Goal: Information Seeking & Learning: Learn about a topic

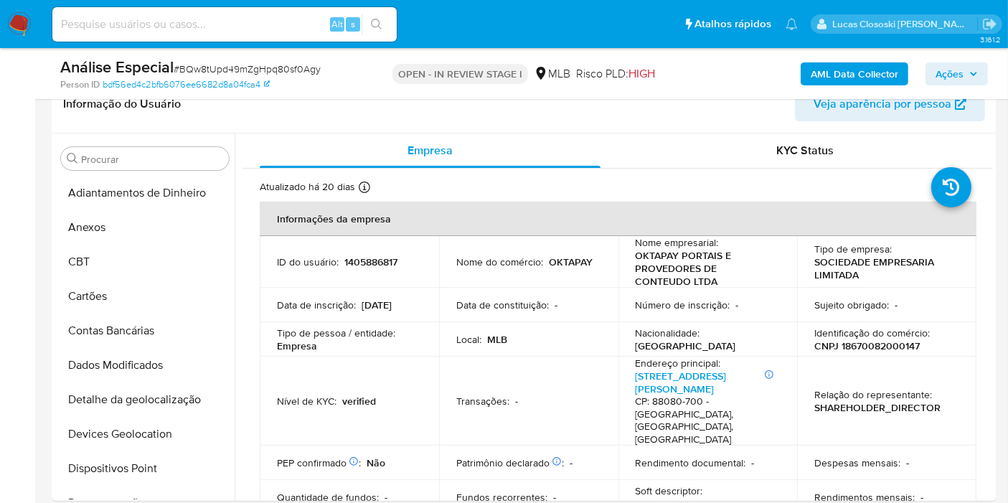
scroll to position [664, 0]
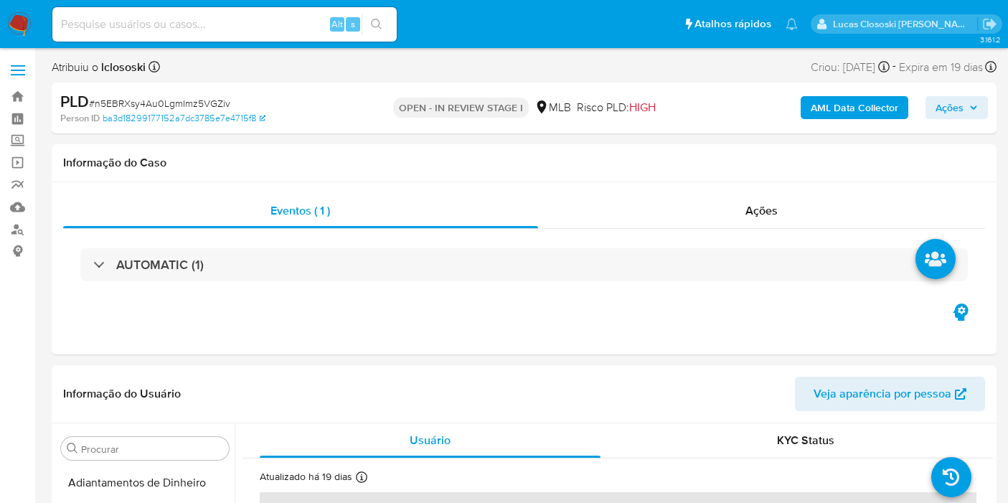
select select "10"
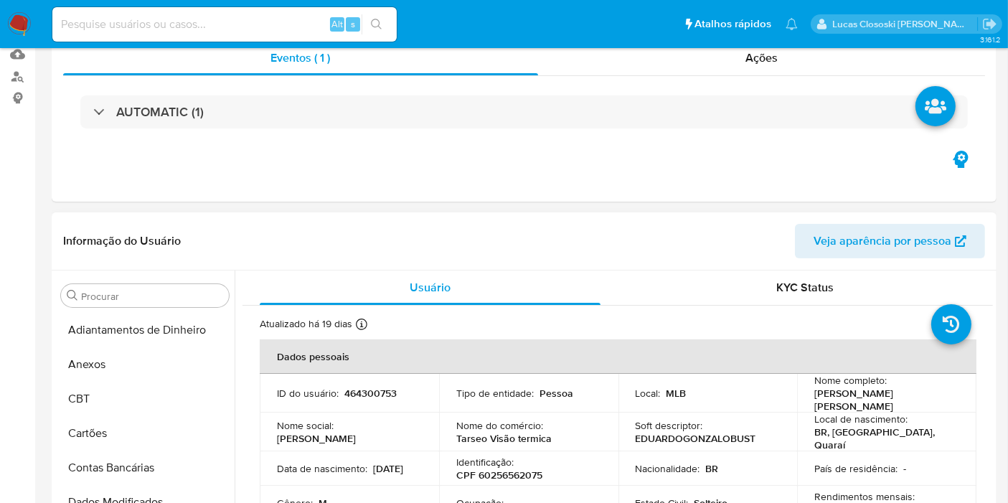
scroll to position [319, 0]
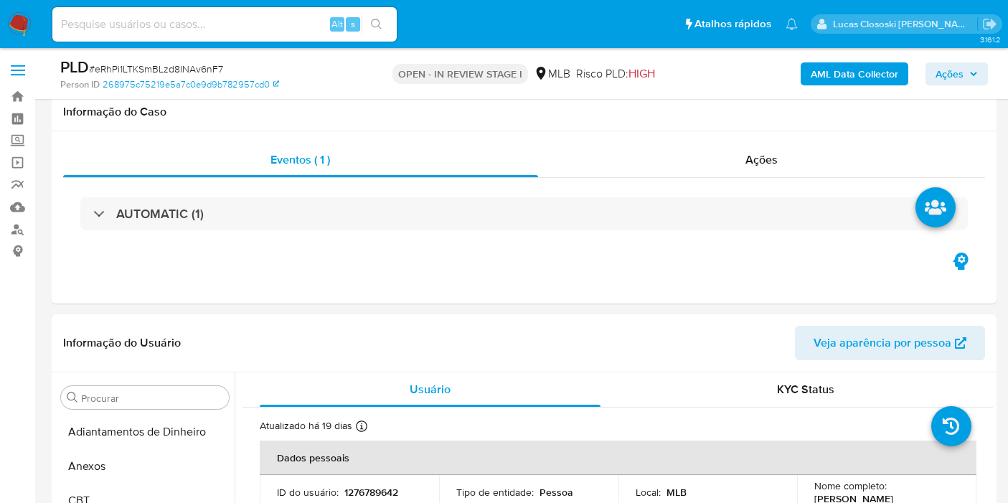
select select "10"
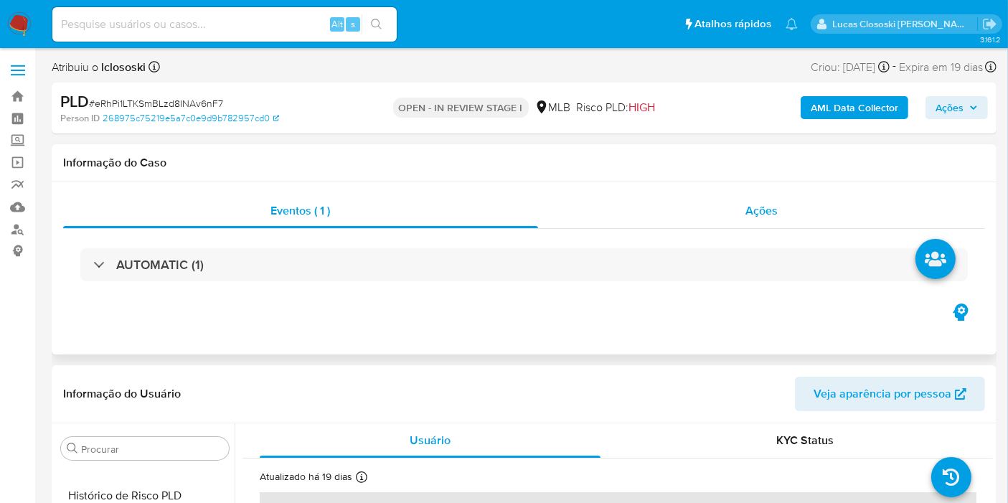
click at [661, 224] on div "Ações" at bounding box center [762, 211] width 448 height 34
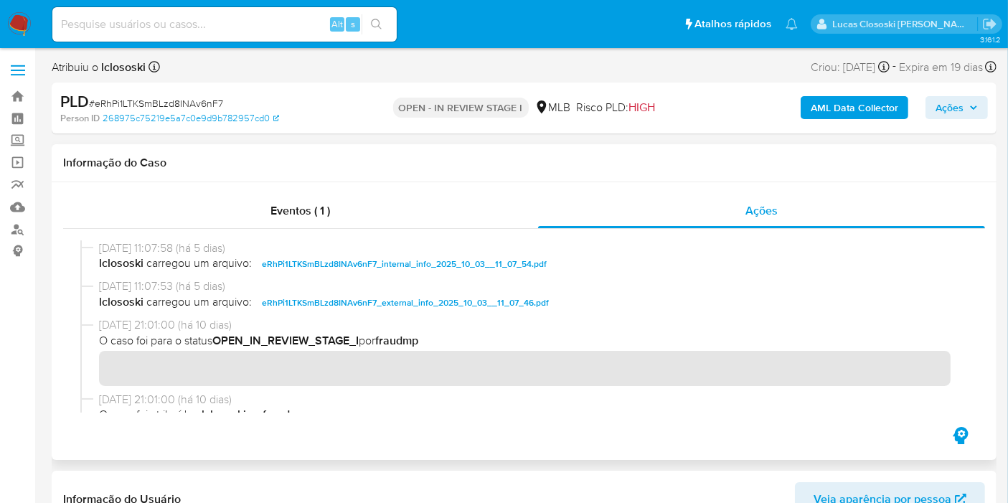
drag, startPoint x: 316, startPoint y: 164, endPoint x: 317, endPoint y: 189, distance: 25.2
click at [314, 164] on h1 "Informação do Caso" at bounding box center [524, 163] width 922 height 14
click at [321, 194] on div "Eventos ( 1 )" at bounding box center [300, 211] width 475 height 34
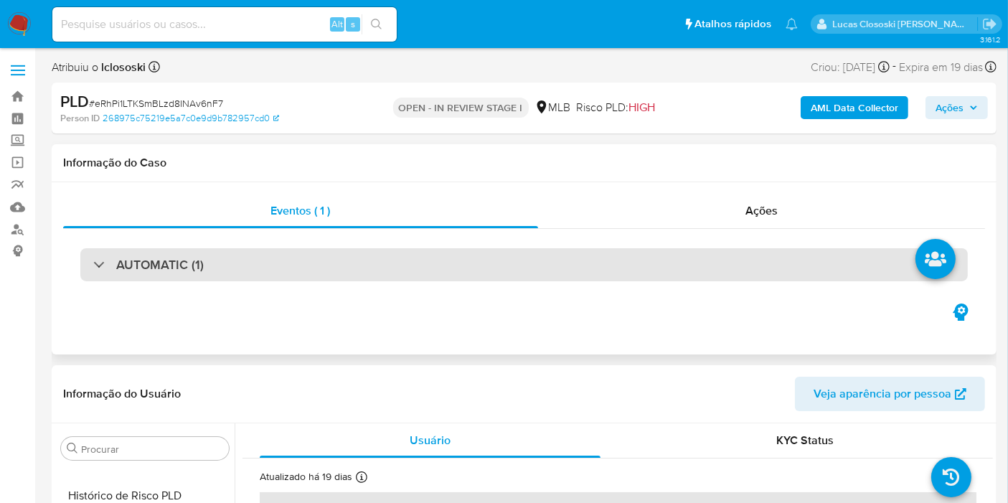
click at [336, 254] on div "AUTOMATIC (1)" at bounding box center [523, 264] width 887 height 33
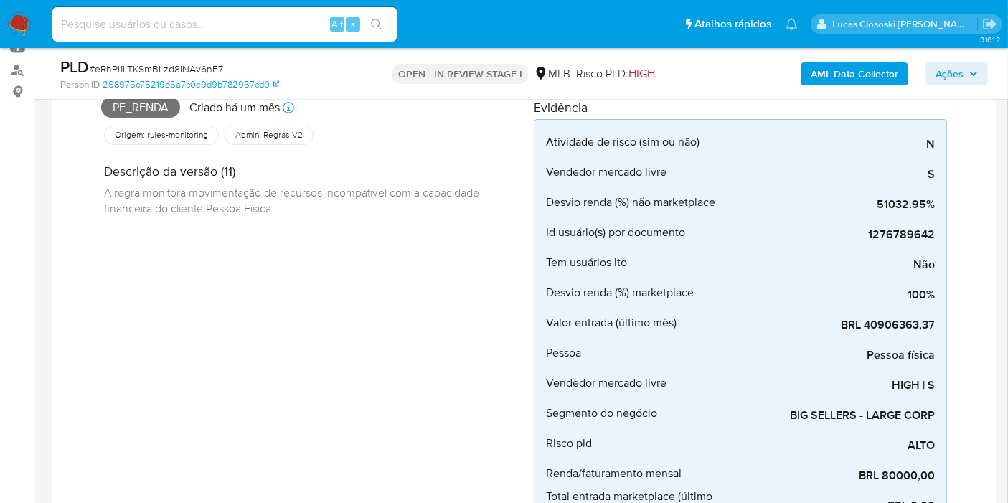
scroll to position [80, 0]
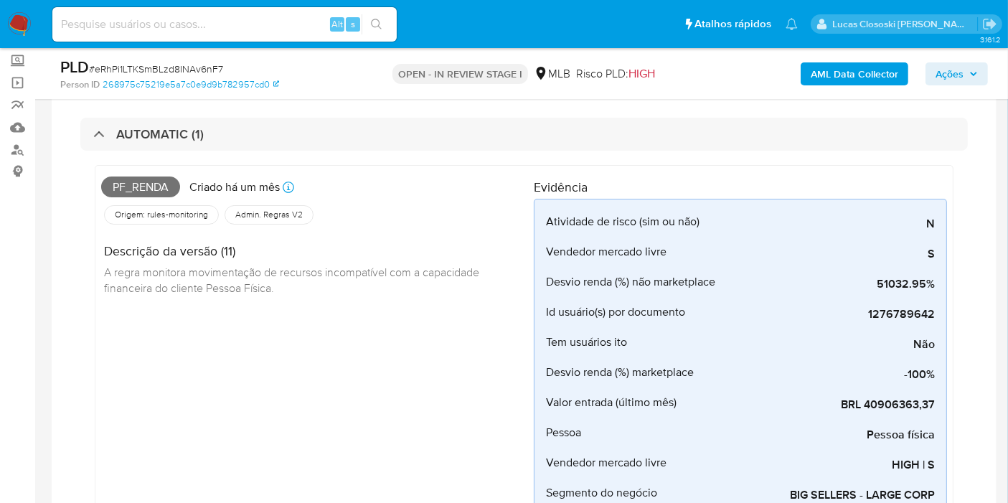
click at [374, 169] on div "Pf_renda Criado há um mês Criado: 12/09/2025 00:33:05 Origem: rules-monitoring …" at bounding box center [524, 419] width 859 height 508
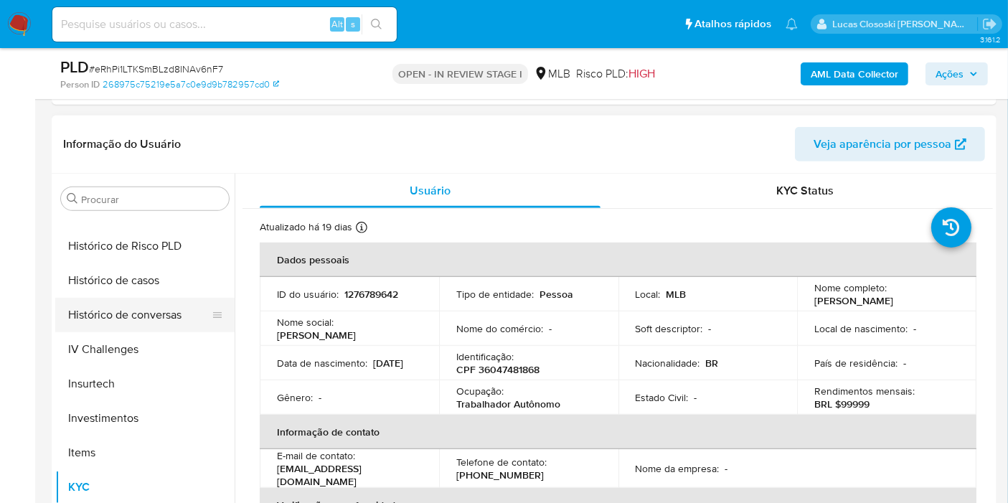
scroll to position [265, 0]
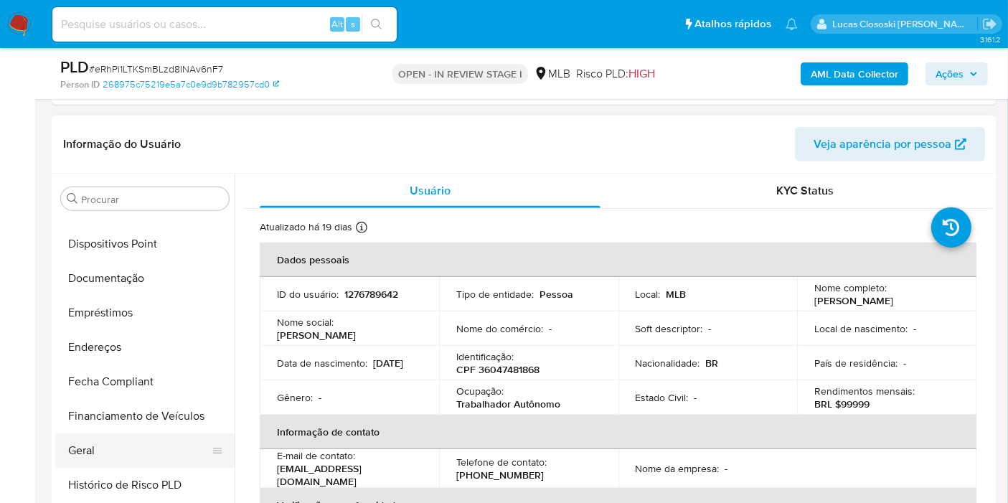
click at [125, 433] on button "Geral" at bounding box center [139, 450] width 168 height 34
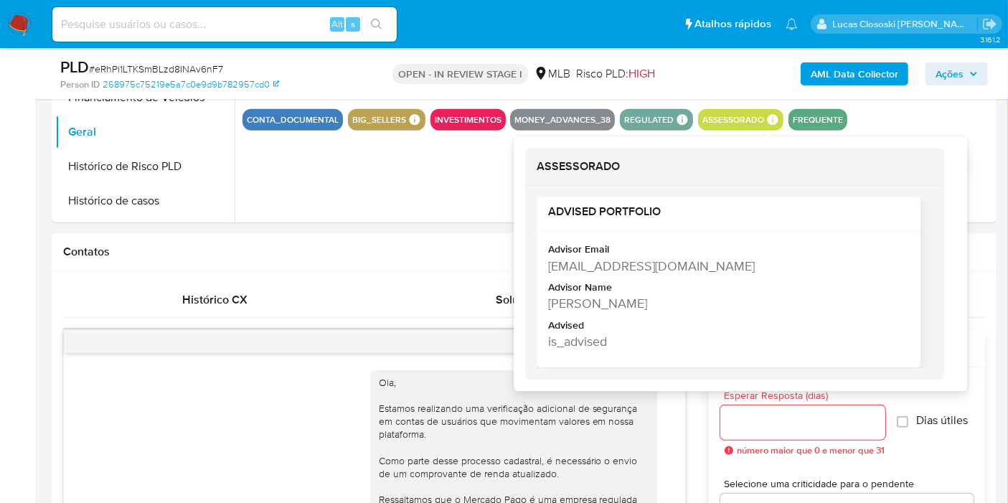
scroll to position [20, 0]
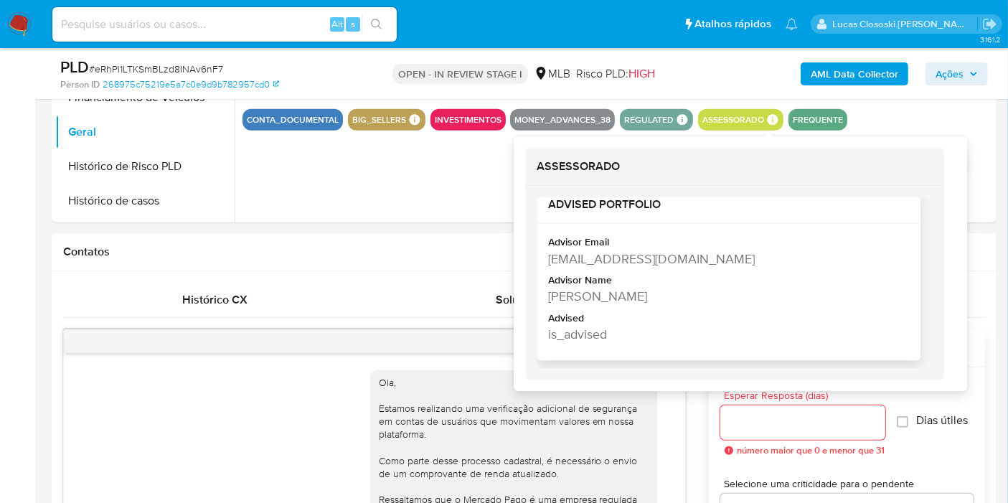
click at [643, 295] on div "Valigia Pereira De Lima" at bounding box center [727, 297] width 358 height 18
copy div "Valigia Pereira De Lima"
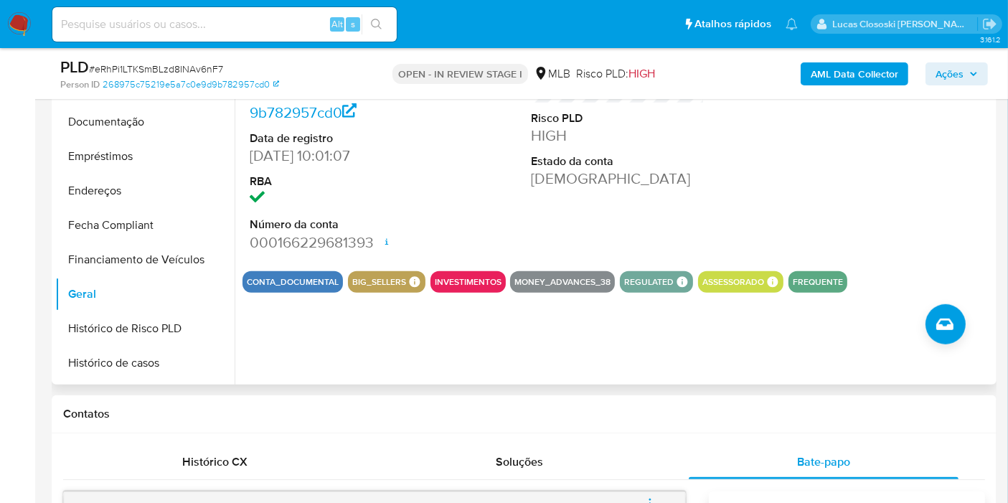
scroll to position [884, 0]
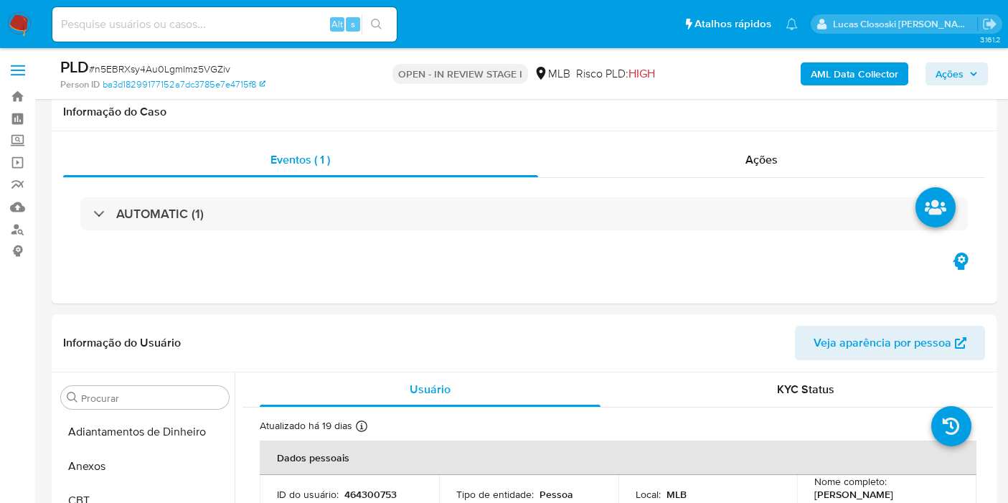
select select "10"
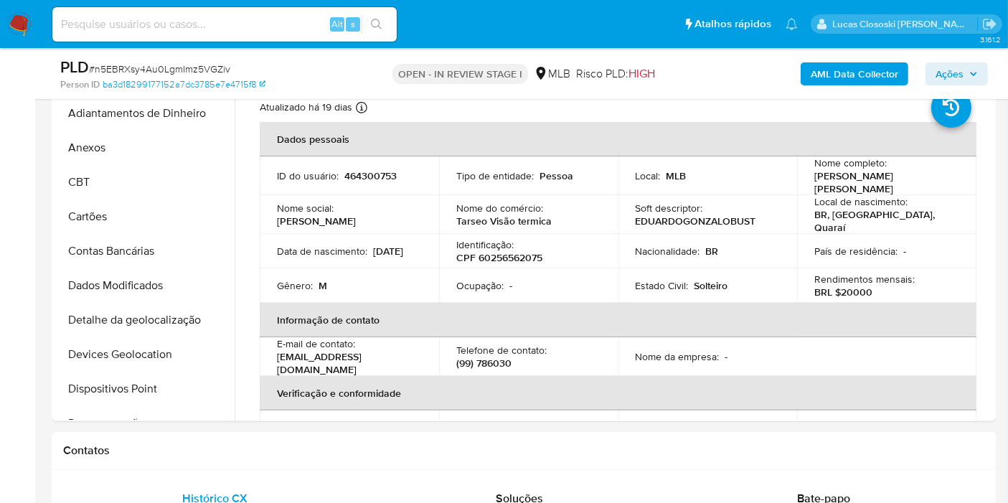
scroll to position [743, 0]
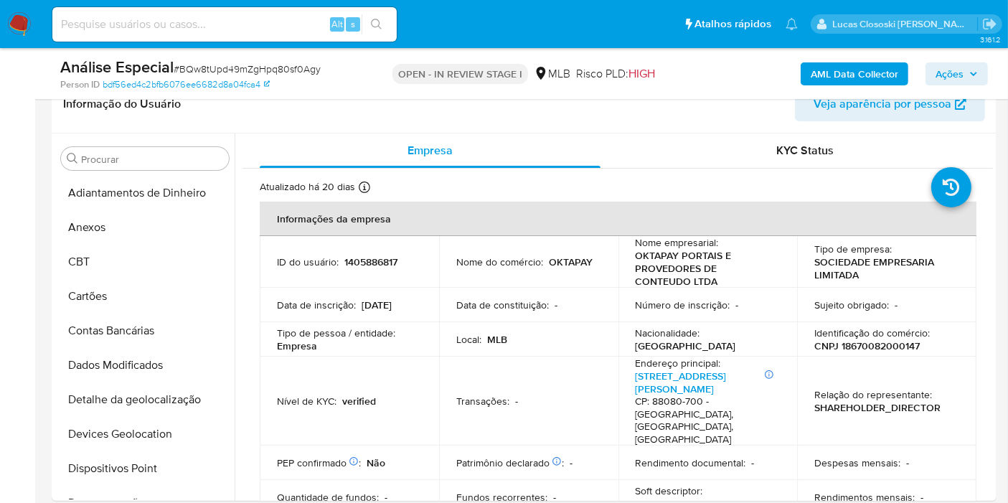
scroll to position [664, 0]
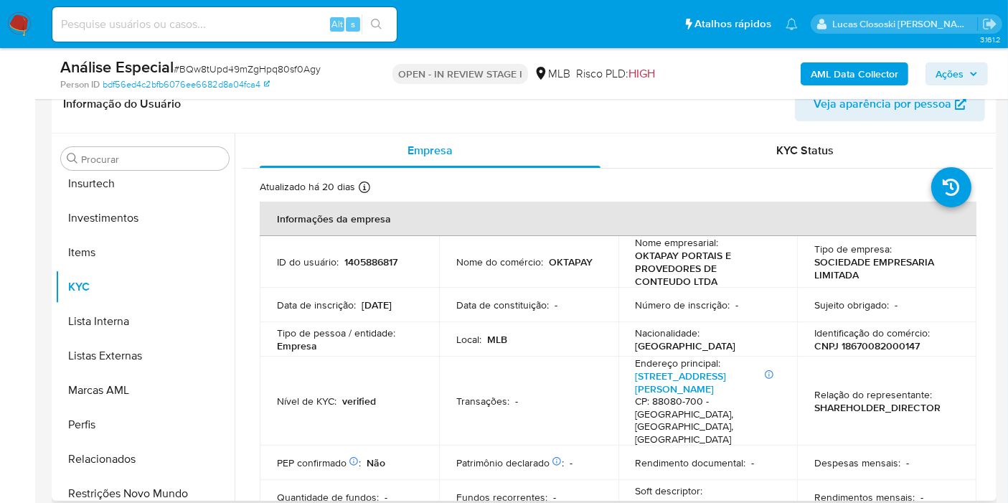
click at [384, 262] on p "1405886817" at bounding box center [370, 261] width 53 height 13
copy p "1405886817"
click at [559, 250] on td "Nome do comércio : OKTAPAY" at bounding box center [528, 262] width 179 height 52
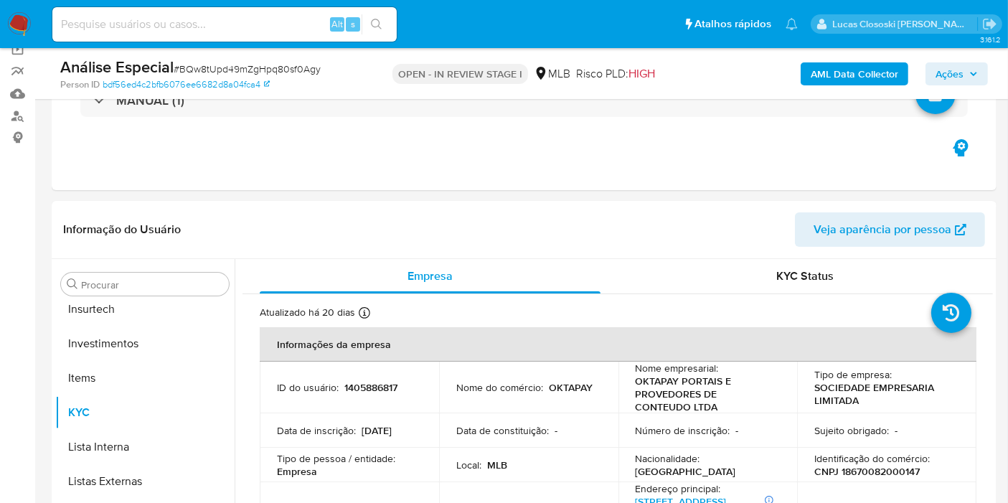
scroll to position [0, 0]
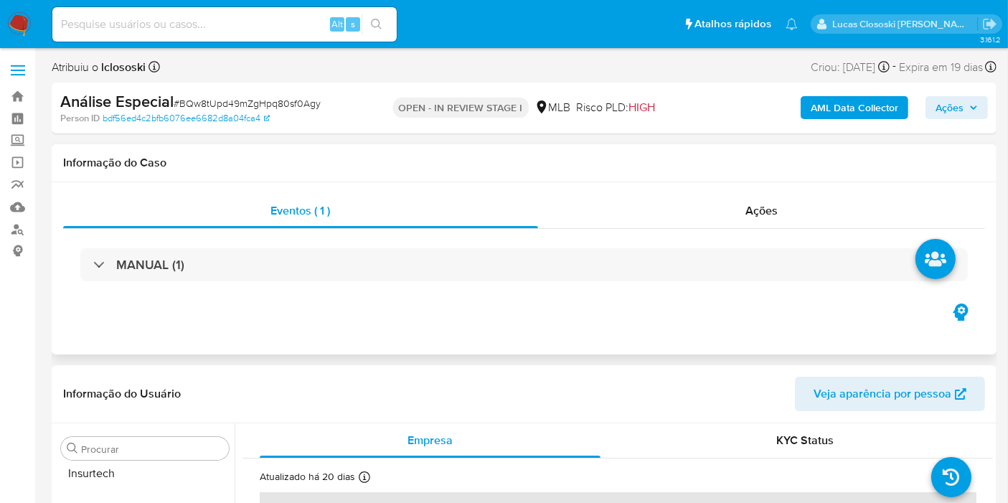
drag, startPoint x: 644, startPoint y: 5, endPoint x: 593, endPoint y: 187, distance: 189.0
click at [593, 188] on div "Eventos ( 1 ) Ações MANUAL (1)" at bounding box center [524, 268] width 945 height 172
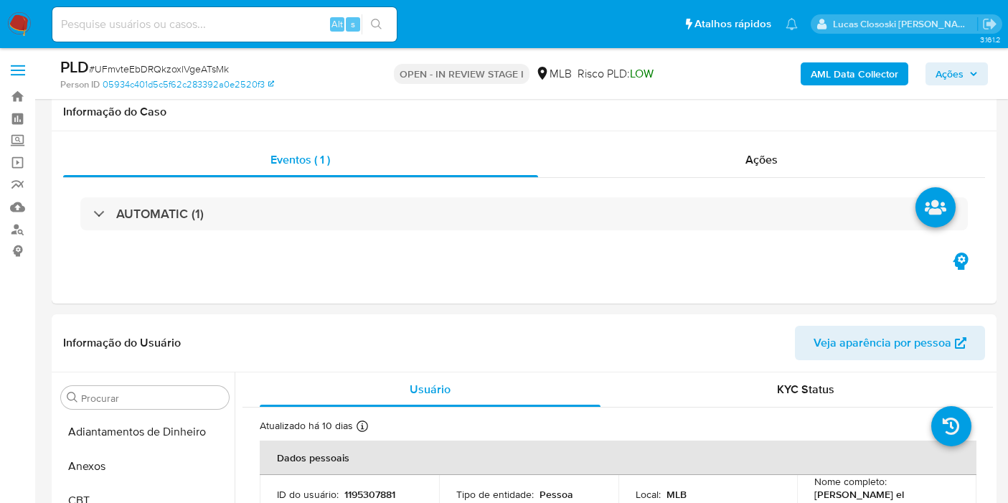
select select "10"
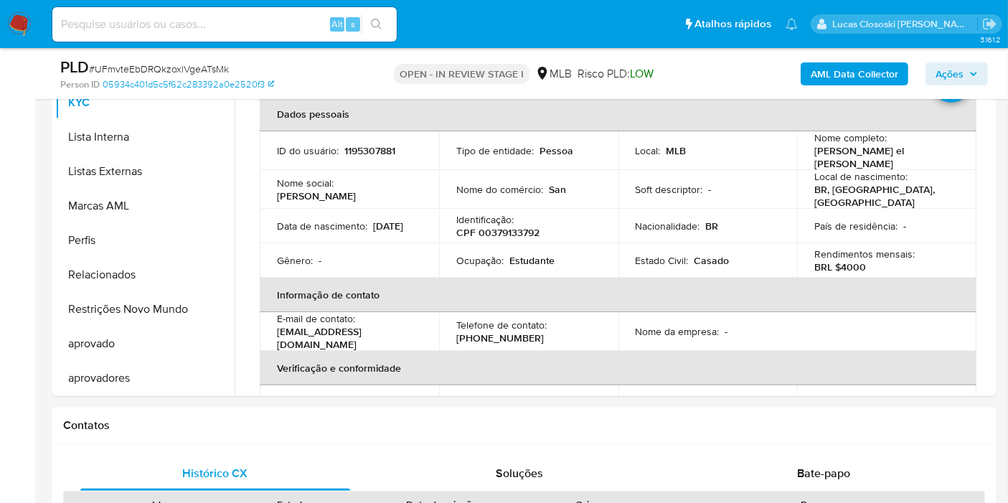
scroll to position [319, 0]
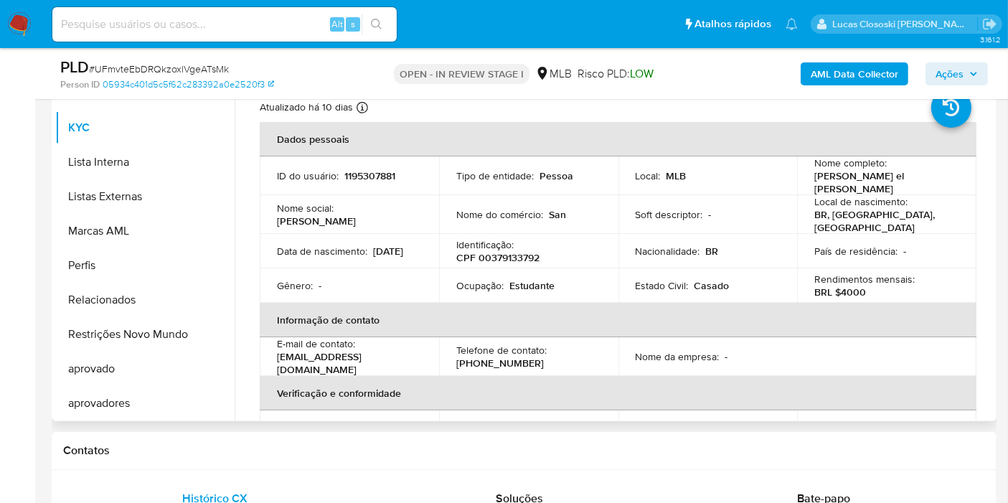
drag, startPoint x: 619, startPoint y: 251, endPoint x: 630, endPoint y: 255, distance: 11.3
click at [524, 260] on td "Identificação : CPF 00379133792" at bounding box center [528, 251] width 179 height 34
click at [523, 253] on p "CPF 00379133792" at bounding box center [497, 257] width 83 height 13
copy p "00379133792"
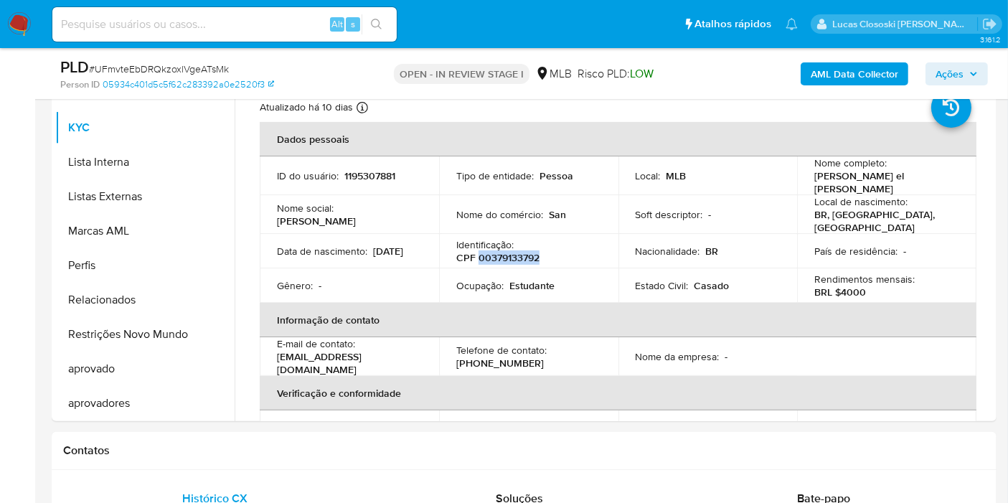
copy p "00379133792"
click at [154, 69] on span "# UFmvteEbDRQkzoxlVgeATsMk" at bounding box center [159, 69] width 140 height 14
copy span "UFmvteEbDRQkzoxlVgeATsMk"
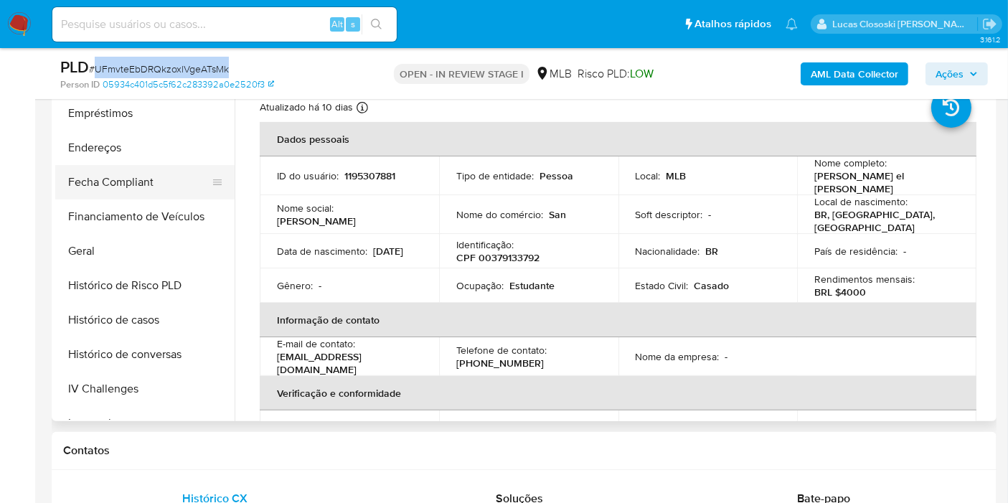
scroll to position [185, 0]
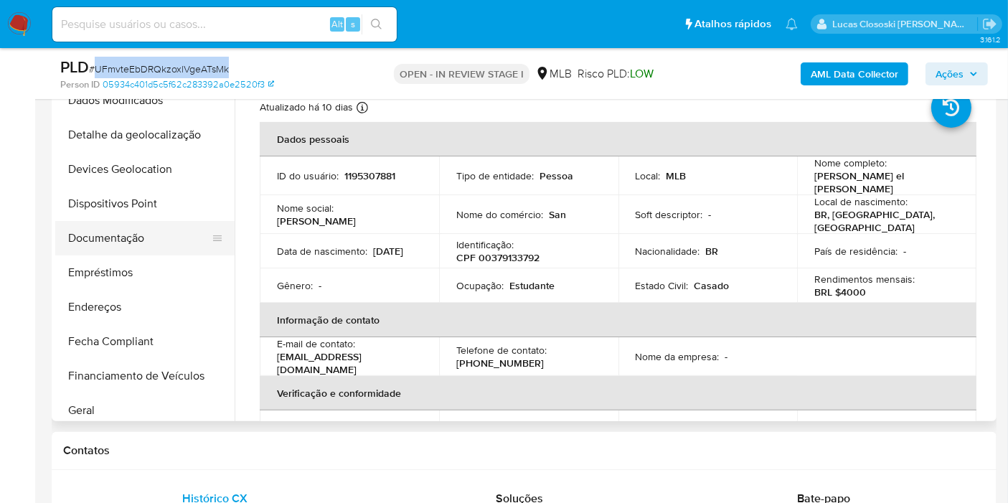
click at [126, 237] on button "Documentação" at bounding box center [139, 238] width 168 height 34
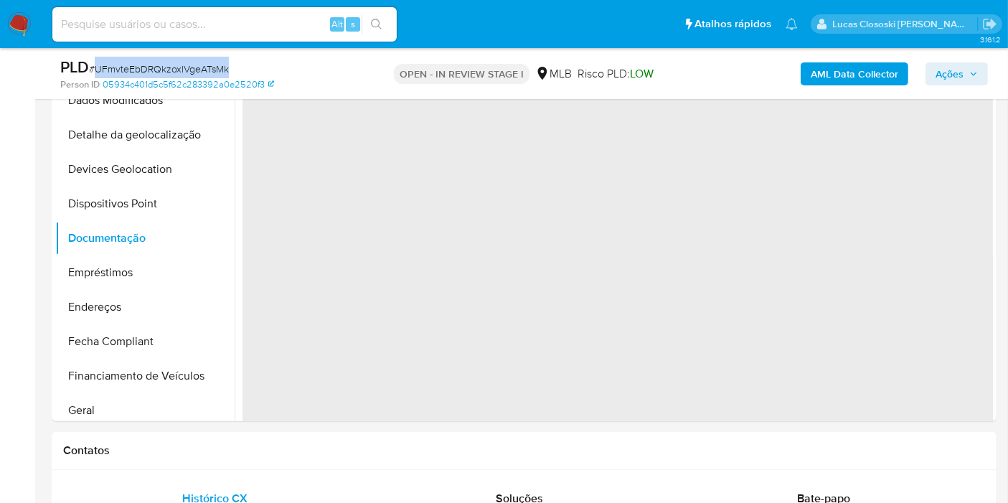
click at [336, 57] on div "PLD # UFmvteEbDRQkzoxlVgeATsMk" at bounding box center [212, 68] width 304 height 22
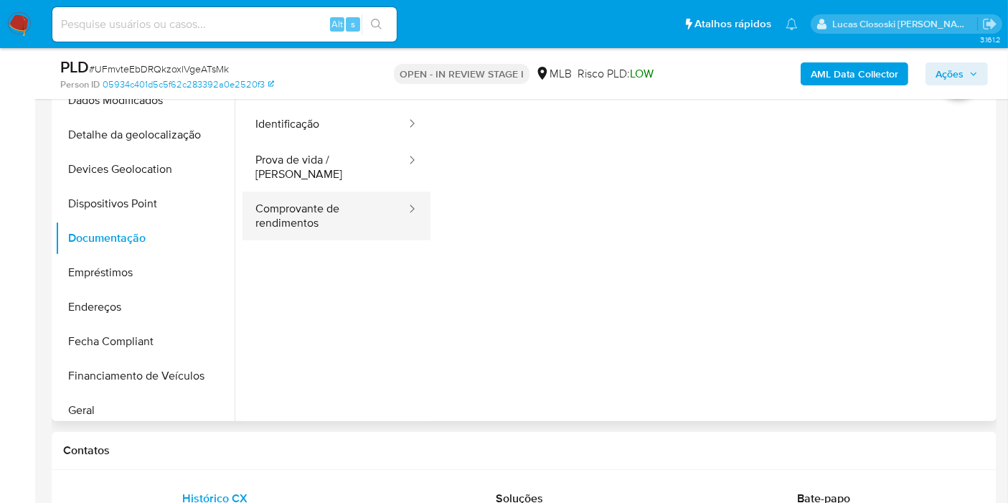
click at [280, 192] on button "Comprovante de rendimentos" at bounding box center [324, 216] width 165 height 49
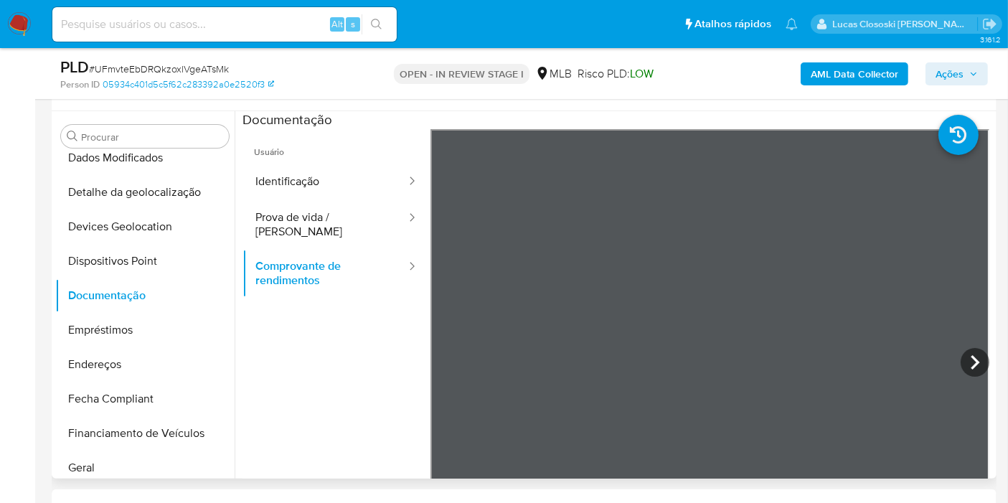
scroll to position [239, 0]
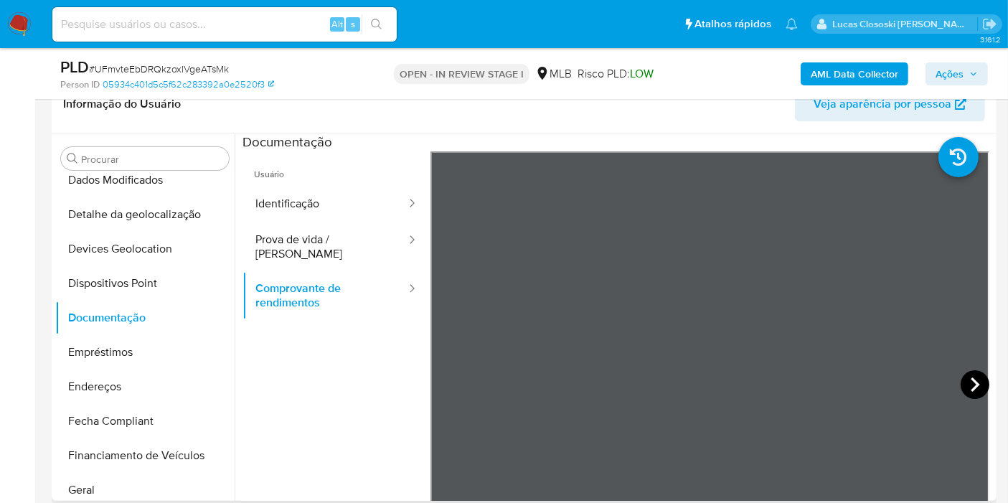
click at [966, 382] on icon at bounding box center [975, 384] width 29 height 29
click at [448, 382] on icon at bounding box center [448, 384] width 29 height 29
click at [971, 378] on icon at bounding box center [975, 384] width 29 height 29
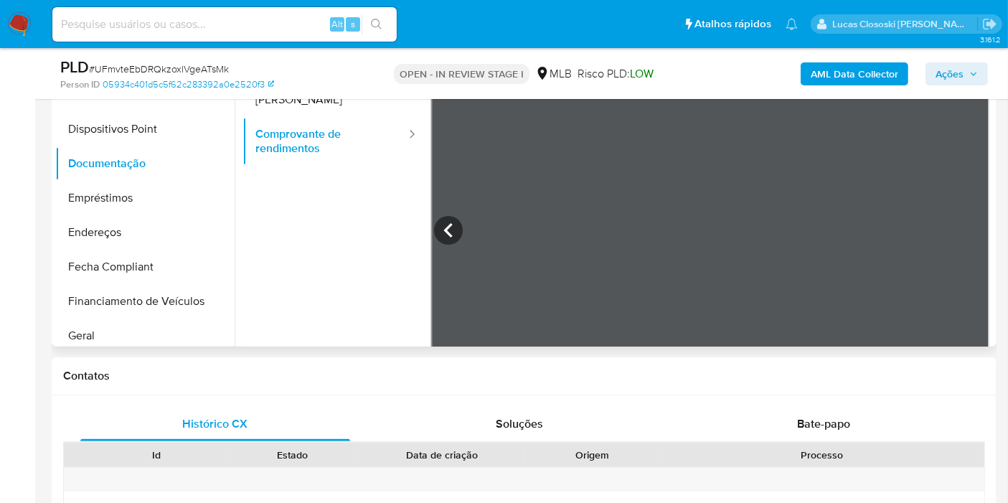
scroll to position [478, 0]
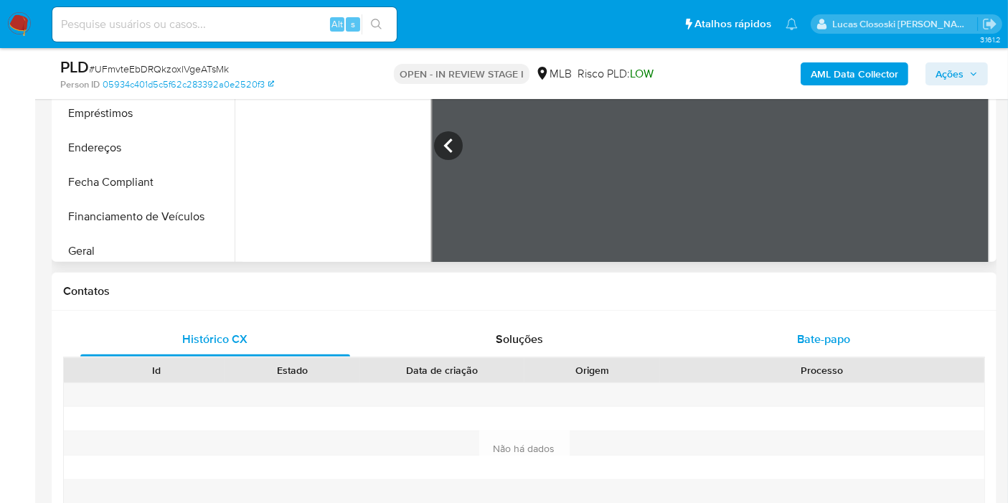
click at [828, 353] on div "Bate-papo" at bounding box center [824, 339] width 270 height 34
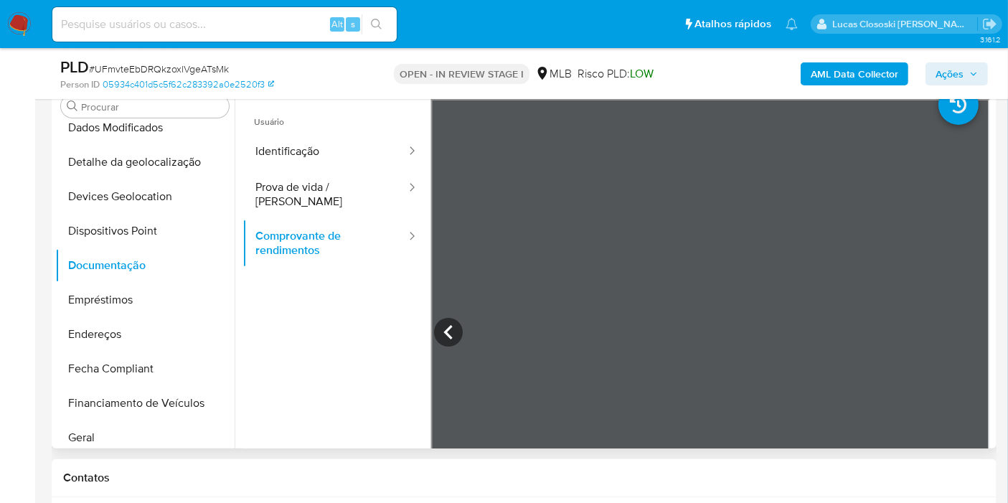
scroll to position [239, 0]
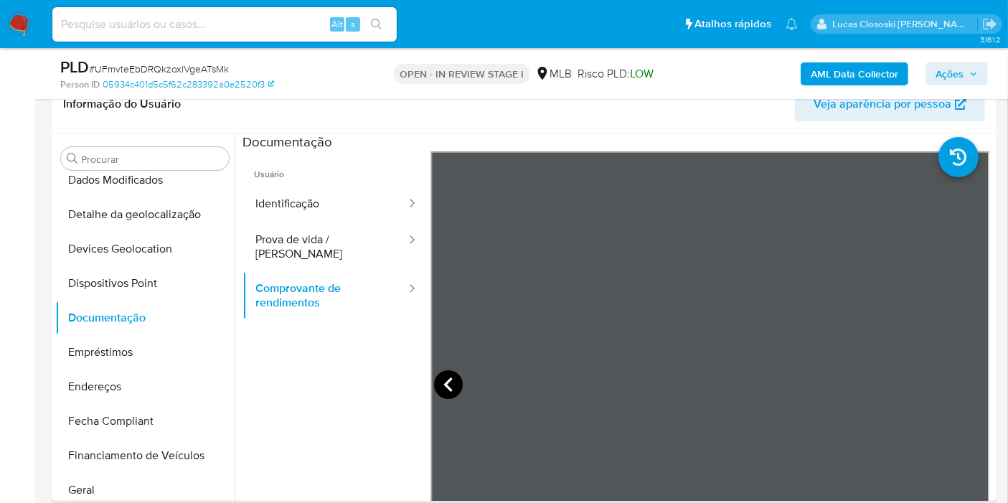
click at [448, 383] on icon at bounding box center [448, 384] width 29 height 29
click at [969, 382] on icon at bounding box center [975, 384] width 29 height 29
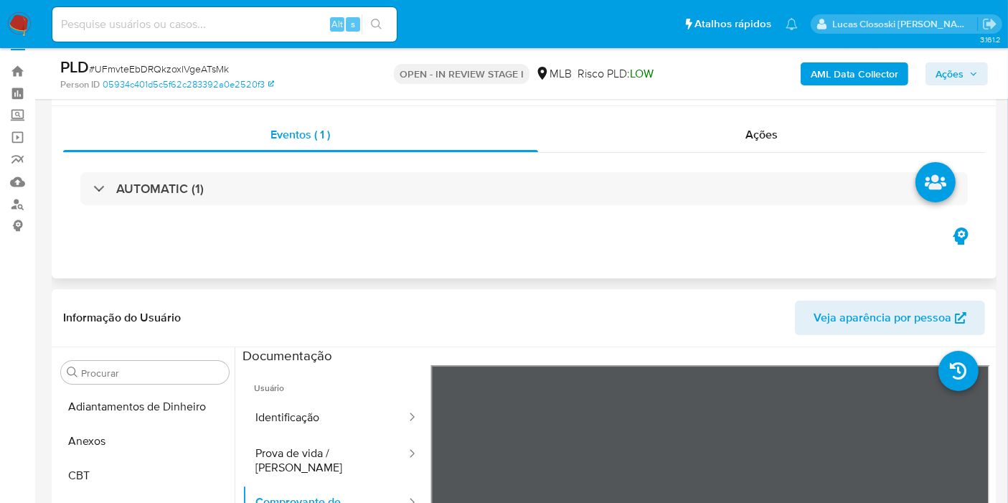
scroll to position [0, 0]
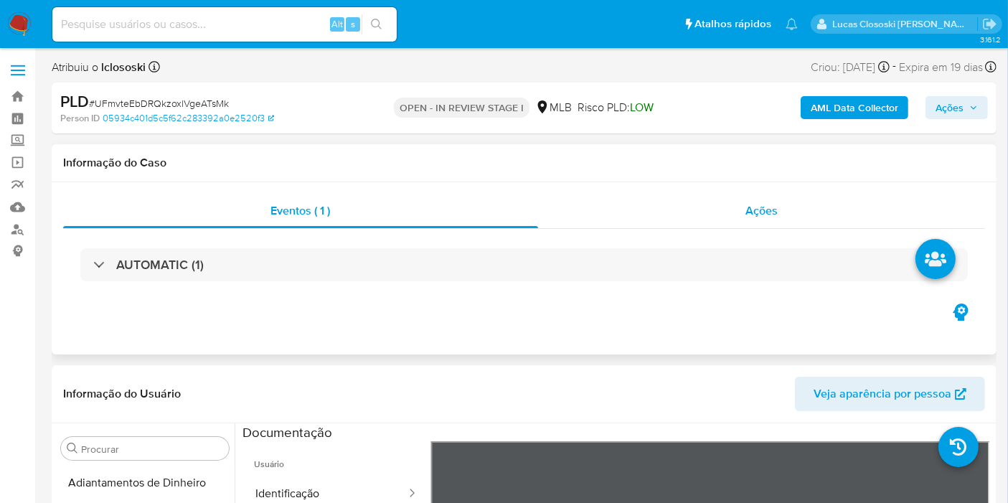
click at [781, 212] on div "Ações" at bounding box center [762, 211] width 448 height 34
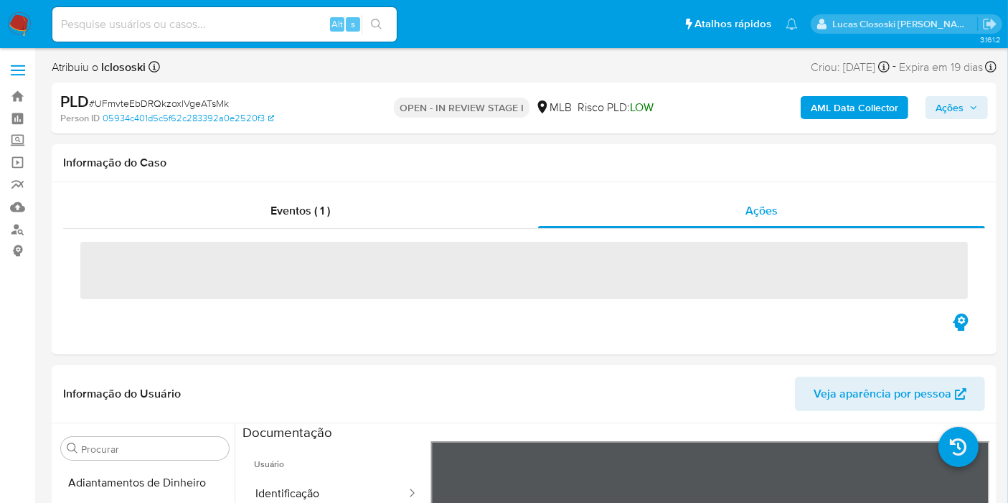
click at [859, 105] on b "AML Data Collector" at bounding box center [855, 107] width 88 height 23
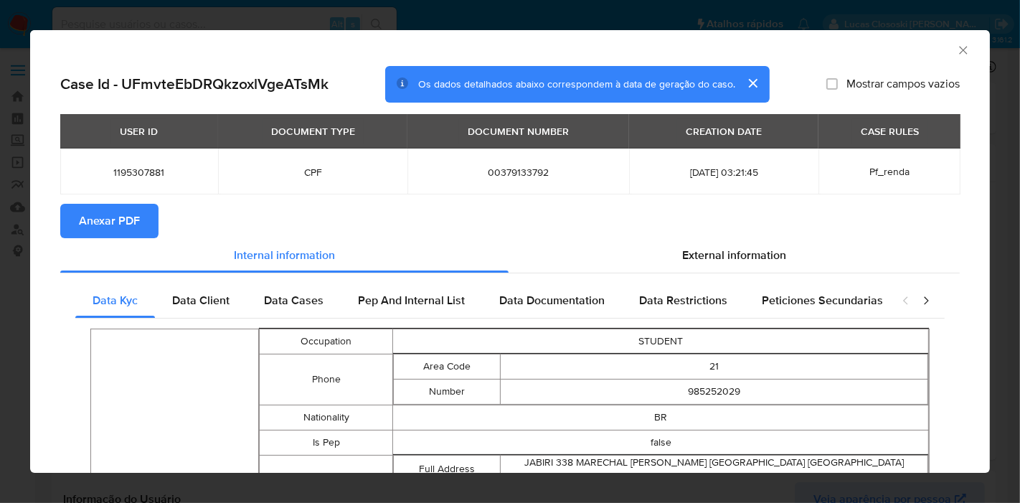
click at [131, 212] on span "Anexar PDF" at bounding box center [109, 221] width 61 height 32
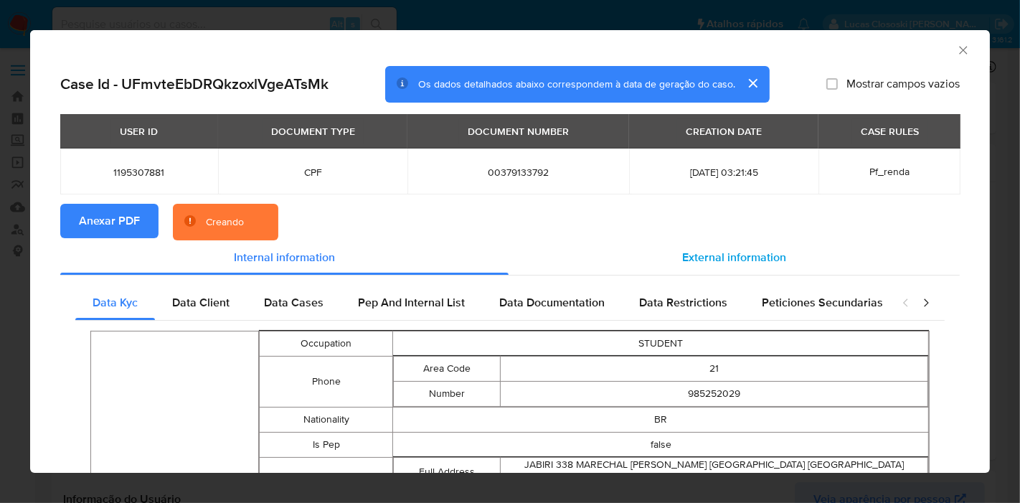
click at [703, 249] on span "External information" at bounding box center [734, 257] width 104 height 17
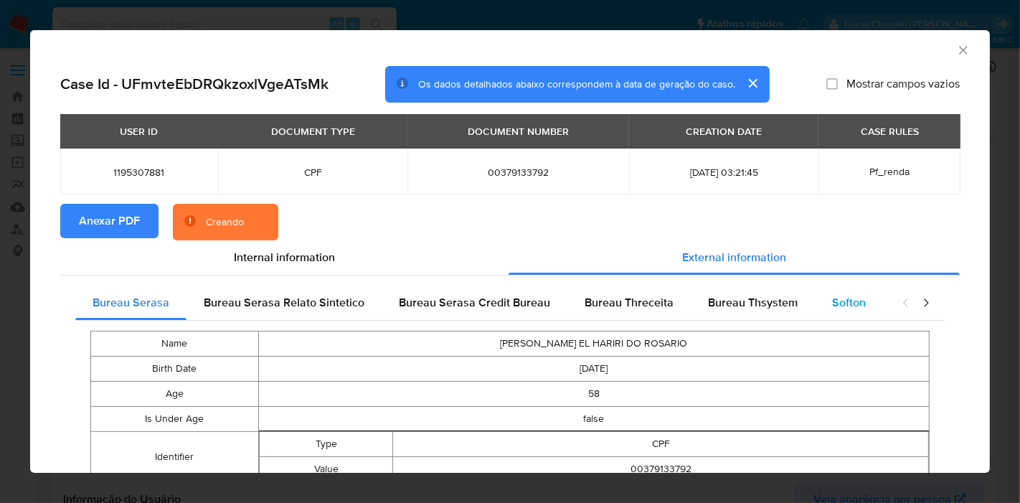
click at [818, 298] on div "Softon" at bounding box center [849, 303] width 68 height 34
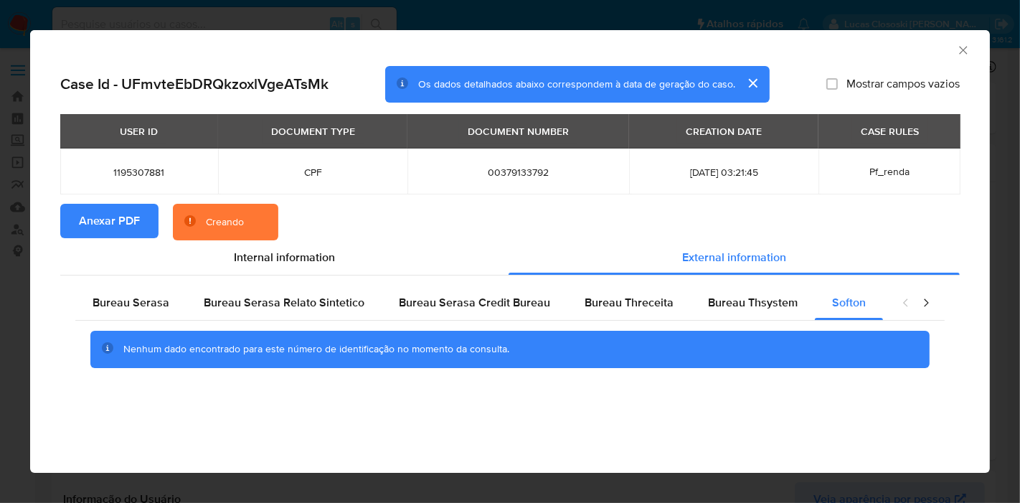
click at [941, 211] on section "Anexar PDF Creando" at bounding box center [510, 222] width 900 height 37
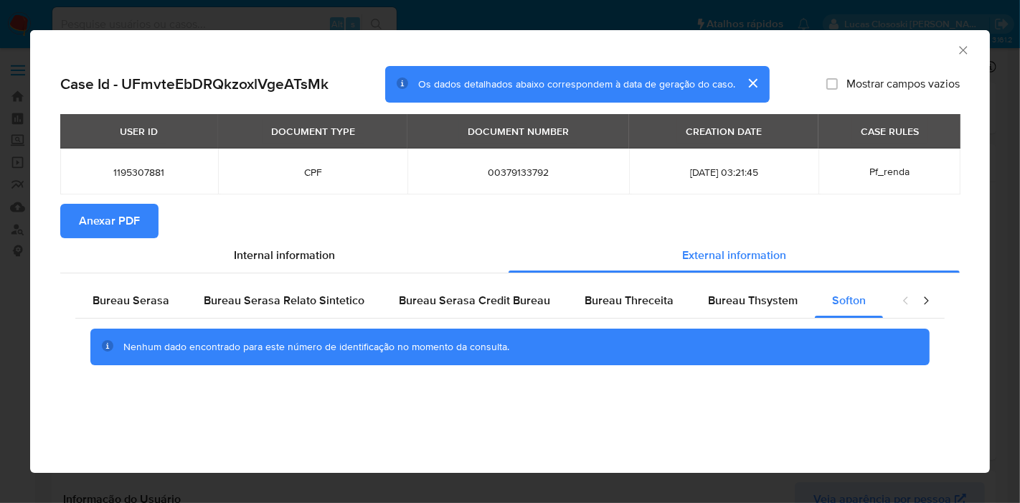
click at [959, 40] on div "AML Data Collector" at bounding box center [510, 48] width 960 height 36
click at [960, 46] on icon "Fechar a janela" at bounding box center [963, 50] width 14 height 14
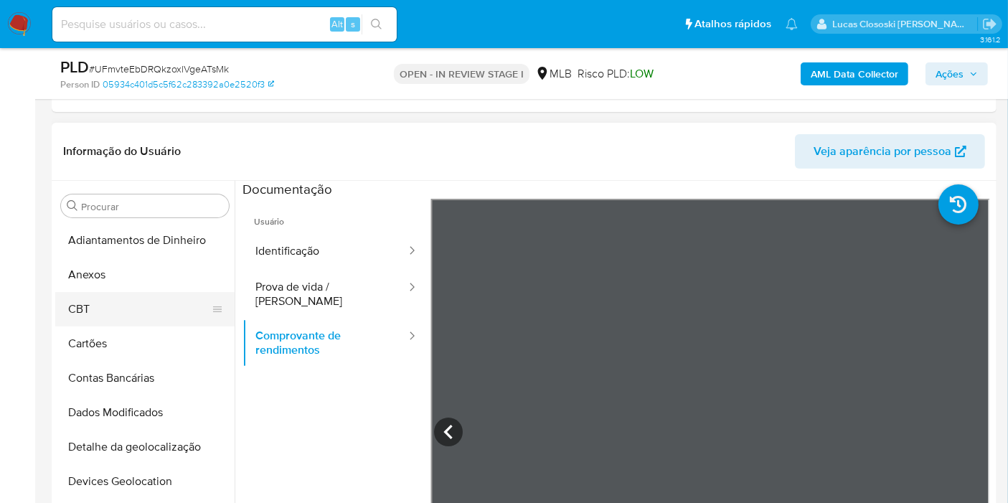
scroll to position [398, 0]
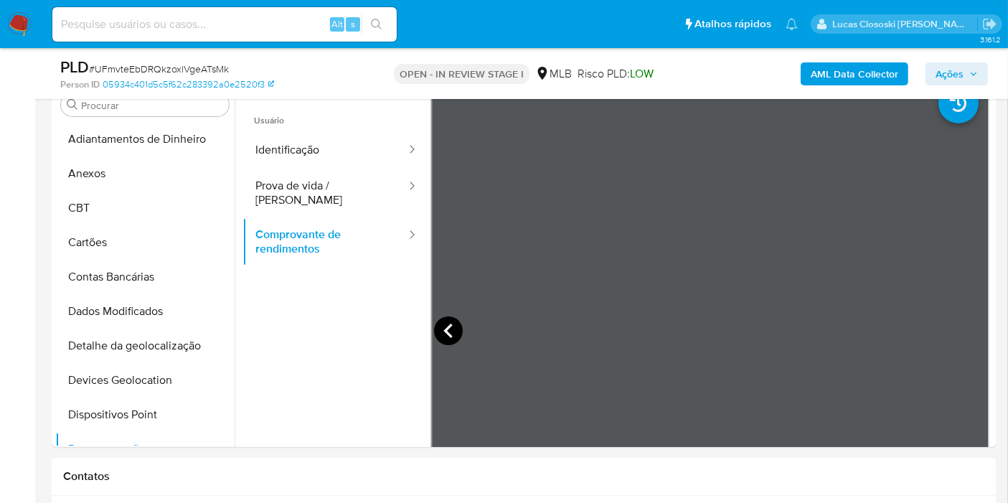
click at [440, 335] on icon at bounding box center [448, 330] width 29 height 29
click at [961, 333] on icon at bounding box center [975, 330] width 29 height 29
click at [441, 328] on icon at bounding box center [448, 330] width 29 height 29
click at [963, 324] on icon at bounding box center [975, 330] width 29 height 29
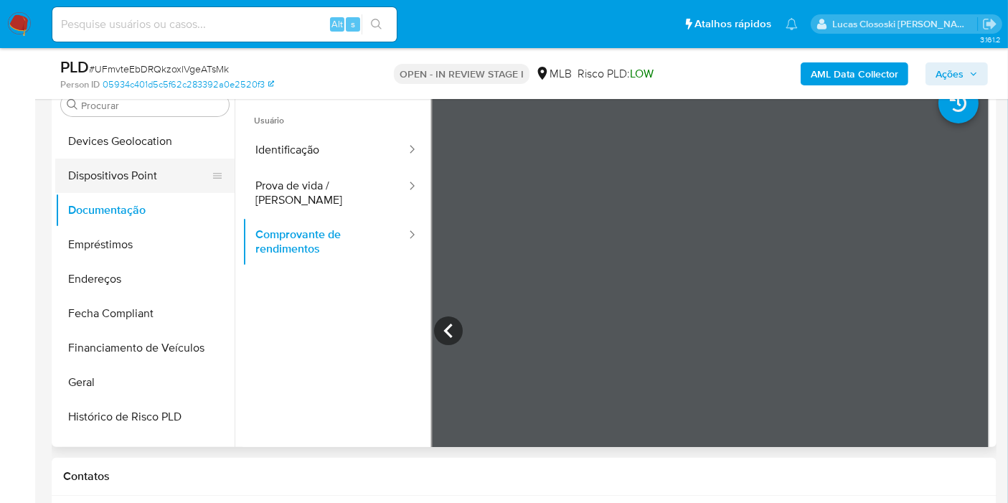
scroll to position [0, 0]
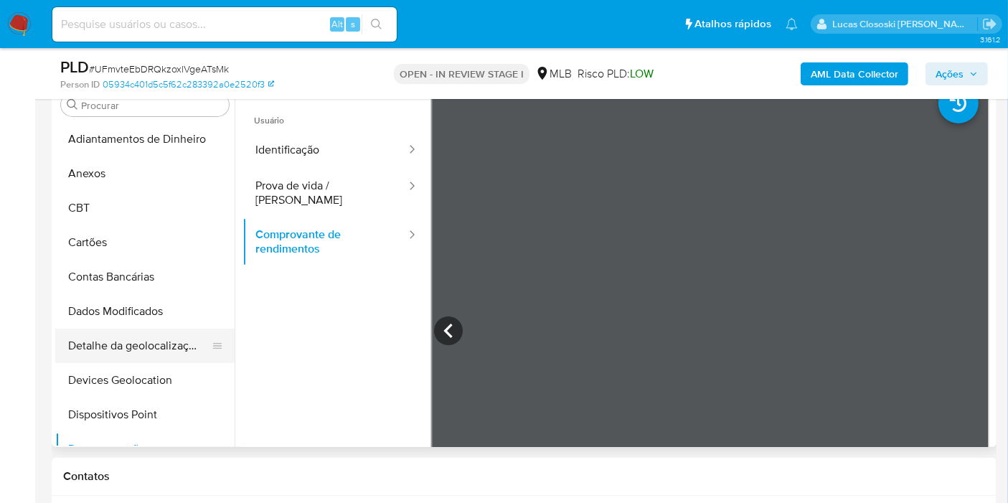
click at [154, 341] on button "Detalhe da geolocalização" at bounding box center [139, 346] width 168 height 34
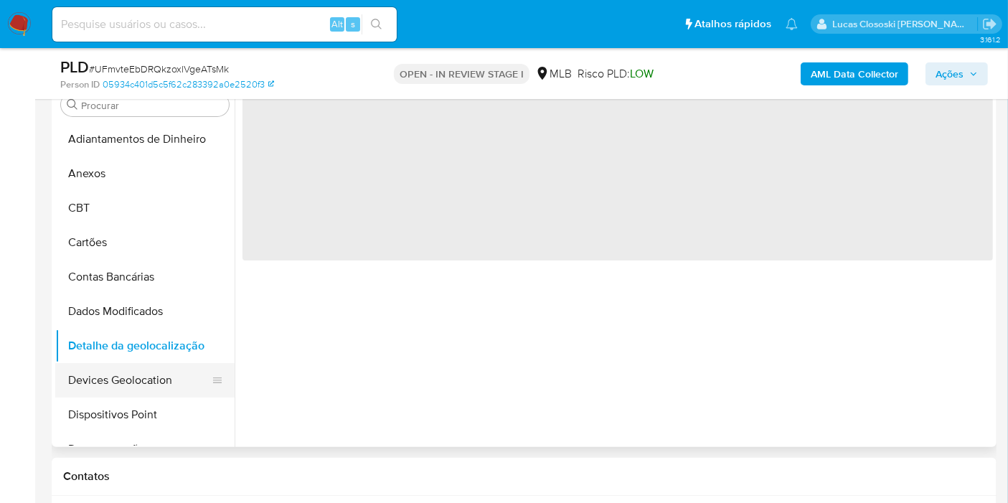
click at [145, 375] on button "Devices Geolocation" at bounding box center [139, 380] width 168 height 34
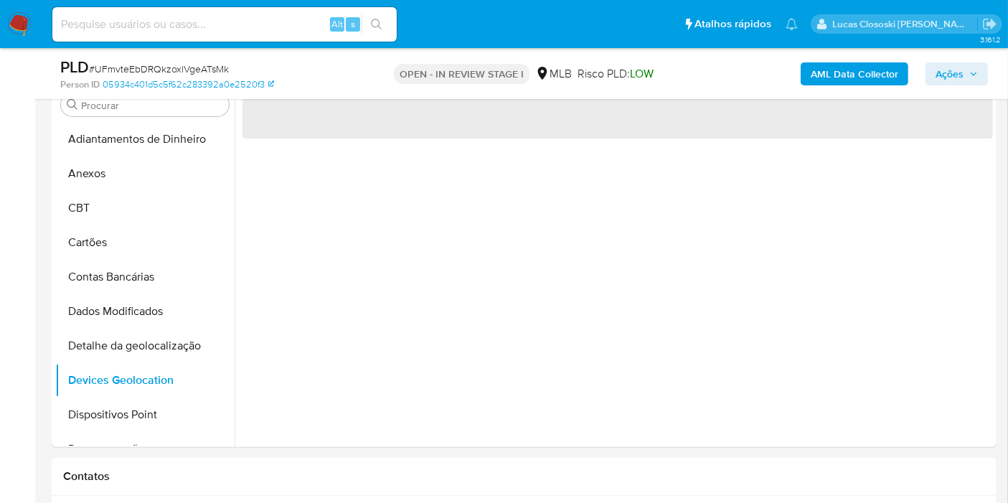
scroll to position [319, 0]
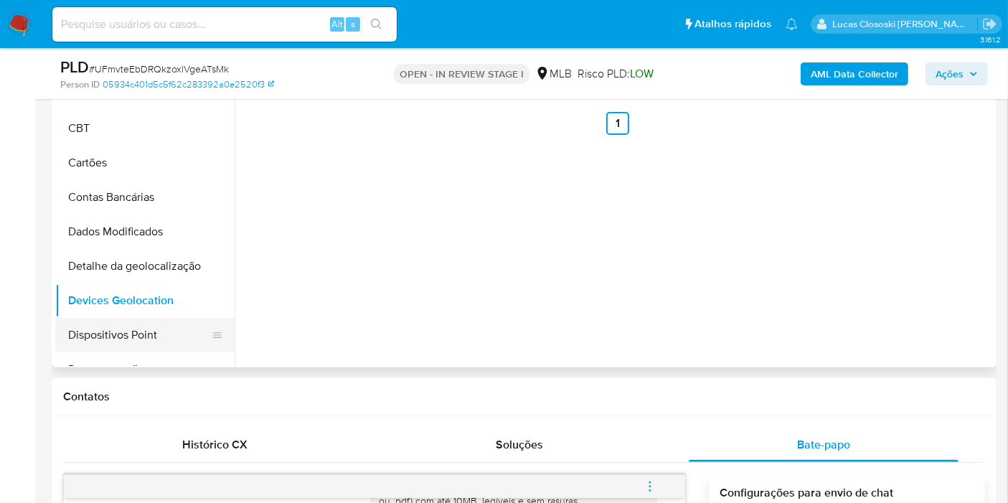
click at [90, 337] on button "Dispositivos Point" at bounding box center [139, 335] width 168 height 34
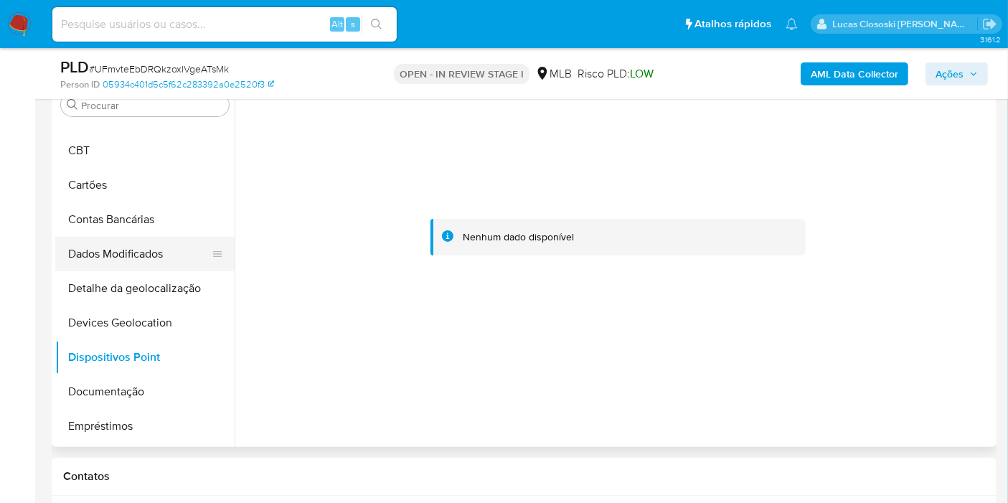
scroll to position [80, 0]
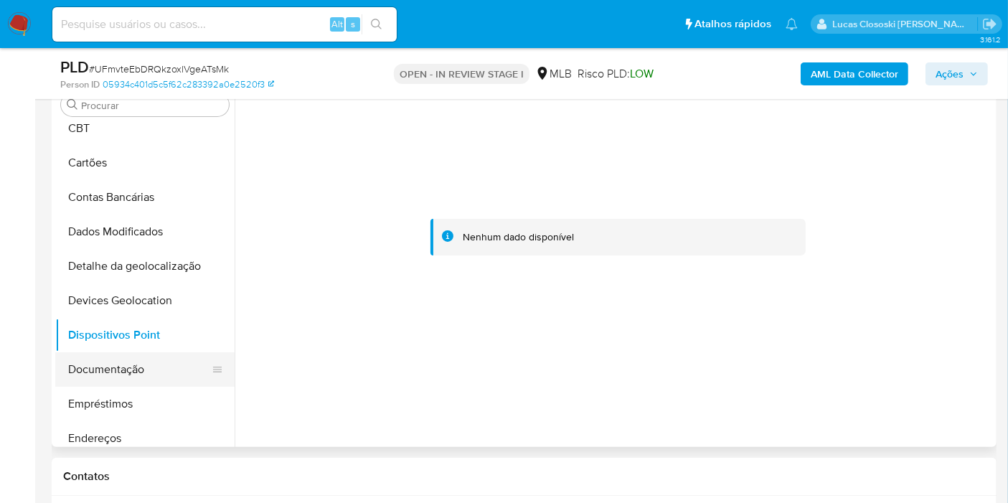
click at [152, 371] on button "Documentação" at bounding box center [139, 369] width 168 height 34
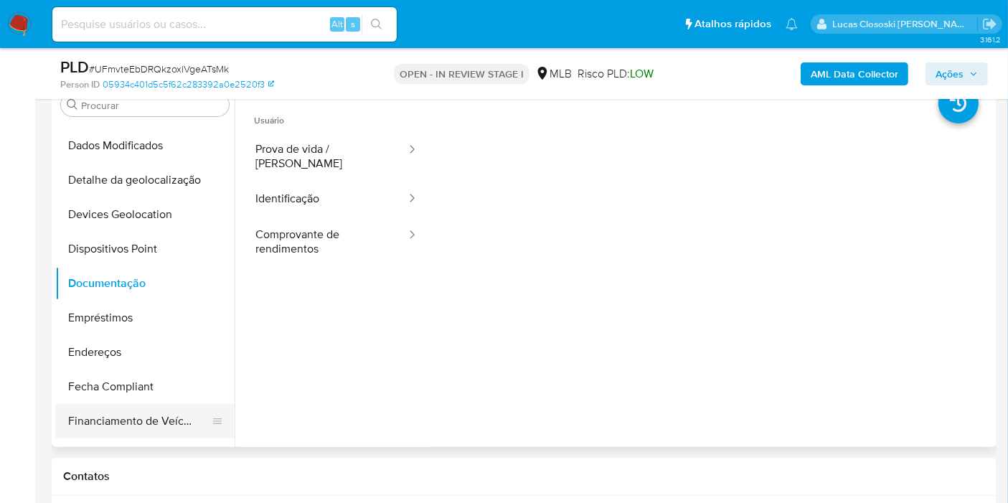
scroll to position [239, 0]
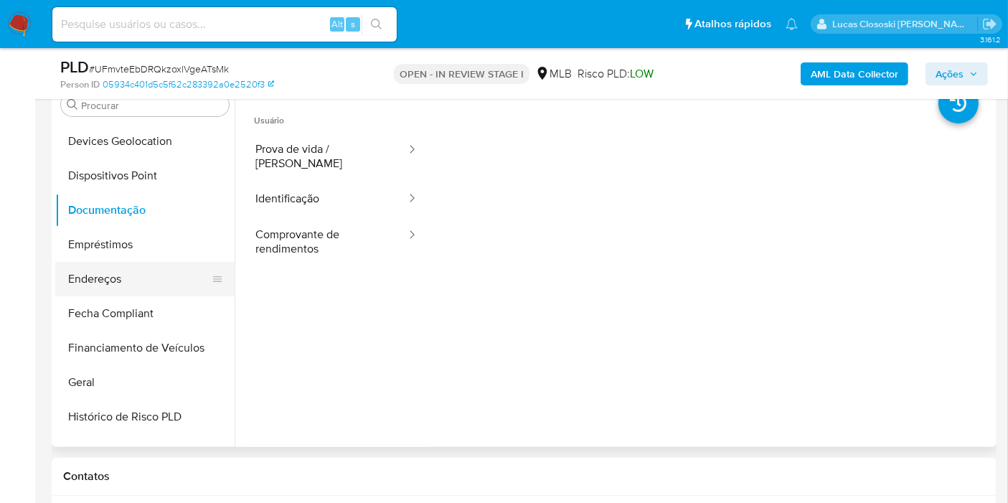
click at [128, 270] on button "Endereços" at bounding box center [139, 279] width 168 height 34
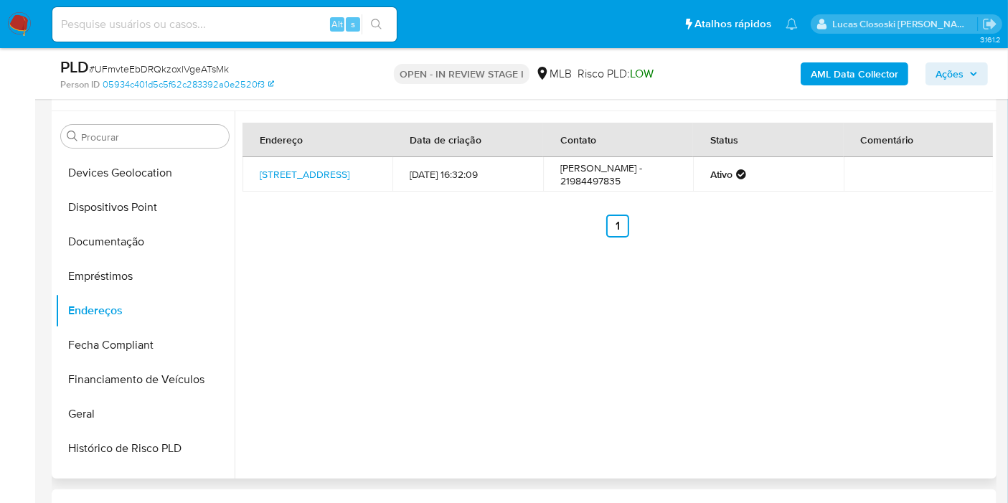
scroll to position [319, 0]
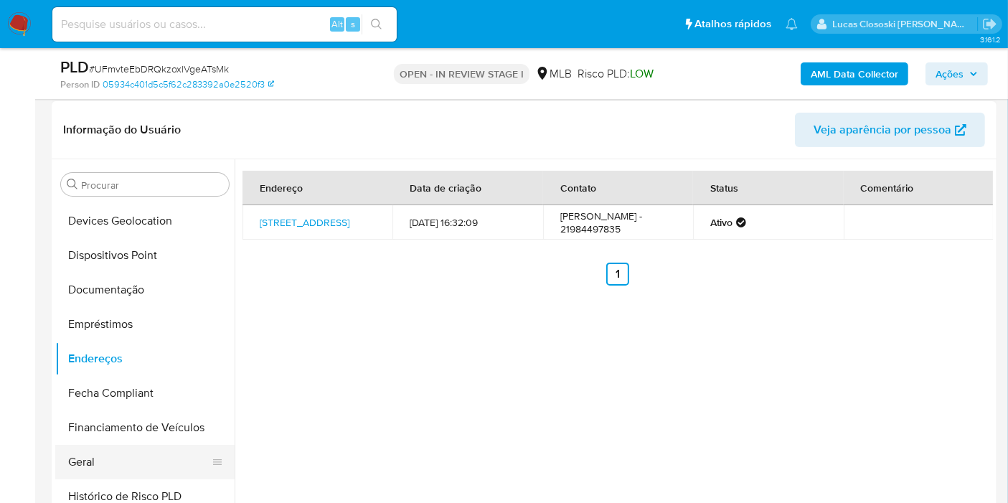
click at [107, 452] on button "Geral" at bounding box center [139, 462] width 168 height 34
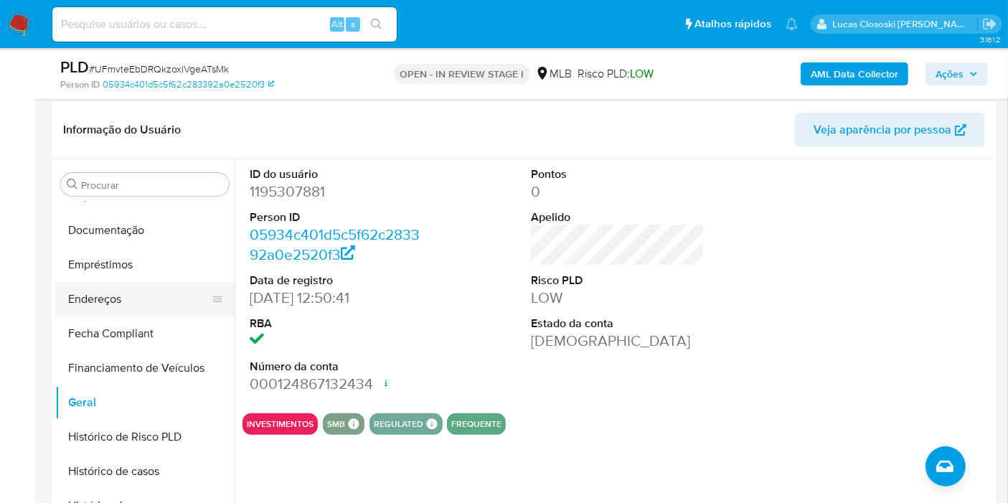
scroll to position [398, 0]
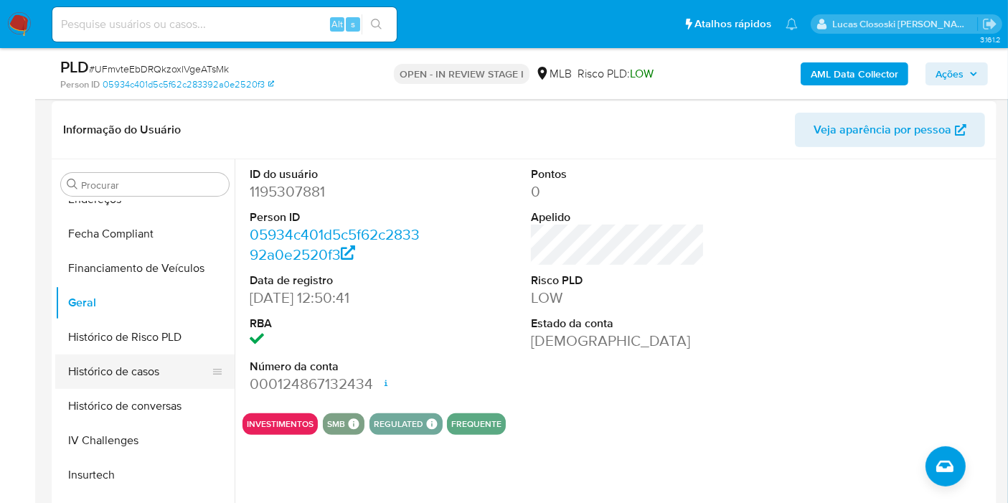
click at [167, 355] on button "Histórico de casos" at bounding box center [139, 371] width 168 height 34
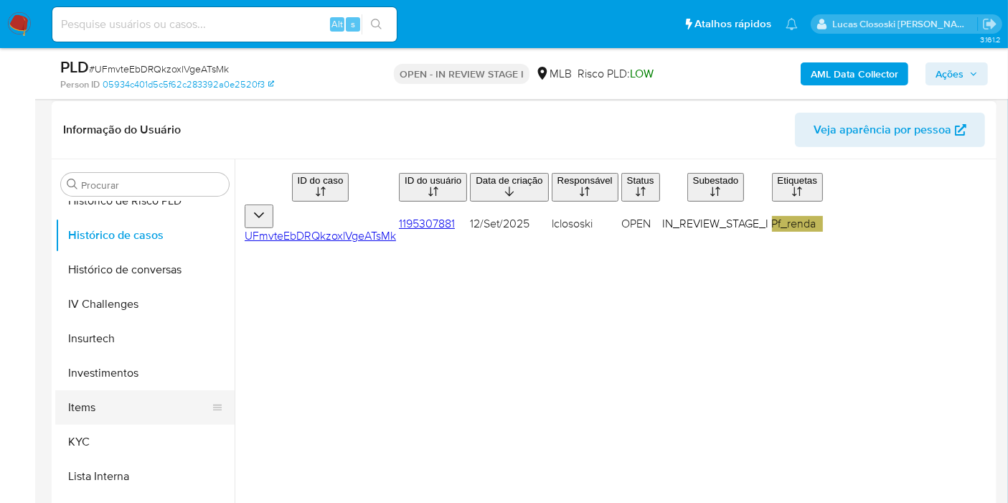
scroll to position [637, 0]
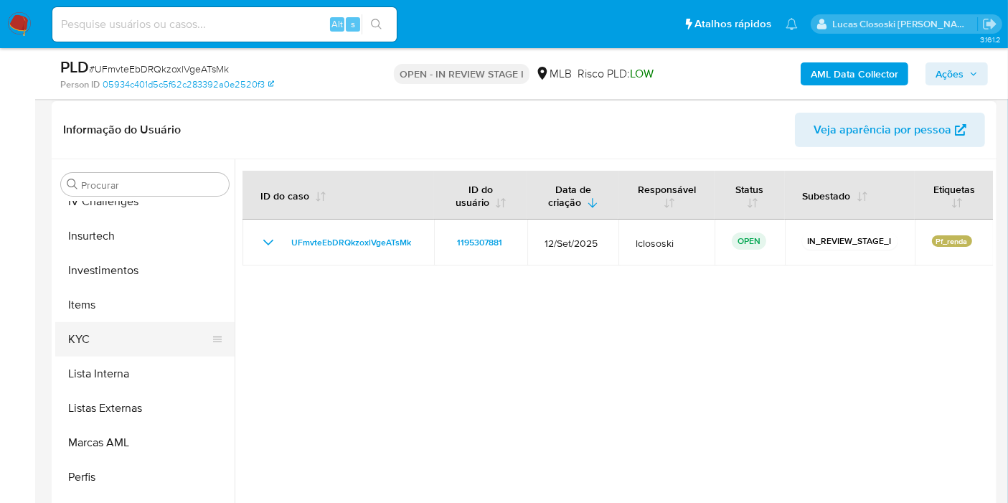
click at [139, 344] on button "KYC" at bounding box center [139, 339] width 168 height 34
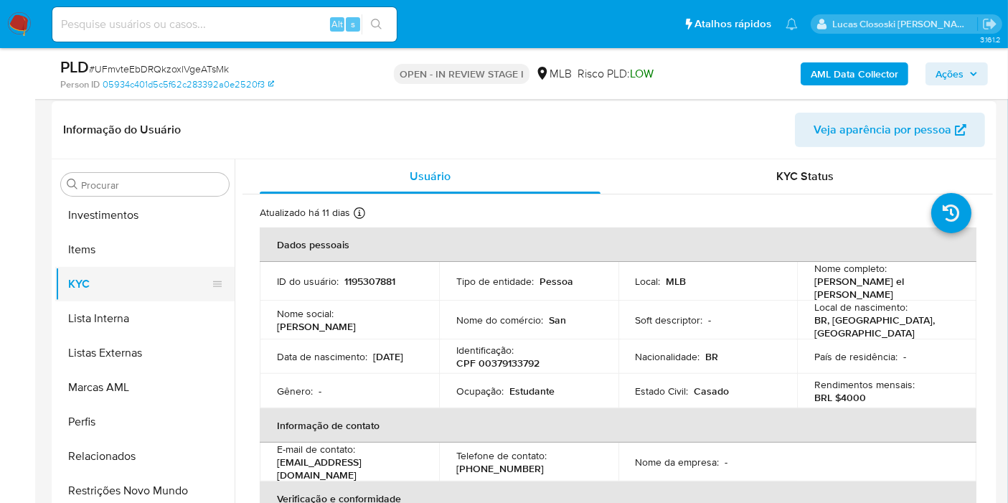
scroll to position [717, 0]
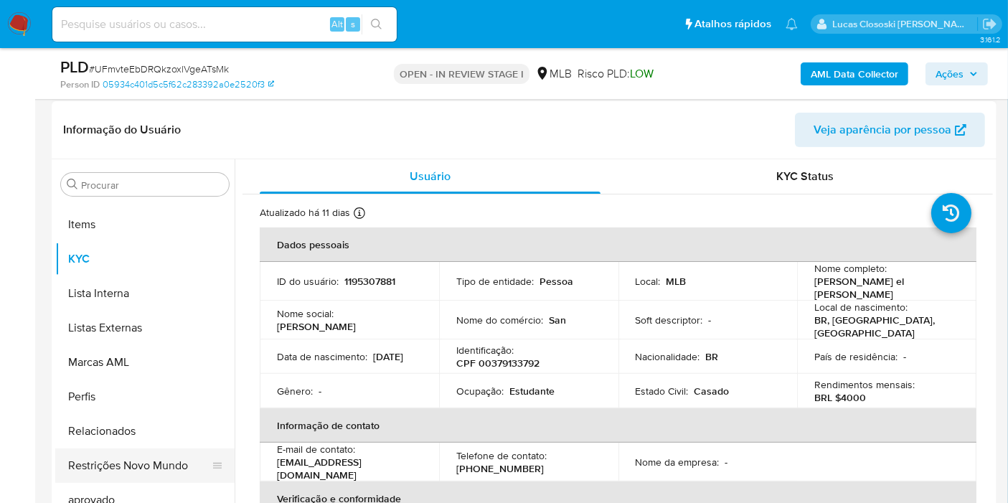
click at [164, 463] on button "Restrições Novo Mundo" at bounding box center [139, 465] width 168 height 34
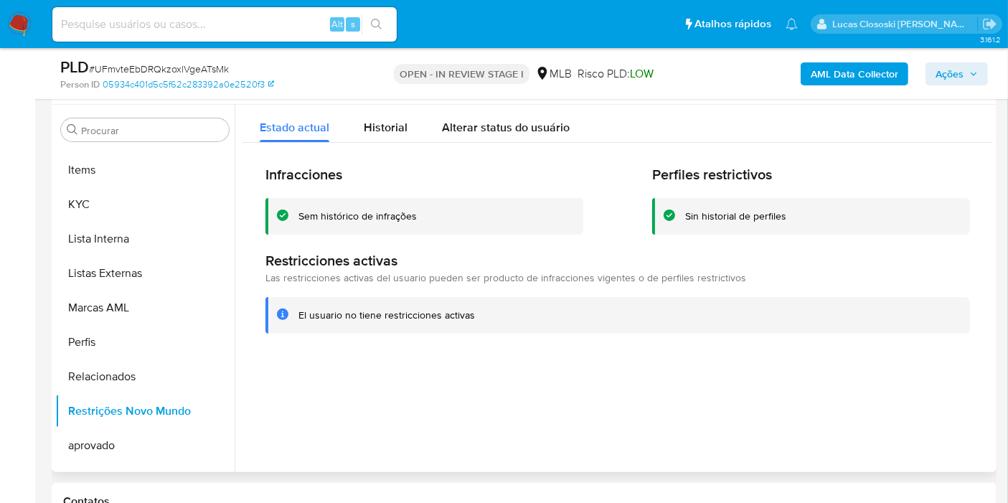
scroll to position [293, 0]
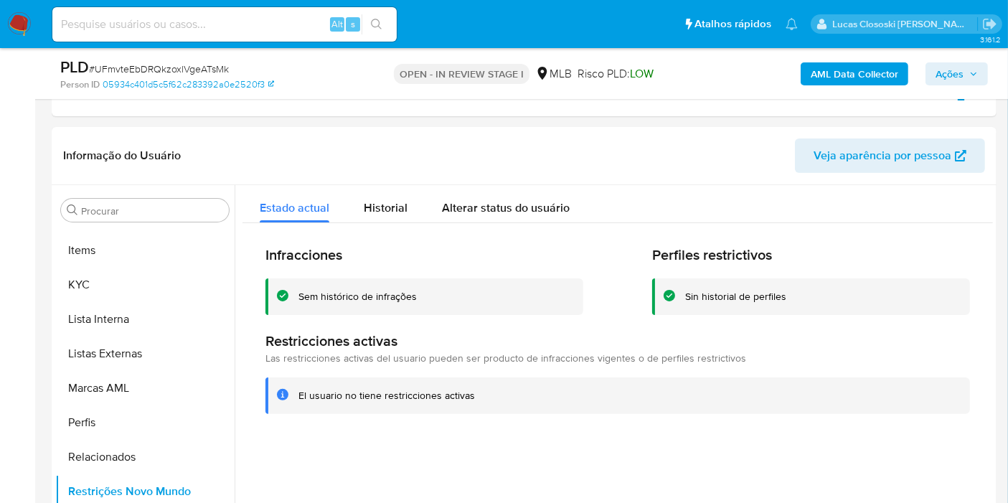
click at [201, 72] on span "# UFmvteEbDRQkzoxlVgeATsMk" at bounding box center [159, 69] width 140 height 14
copy span "UFmvteEbDRQkzoxlVgeATsMk"
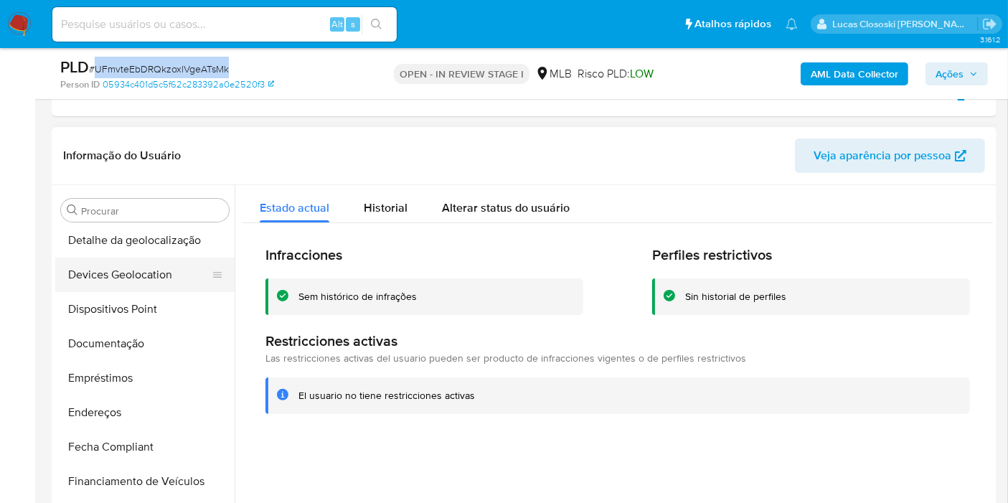
scroll to position [159, 0]
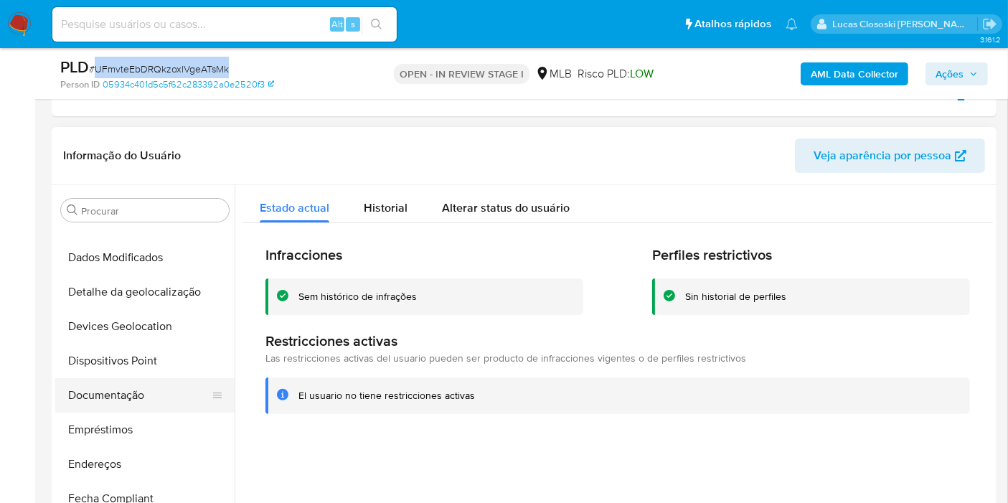
click at [118, 392] on button "Documentação" at bounding box center [139, 395] width 168 height 34
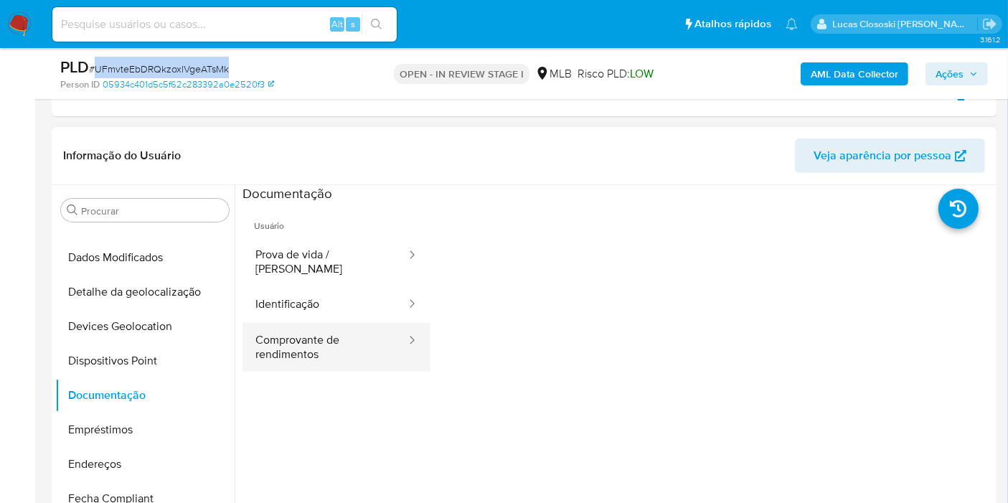
click at [361, 323] on button "Comprovante de rendimentos" at bounding box center [324, 347] width 165 height 49
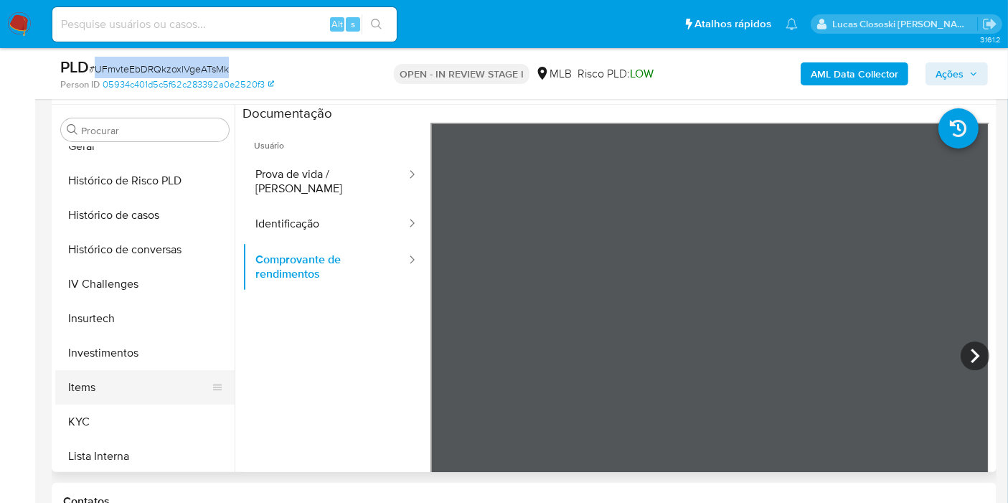
scroll to position [557, 0]
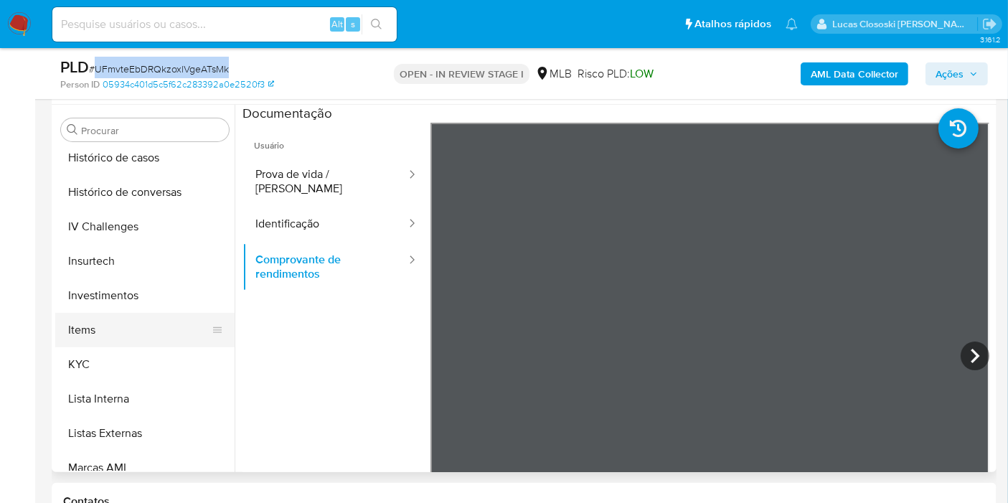
click at [149, 342] on button "Items" at bounding box center [139, 330] width 168 height 34
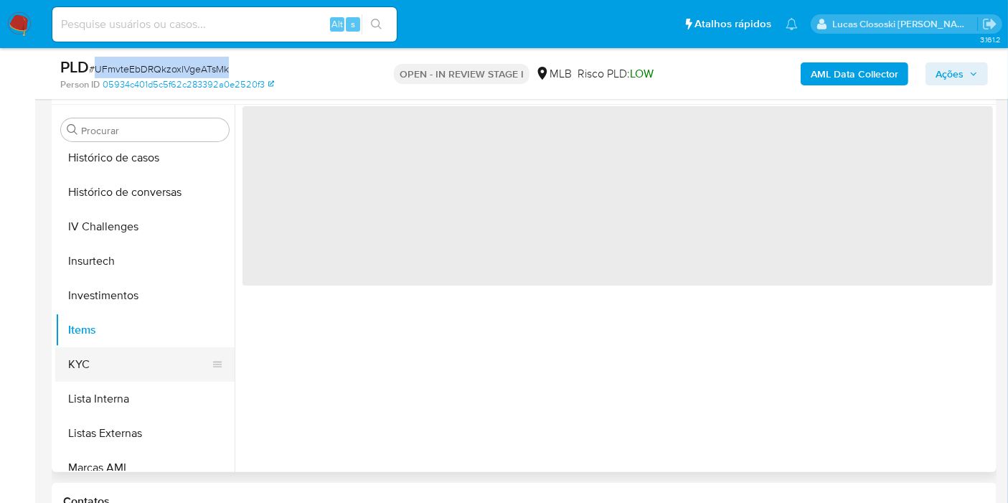
click at [146, 358] on button "KYC" at bounding box center [139, 364] width 168 height 34
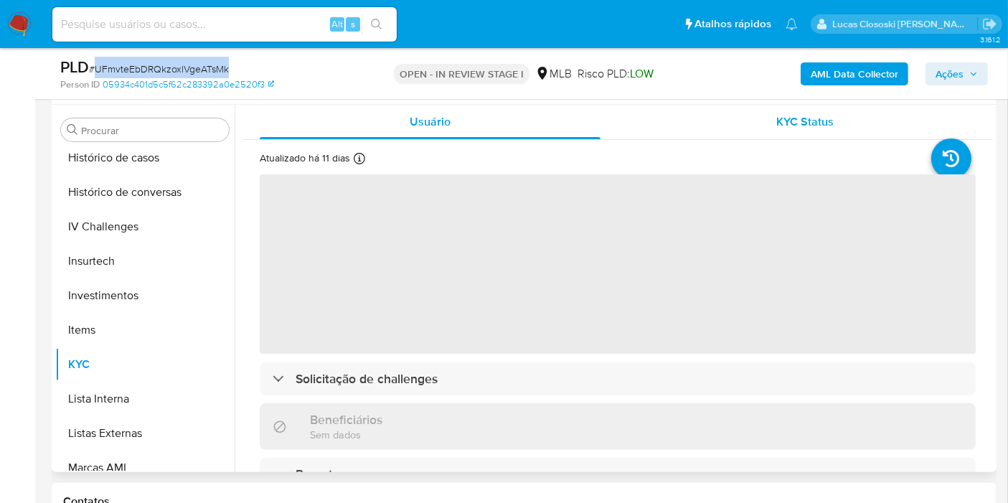
click at [781, 136] on div "KYC Status" at bounding box center [805, 122] width 341 height 34
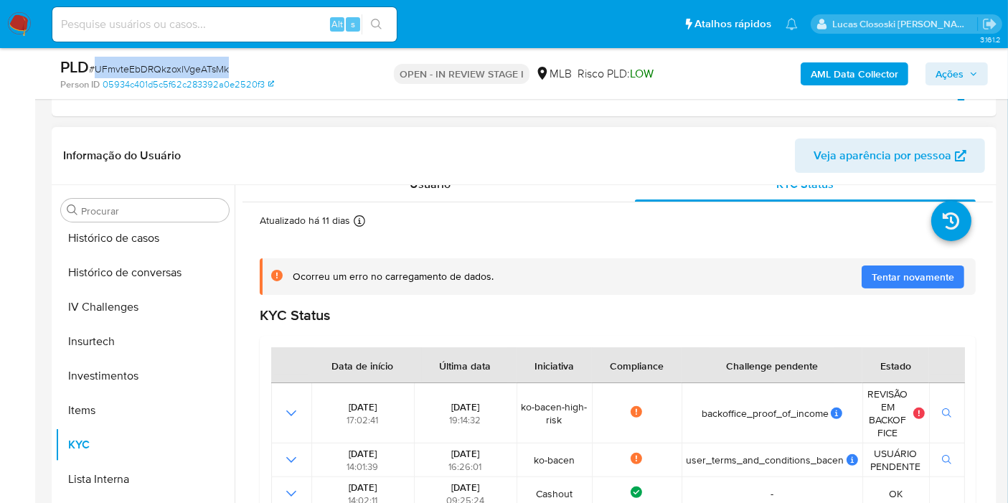
scroll to position [0, 0]
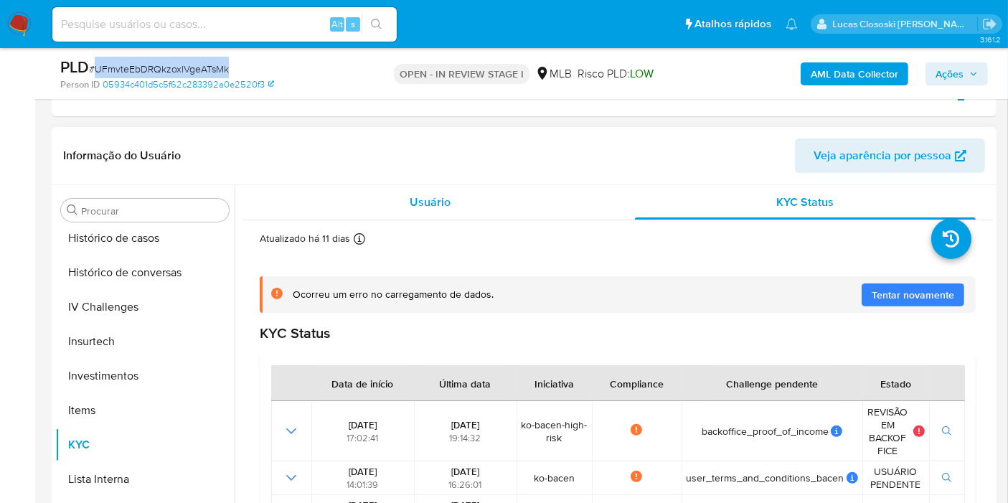
click at [390, 208] on div "Usuário" at bounding box center [430, 202] width 341 height 34
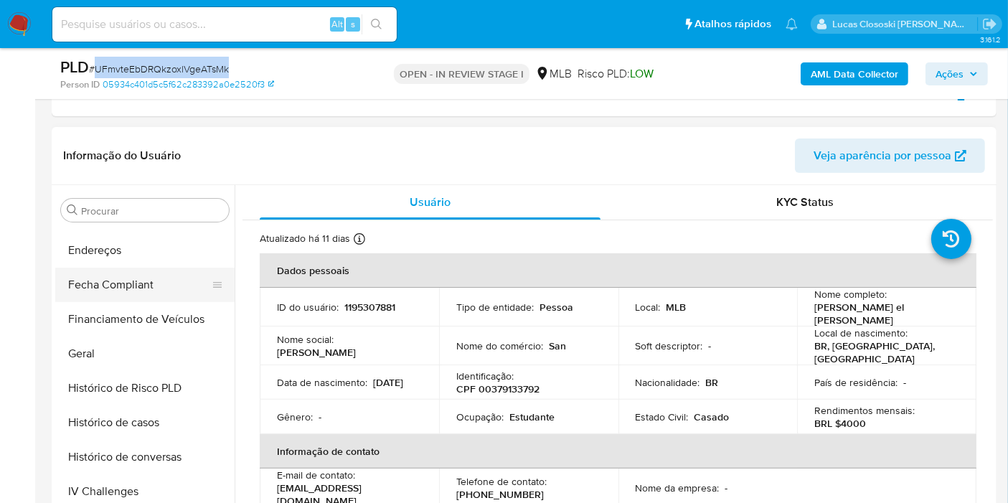
scroll to position [319, 0]
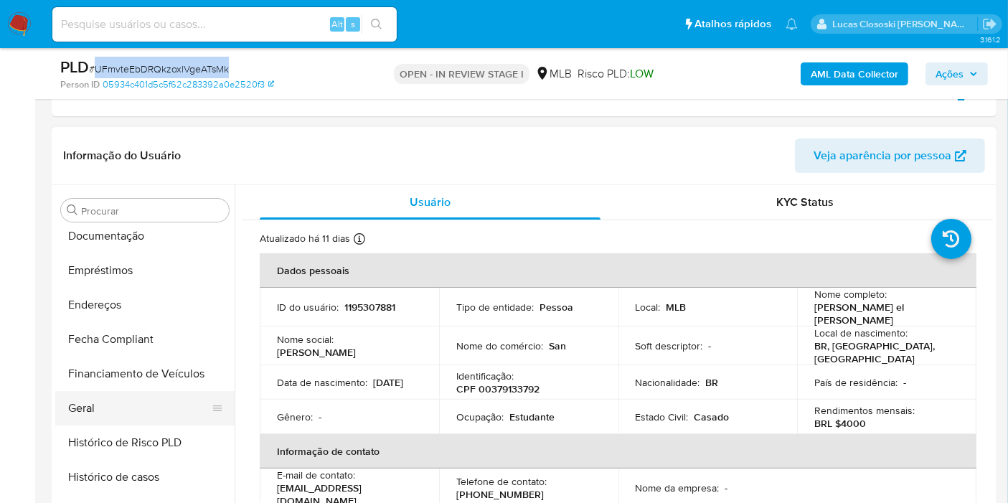
click at [126, 406] on button "Geral" at bounding box center [139, 408] width 168 height 34
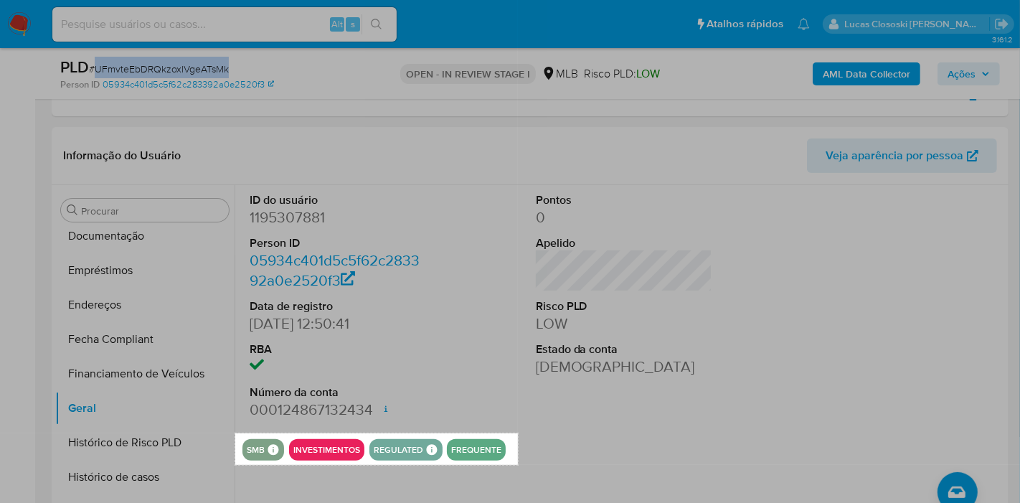
drag, startPoint x: 235, startPoint y: 433, endPoint x: 518, endPoint y: 464, distance: 284.3
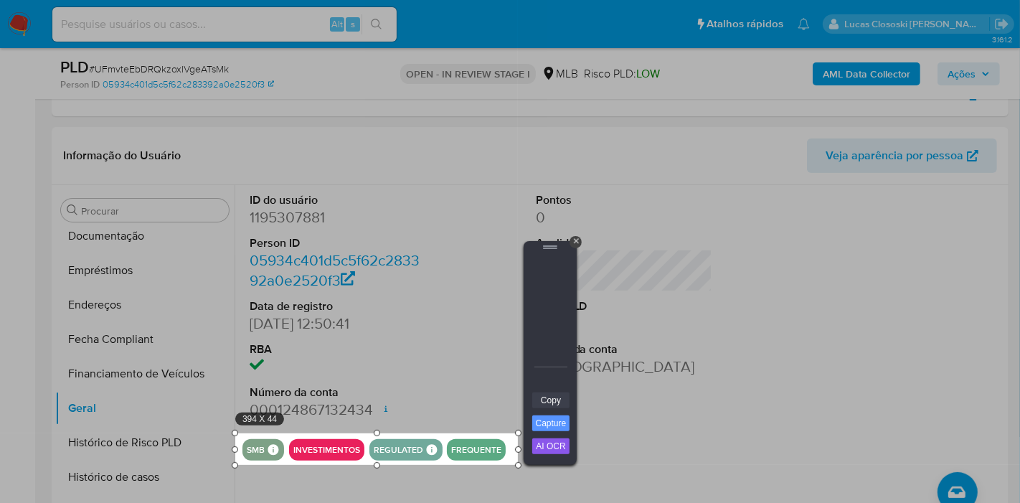
click at [552, 406] on link "Copy" at bounding box center [550, 400] width 37 height 16
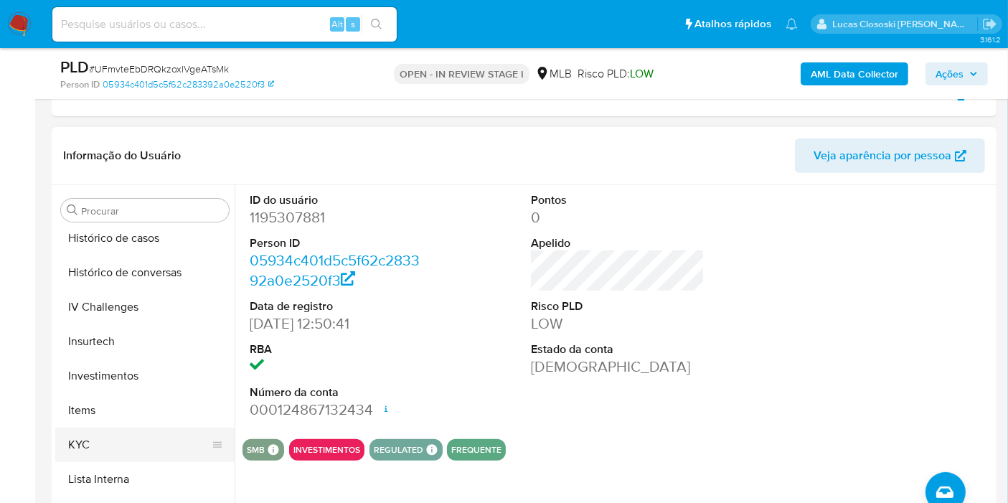
click at [112, 433] on button "KYC" at bounding box center [139, 445] width 168 height 34
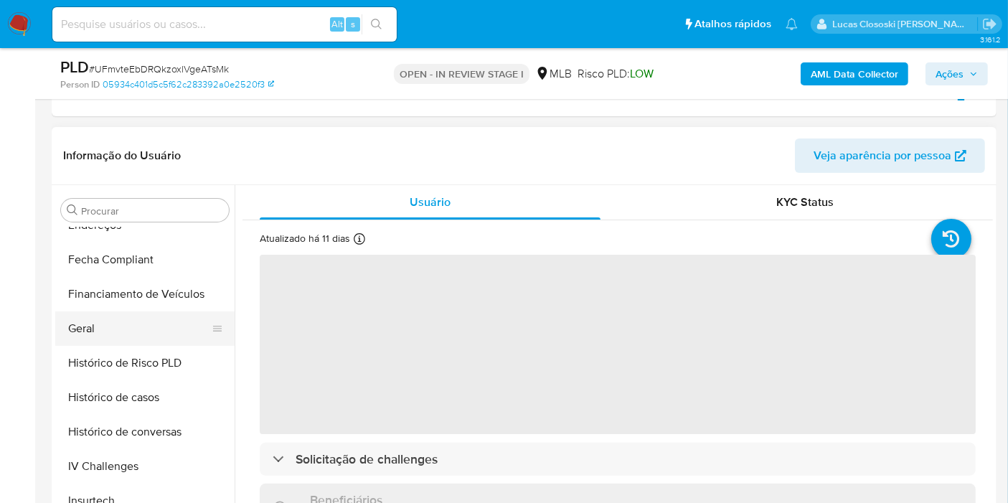
scroll to position [239, 0]
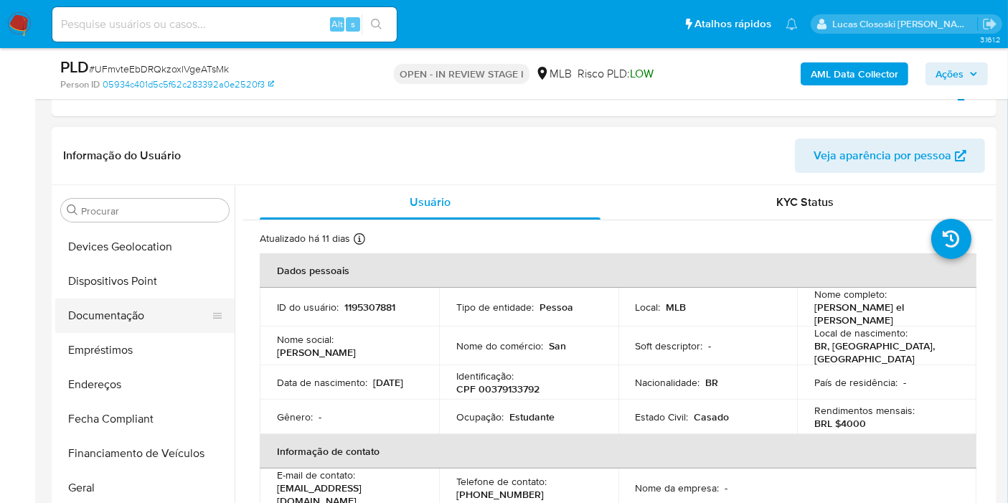
click at [123, 318] on button "Documentação" at bounding box center [139, 315] width 168 height 34
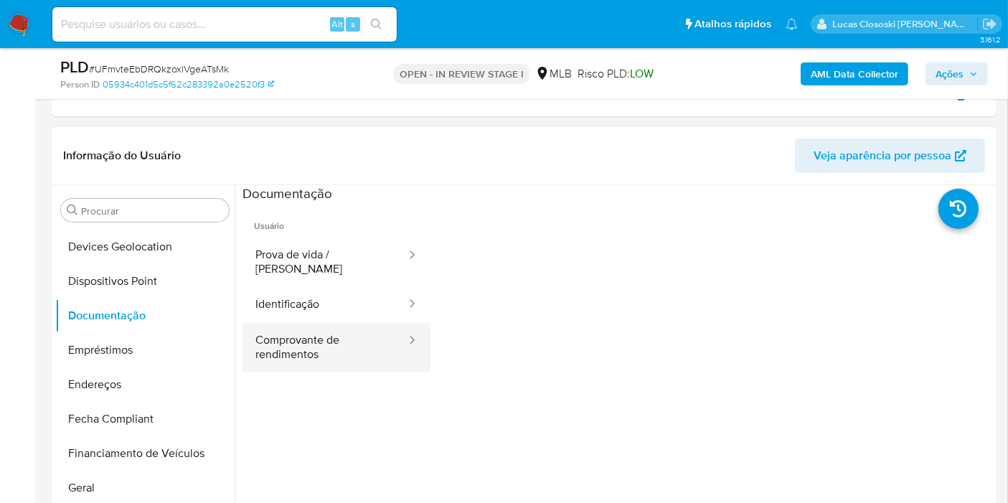
click at [308, 325] on button "Comprovante de rendimentos" at bounding box center [324, 347] width 165 height 49
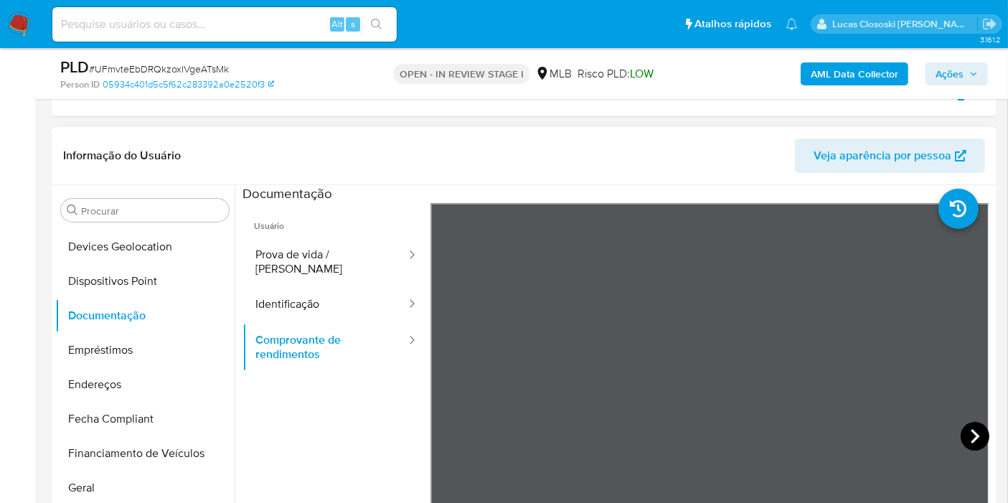
click at [961, 441] on icon at bounding box center [975, 436] width 29 height 29
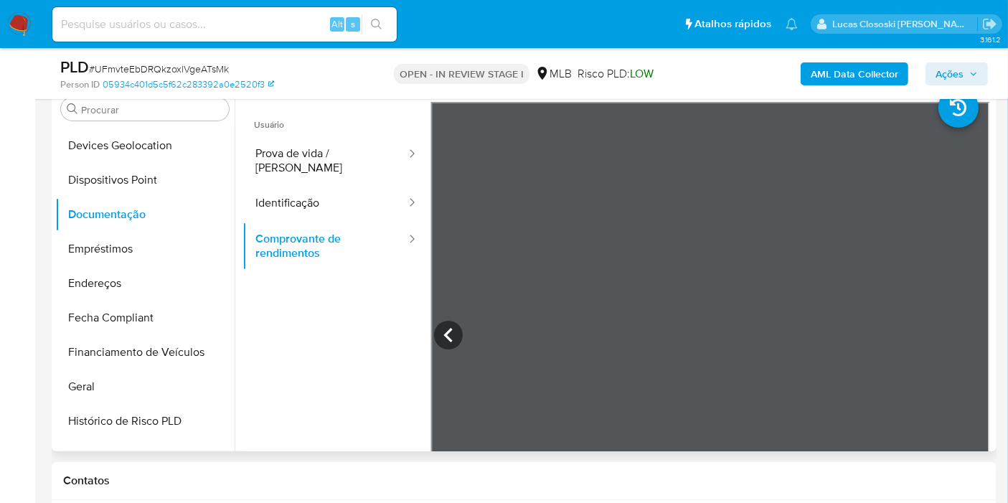
scroll to position [453, 0]
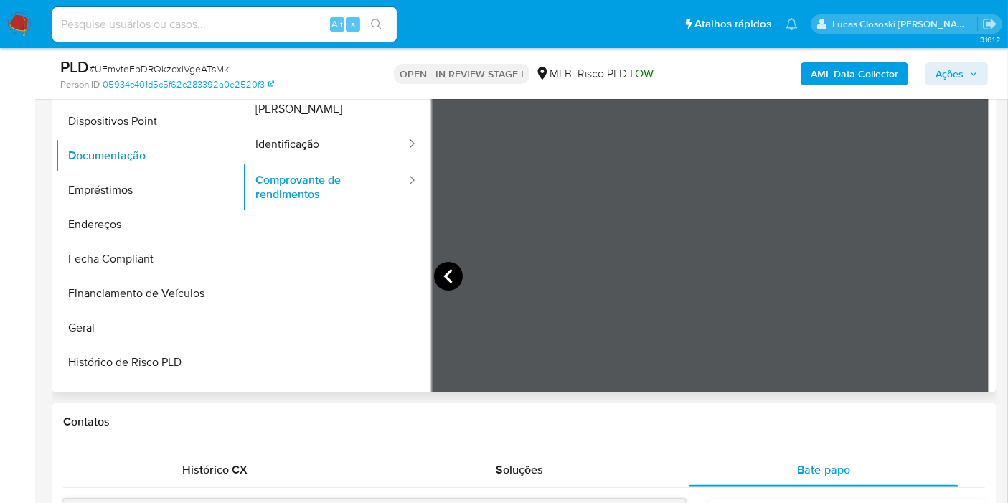
click at [442, 270] on icon at bounding box center [448, 276] width 29 height 29
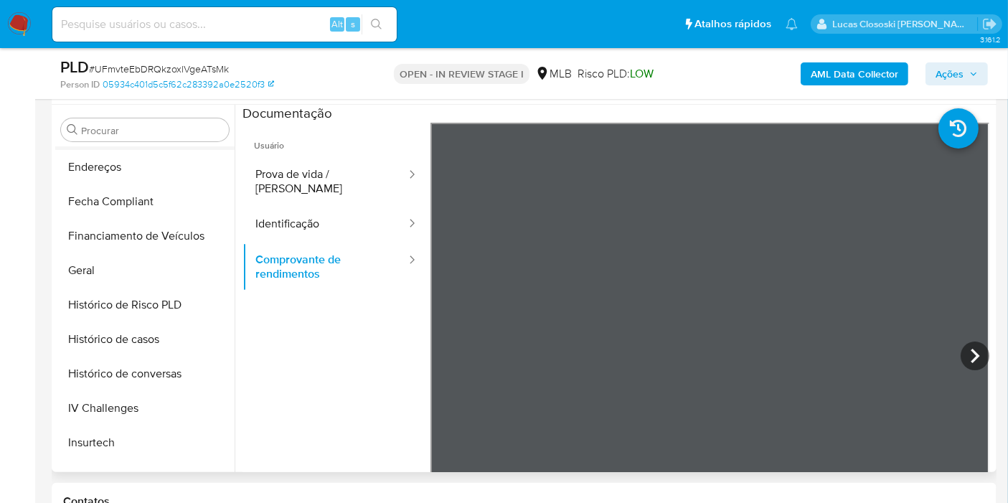
scroll to position [478, 0]
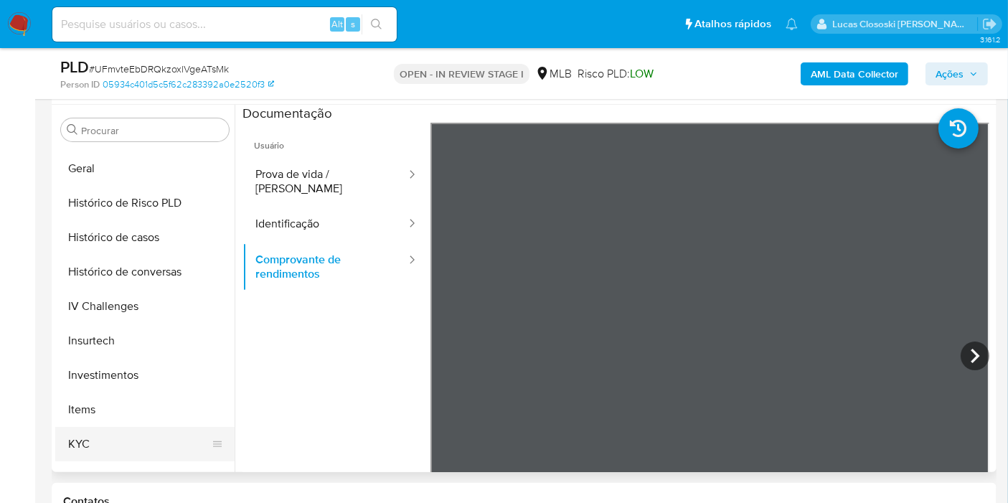
click at [114, 431] on button "KYC" at bounding box center [139, 444] width 168 height 34
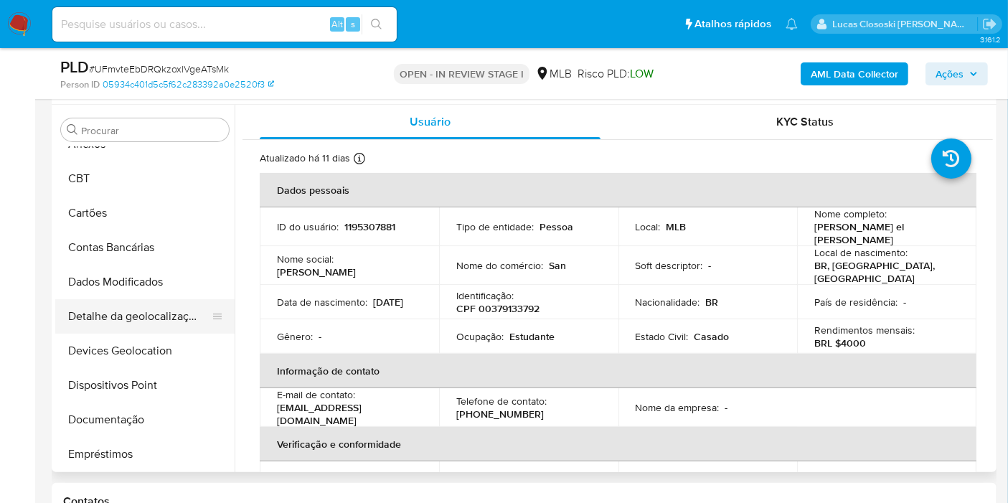
scroll to position [80, 0]
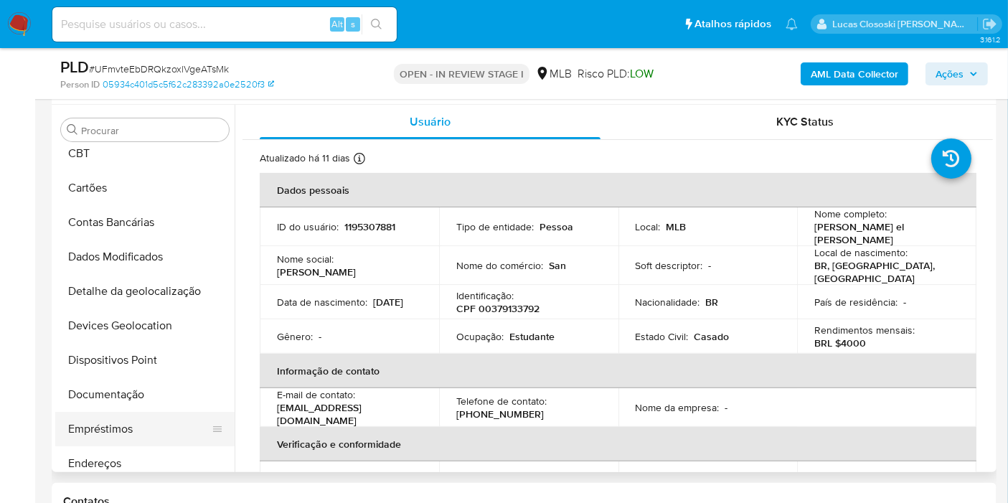
click at [139, 413] on button "Empréstimos" at bounding box center [139, 429] width 168 height 34
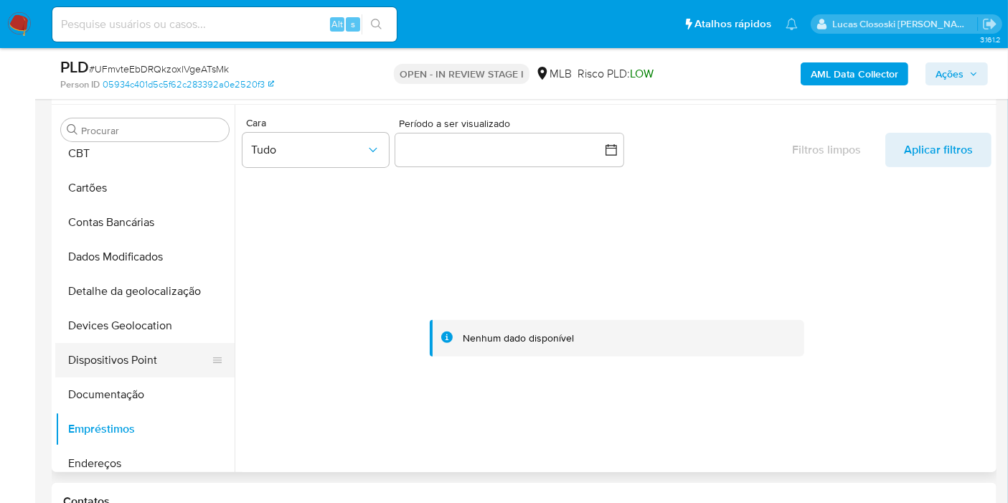
click at [113, 375] on button "Dispositivos Point" at bounding box center [139, 360] width 168 height 34
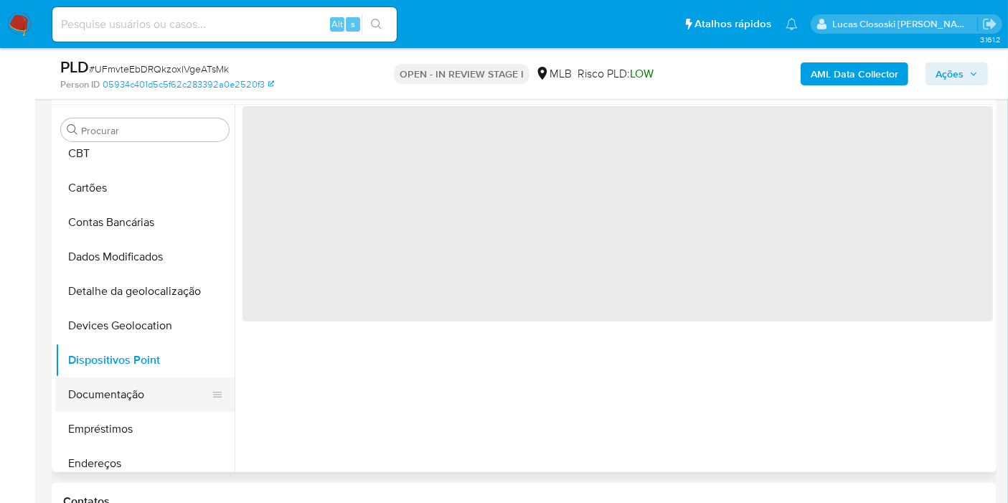
click at [123, 387] on button "Documentação" at bounding box center [139, 394] width 168 height 34
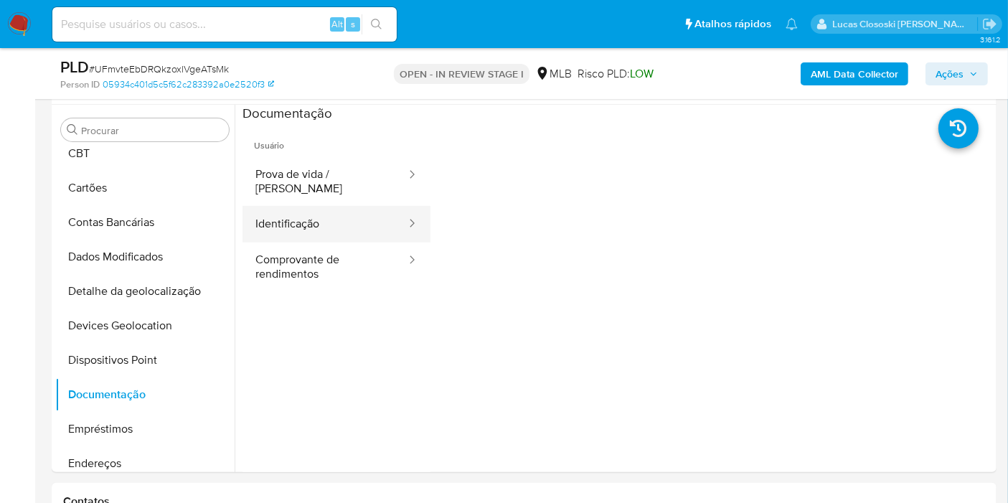
click at [315, 220] on button "Identificação" at bounding box center [324, 224] width 165 height 37
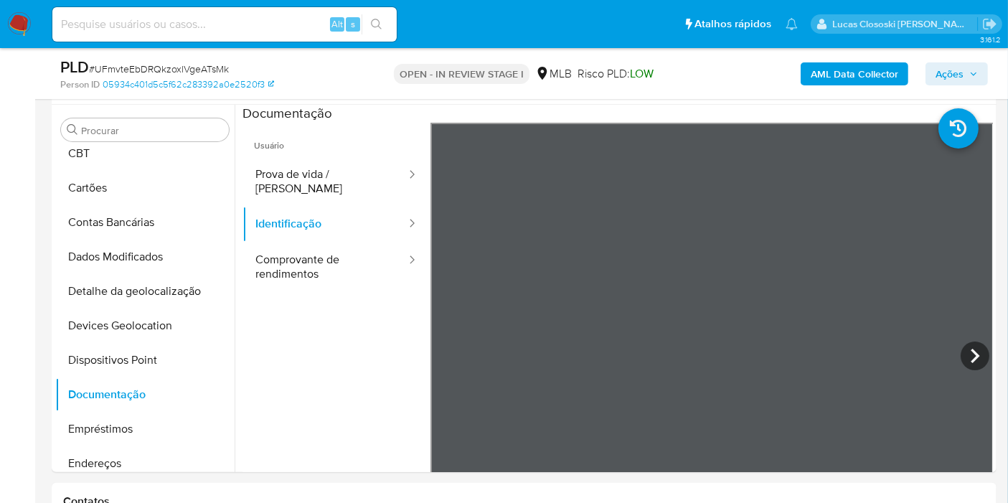
click at [991, 76] on div "PLD # UFmvteEbDRQkzoxlVgeATsMk Person ID 05934c401d5c5f62c283392a0e2520f3 OPEN …" at bounding box center [524, 73] width 945 height 51
click at [961, 77] on span "Ações" at bounding box center [950, 73] width 28 height 23
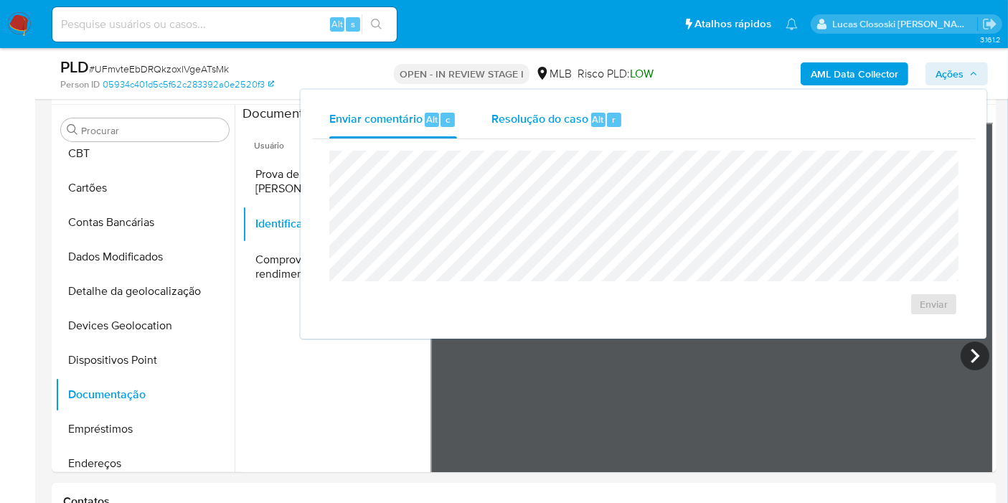
drag, startPoint x: 567, startPoint y: 116, endPoint x: 567, endPoint y: 127, distance: 10.8
click at [567, 127] on div "Resolução do caso Alt r" at bounding box center [556, 119] width 131 height 37
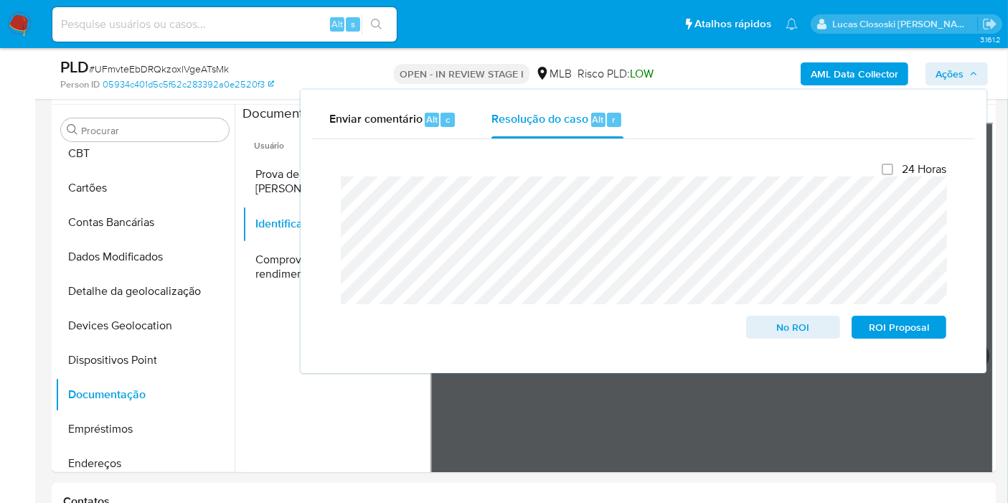
click at [946, 85] on div "AML Data Collector Ações Enviar comentário Alt c Resolução do caso Alt r Fecham…" at bounding box center [835, 74] width 306 height 34
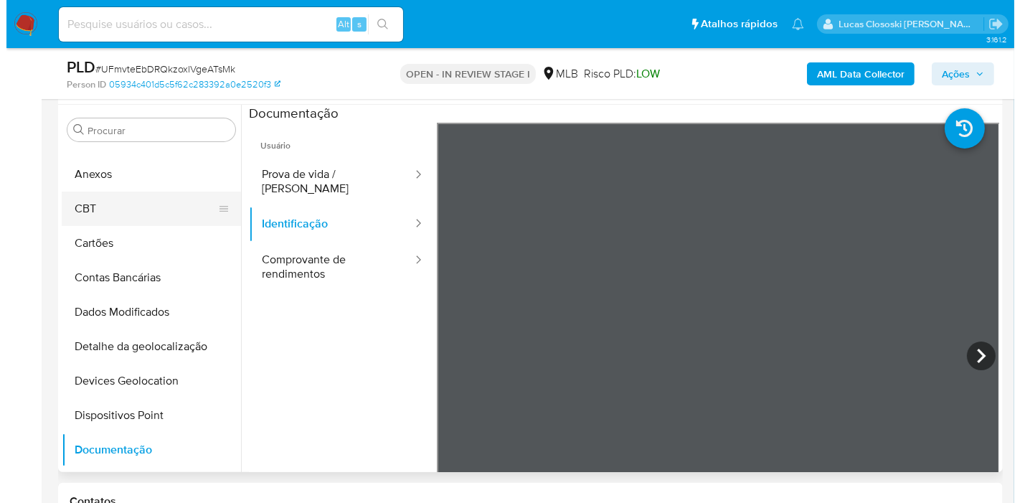
scroll to position [0, 0]
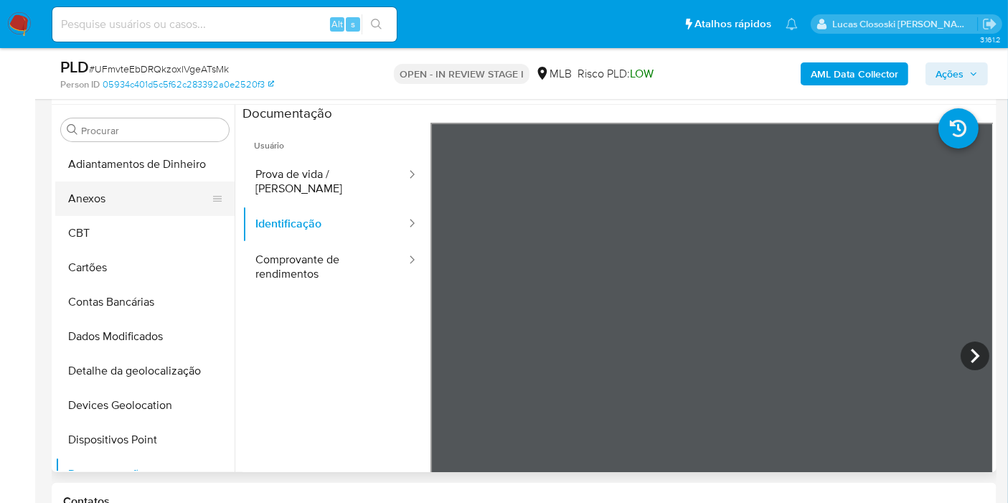
click at [85, 182] on button "Anexos" at bounding box center [139, 199] width 168 height 34
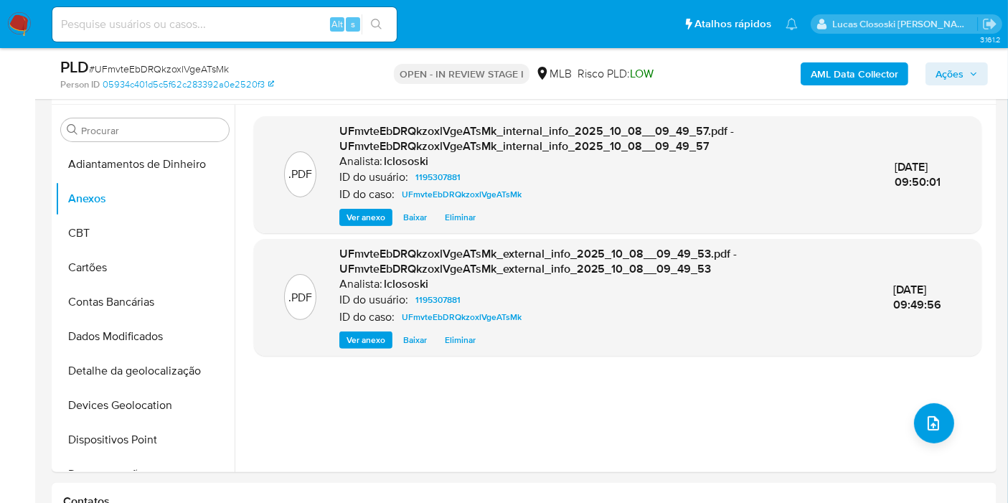
click at [957, 60] on div "AML Data Collector Ações" at bounding box center [835, 74] width 306 height 34
click at [957, 65] on span "Ações" at bounding box center [950, 73] width 28 height 23
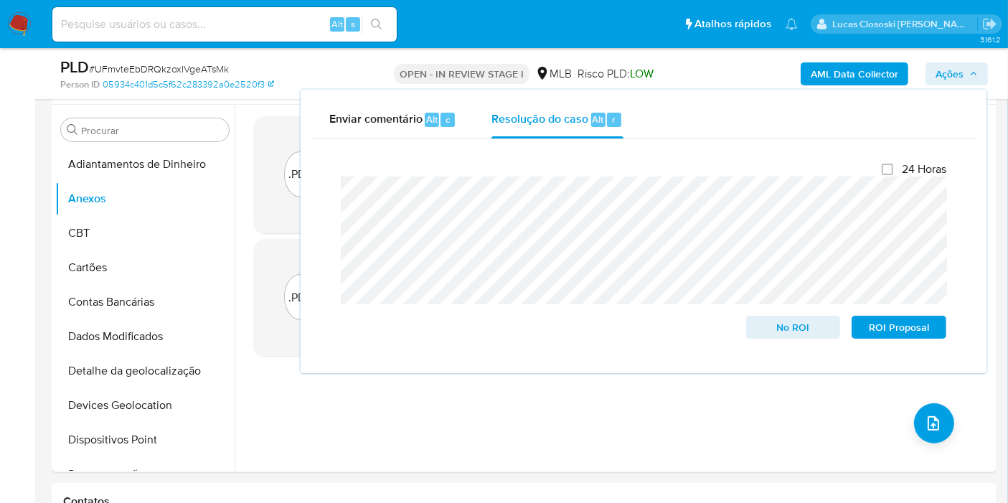
click at [957, 69] on span "Ações" at bounding box center [950, 73] width 28 height 23
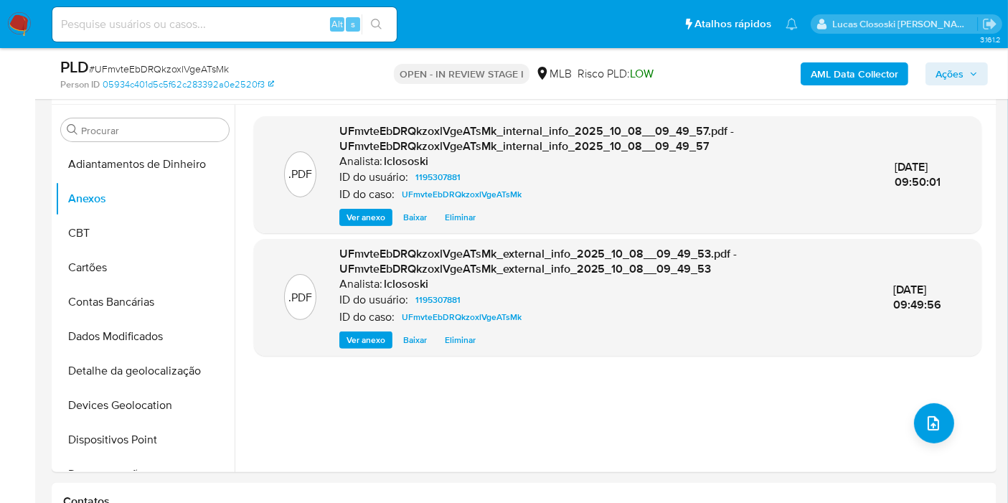
click at [940, 76] on span "Ações" at bounding box center [950, 73] width 28 height 23
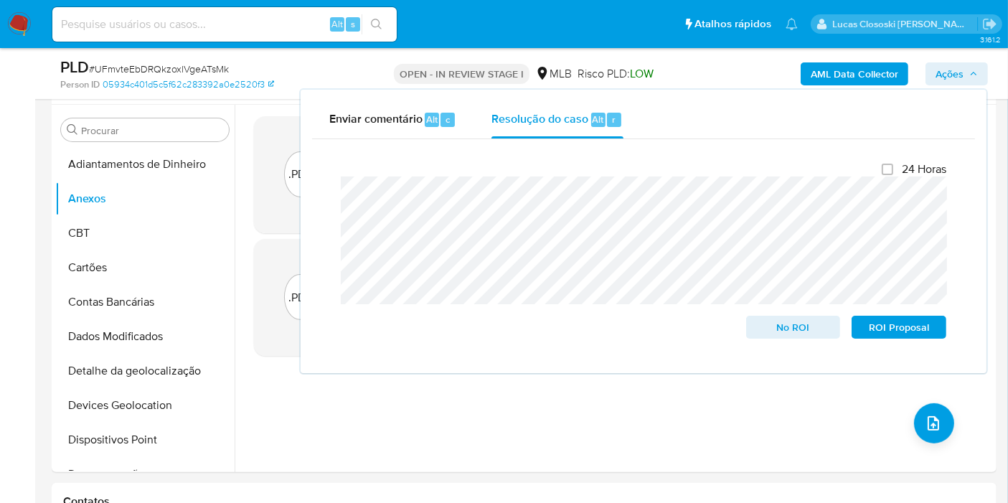
click at [963, 77] on span "Ações" at bounding box center [950, 73] width 28 height 23
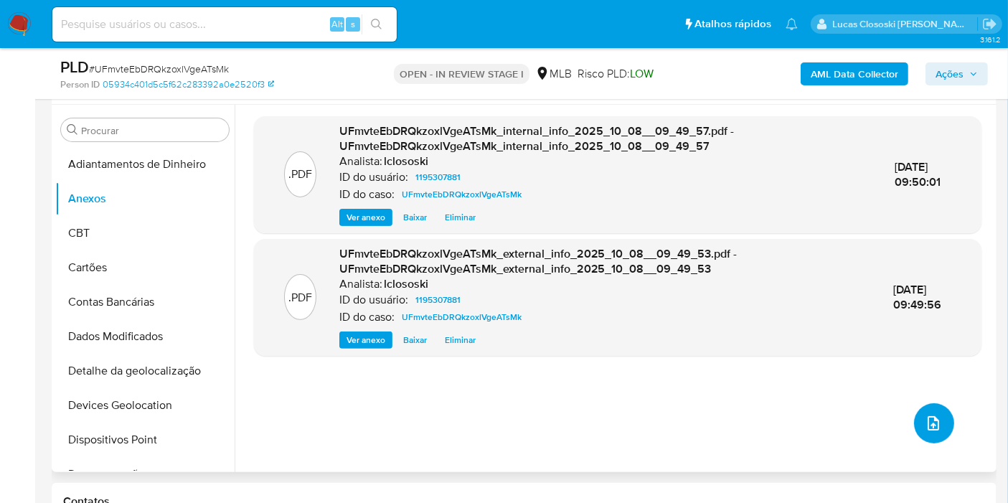
click at [936, 422] on icon "upload-file" at bounding box center [933, 423] width 17 height 17
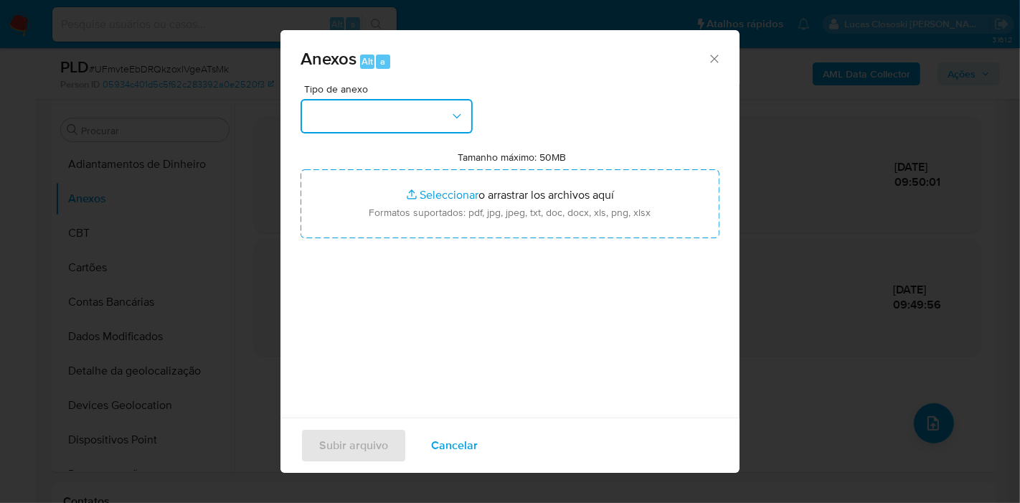
click at [347, 123] on button "button" at bounding box center [387, 116] width 172 height 34
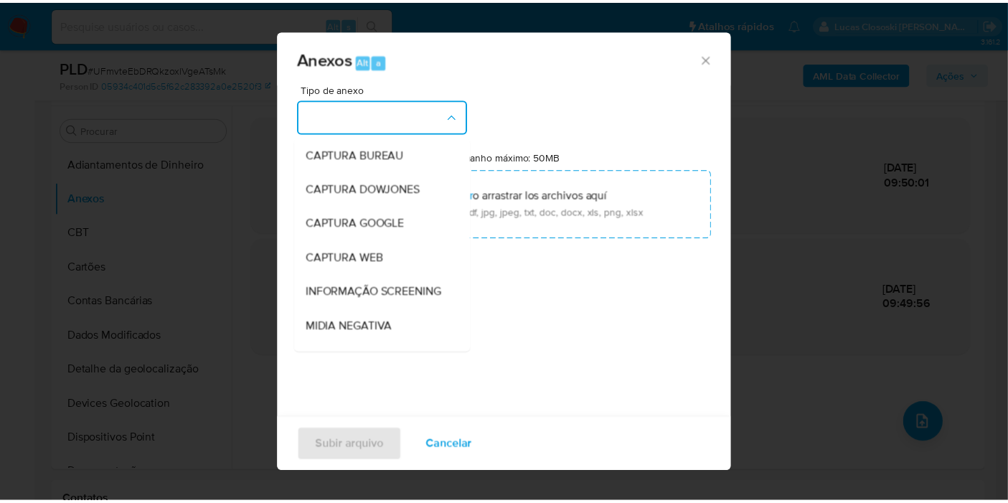
scroll to position [220, 0]
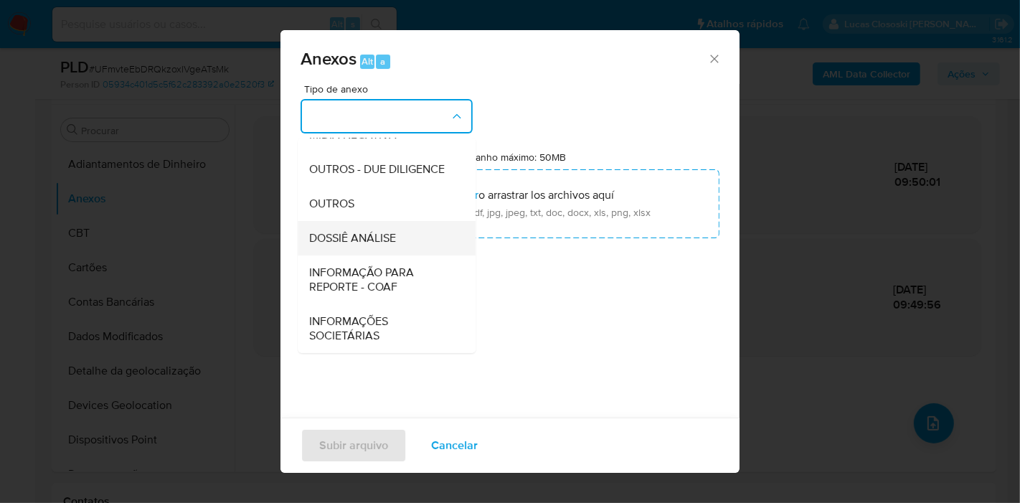
click at [379, 233] on span "DOSSIÊ ANÁLISE" at bounding box center [352, 238] width 87 height 14
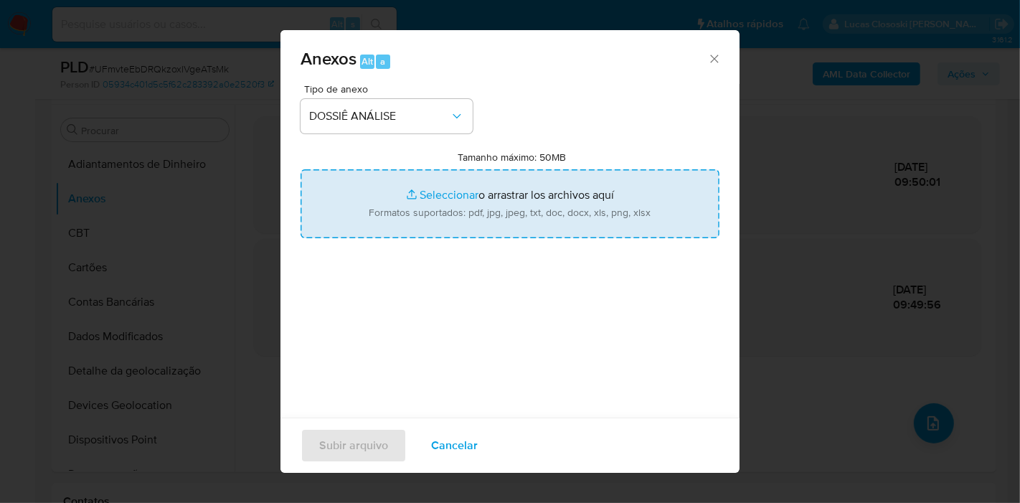
click at [395, 225] on input "Tamanho máximo: 50MB Seleccionar archivos" at bounding box center [510, 203] width 419 height 69
type input "C:\fakepath\SAR - XXXX - CPF 00379133792 - SANDRA RAMOS EL HARIRI DO ROSARIO.pdf"
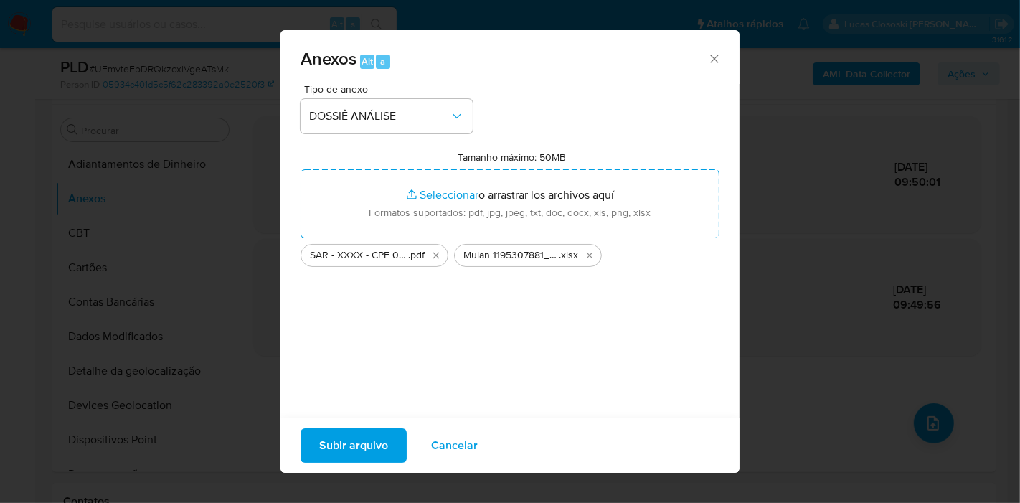
drag, startPoint x: 395, startPoint y: 225, endPoint x: 387, endPoint y: 446, distance: 221.1
click at [387, 446] on button "Subir arquivo" at bounding box center [354, 445] width 106 height 34
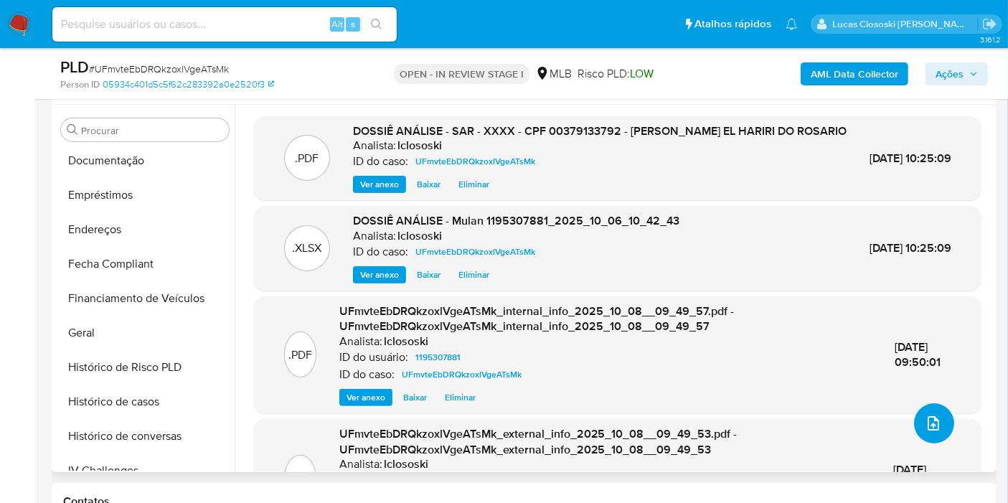
scroll to position [319, 0]
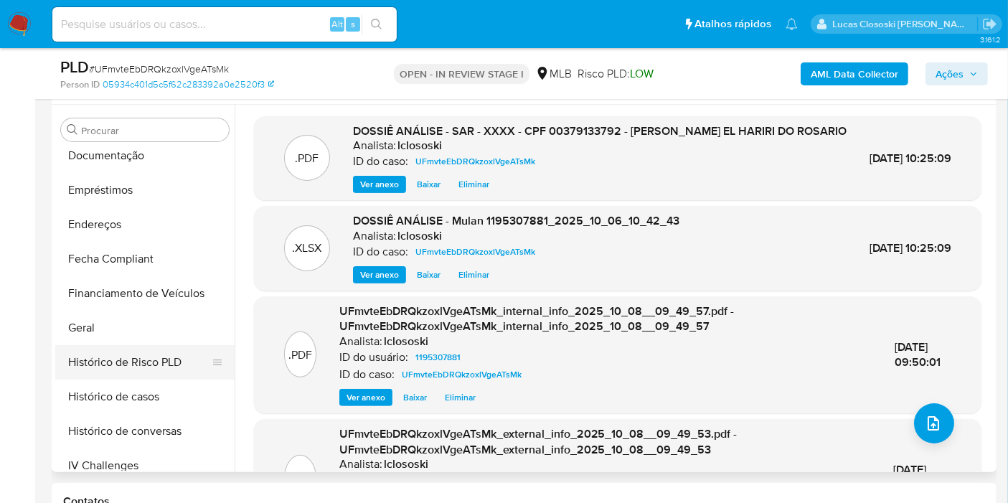
click at [146, 376] on button "Histórico de Risco PLD" at bounding box center [139, 362] width 168 height 34
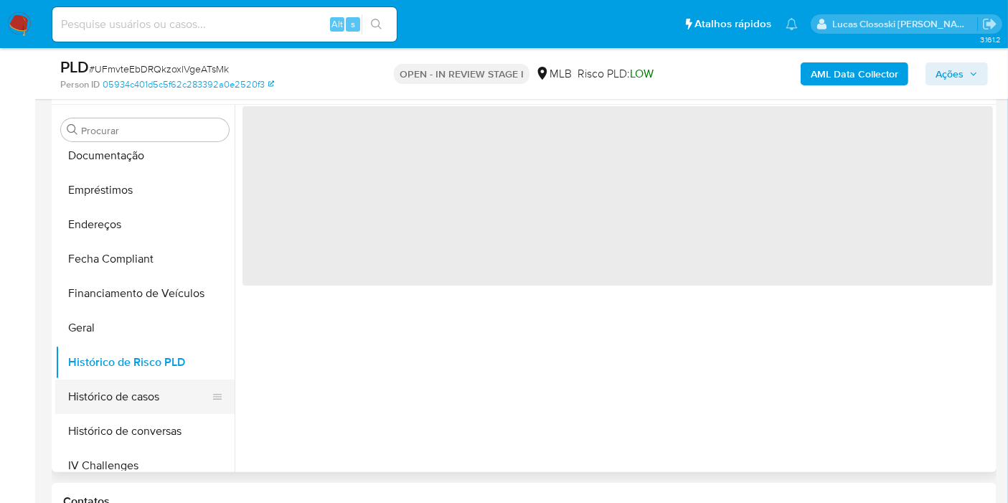
click at [147, 386] on button "Histórico de casos" at bounding box center [139, 397] width 168 height 34
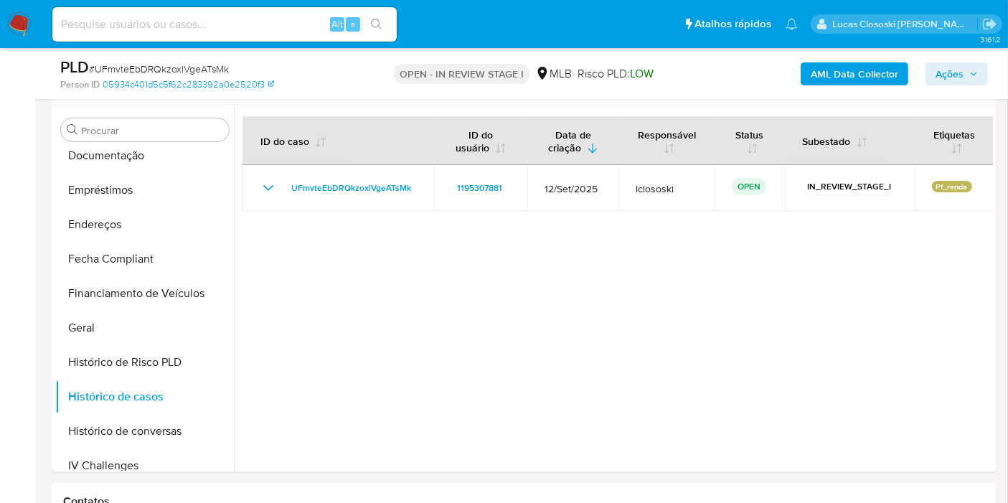
click at [980, 75] on button "Ações" at bounding box center [956, 73] width 62 height 23
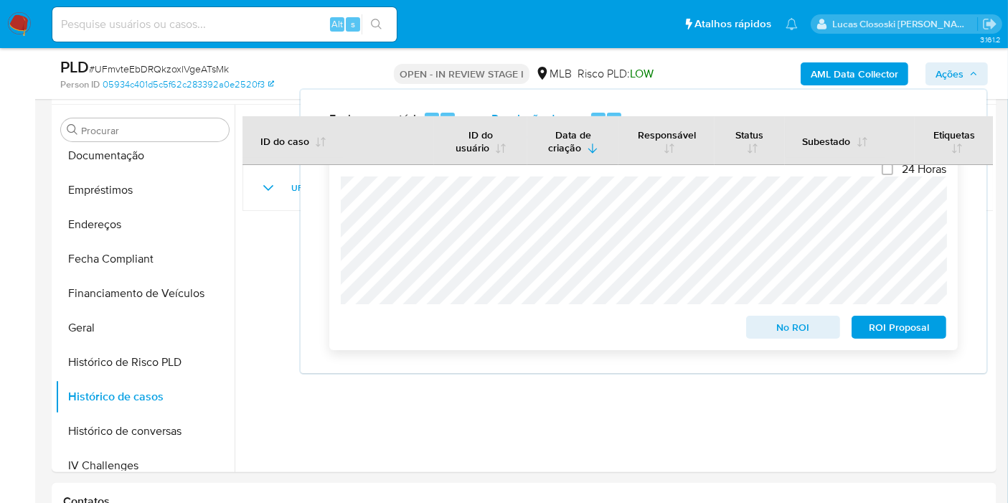
click at [902, 337] on span "ROI Proposal" at bounding box center [899, 327] width 75 height 20
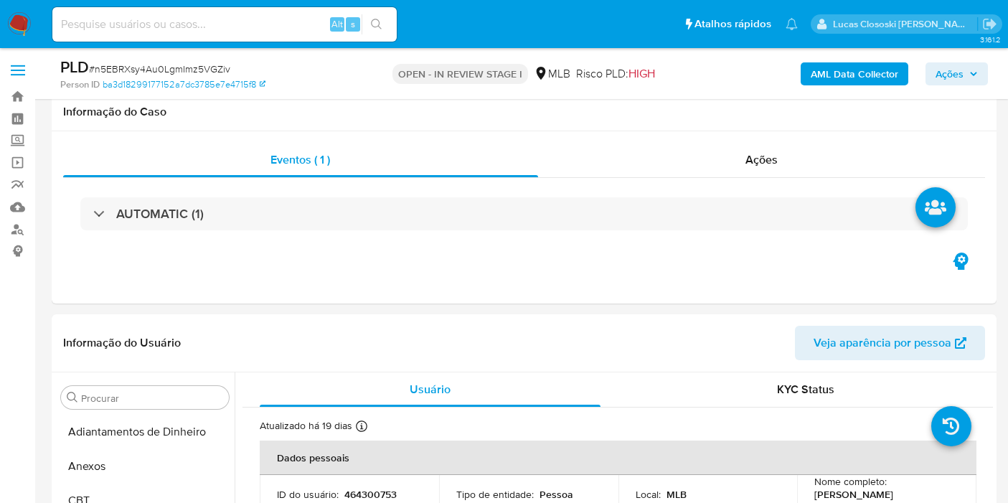
select select "10"
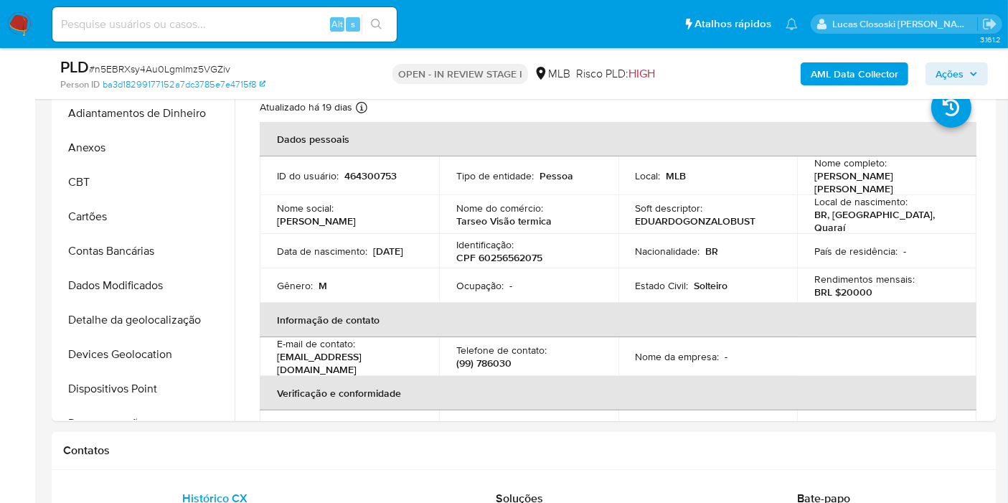
scroll to position [743, 0]
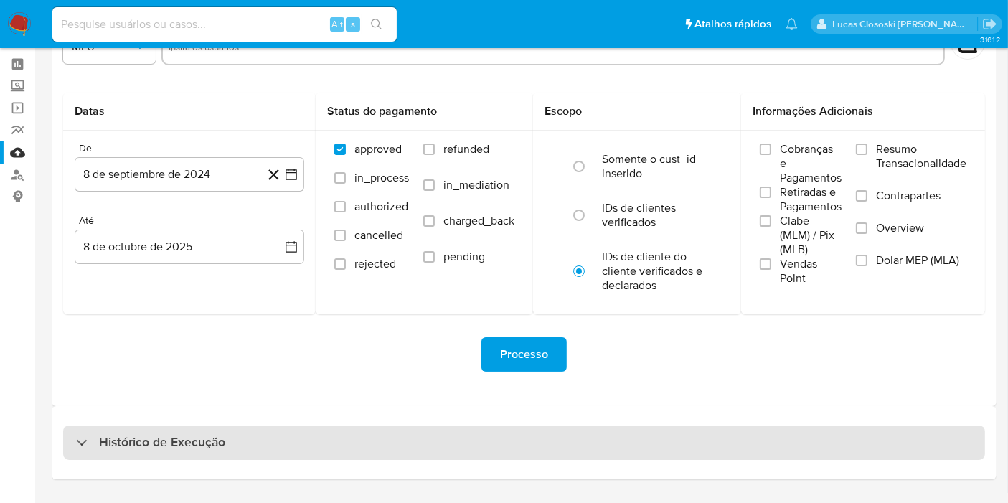
scroll to position [80, 0]
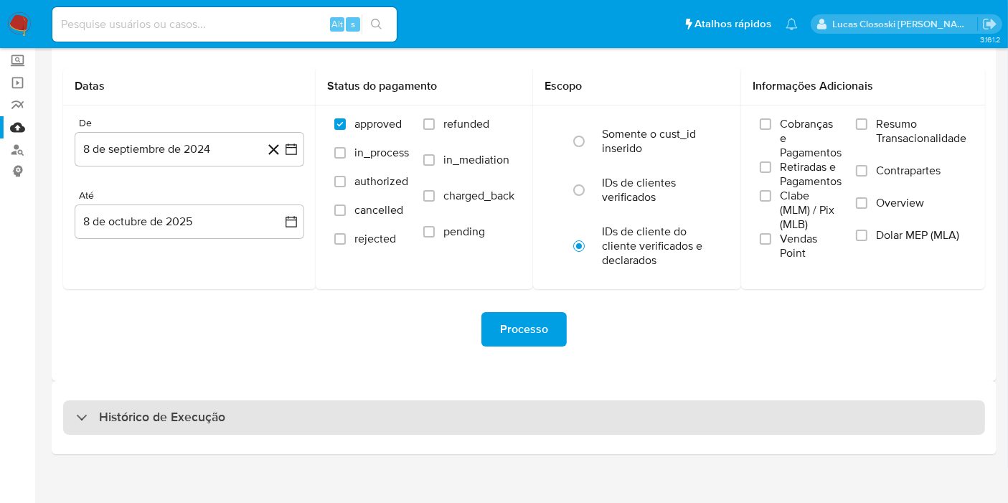
click at [493, 425] on div "Histórico de Execução" at bounding box center [524, 417] width 922 height 34
select select "10"
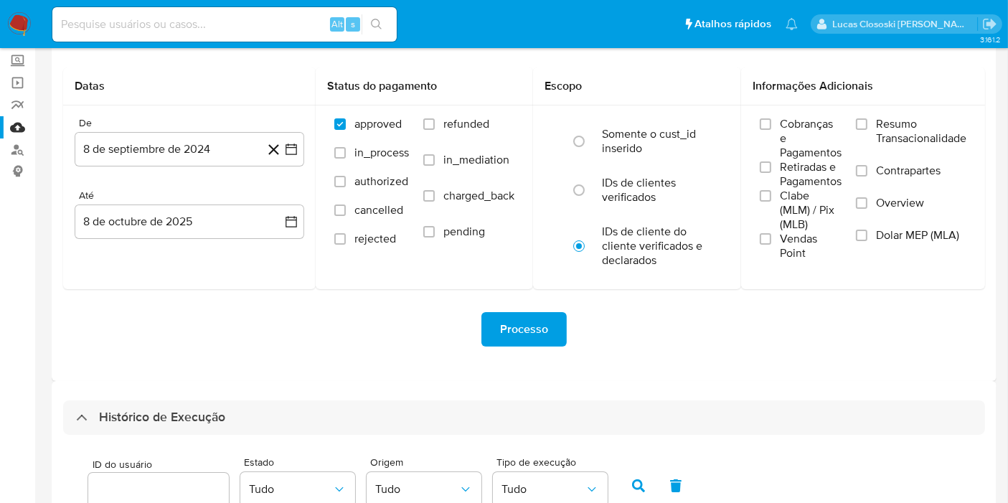
scroll to position [631, 0]
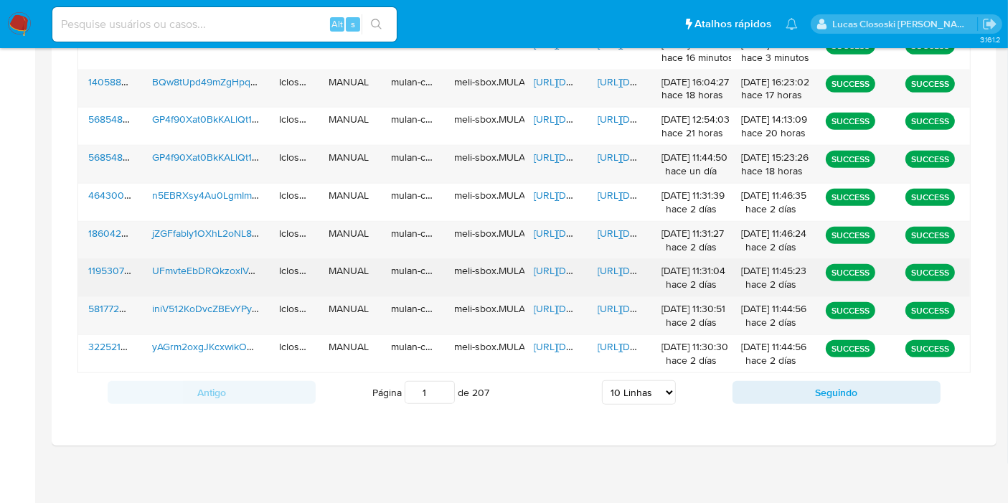
click at [604, 273] on span "[URL][DOMAIN_NAME]" at bounding box center [647, 270] width 99 height 14
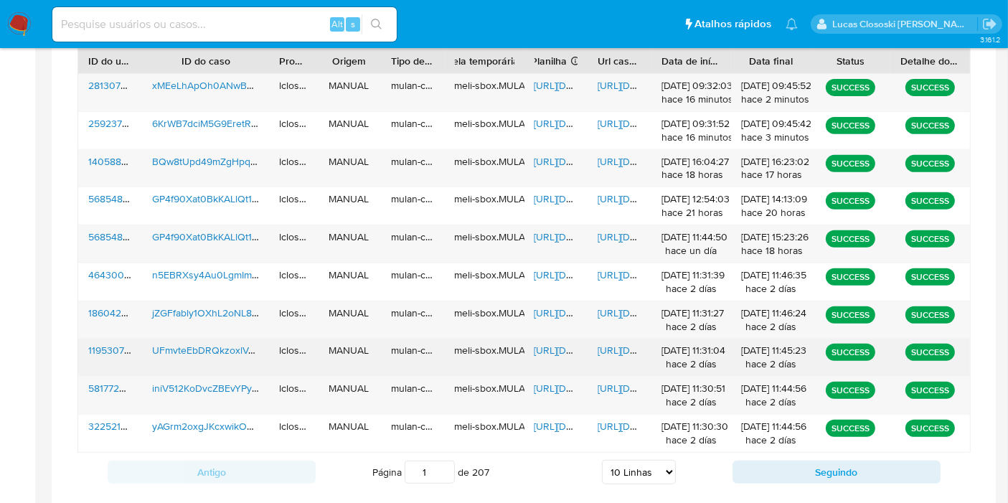
click at [552, 347] on span "[URL][DOMAIN_NAME]" at bounding box center [583, 350] width 99 height 14
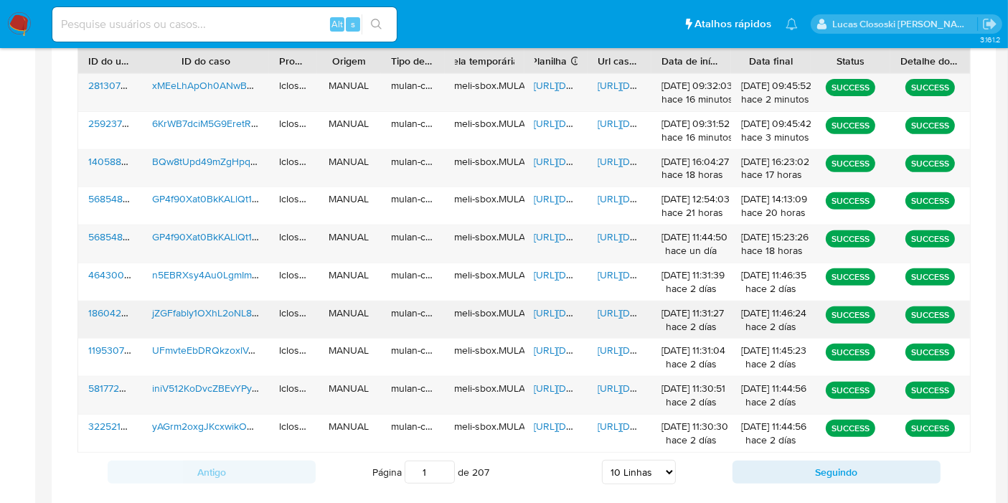
click at [635, 334] on div "[URL][DOMAIN_NAME]" at bounding box center [620, 319] width 64 height 37
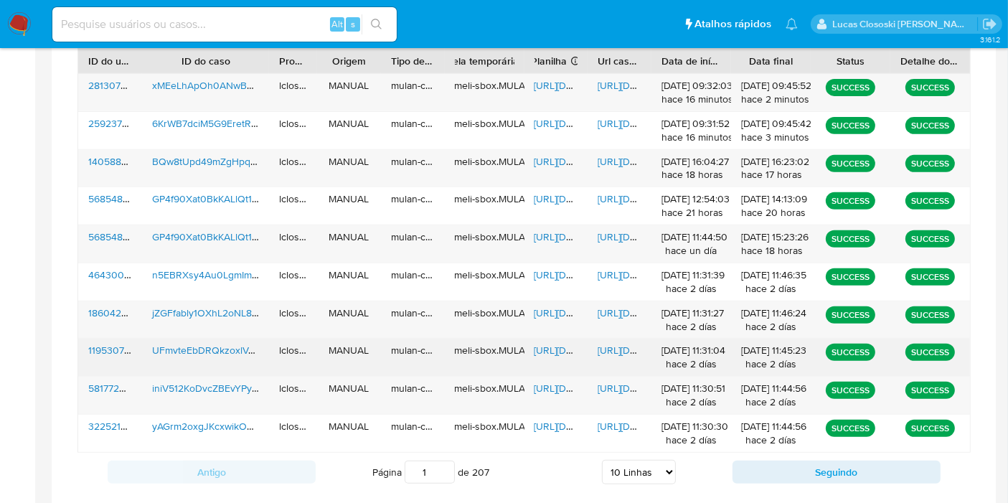
click at [636, 352] on span "[URL][DOMAIN_NAME]" at bounding box center [647, 350] width 99 height 14
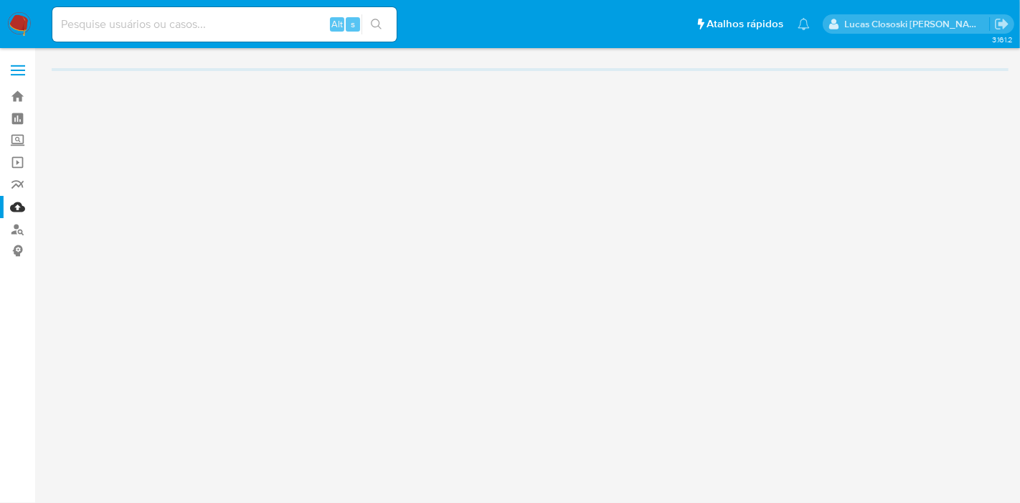
click at [233, 24] on input at bounding box center [224, 24] width 344 height 19
paste input "6KrWB7dciM5G9EretRyhlmOU"
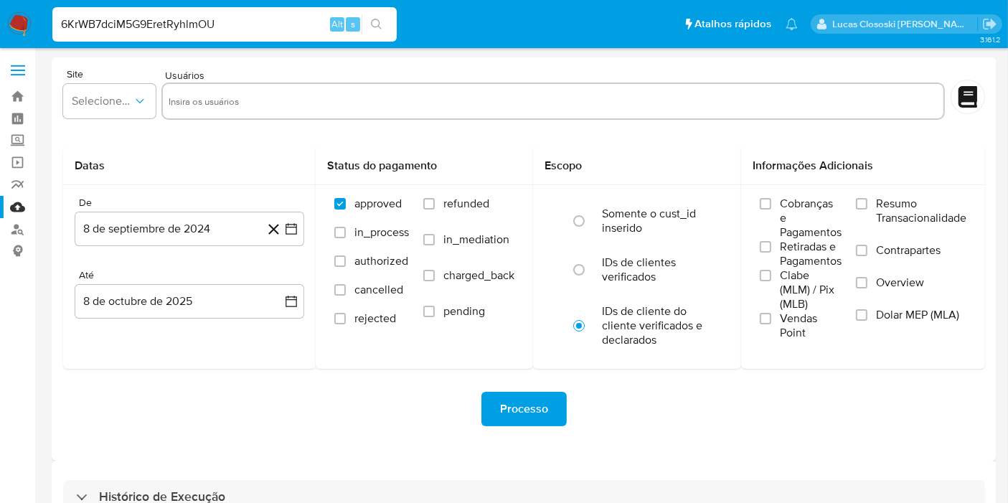
type input "6KrWB7dciM5G9EretRyhlmOU"
click at [377, 34] on div "6KrWB7dciM5G9EretRyhlmOU Alt s" at bounding box center [224, 24] width 344 height 34
click at [366, 31] on button "search-icon" at bounding box center [376, 24] width 29 height 20
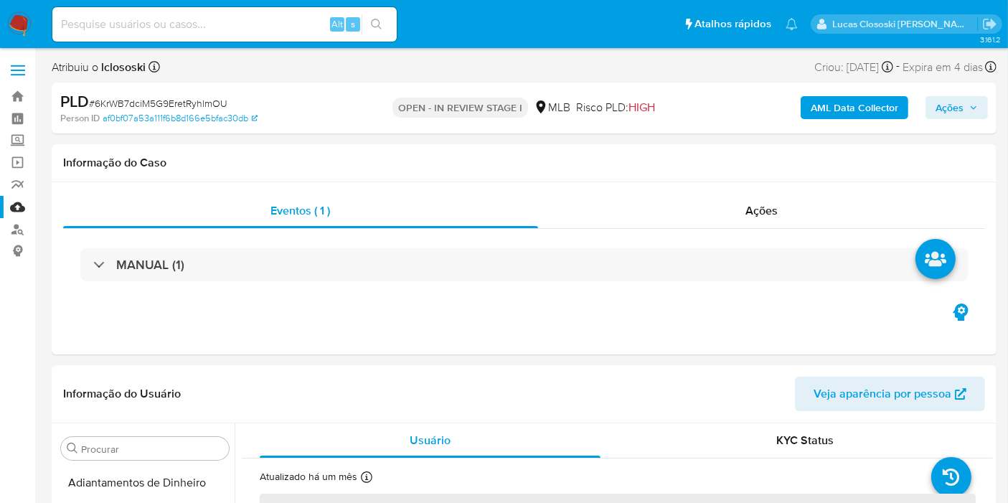
select select "10"
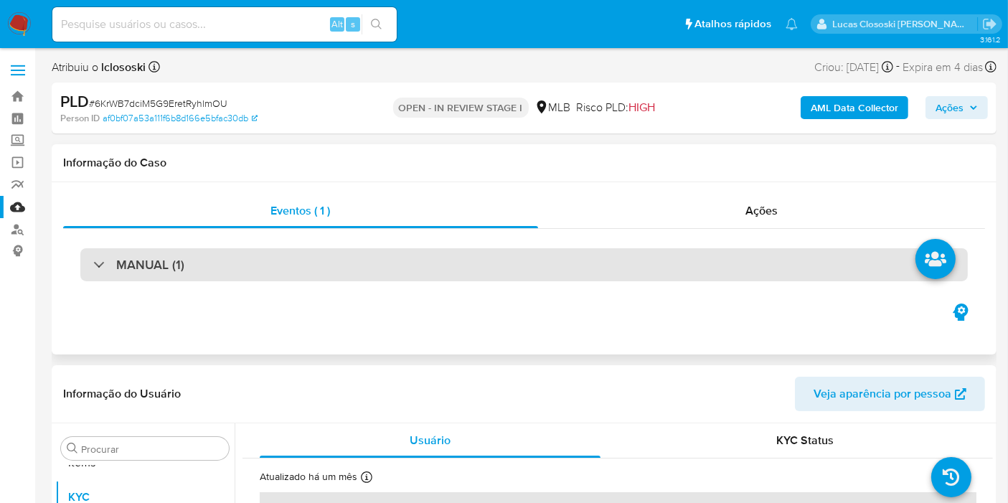
click at [190, 253] on div "MANUAL (1)" at bounding box center [523, 264] width 887 height 33
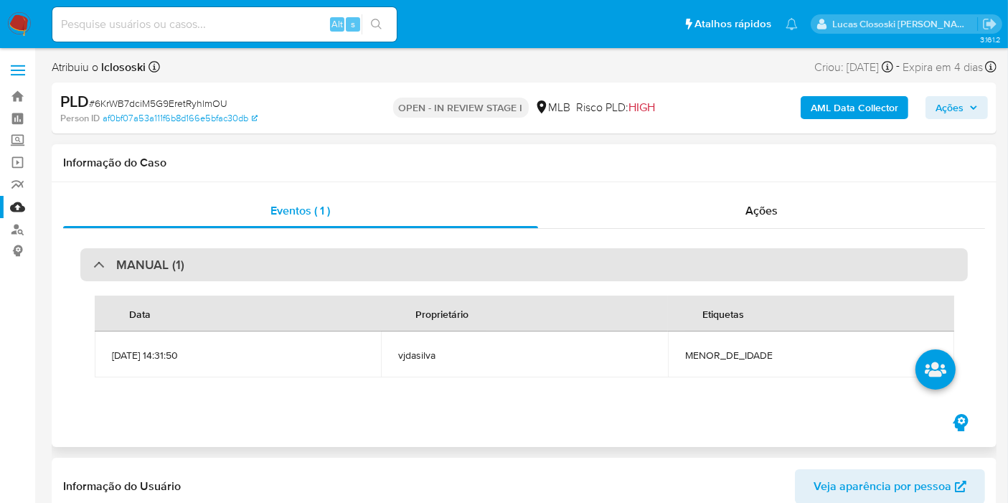
click at [193, 273] on div "MANUAL (1)" at bounding box center [523, 264] width 887 height 33
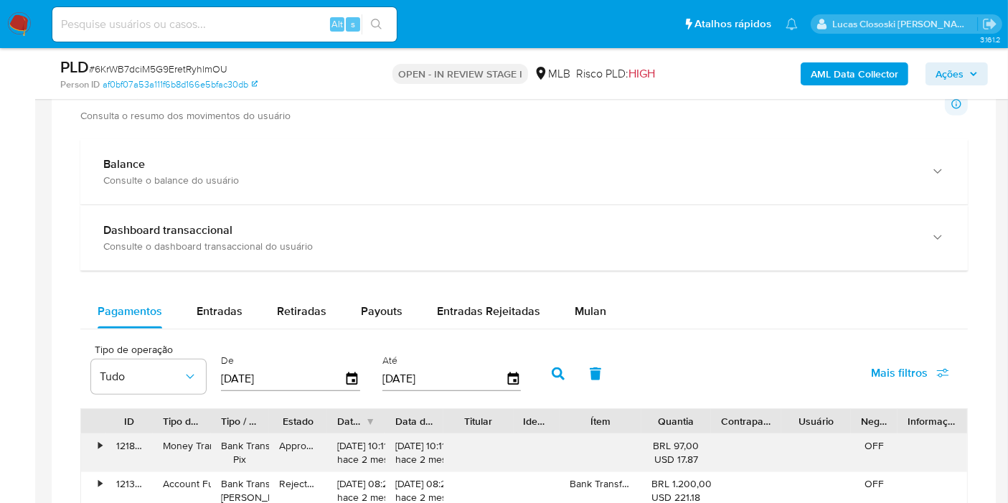
scroll to position [1195, 0]
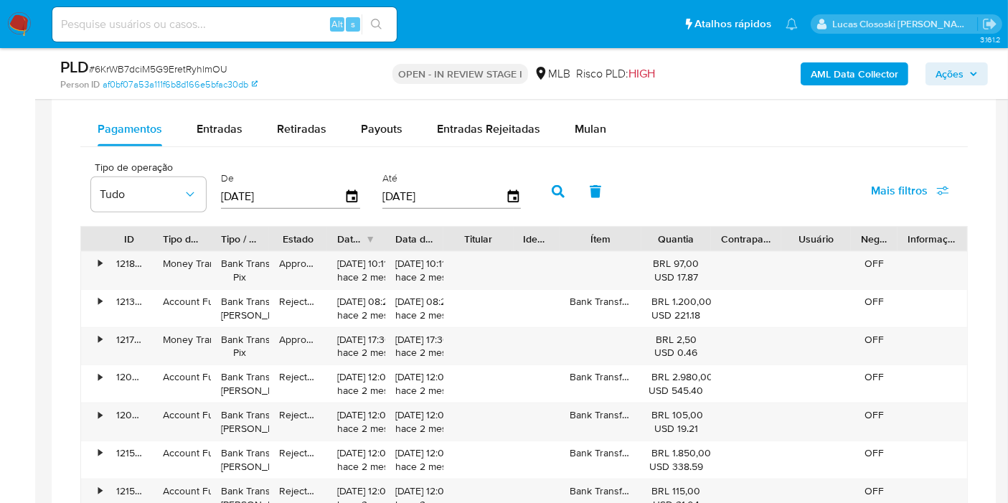
click at [604, 143] on div "Pagamentos Entradas Retiradas Payouts Entradas Rejeitadas Mulan Tipo de operaçã…" at bounding box center [523, 390] width 887 height 557
click at [605, 118] on button "Mulan" at bounding box center [590, 129] width 66 height 34
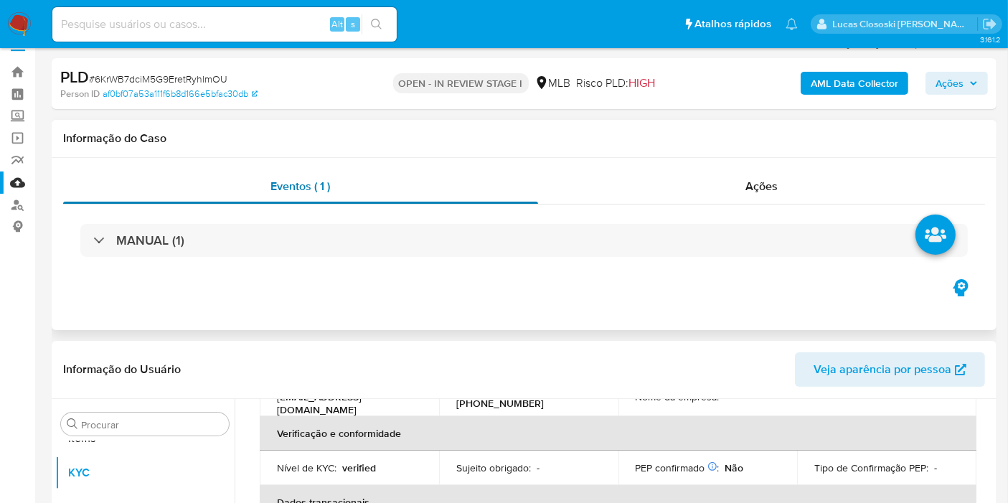
scroll to position [0, 0]
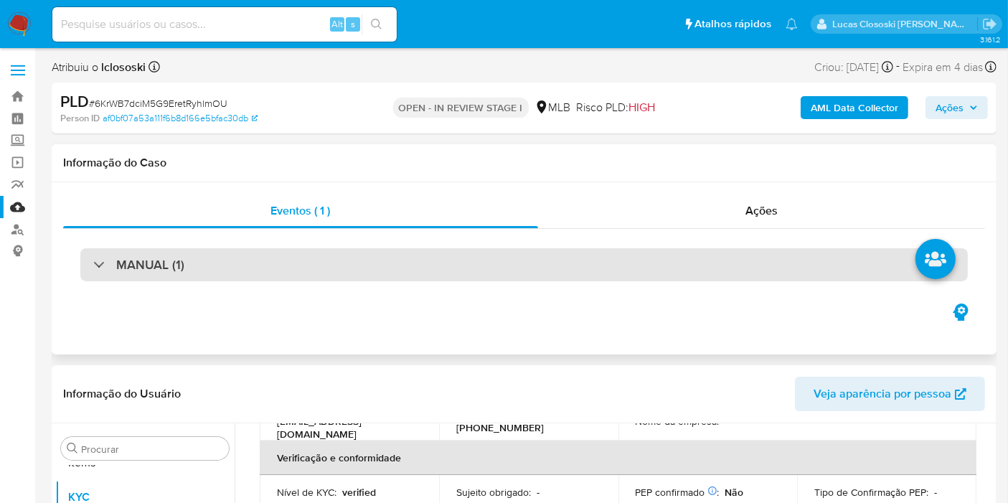
click at [251, 263] on div "MANUAL (1)" at bounding box center [523, 264] width 887 height 33
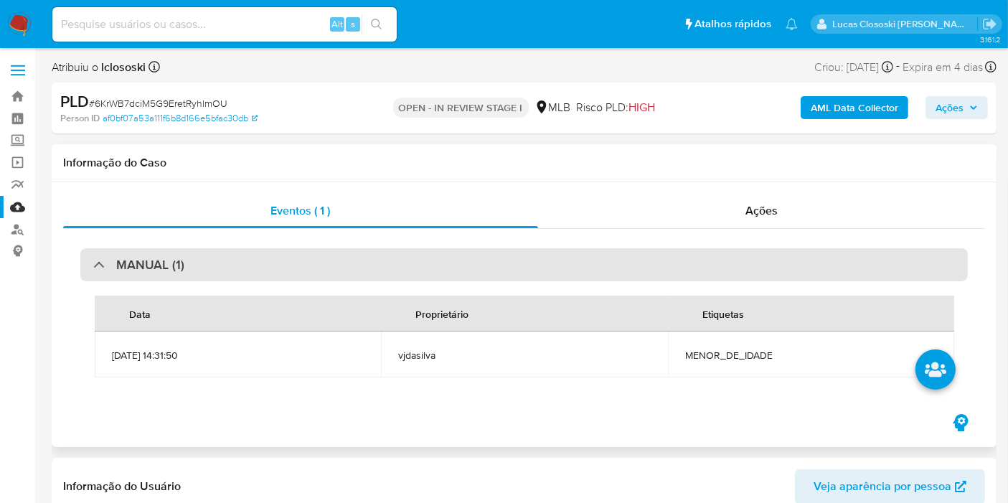
click at [251, 263] on div "MANUAL (1)" at bounding box center [523, 264] width 887 height 33
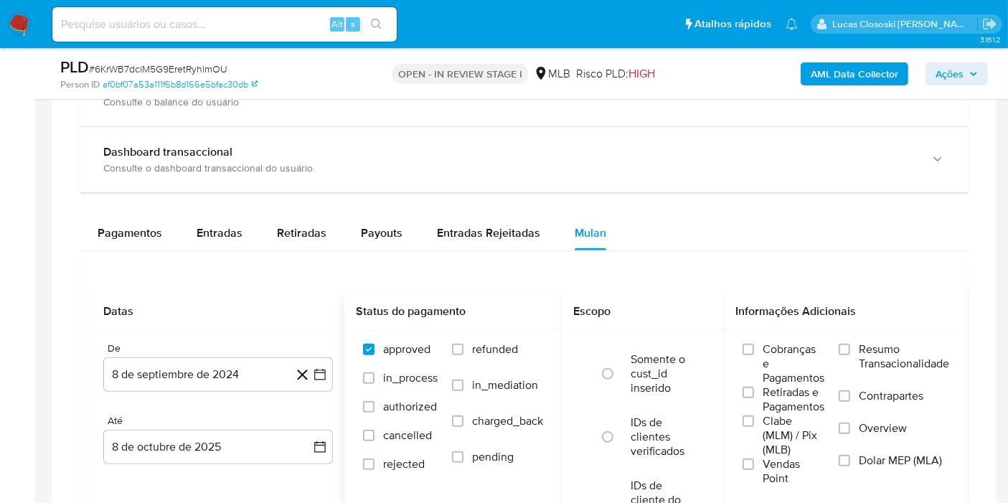
scroll to position [1116, 0]
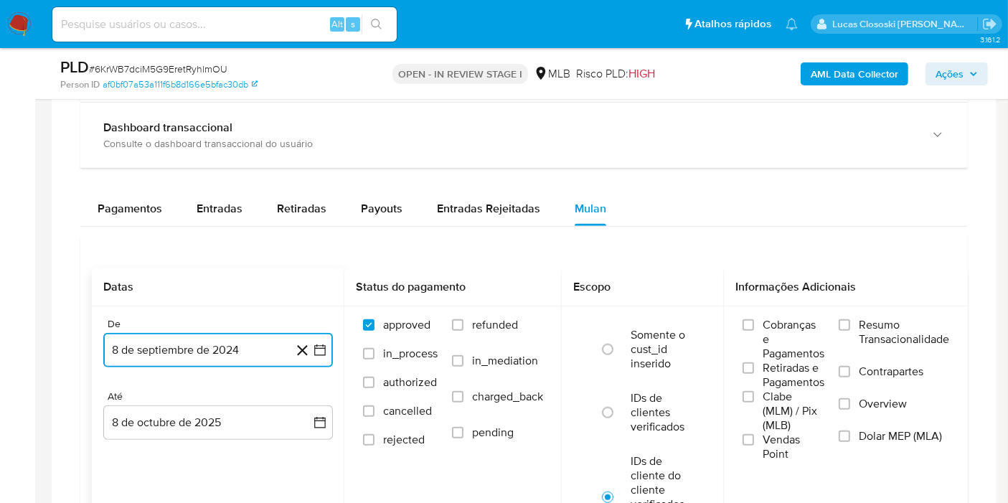
click at [328, 349] on button "8 de septiembre de 2024" at bounding box center [218, 350] width 230 height 34
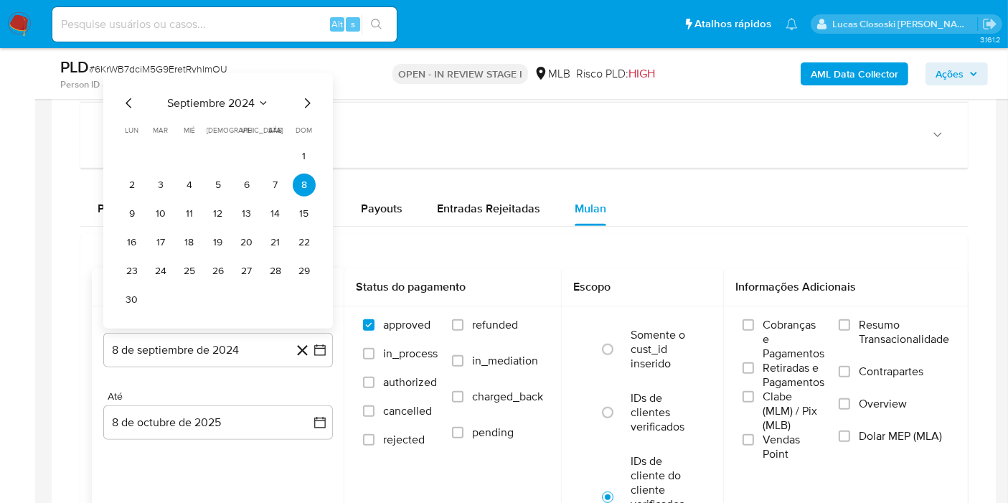
click at [184, 114] on div "septiembre 2024 septiembre 2024 lun lunes mar martes mié miércoles jue jueves v…" at bounding box center [218, 203] width 195 height 217
click at [193, 105] on span "septiembre 2024" at bounding box center [211, 103] width 88 height 14
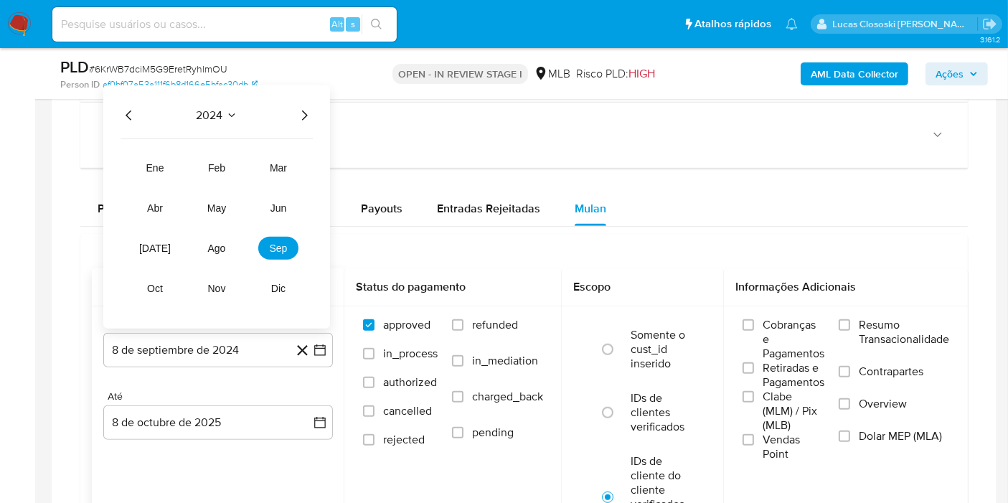
click at [296, 108] on icon "Año siguiente" at bounding box center [304, 115] width 17 height 17
click at [219, 242] on span "ago" at bounding box center [217, 247] width 18 height 11
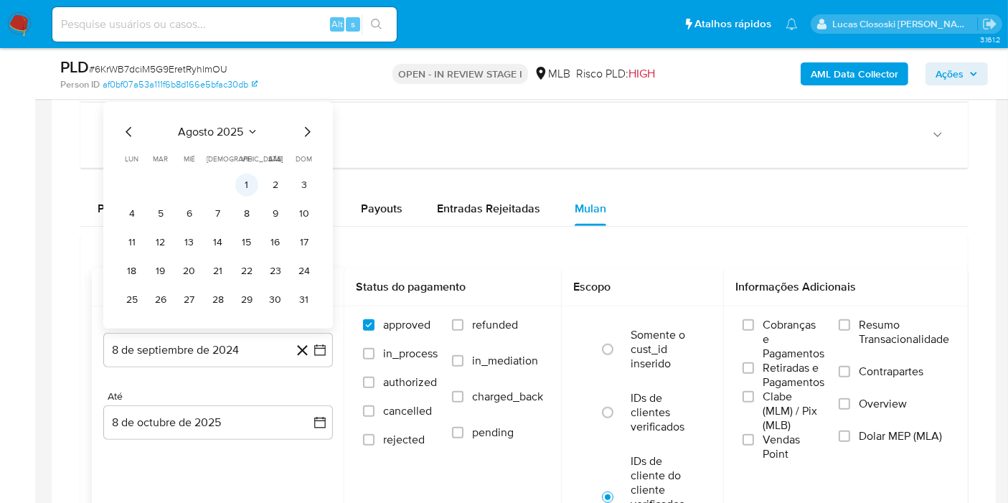
click at [252, 182] on button "1" at bounding box center [246, 185] width 23 height 23
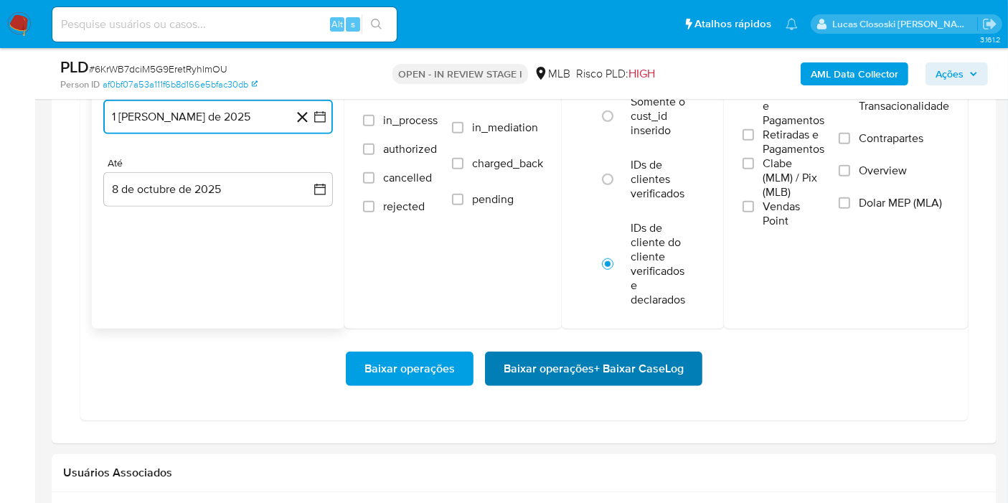
scroll to position [1354, 0]
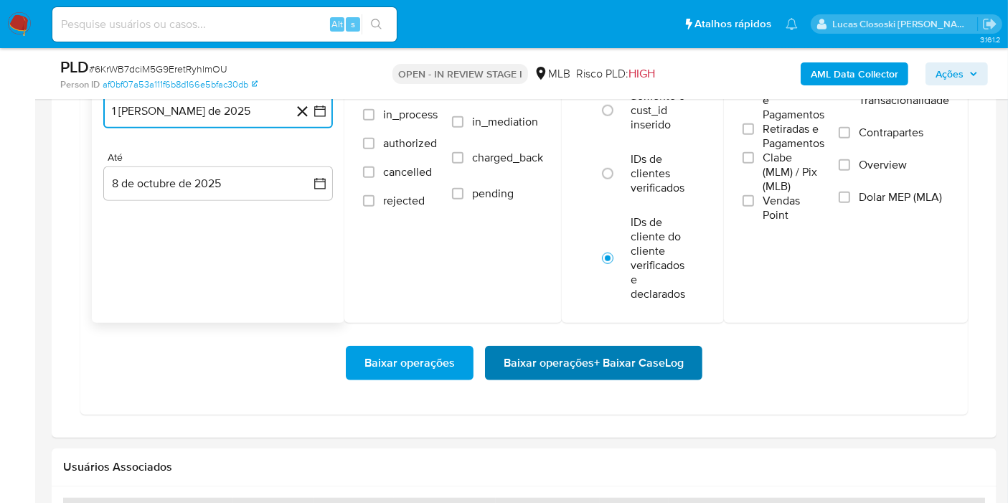
click at [623, 369] on span "Baixar operações + Baixar CaseLog" at bounding box center [594, 363] width 180 height 32
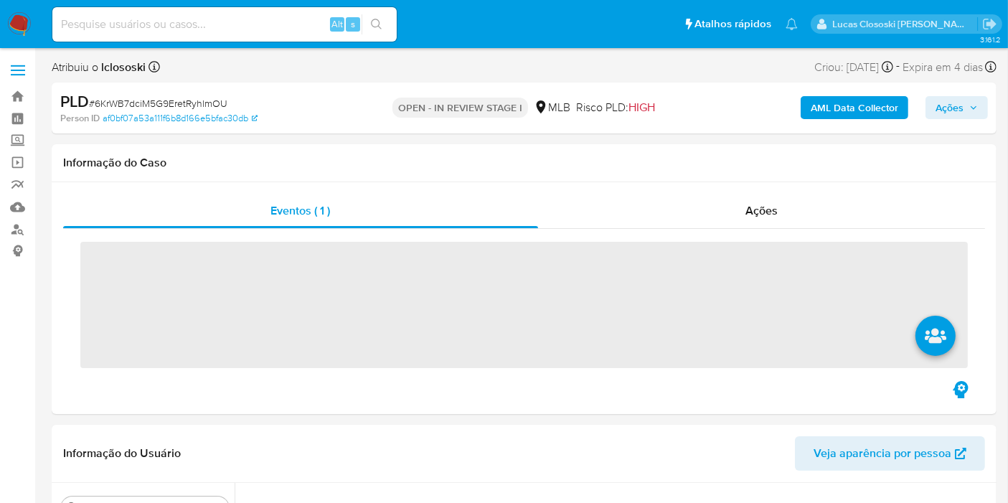
click at [256, 79] on div "Atribuiu o lclososki Asignado el: [DATE] 14:31:50 Criou: [DATE] Criou: [DATE] 1…" at bounding box center [524, 69] width 945 height 25
click at [235, 22] on input at bounding box center [224, 24] width 344 height 19
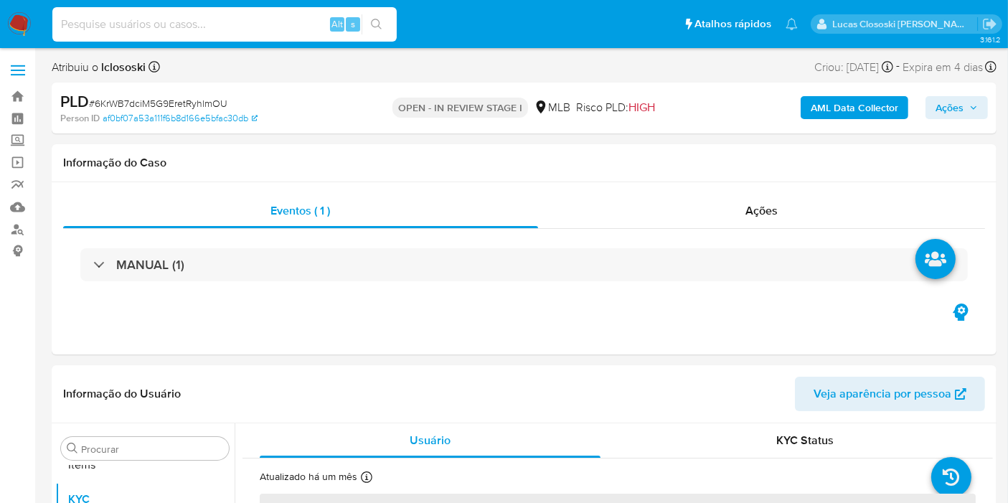
scroll to position [743, 0]
paste input "xMEeLhApOh0ANwBAuWEgBGja"
type input "xMEeLhApOh0ANwBAuWEgBGja"
select select "10"
click at [381, 19] on icon "search-icon" at bounding box center [376, 24] width 11 height 11
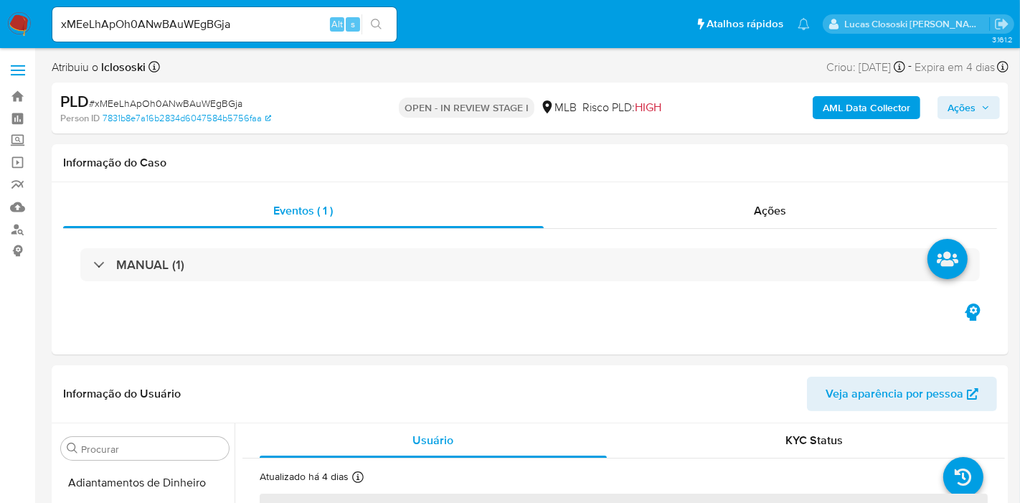
select select "10"
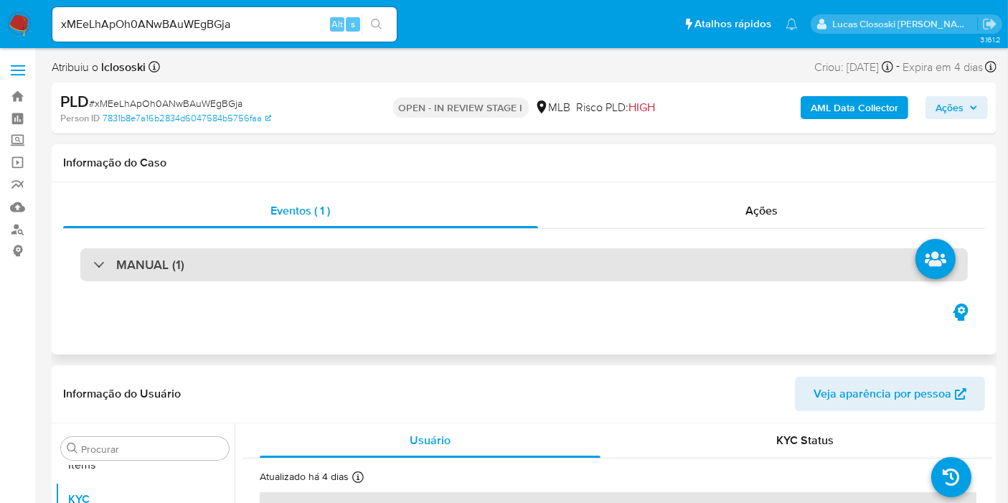
scroll to position [743, 0]
click at [310, 260] on div "MANUAL (1)" at bounding box center [523, 264] width 887 height 33
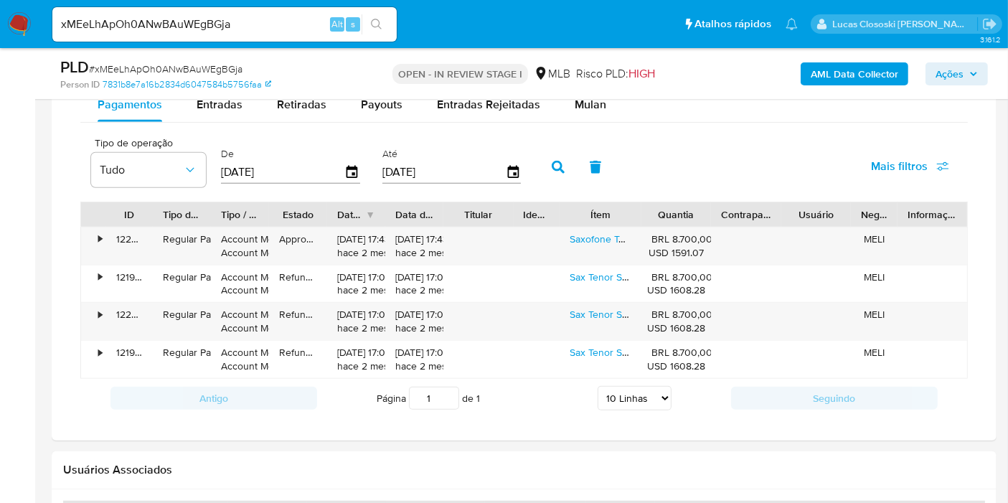
scroll to position [1116, 0]
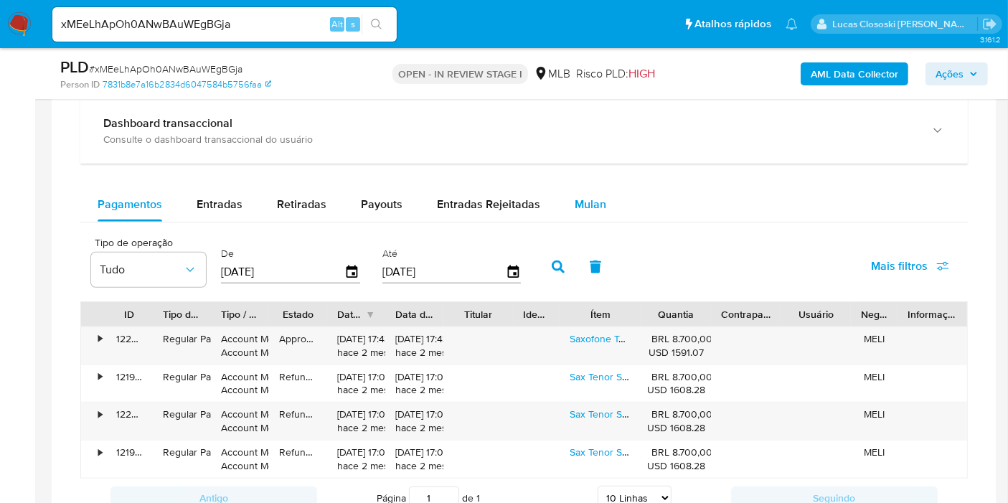
click at [600, 197] on span "Mulan" at bounding box center [591, 204] width 32 height 17
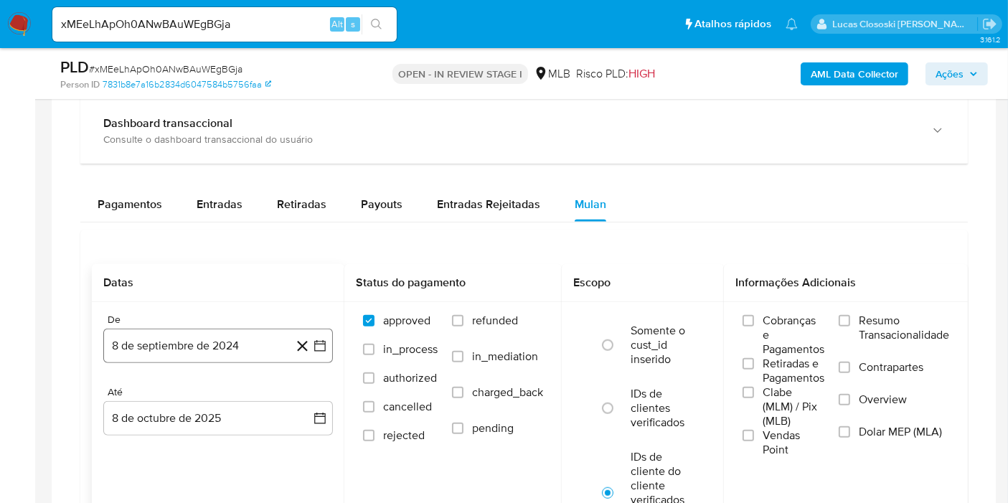
click at [326, 347] on icon "button" at bounding box center [320, 346] width 14 height 14
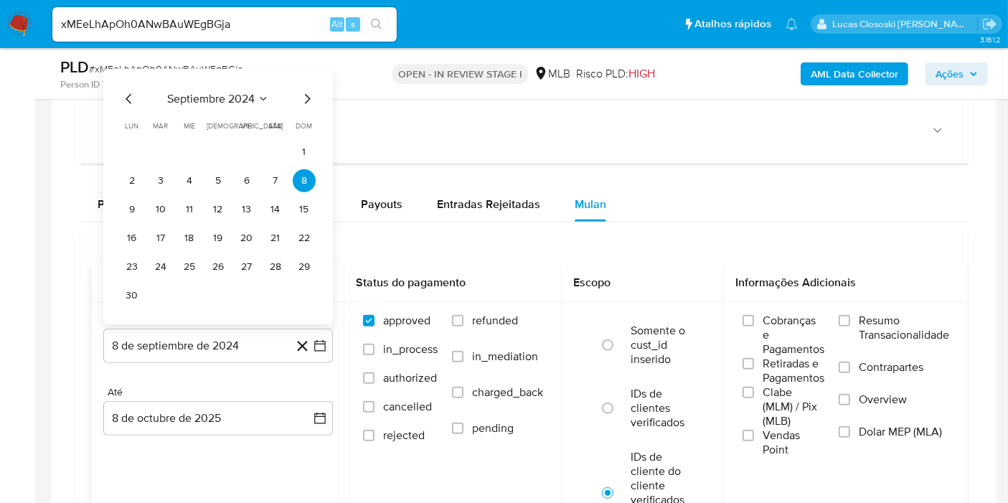
click at [256, 101] on button "septiembre 2024" at bounding box center [218, 99] width 102 height 14
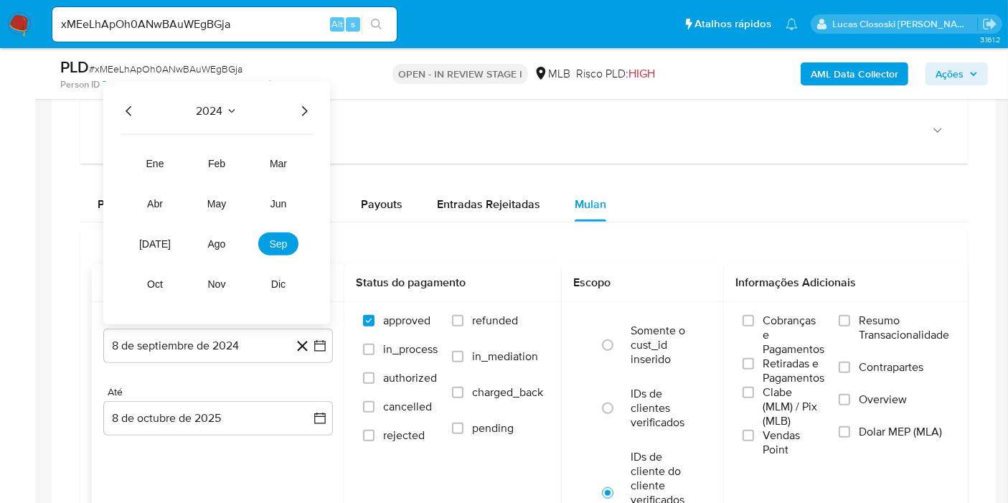
click at [297, 112] on icon "Año siguiente" at bounding box center [304, 111] width 17 height 17
click at [215, 241] on span "ago" at bounding box center [217, 243] width 18 height 11
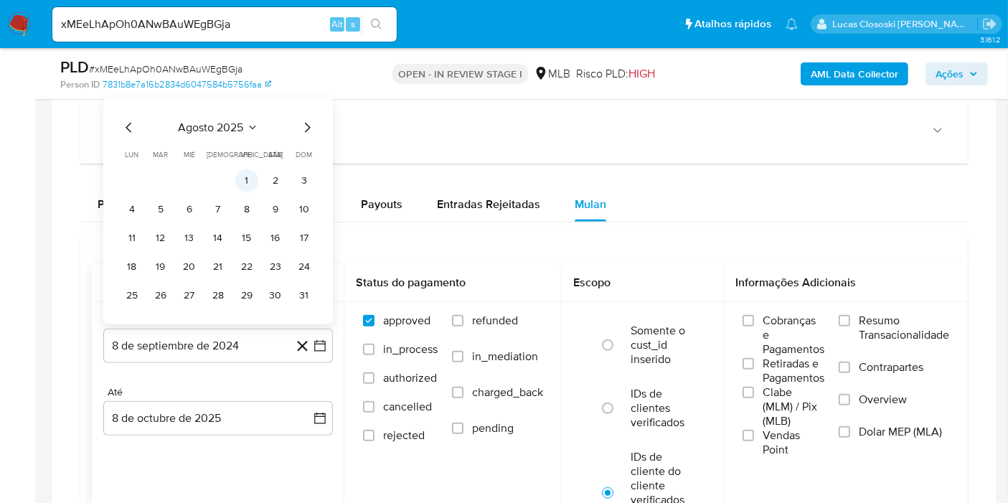
click at [241, 176] on button "1" at bounding box center [246, 180] width 23 height 23
click at [241, 176] on div "Balance Consulte o balance do usuário Dashboard transaccional Consulte o dashbo…" at bounding box center [523, 340] width 887 height 617
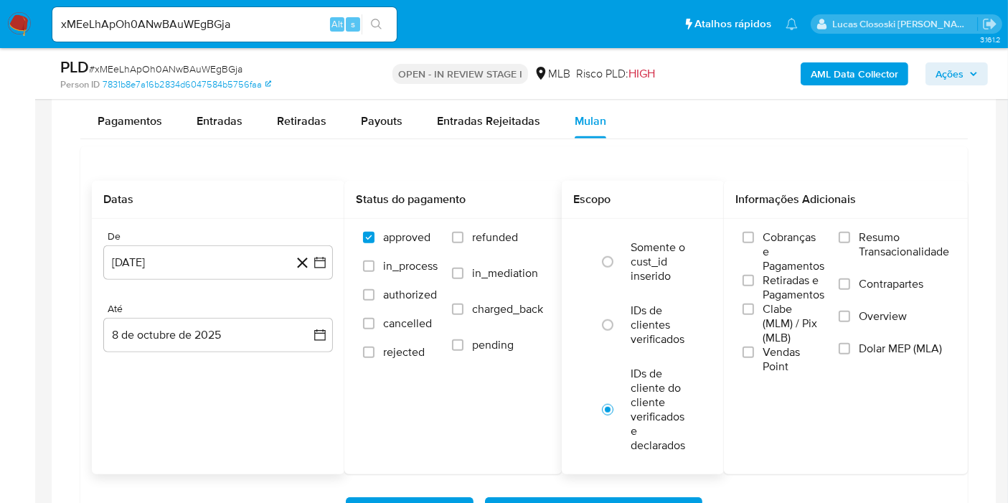
scroll to position [1275, 0]
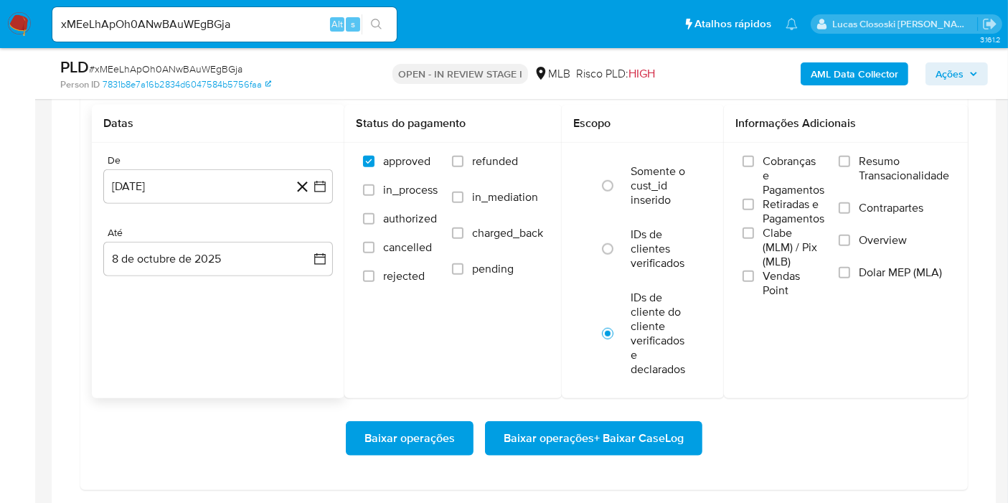
click at [644, 437] on span "Baixar operações + Baixar CaseLog" at bounding box center [594, 439] width 180 height 32
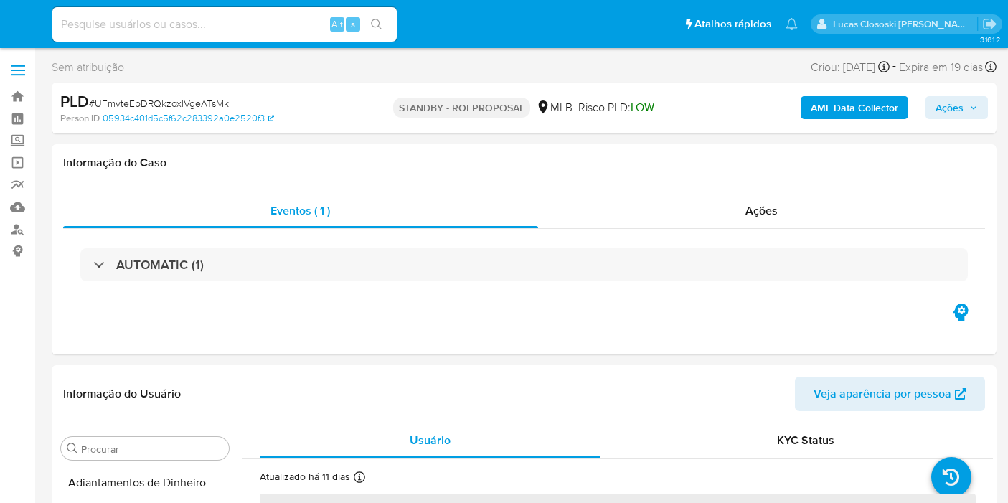
select select "10"
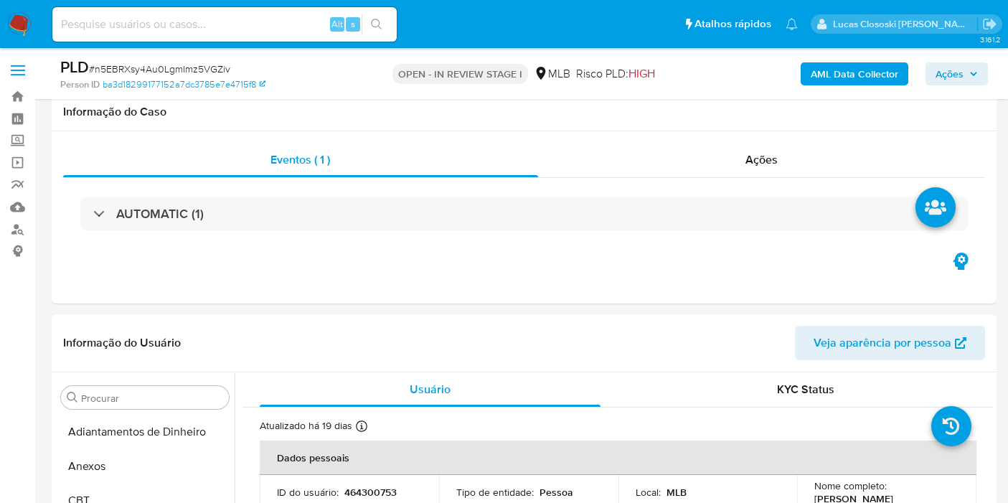
select select "10"
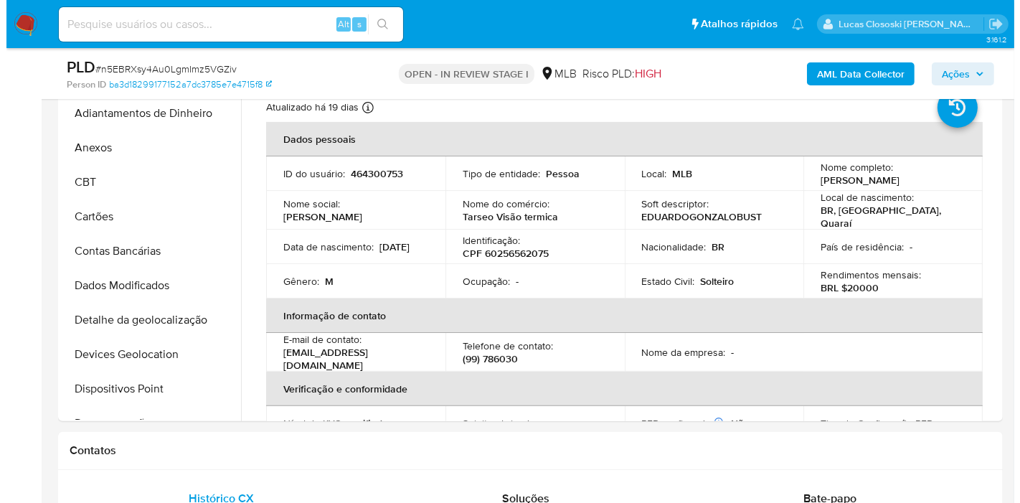
scroll to position [743, 0]
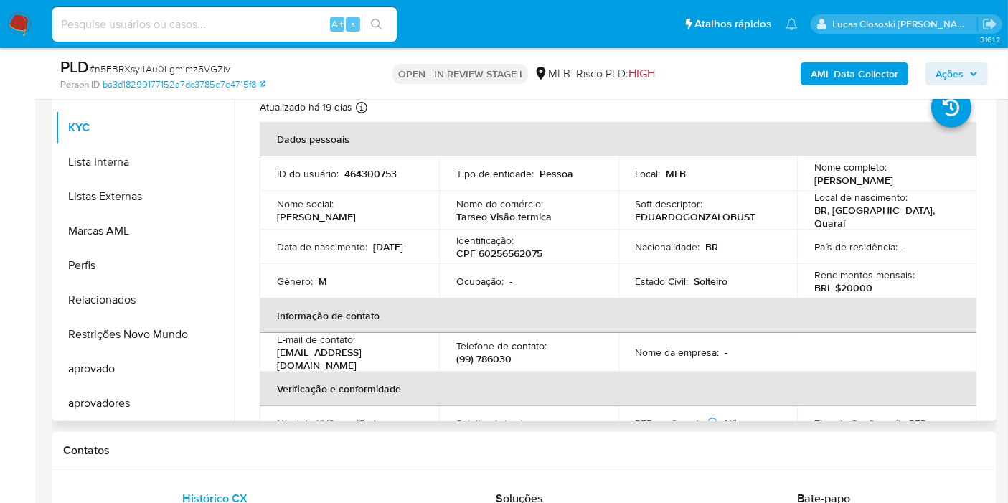
click at [522, 251] on p "CPF 60256562075" at bounding box center [499, 253] width 86 height 13
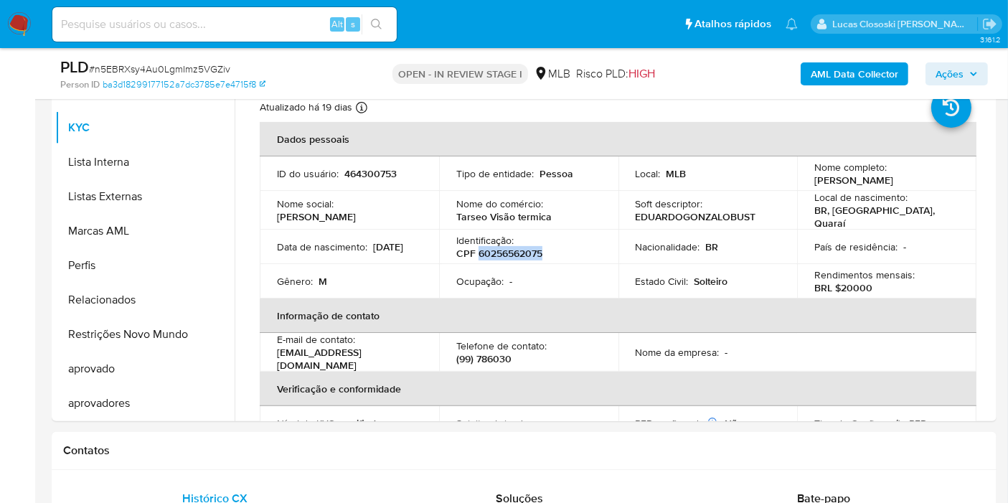
copy p "60256562075"
click at [854, 68] on b "AML Data Collector" at bounding box center [855, 73] width 88 height 23
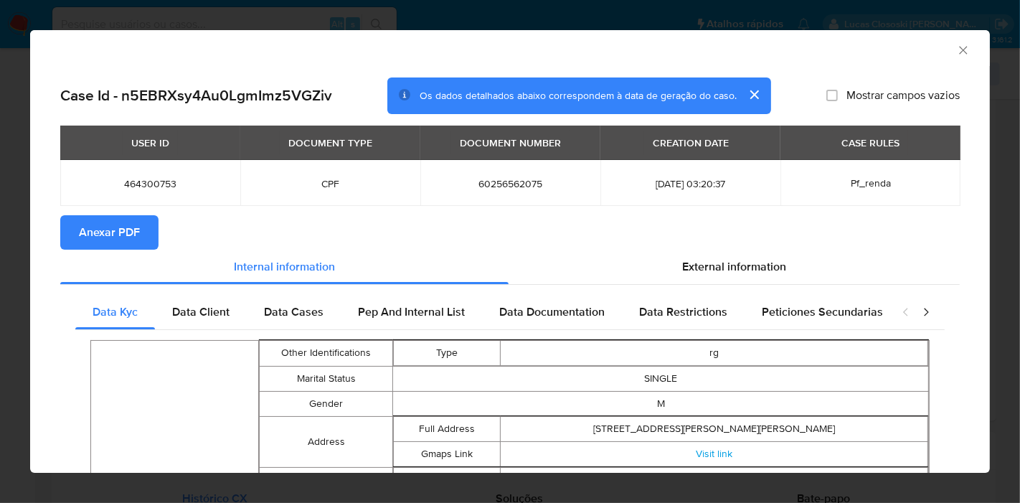
click at [141, 225] on button "Anexar PDF" at bounding box center [109, 232] width 98 height 34
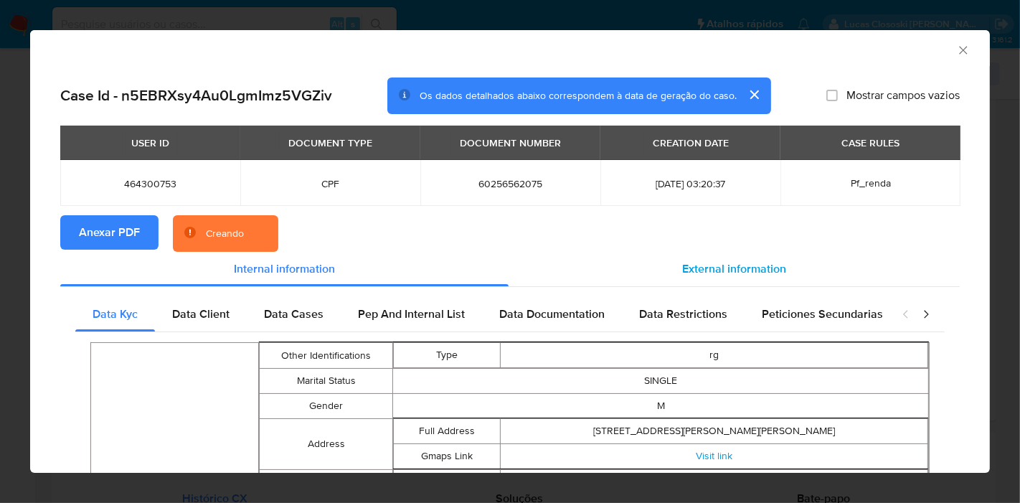
click at [689, 255] on div "External information" at bounding box center [734, 269] width 451 height 34
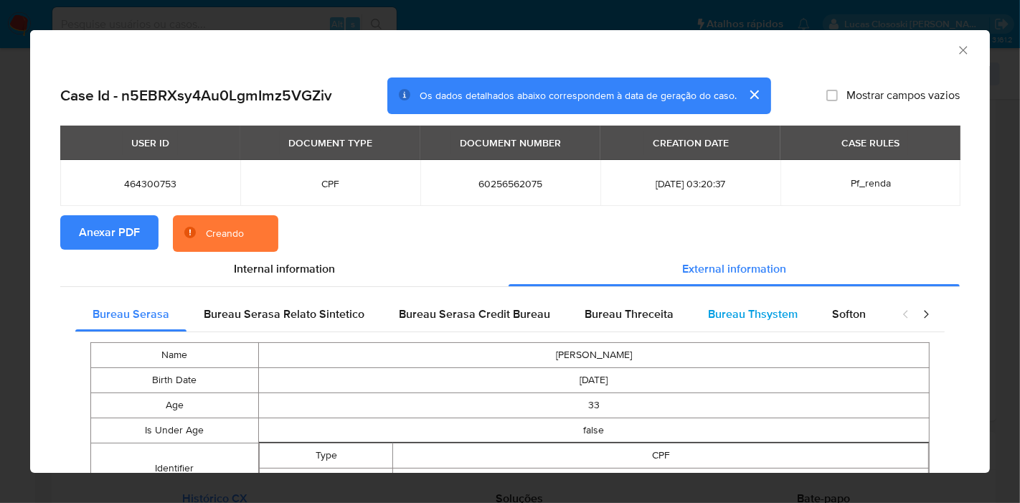
click at [768, 314] on span "Bureau Thsystem" at bounding box center [753, 314] width 90 height 17
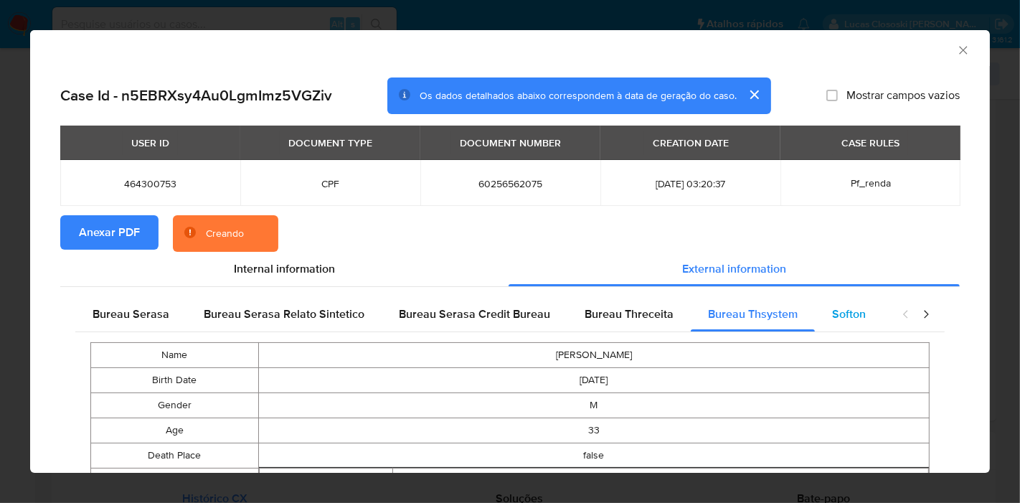
click at [832, 312] on span "Softon" at bounding box center [849, 314] width 34 height 17
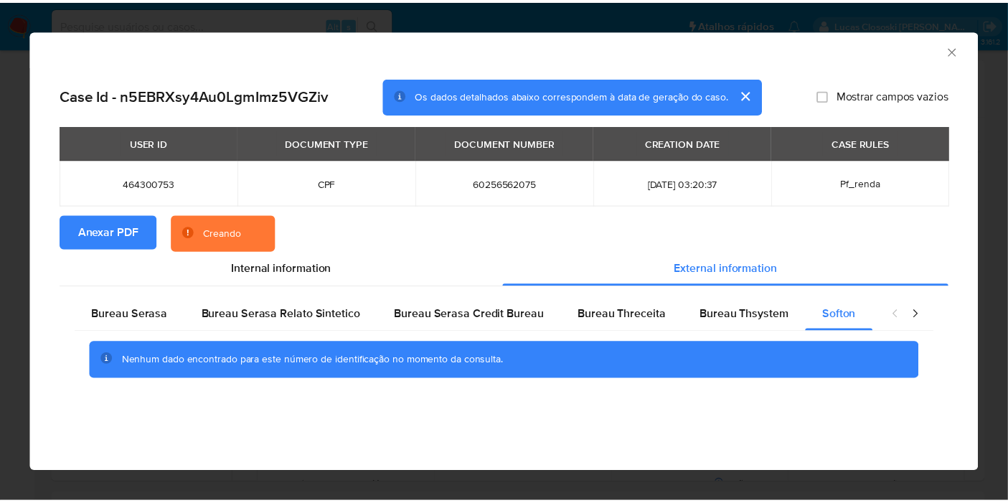
scroll to position [0, 0]
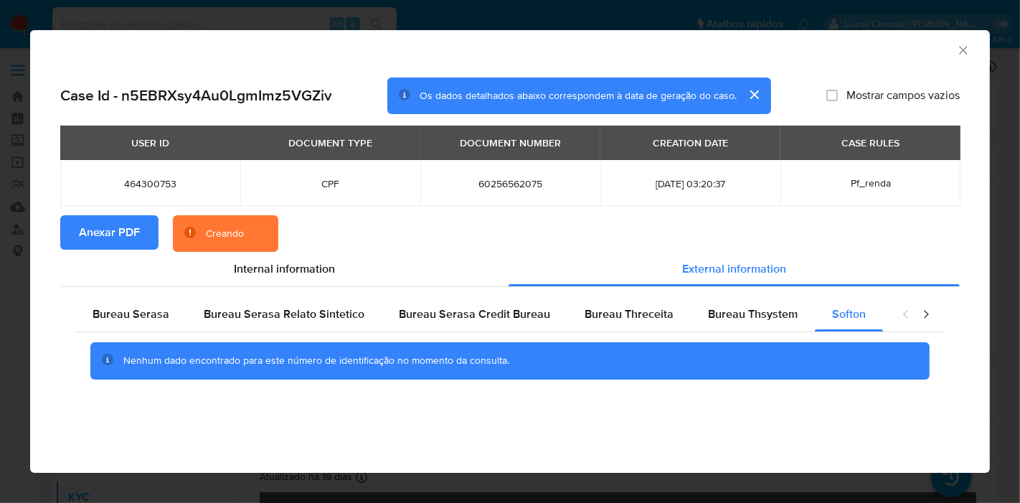
click at [962, 57] on div "AML Data Collector" at bounding box center [510, 48] width 960 height 36
click at [962, 54] on icon "Fechar a janela" at bounding box center [963, 50] width 14 height 14
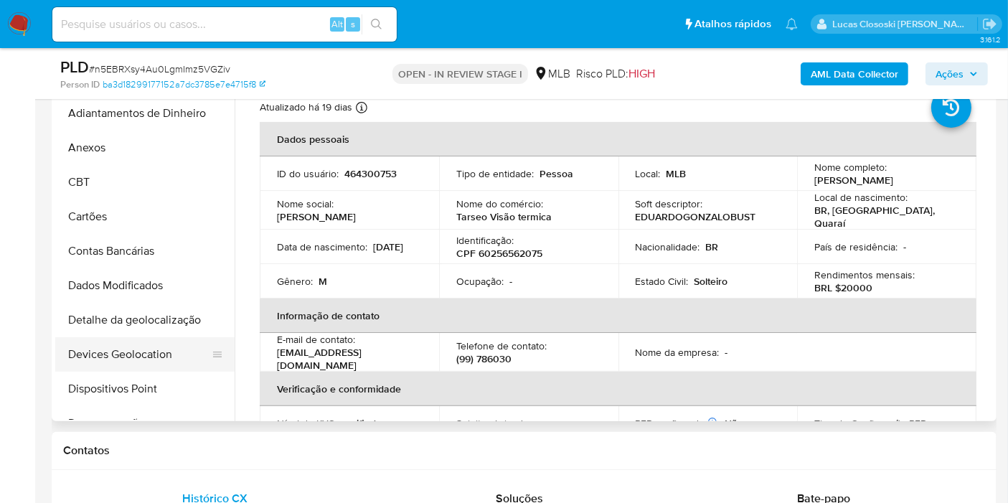
click at [145, 369] on button "Devices Geolocation" at bounding box center [139, 354] width 168 height 34
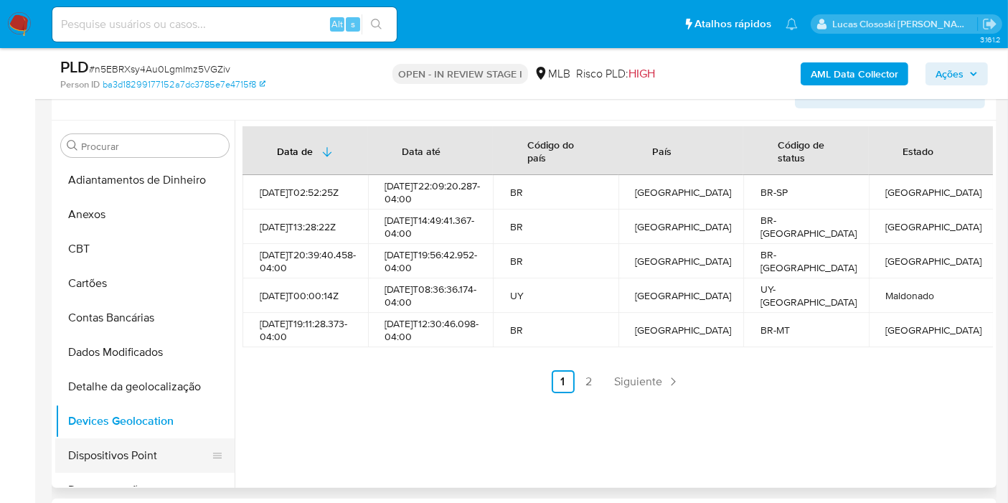
scroll to position [80, 0]
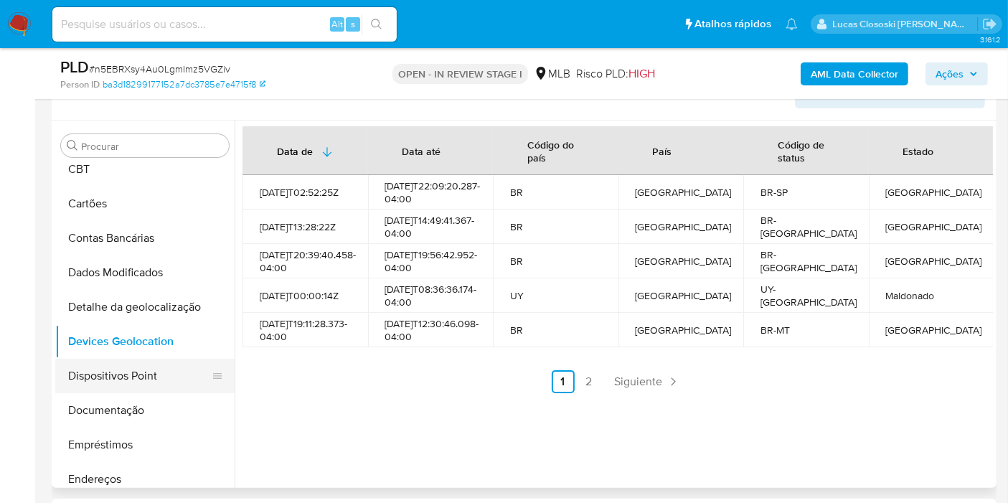
click at [121, 359] on button "Dispositivos Point" at bounding box center [139, 376] width 168 height 34
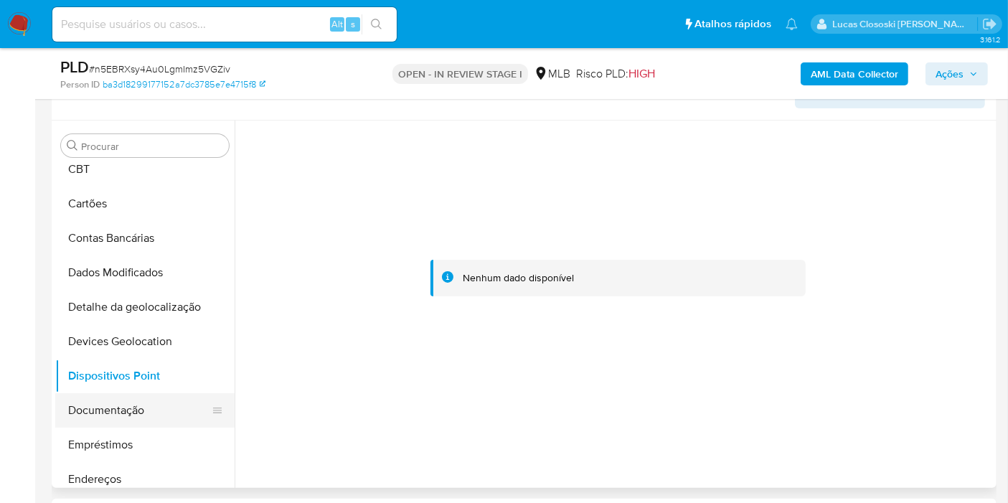
click at [117, 418] on button "Documentação" at bounding box center [139, 410] width 168 height 34
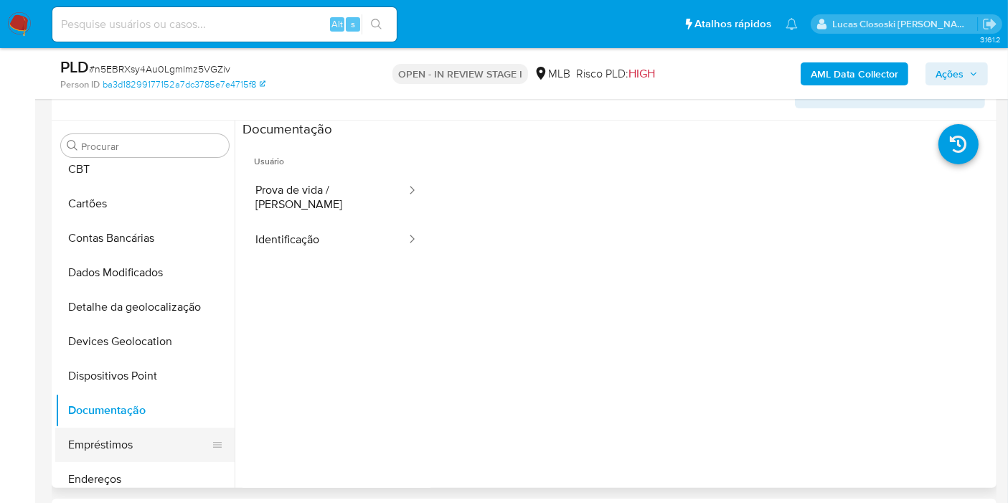
click at [100, 471] on button "Endereços" at bounding box center [144, 479] width 179 height 34
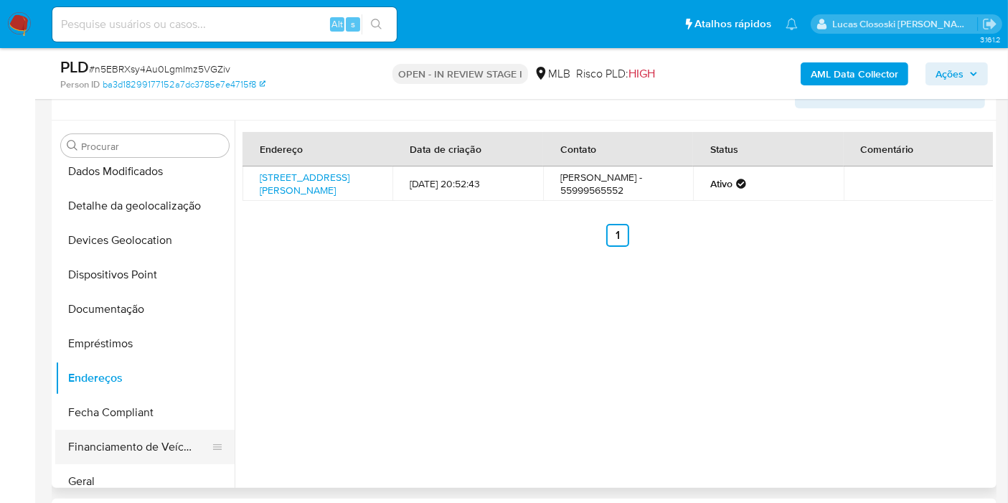
scroll to position [239, 0]
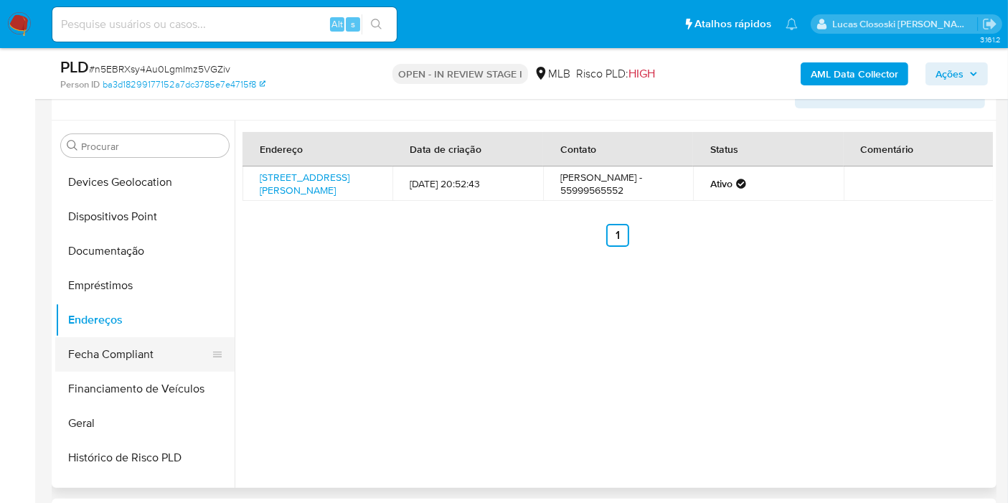
click at [131, 352] on button "Fecha Compliant" at bounding box center [139, 354] width 168 height 34
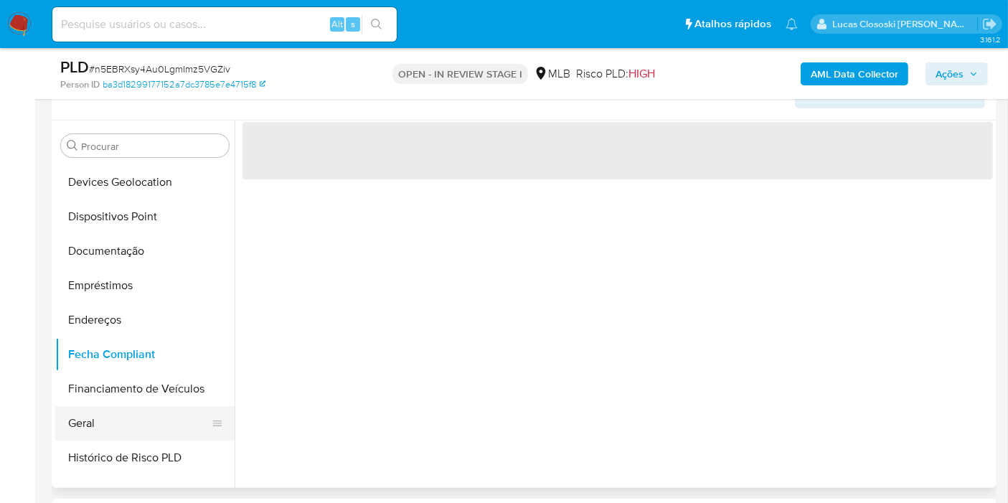
click at [127, 419] on button "Geral" at bounding box center [139, 423] width 168 height 34
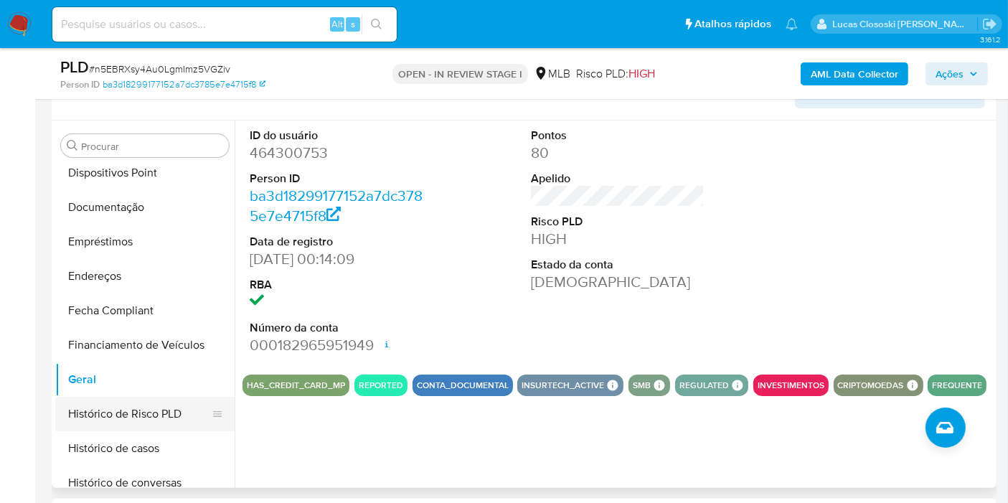
scroll to position [398, 0]
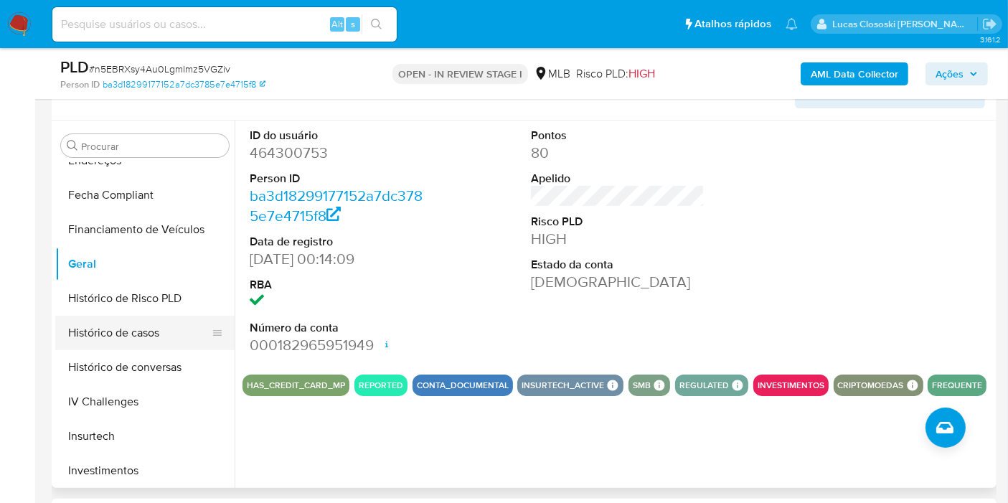
click at [121, 326] on button "Histórico de casos" at bounding box center [139, 333] width 168 height 34
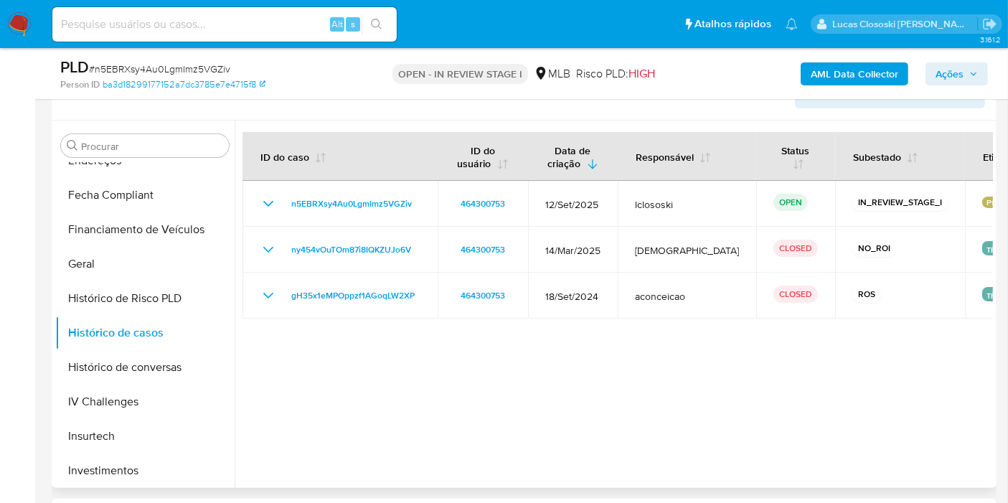
click at [498, 413] on div at bounding box center [614, 304] width 758 height 367
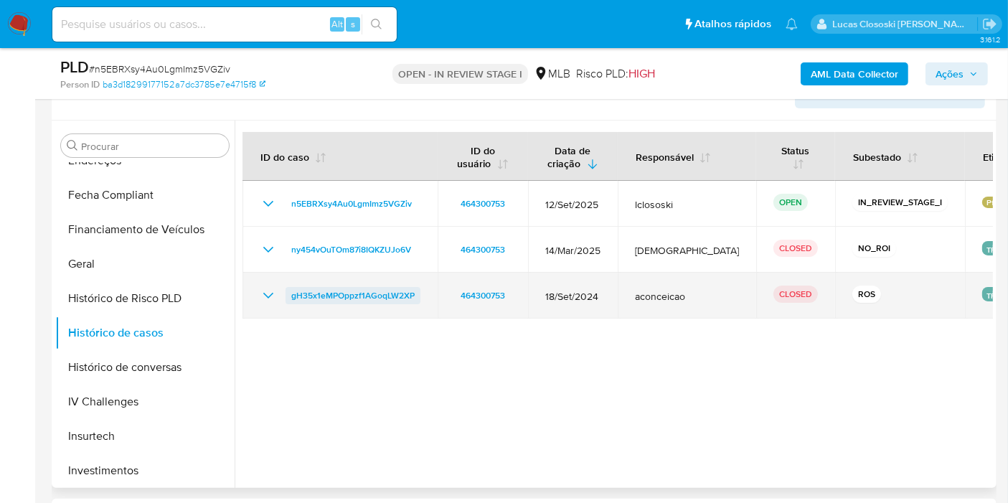
drag, startPoint x: 430, startPoint y: 296, endPoint x: 287, endPoint y: 296, distance: 143.5
click at [287, 296] on td "gH35x1eMPOppzf1AGoqLW2XP" at bounding box center [339, 296] width 195 height 46
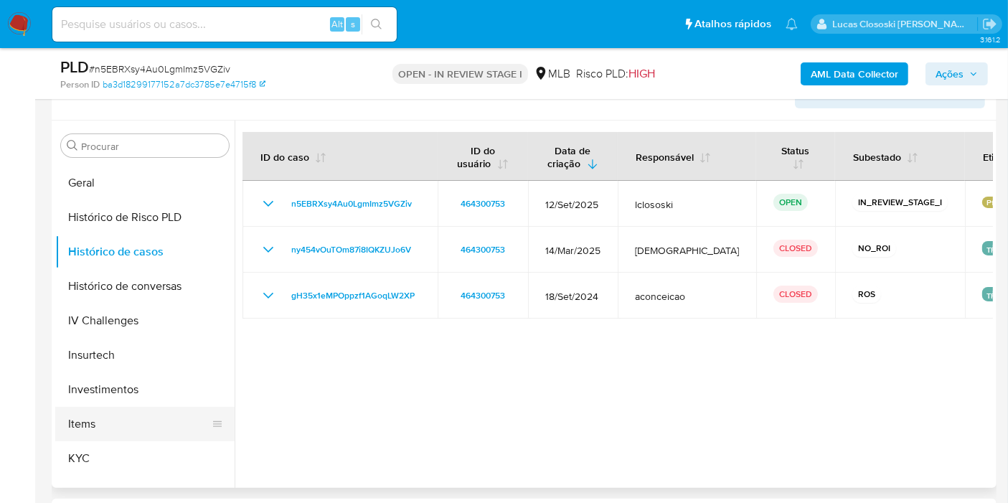
scroll to position [557, 0]
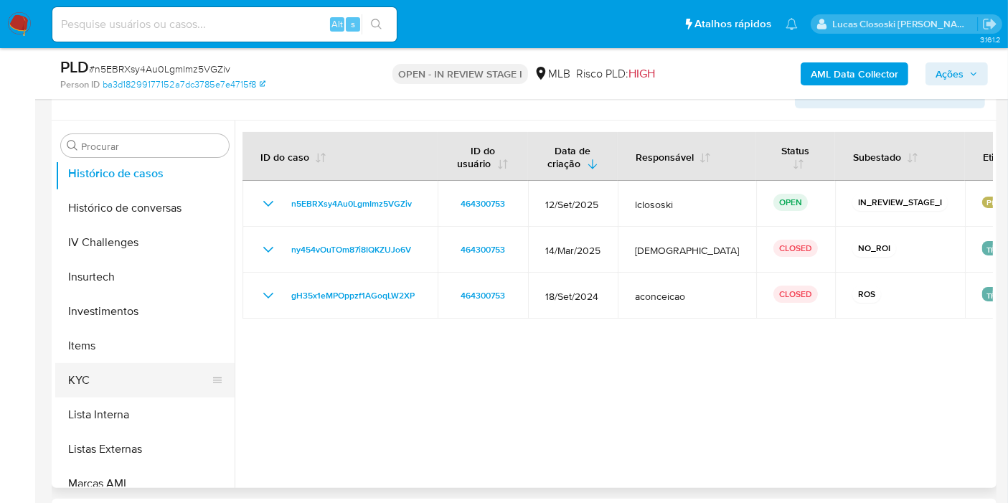
click at [131, 391] on button "KYC" at bounding box center [139, 380] width 168 height 34
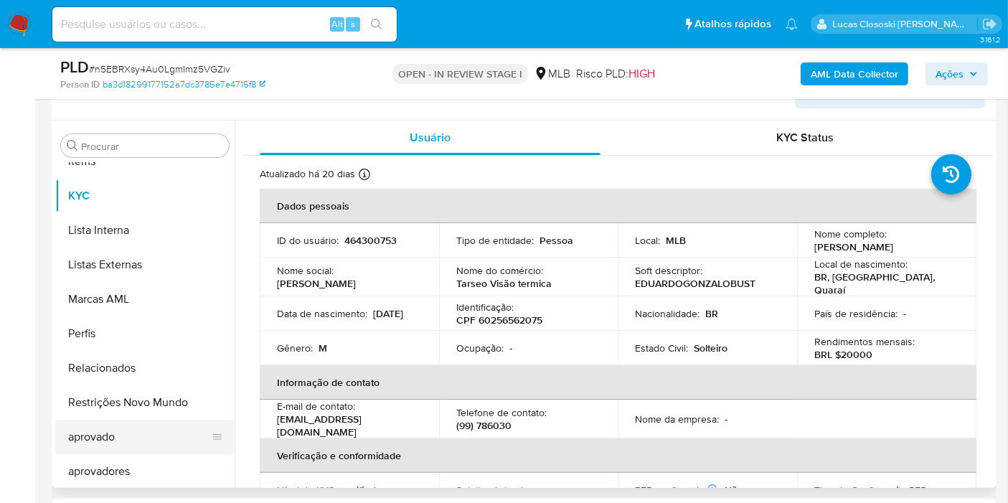
scroll to position [743, 0]
click at [176, 415] on button "Restrições Novo Mundo" at bounding box center [139, 401] width 168 height 34
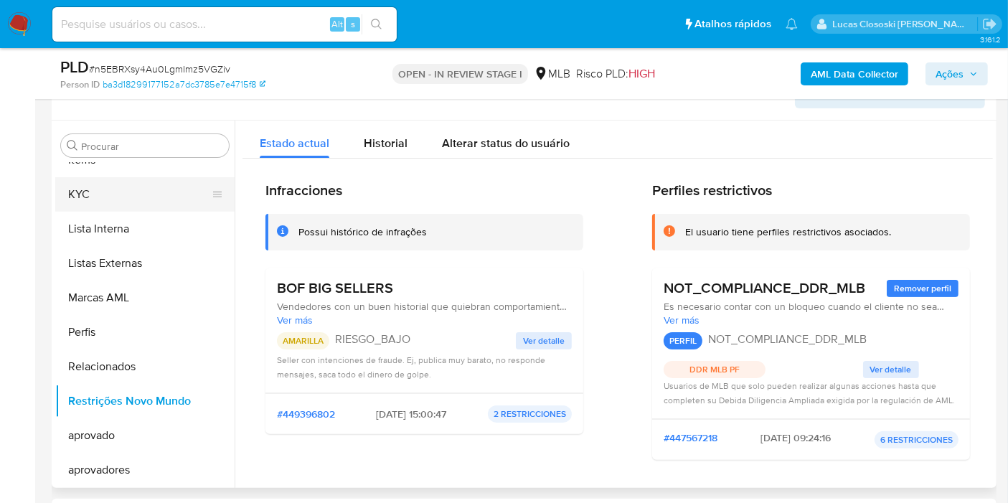
click at [95, 204] on button "KYC" at bounding box center [139, 194] width 168 height 34
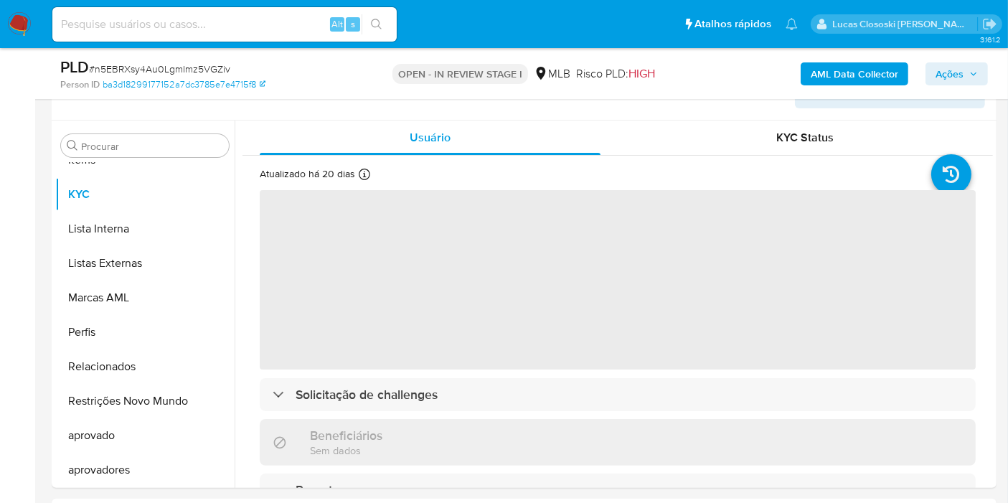
click at [212, 60] on div "PLD # n5EBRXsy4Au0LgmImz5VGZiv" at bounding box center [212, 68] width 304 height 22
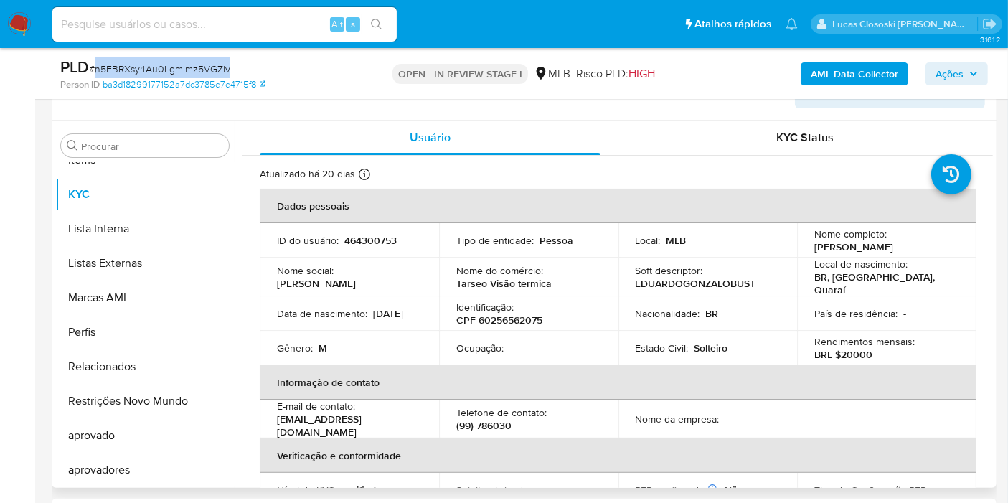
copy span "n5EBRXsy4Au0LgmImz5VGZiv"
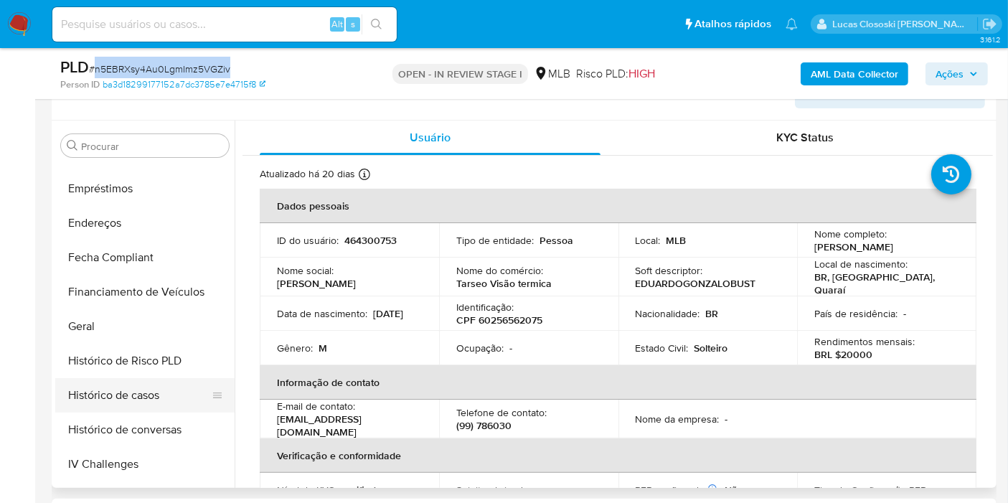
scroll to position [265, 0]
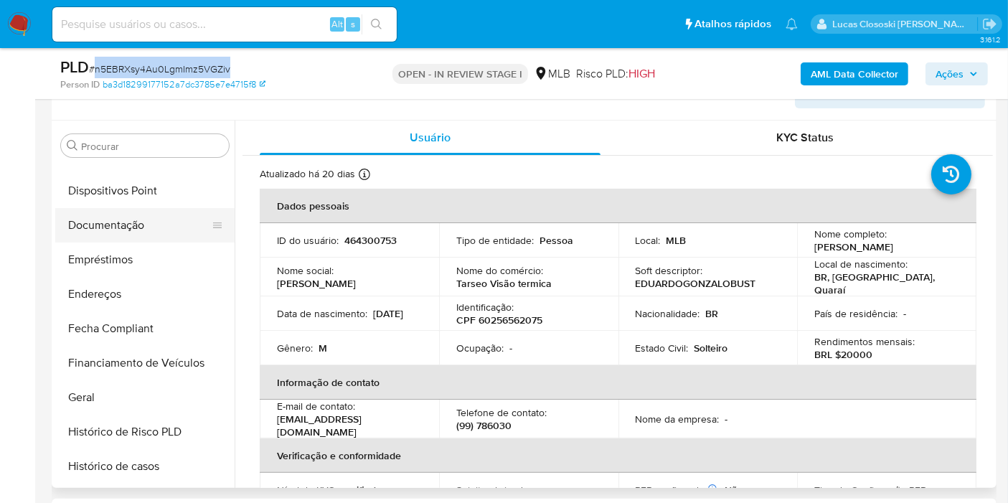
click at [114, 224] on button "Documentação" at bounding box center [139, 225] width 168 height 34
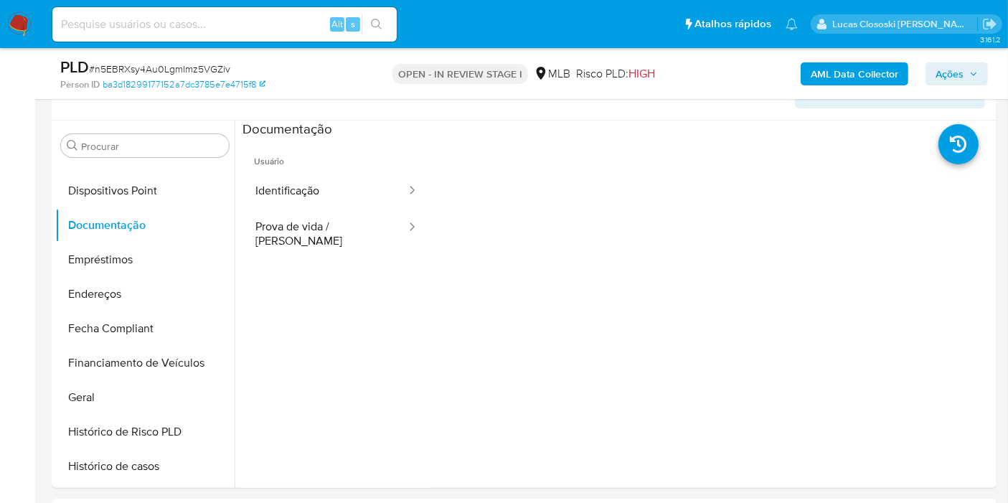
click at [314, 87] on div "Person ID ba3d18299177152a7dc3785e7e4715f8" at bounding box center [213, 84] width 306 height 13
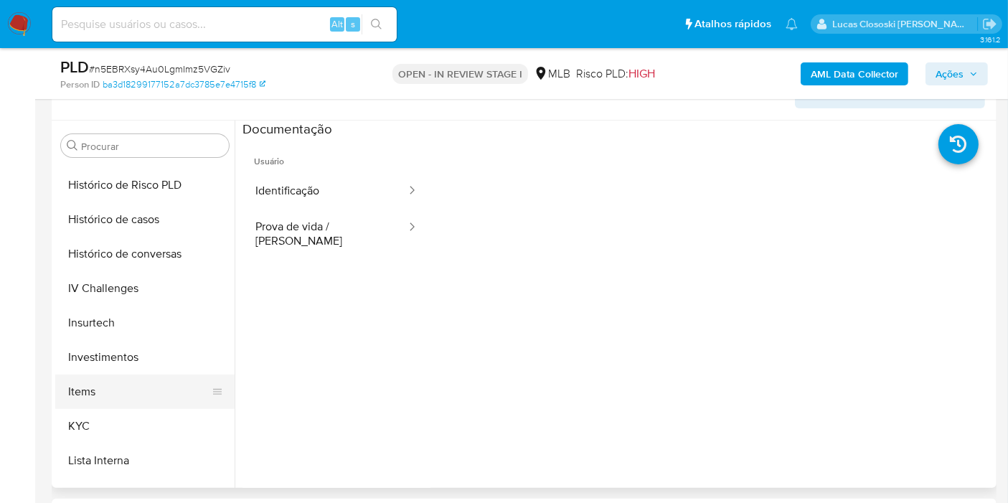
scroll to position [584, 0]
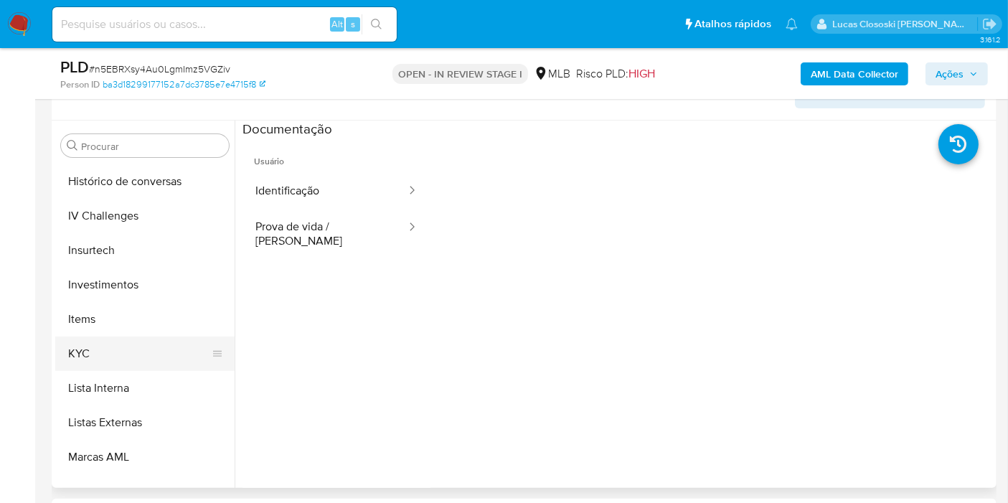
click at [137, 343] on button "KYC" at bounding box center [139, 353] width 168 height 34
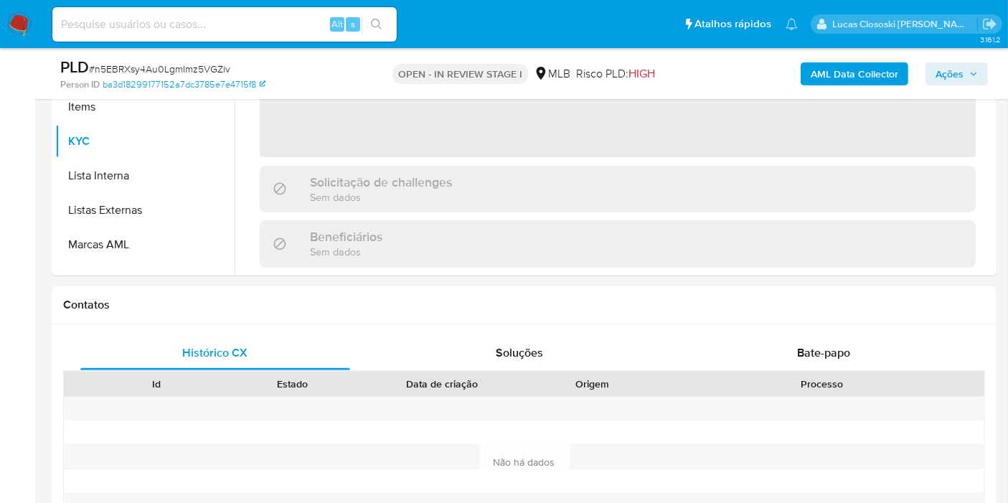
scroll to position [571, 0]
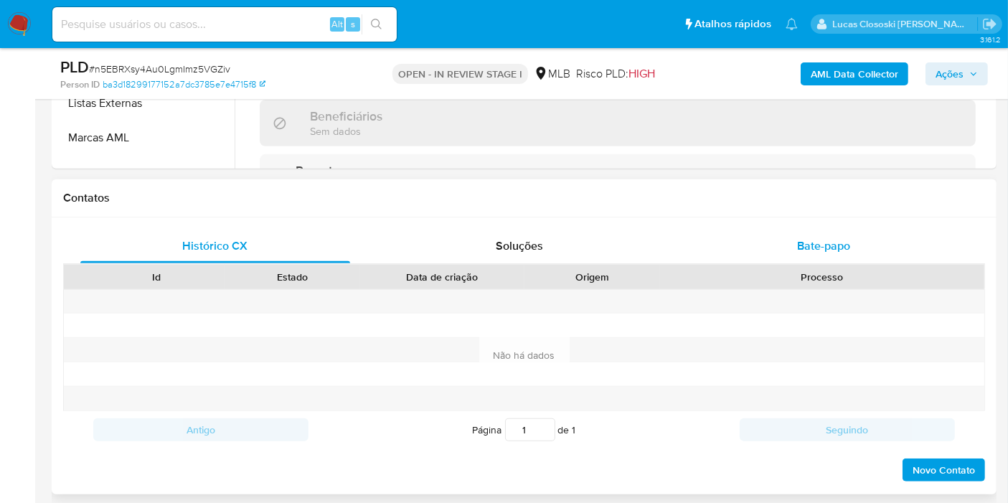
click at [847, 230] on div "Bate-papo" at bounding box center [824, 246] width 270 height 34
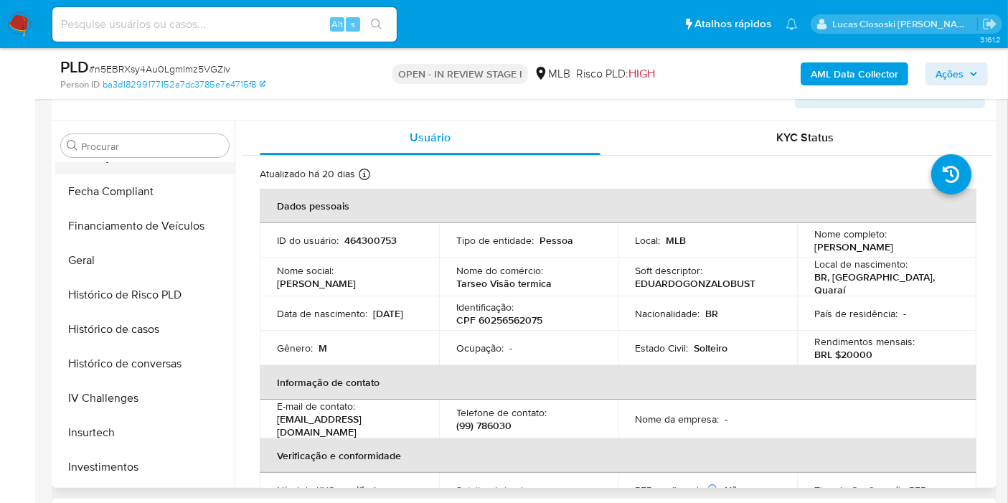
scroll to position [265, 0]
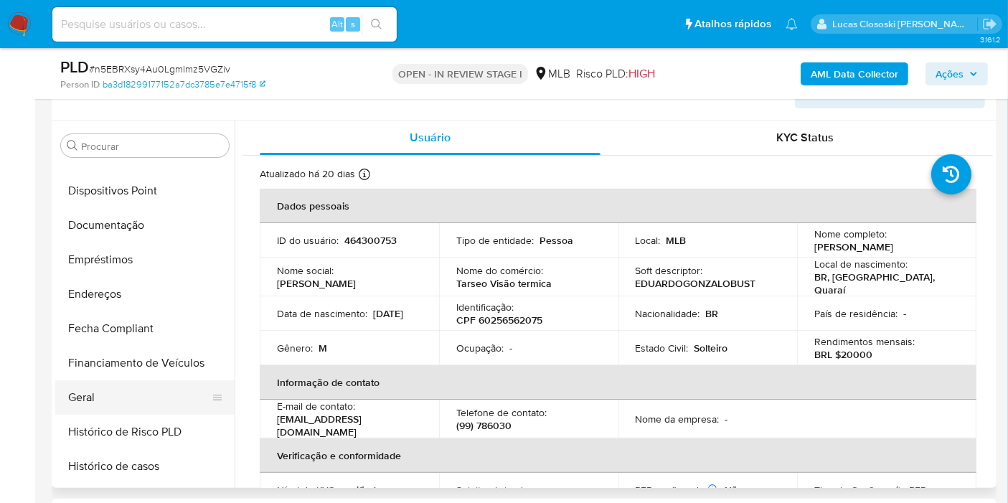
click at [113, 395] on button "Geral" at bounding box center [139, 397] width 168 height 34
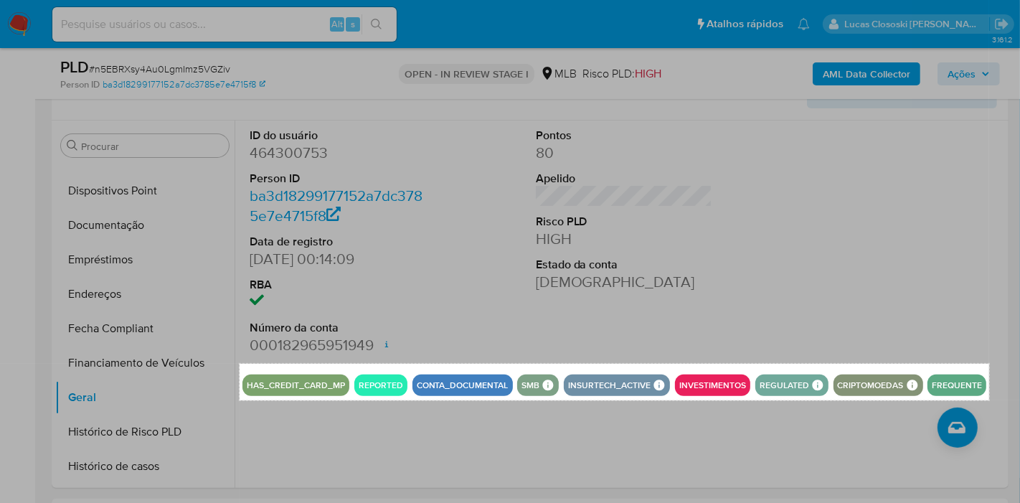
drag, startPoint x: 240, startPoint y: 363, endPoint x: 989, endPoint y: 400, distance: 750.6
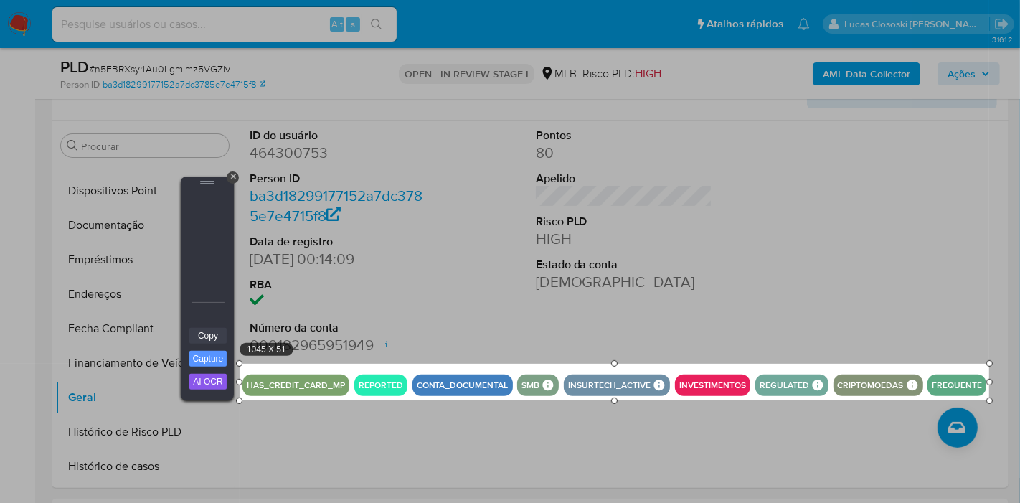
click at [199, 337] on link "Copy" at bounding box center [207, 336] width 37 height 16
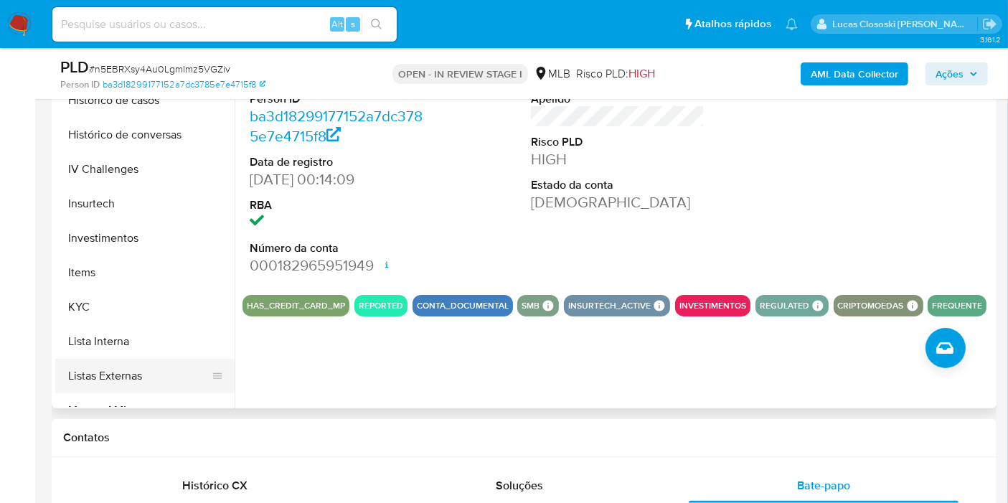
scroll to position [664, 0]
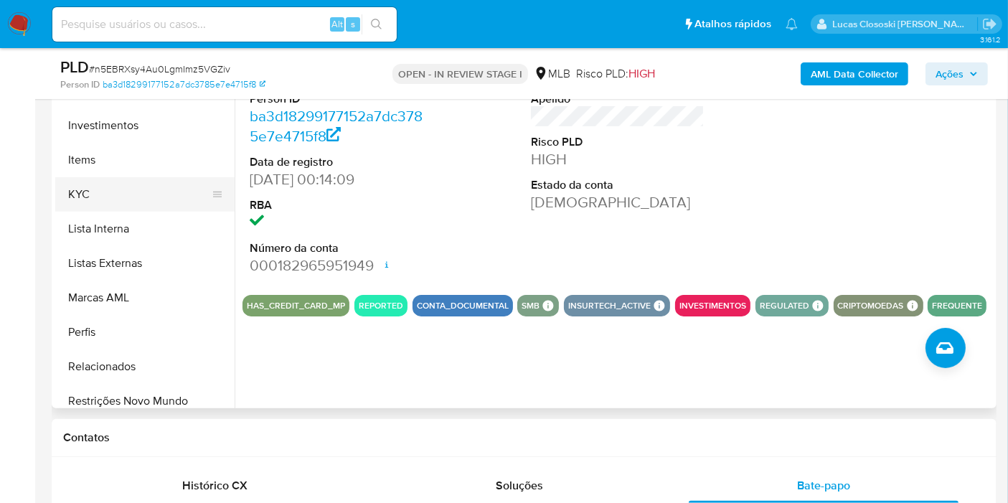
drag, startPoint x: 90, startPoint y: 156, endPoint x: 92, endPoint y: 192, distance: 35.9
click at [92, 156] on button "Items" at bounding box center [144, 160] width 179 height 34
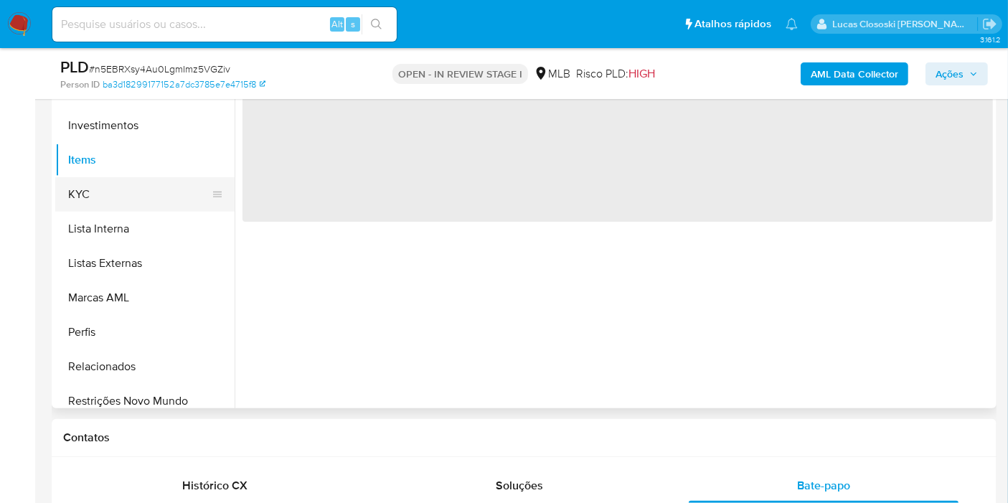
click at [92, 193] on button "KYC" at bounding box center [139, 194] width 168 height 34
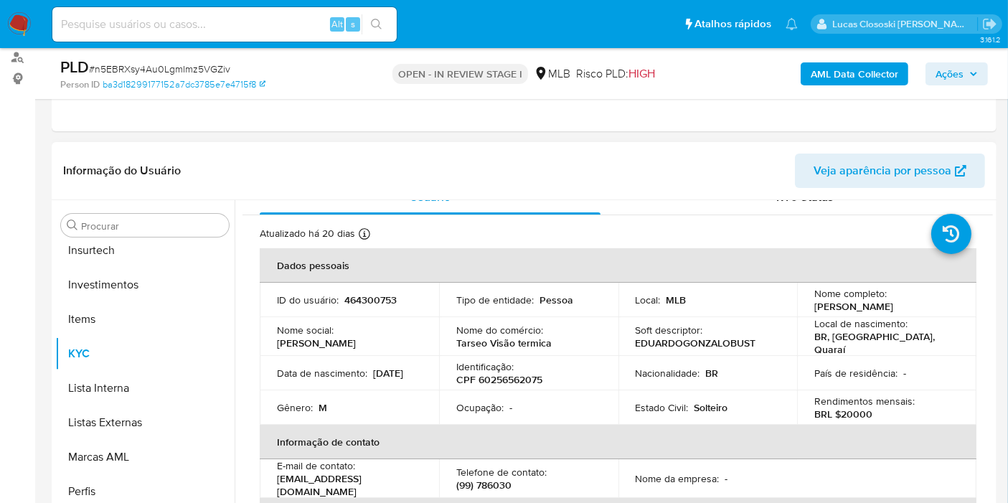
scroll to position [0, 0]
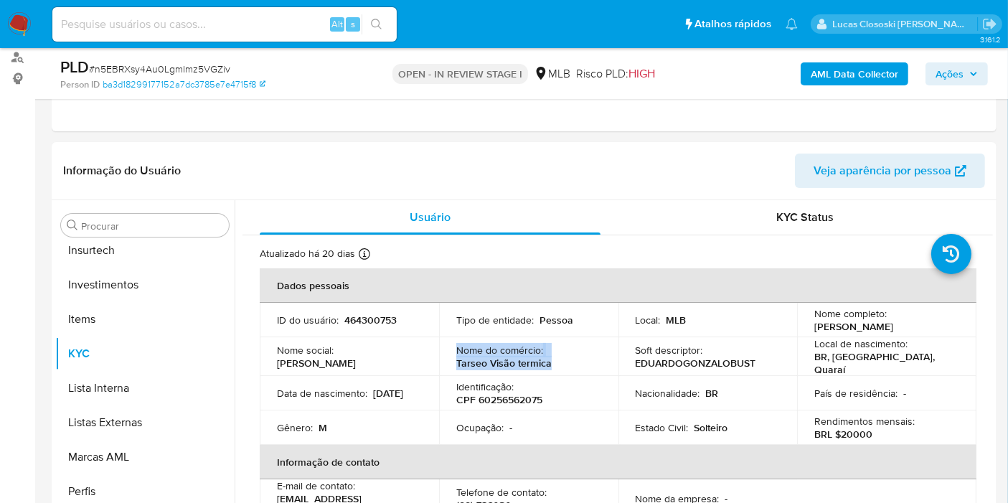
drag, startPoint x: 552, startPoint y: 364, endPoint x: 455, endPoint y: 356, distance: 97.9
click at [456, 356] on div "Nome do comércio : Tarseo Visão termica" at bounding box center [528, 357] width 145 height 26
copy div "Nome do comércio : Tarseo Visão termica"
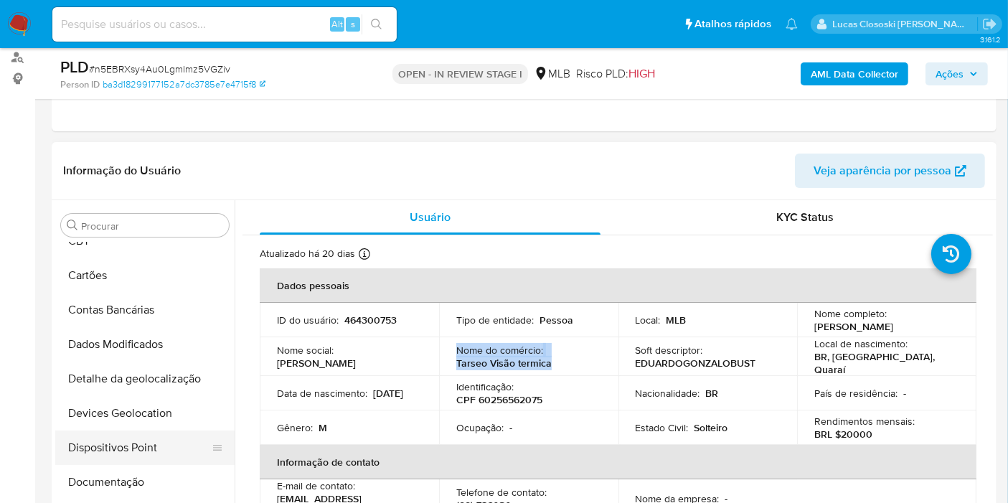
scroll to position [159, 0]
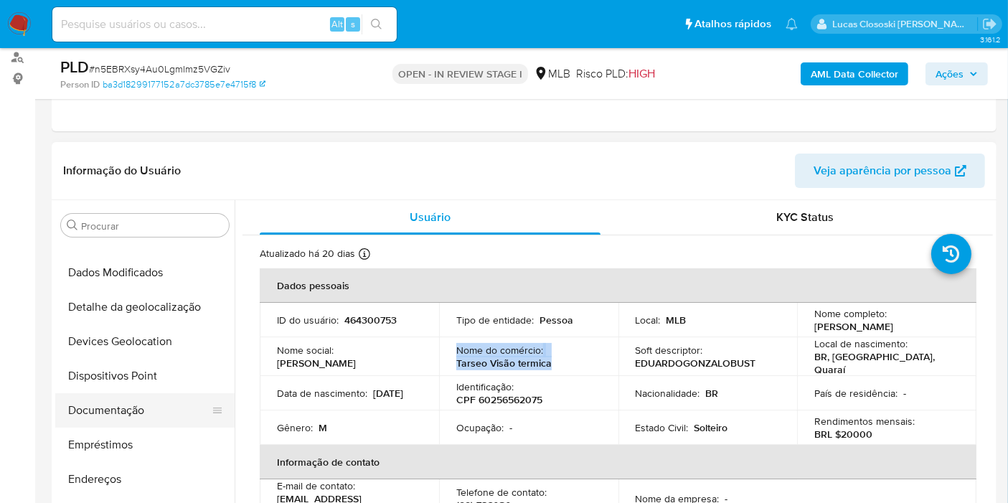
click at [117, 417] on button "Documentação" at bounding box center [139, 410] width 168 height 34
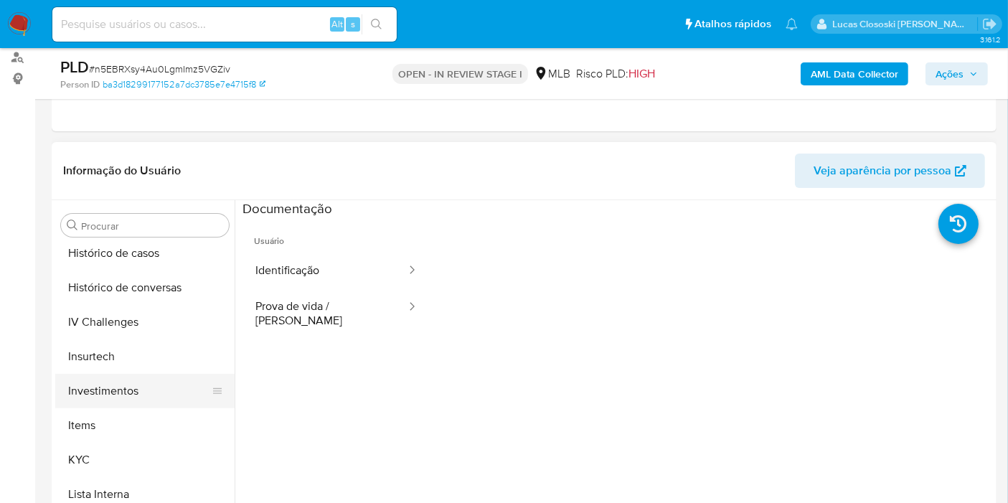
scroll to position [557, 0]
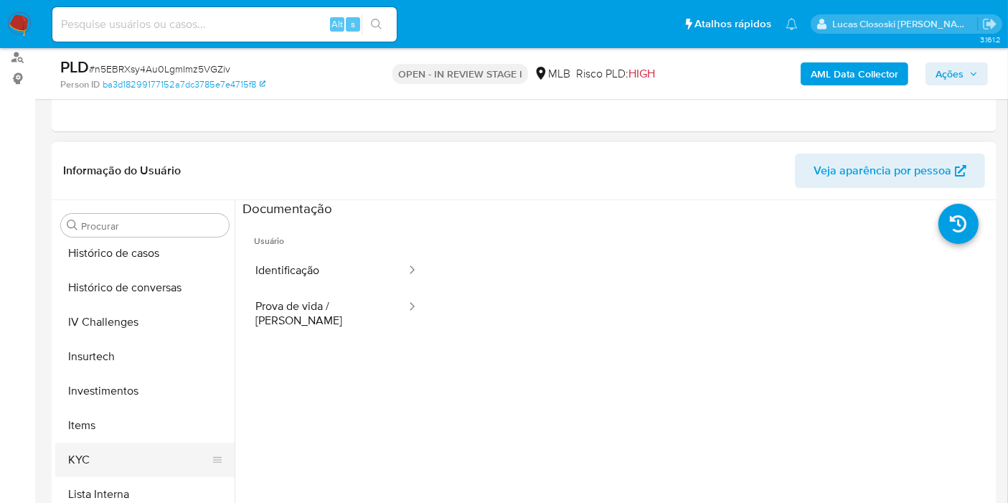
click at [108, 466] on button "KYC" at bounding box center [139, 460] width 168 height 34
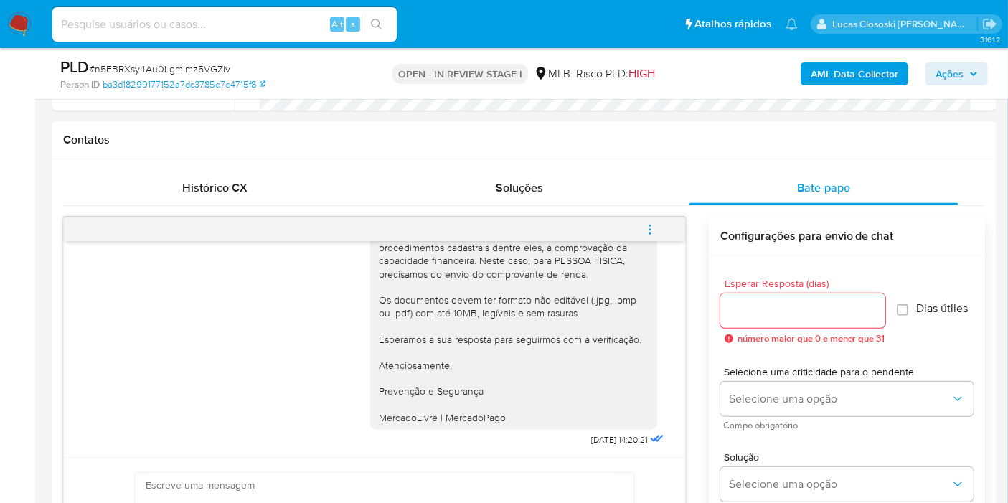
scroll to position [651, 0]
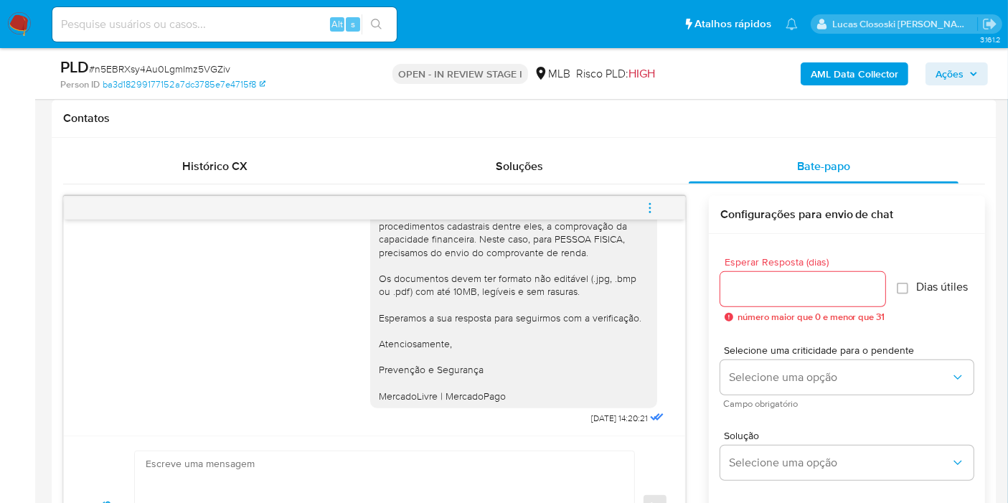
click at [974, 67] on span "Ações" at bounding box center [957, 74] width 42 height 20
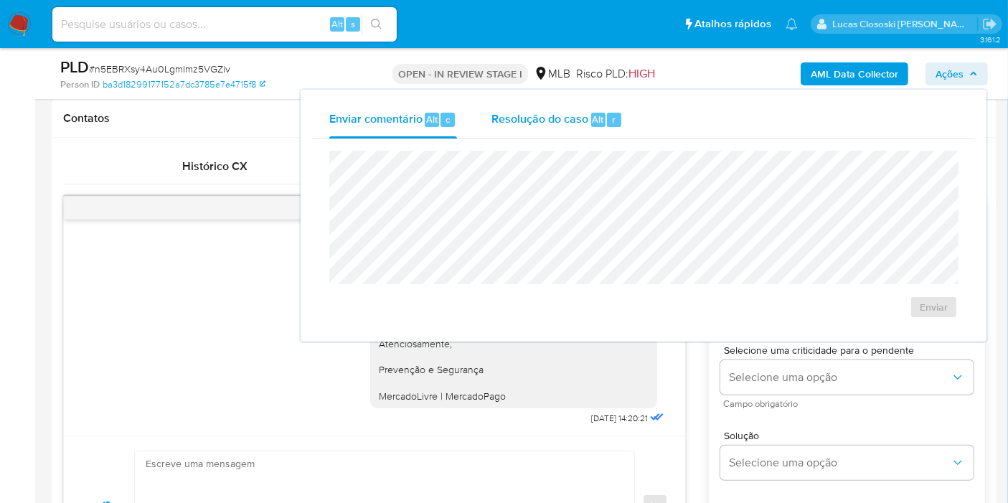
drag, startPoint x: 588, startPoint y: 112, endPoint x: 586, endPoint y: 132, distance: 20.1
click at [588, 113] on div "Resolução do caso Alt r" at bounding box center [556, 119] width 131 height 37
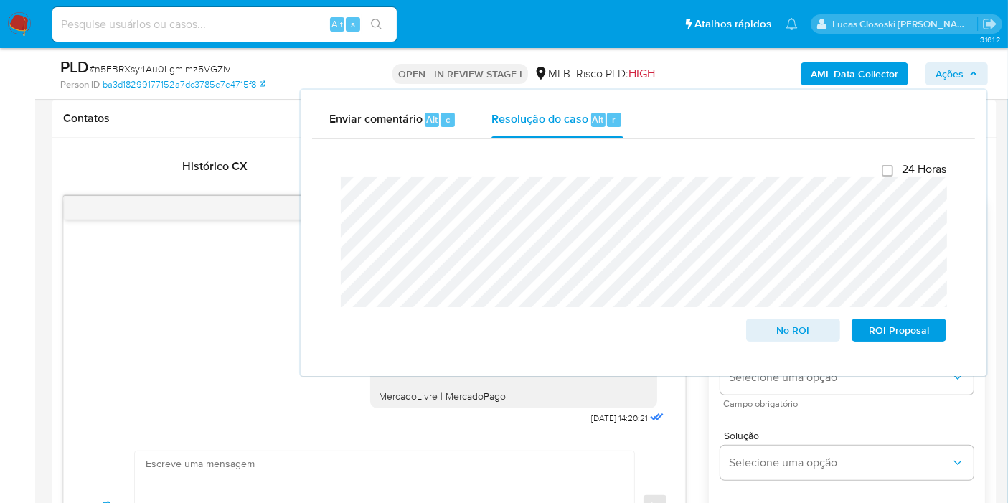
click at [960, 75] on span "Ações" at bounding box center [950, 73] width 28 height 23
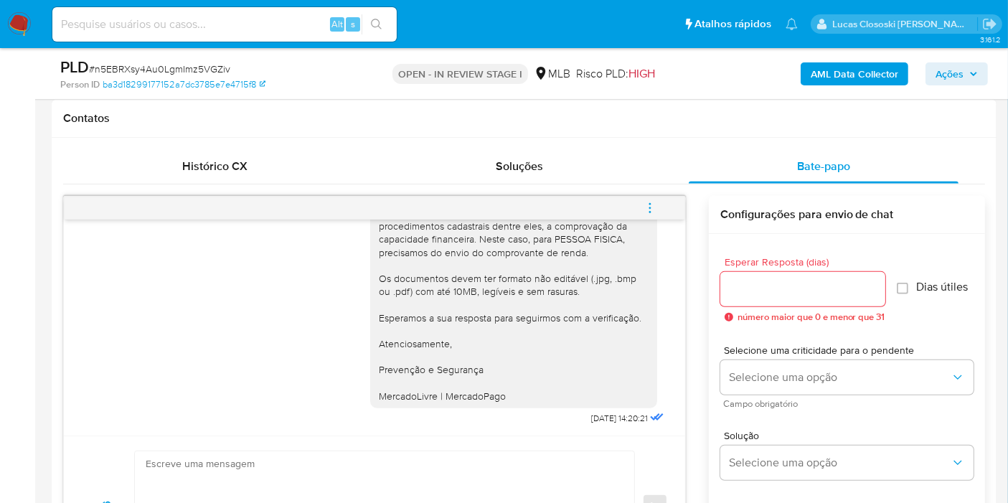
click at [943, 62] on span "Ações" at bounding box center [950, 73] width 28 height 23
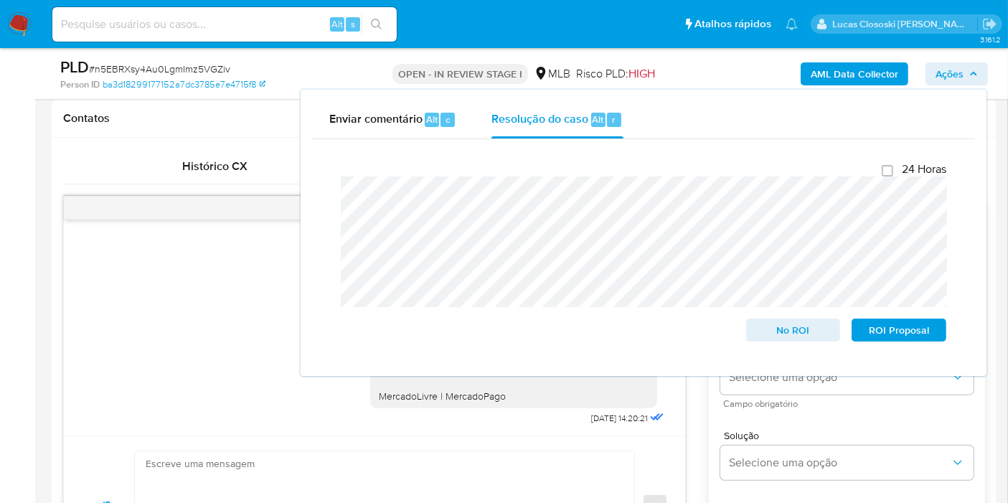
click at [977, 71] on icon "button" at bounding box center [973, 74] width 9 height 9
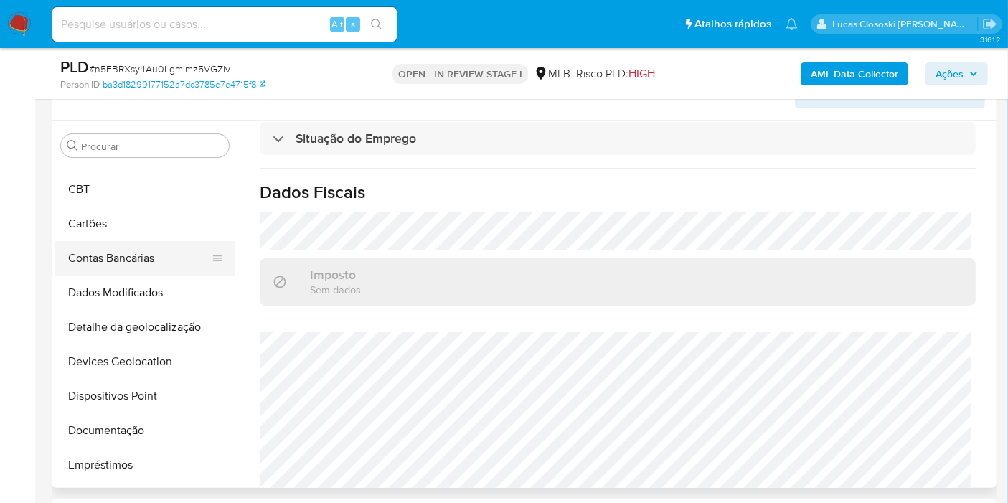
scroll to position [0, 0]
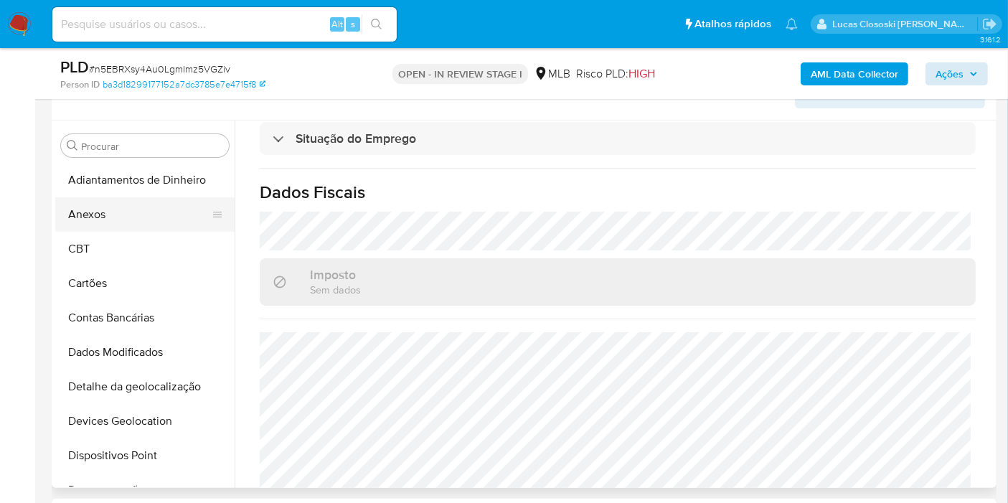
click at [106, 212] on button "Anexos" at bounding box center [139, 214] width 168 height 34
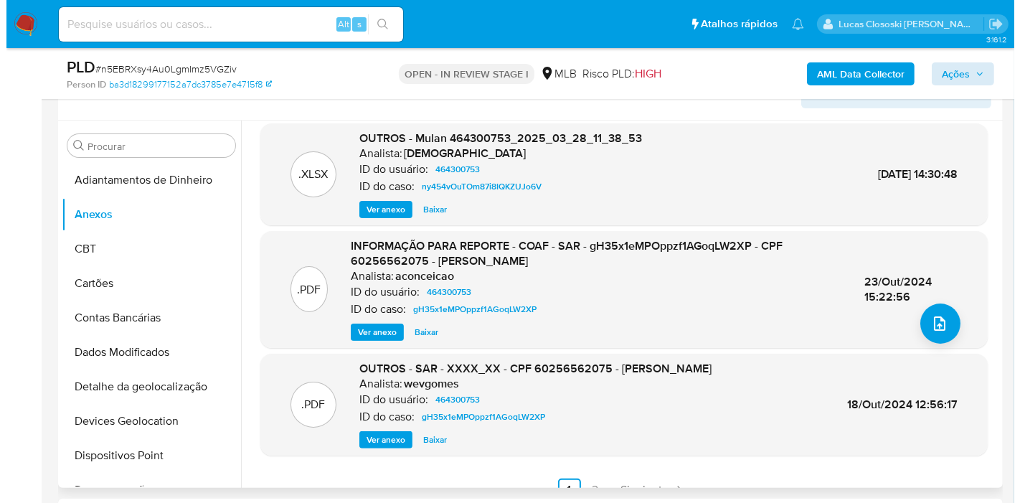
scroll to position [151, 0]
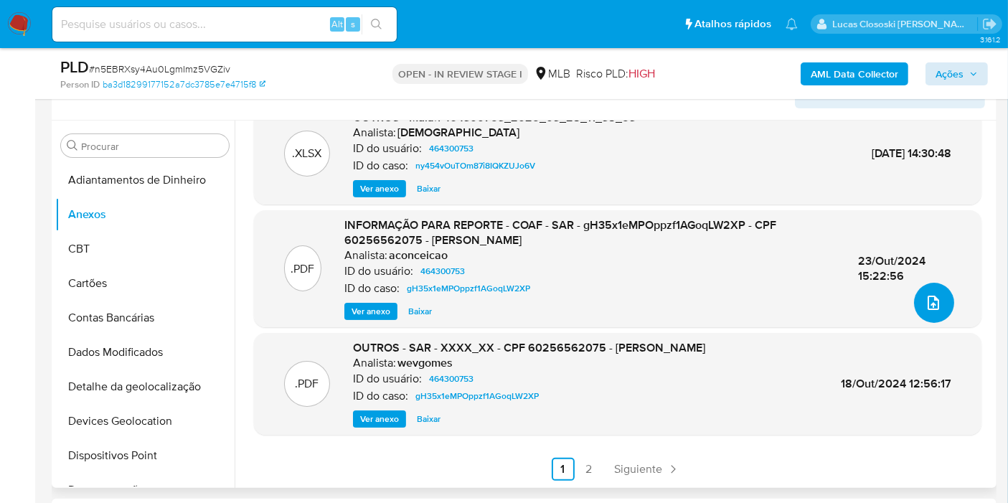
click at [931, 295] on span "upload-file" at bounding box center [933, 302] width 16 height 17
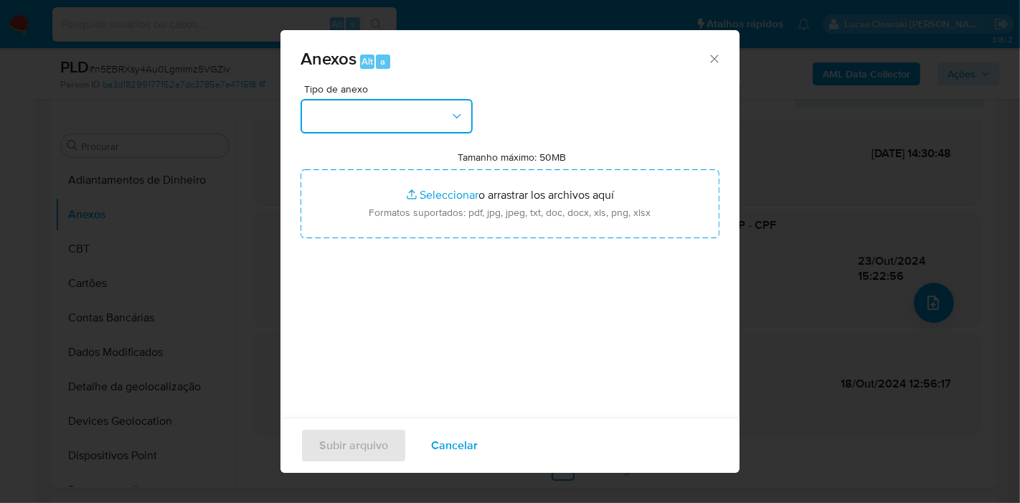
click at [303, 113] on button "button" at bounding box center [387, 116] width 172 height 34
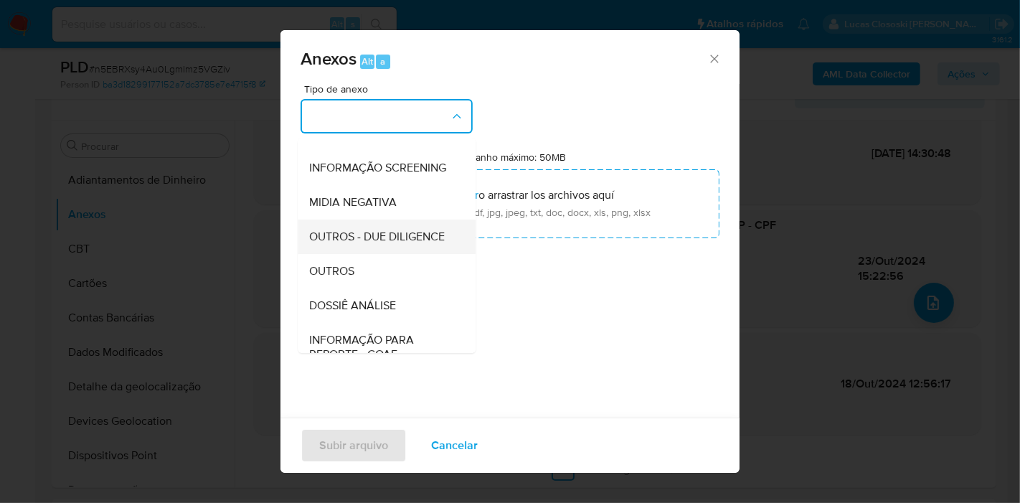
scroll to position [159, 0]
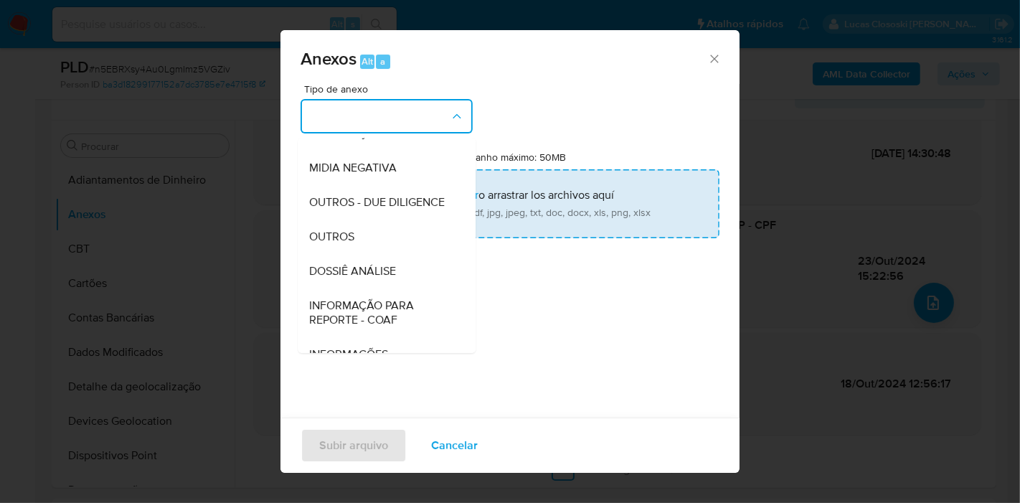
drag, startPoint x: 371, startPoint y: 302, endPoint x: 395, endPoint y: 199, distance: 105.4
click at [370, 278] on span "DOSSIÊ ANÁLISE" at bounding box center [352, 271] width 87 height 14
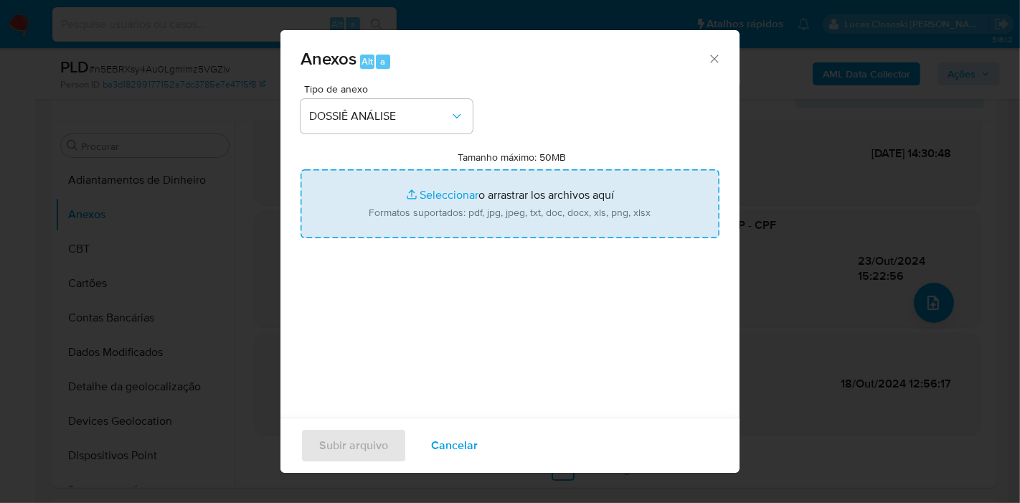
click at [395, 199] on input "Tamanho máximo: 50MB Seleccionar archivos" at bounding box center [510, 203] width 419 height 69
type input "C:\fakepath\Mulan 464300753_2025_10_06_10_43_05.xlsx"
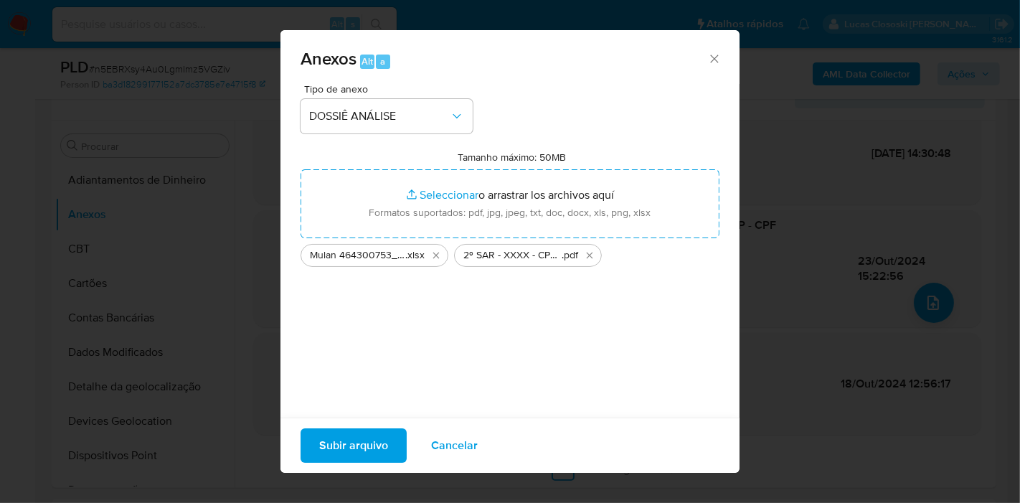
click at [344, 444] on span "Subir arquivo" at bounding box center [353, 446] width 69 height 32
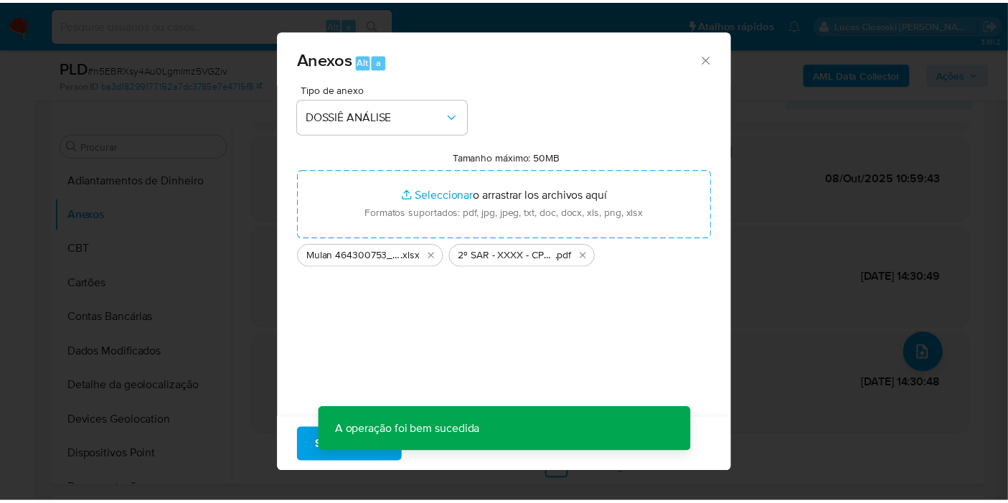
scroll to position [102, 0]
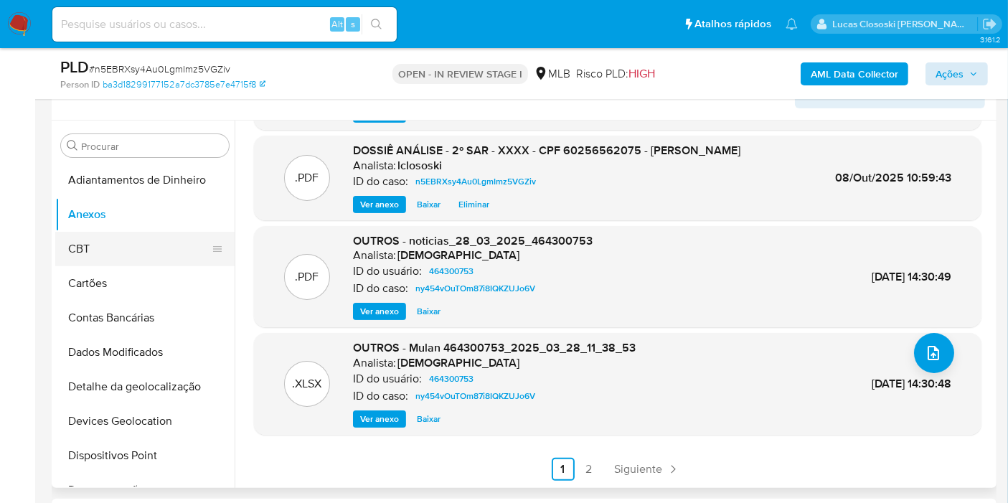
click at [88, 249] on button "CBT" at bounding box center [139, 249] width 168 height 34
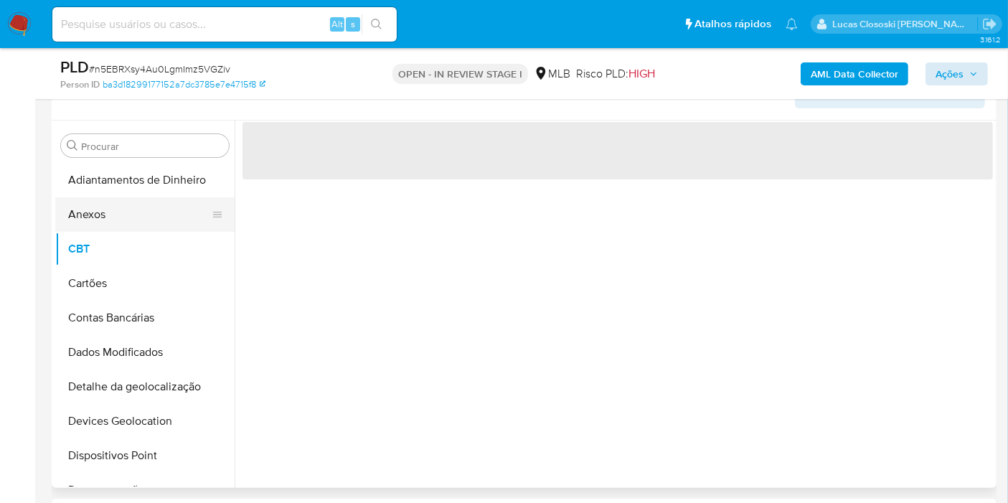
click at [104, 222] on button "Anexos" at bounding box center [139, 214] width 168 height 34
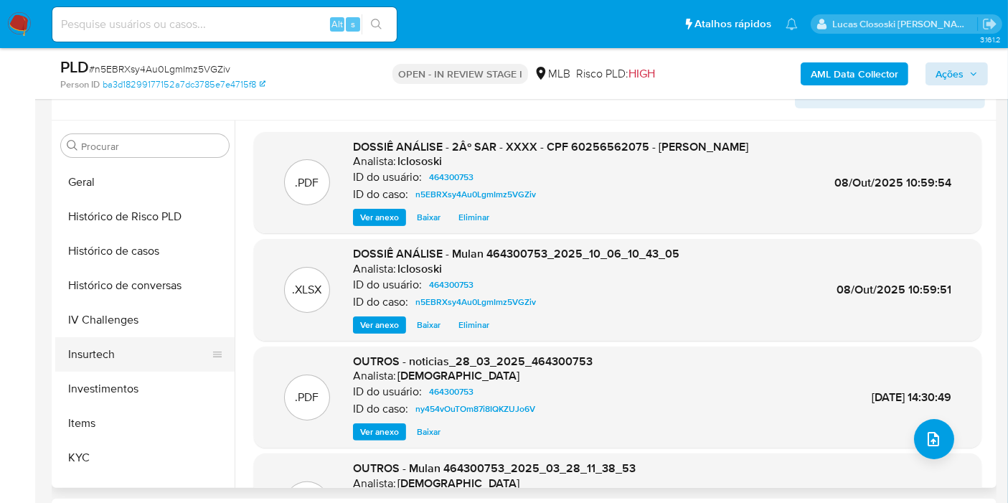
scroll to position [557, 0]
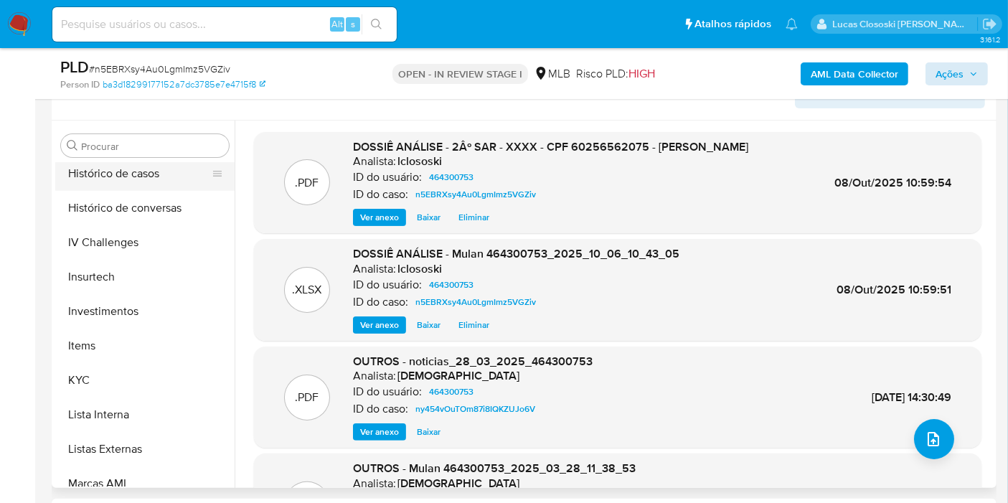
click at [98, 167] on button "Histórico de casos" at bounding box center [139, 173] width 168 height 34
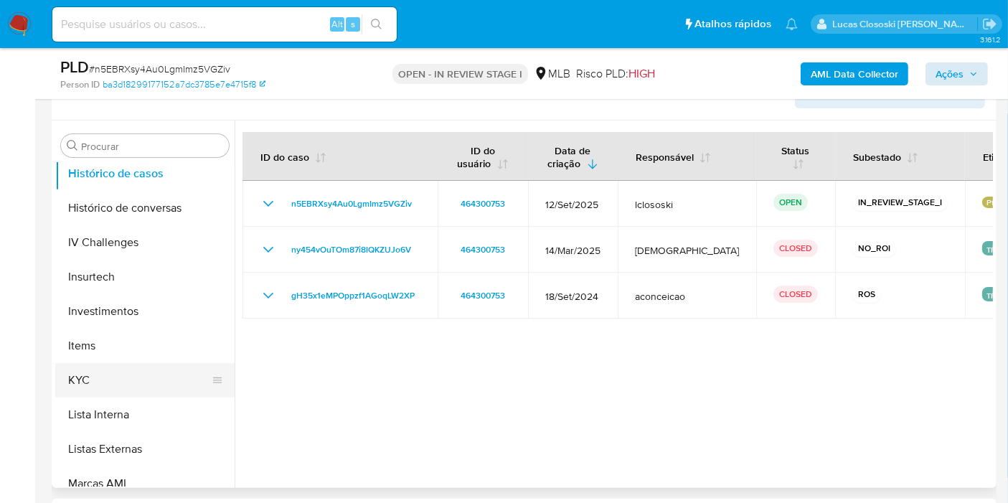
click at [100, 382] on button "KYC" at bounding box center [139, 380] width 168 height 34
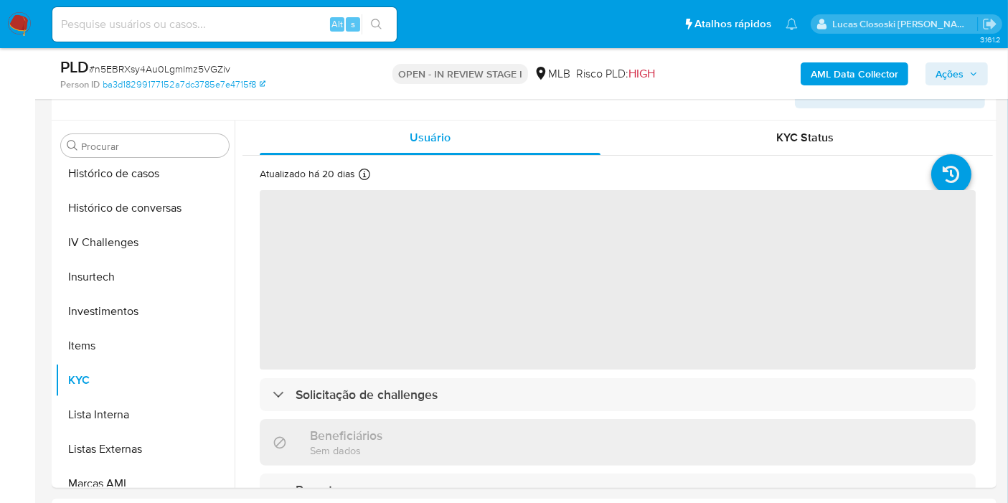
click at [926, 73] on button "Ações" at bounding box center [956, 73] width 62 height 23
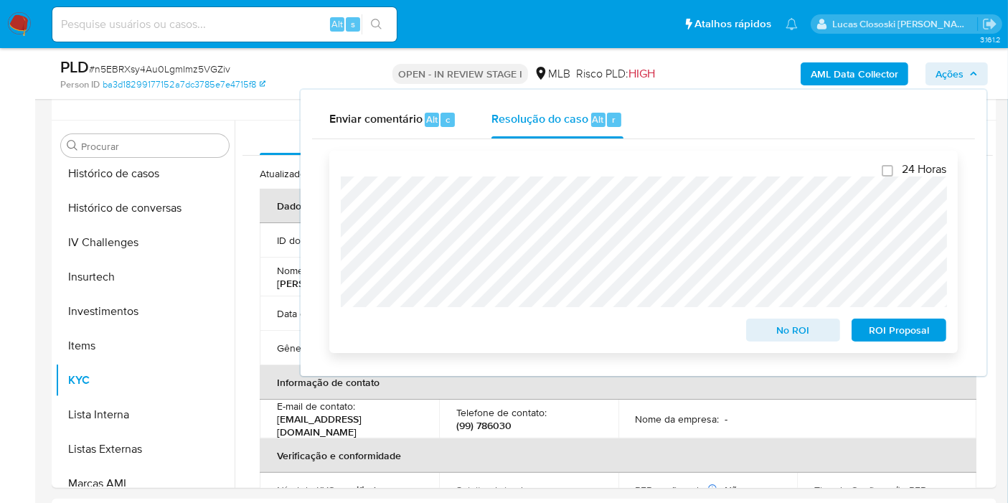
click at [902, 329] on span "ROI Proposal" at bounding box center [899, 330] width 75 height 20
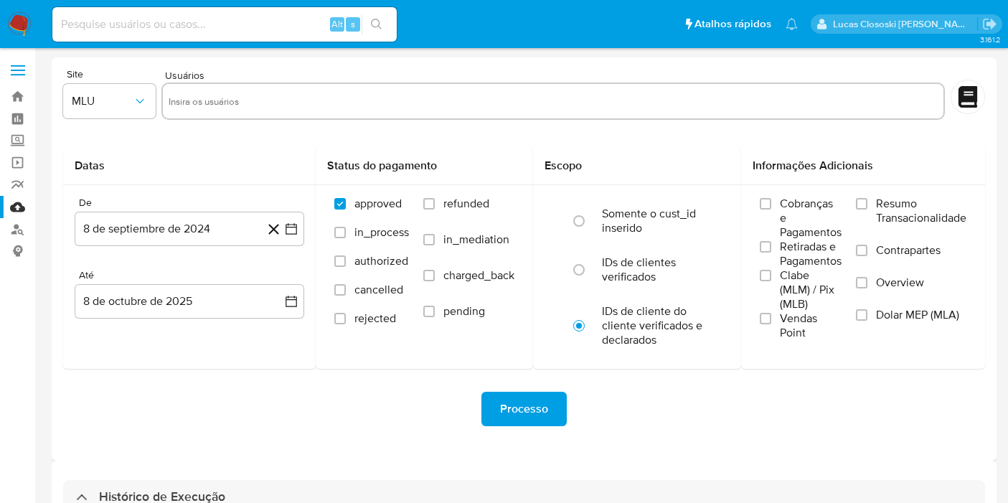
select select "10"
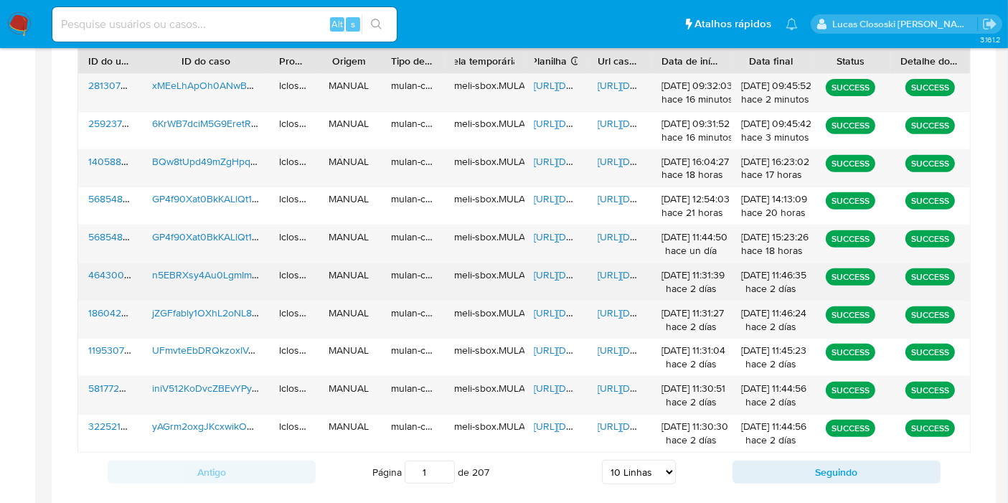
click at [567, 275] on span "[URL][DOMAIN_NAME]" at bounding box center [583, 275] width 99 height 14
click at [611, 265] on div "[URL][DOMAIN_NAME]" at bounding box center [620, 281] width 64 height 37
click at [613, 270] on span "[URL][DOMAIN_NAME]" at bounding box center [647, 275] width 99 height 14
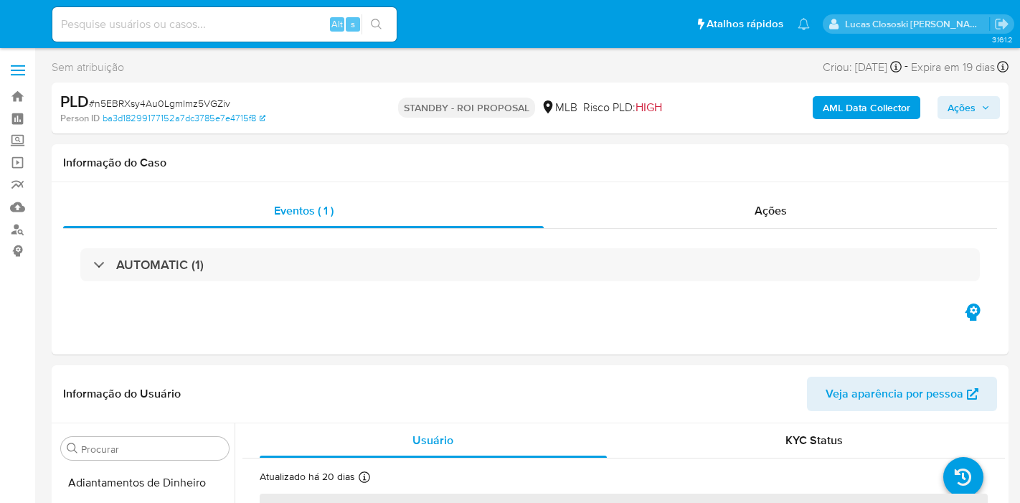
select select "10"
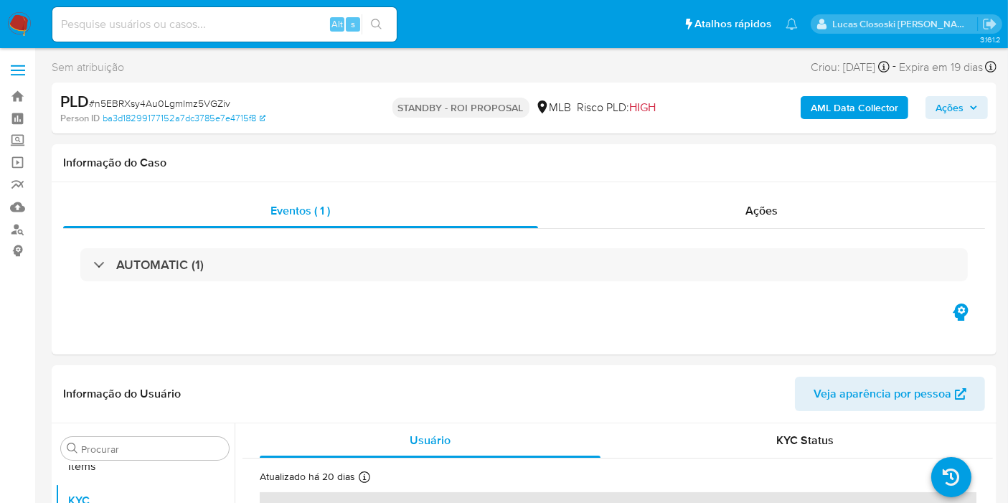
scroll to position [743, 0]
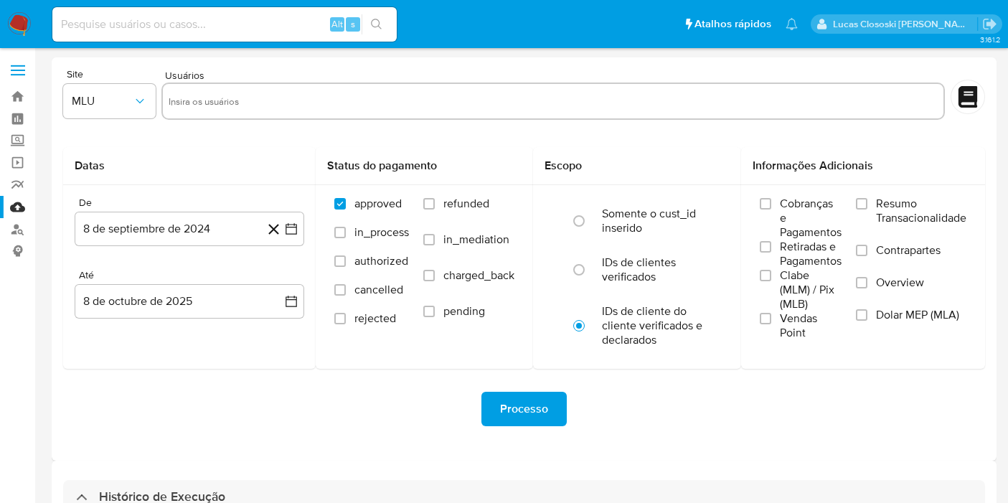
select select "10"
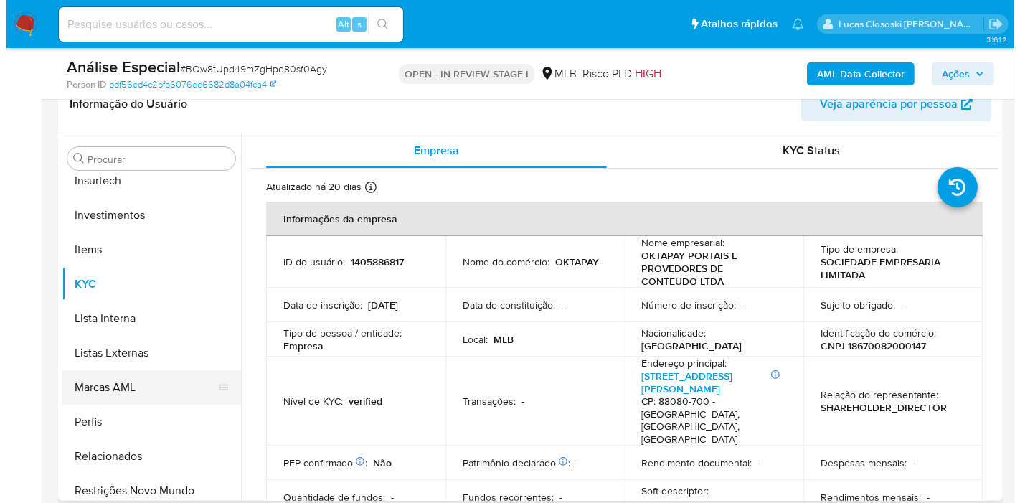
scroll to position [743, 0]
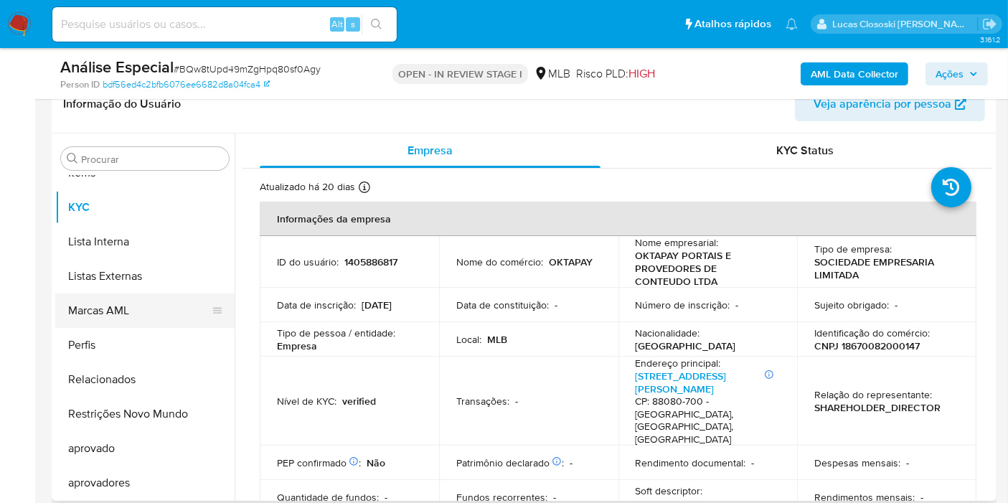
click at [138, 299] on button "Marcas AML" at bounding box center [139, 310] width 168 height 34
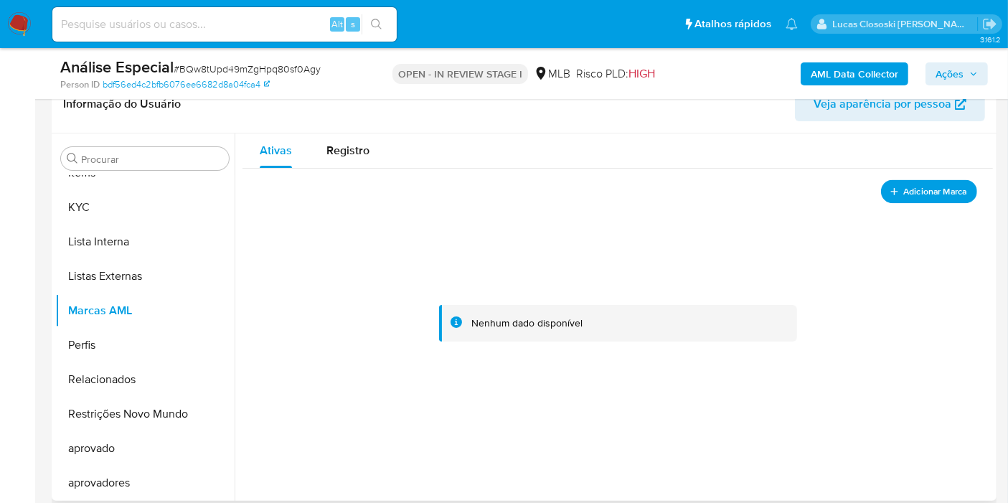
click at [941, 199] on button "Adicionar Marca" at bounding box center [929, 191] width 96 height 24
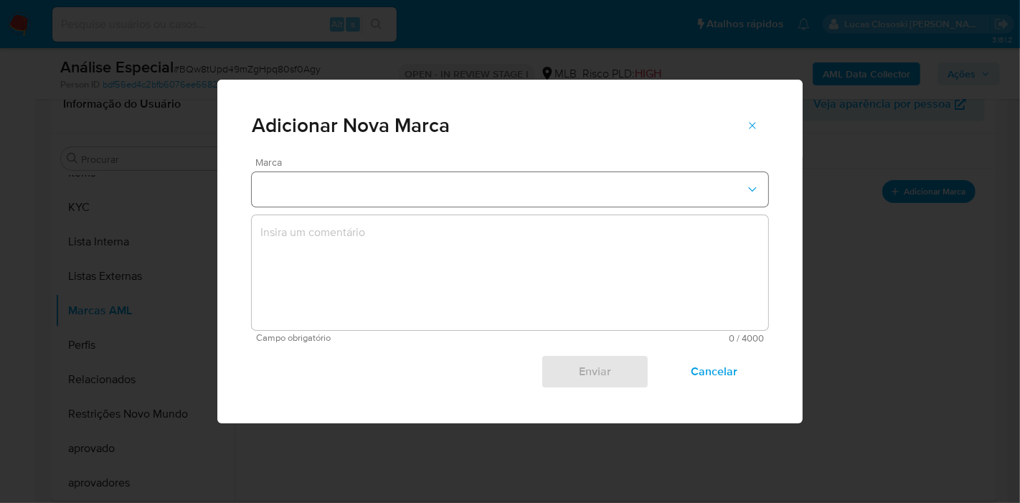
click at [465, 206] on button "marks-modal" at bounding box center [510, 189] width 517 height 34
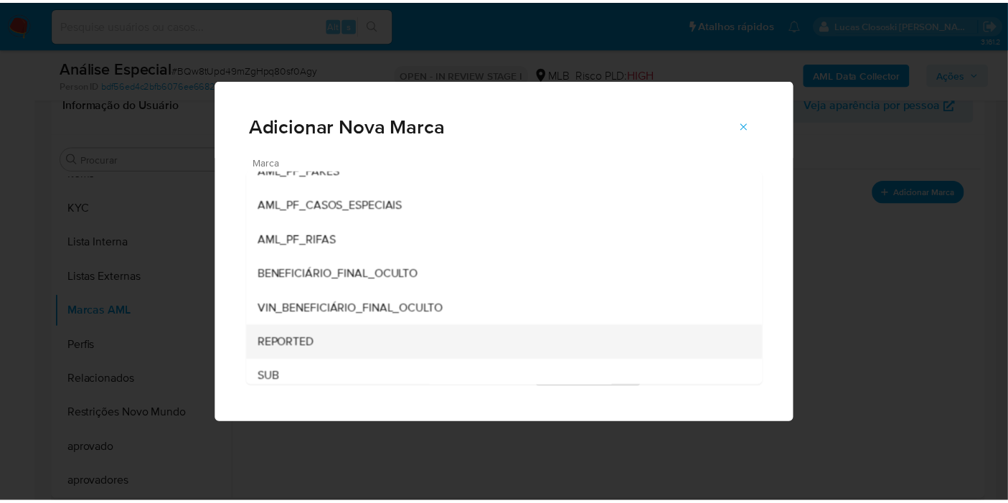
scroll to position [197, 0]
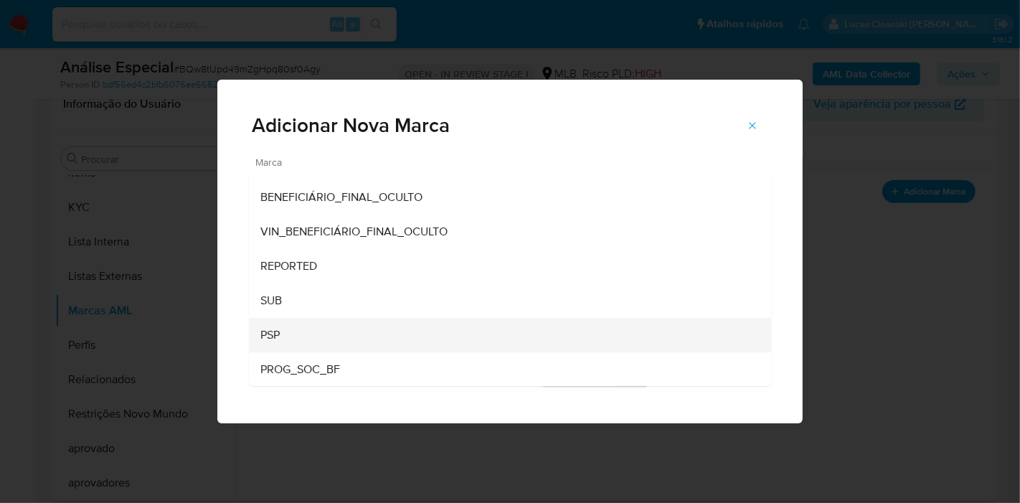
click at [296, 326] on div "PSP" at bounding box center [505, 335] width 491 height 34
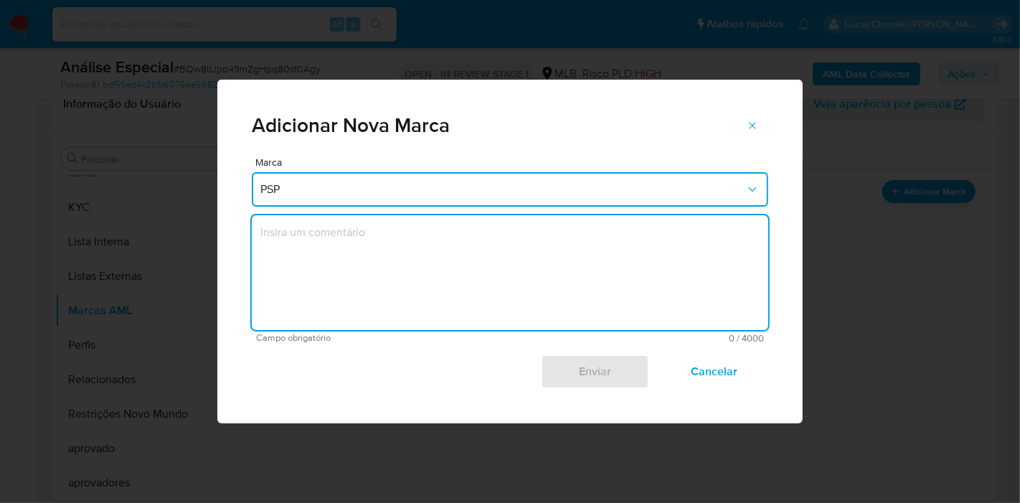
click at [317, 283] on textarea "marks-modal" at bounding box center [510, 272] width 517 height 115
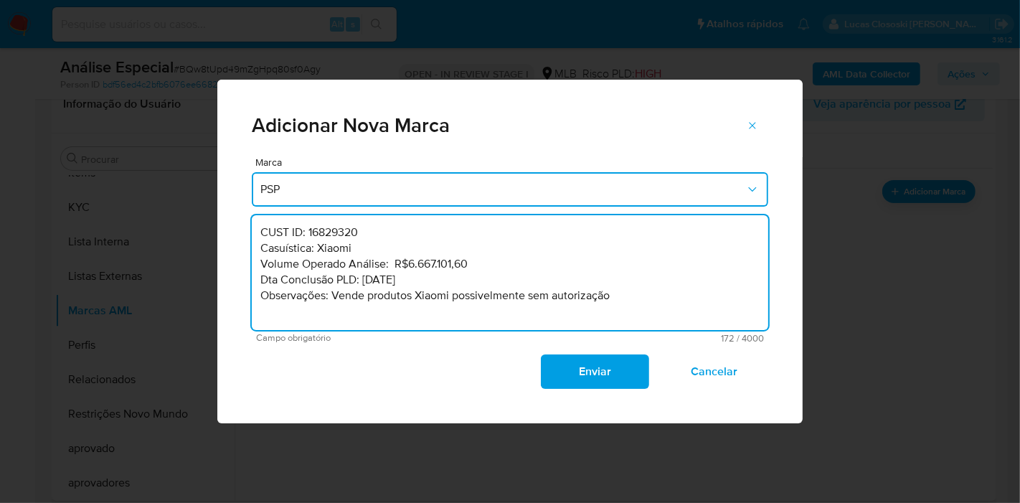
click at [339, 249] on textarea "CUST ID: 16829320 Casuística: Xiaomi Volume Operado Análise: R$6.667.101,60 Dta…" at bounding box center [510, 272] width 517 height 115
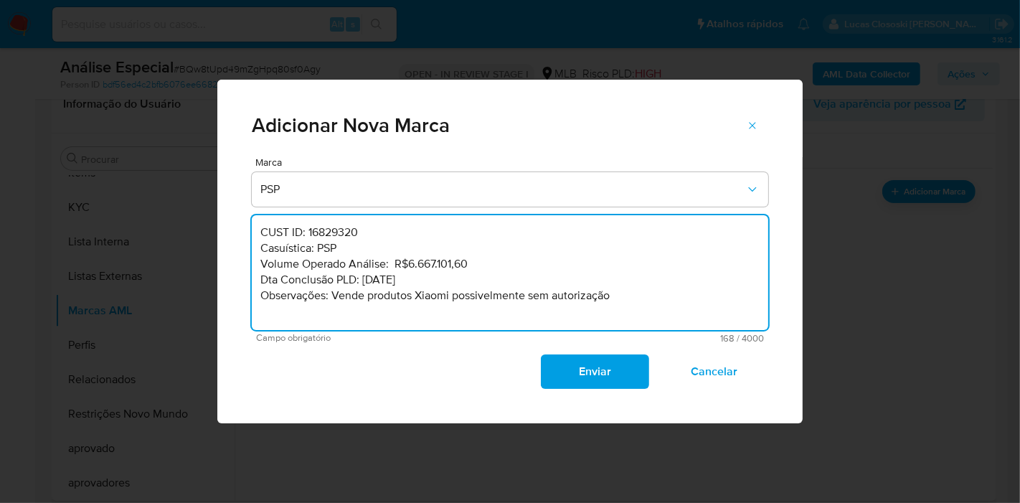
click at [336, 234] on textarea "CUST ID: 16829320 Casuística: PSP Volume Operado Análise: R$6.667.101,60 Dta Co…" at bounding box center [510, 272] width 517 height 115
paste textarea "405886817"
drag, startPoint x: 491, startPoint y: 269, endPoint x: 407, endPoint y: 265, distance: 84.0
click at [407, 265] on textarea "CUST ID: 1405886817 Casuística: PSP Volume Operado Análise: R$6.667.101,60 Dta …" at bounding box center [510, 272] width 517 height 115
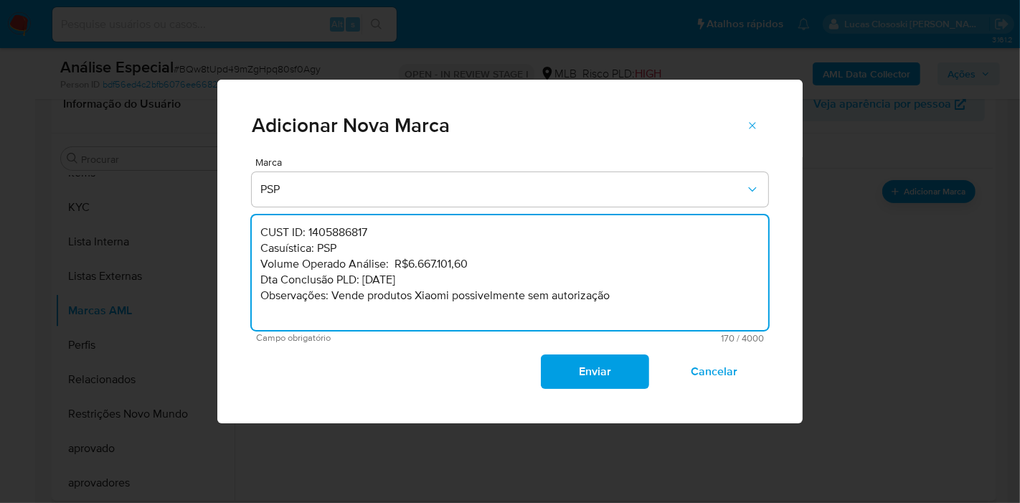
paste textarea "50.108.053,06"
click at [374, 282] on textarea "CUST ID: 1405886817 Casuística: PSP Volume Operado Análise: R$50.108.053,06 Dta…" at bounding box center [510, 272] width 517 height 115
click at [373, 282] on textarea "CUST ID: 1405886817 Casuística: PSP Volume Operado Análise: R$50.108.053,06 Dta…" at bounding box center [510, 272] width 517 height 115
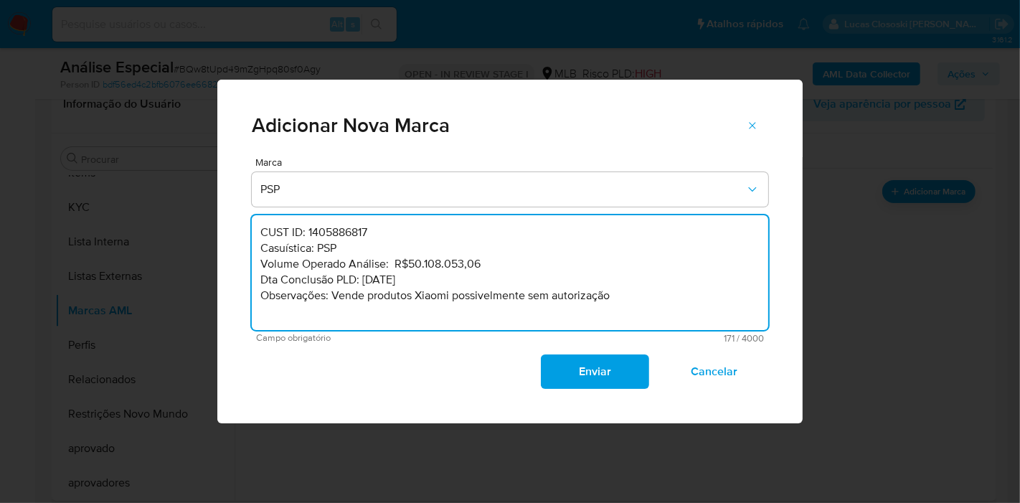
drag, startPoint x: 653, startPoint y: 303, endPoint x: 640, endPoint y: 280, distance: 26.3
click at [640, 280] on textarea "CUST ID: 1405886817 Casuística: PSP Volume Operado Análise: R$50.108.053,06 Dta…" at bounding box center [510, 272] width 517 height 115
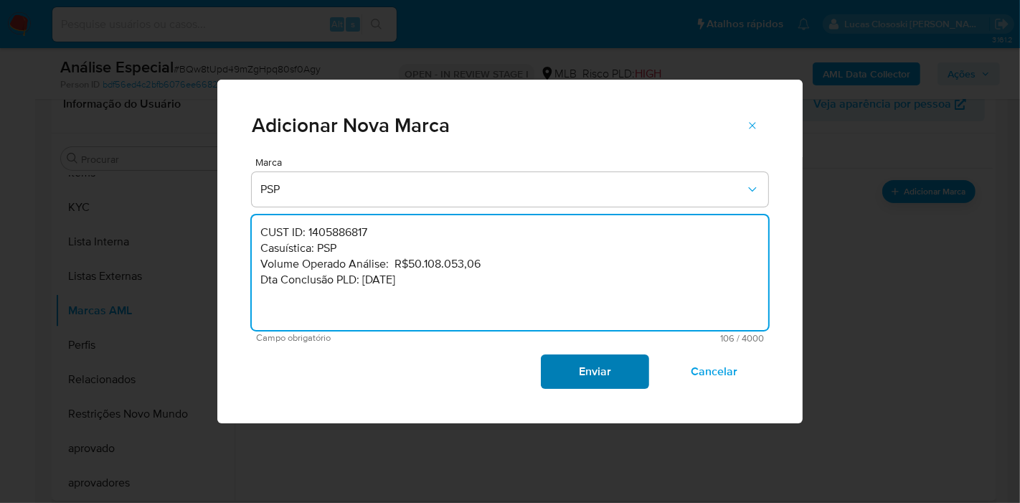
type textarea "CUST ID: 1405886817 Casuística: PSP Volume Operado Análise: R$50.108.053,06 Dta…"
click at [585, 367] on span "Enviar" at bounding box center [595, 372] width 70 height 32
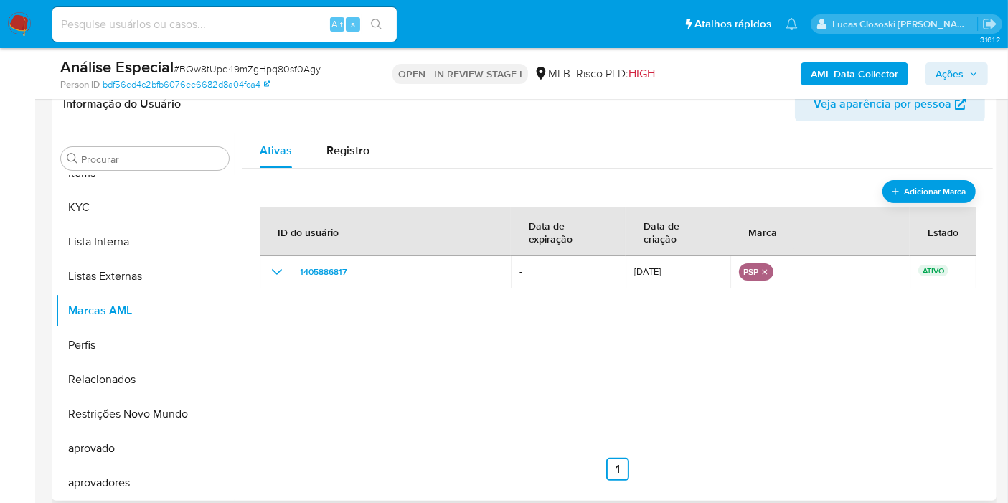
click at [945, 70] on span "Ações" at bounding box center [950, 73] width 28 height 23
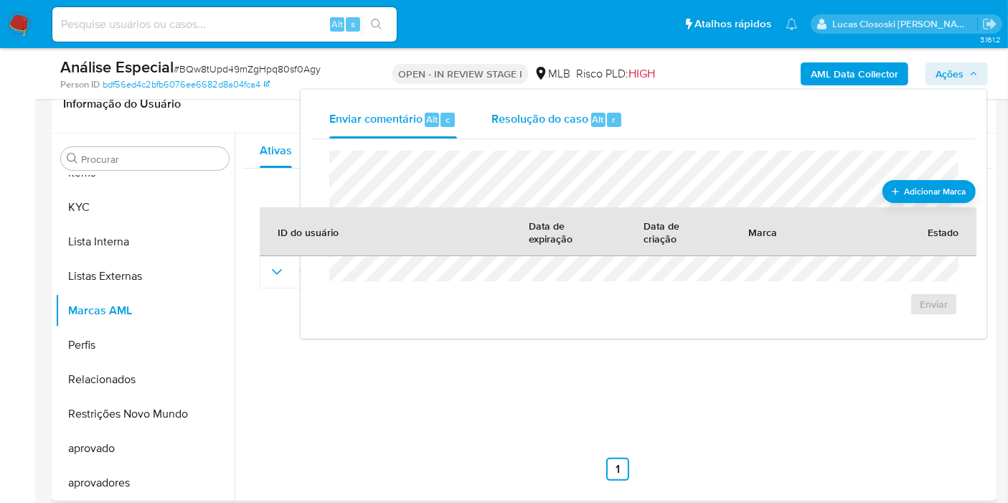
click at [587, 132] on div "Resolução do caso Alt r" at bounding box center [556, 119] width 131 height 37
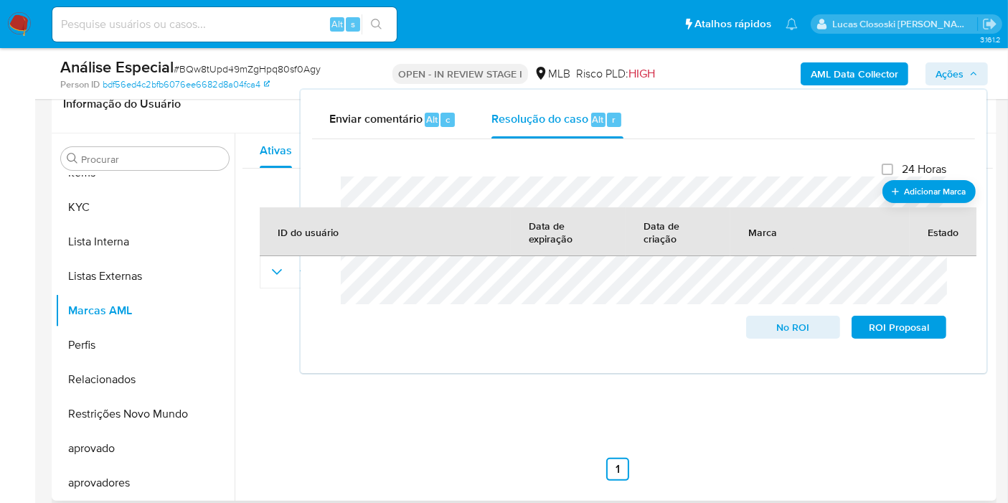
click at [961, 79] on span "Ações" at bounding box center [950, 73] width 28 height 23
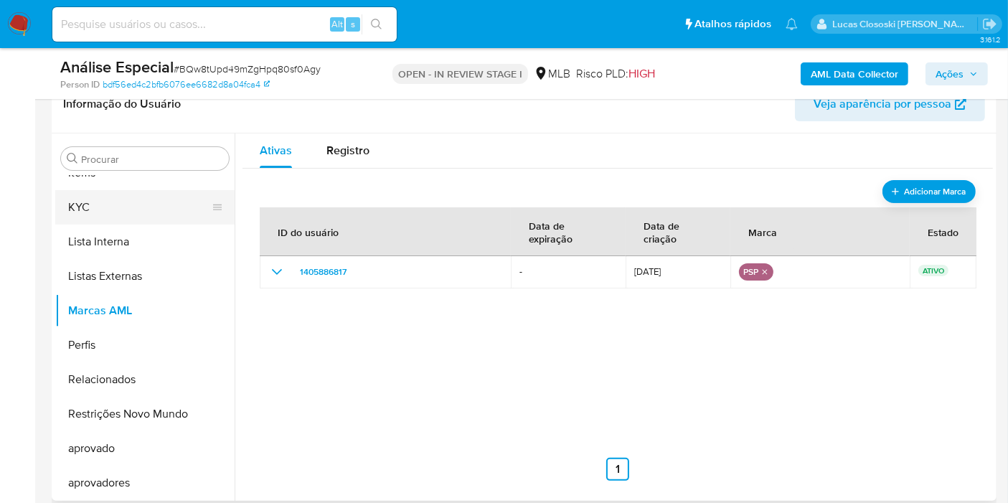
click at [116, 209] on button "KYC" at bounding box center [139, 207] width 168 height 34
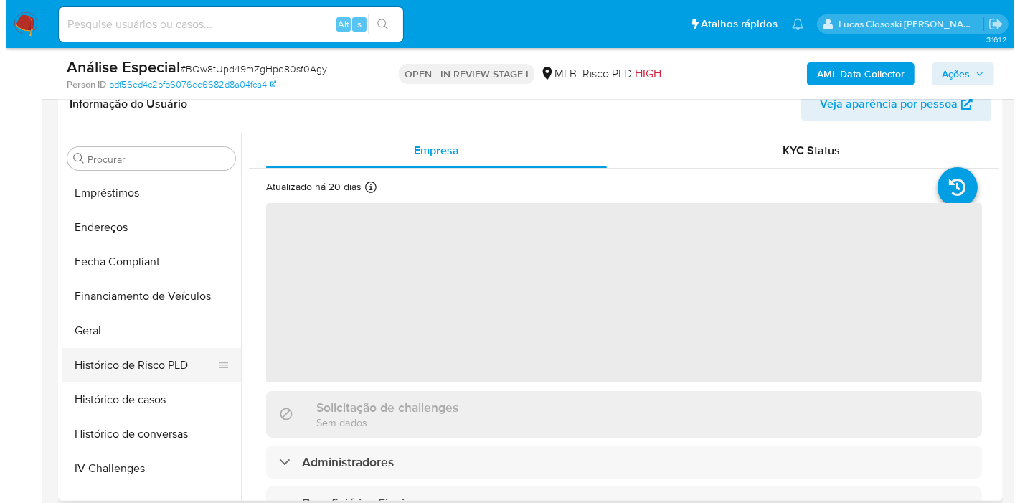
scroll to position [26, 0]
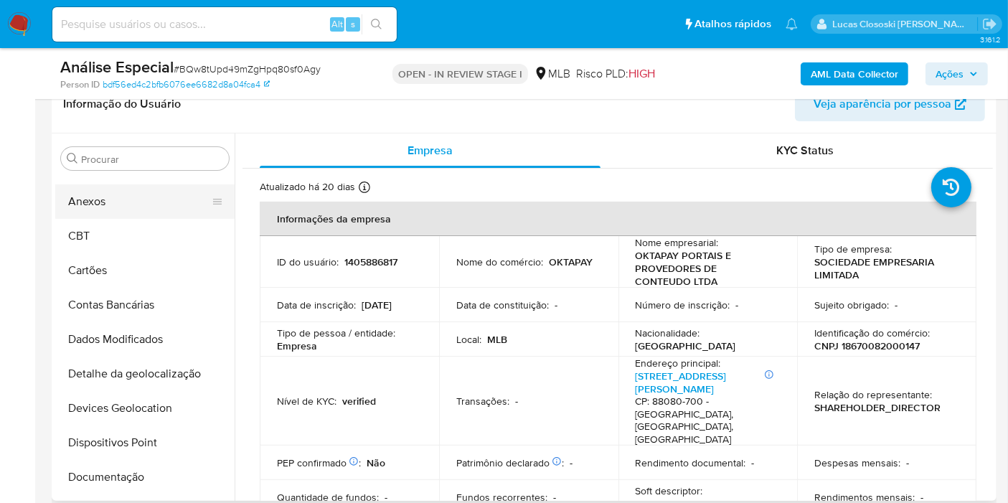
click at [116, 204] on button "Anexos" at bounding box center [139, 201] width 168 height 34
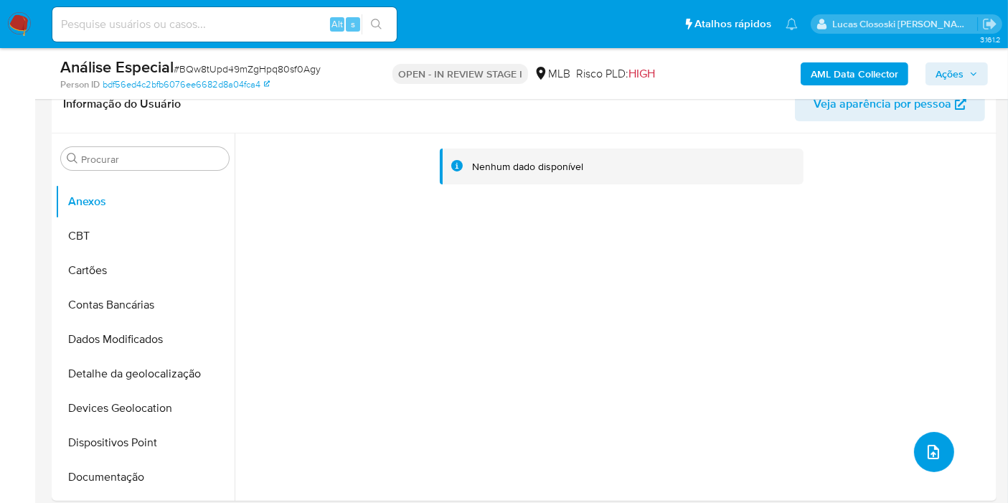
click at [928, 448] on icon "upload-file" at bounding box center [933, 452] width 11 height 14
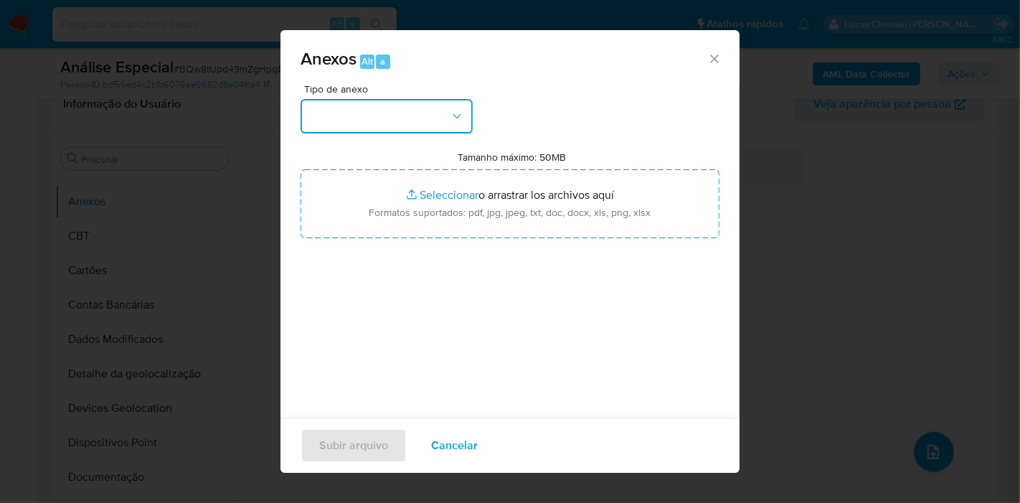
click at [432, 118] on button "button" at bounding box center [387, 116] width 172 height 34
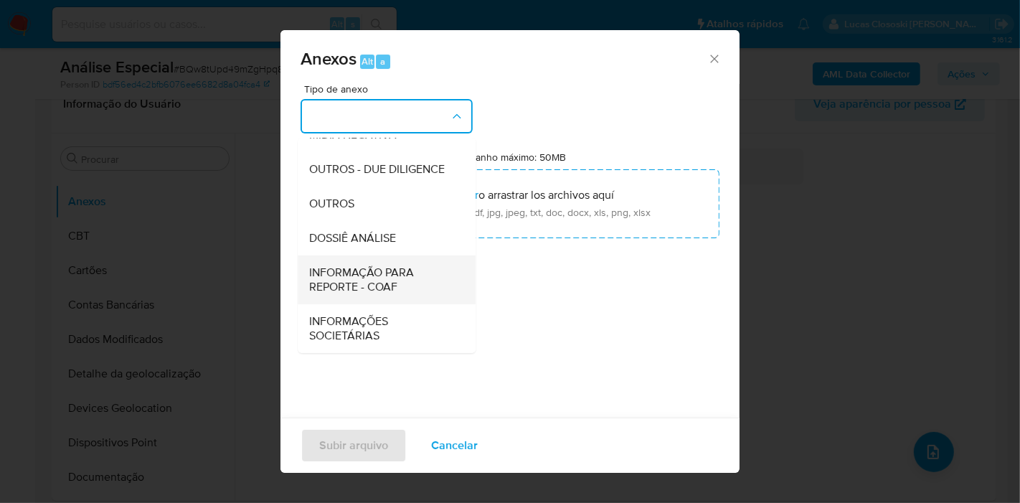
scroll to position [220, 0]
click at [380, 266] on span "INFORMAÇÃO PARA REPORTE - COAF" at bounding box center [382, 279] width 146 height 29
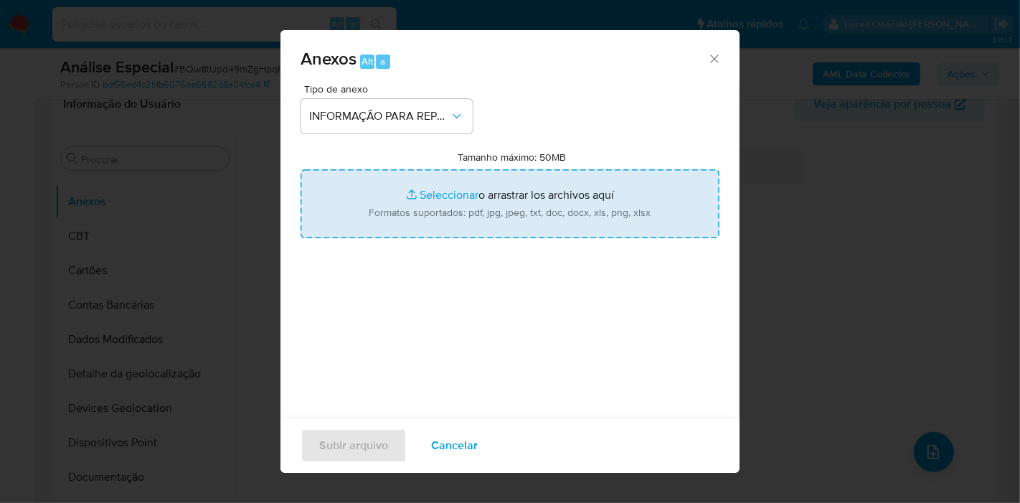
click at [477, 193] on input "Tamanho máximo: 50MB Seleccionar archivos" at bounding box center [510, 203] width 419 height 69
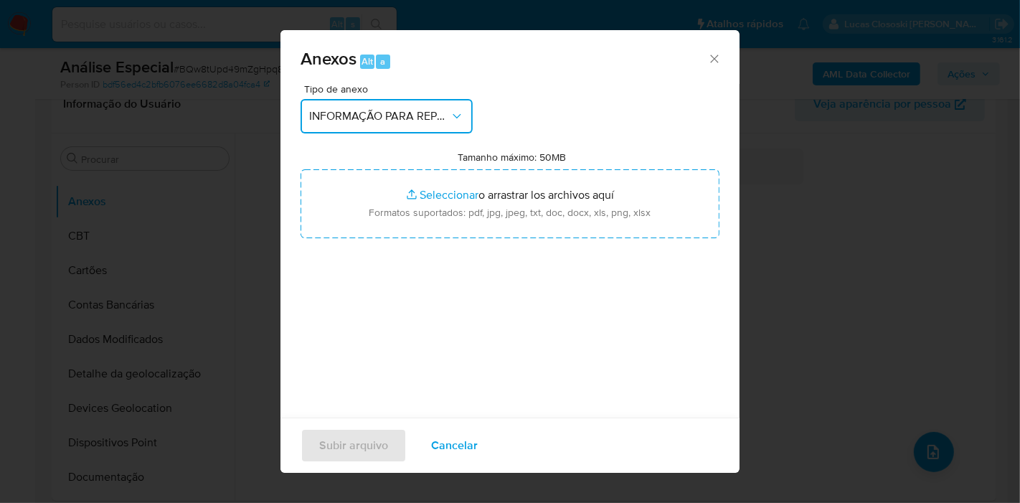
click at [433, 128] on button "INFORMAÇÃO PARA REPORTE - COAF" at bounding box center [387, 116] width 172 height 34
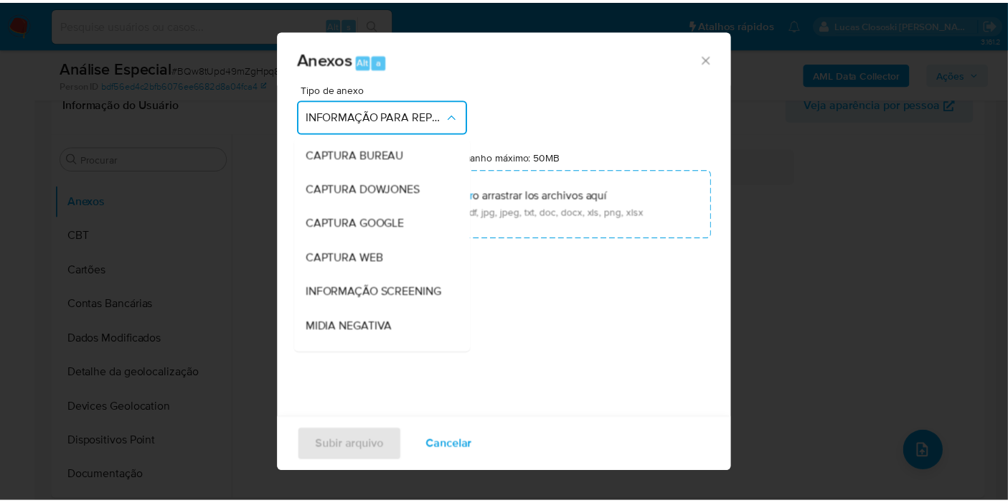
scroll to position [221, 0]
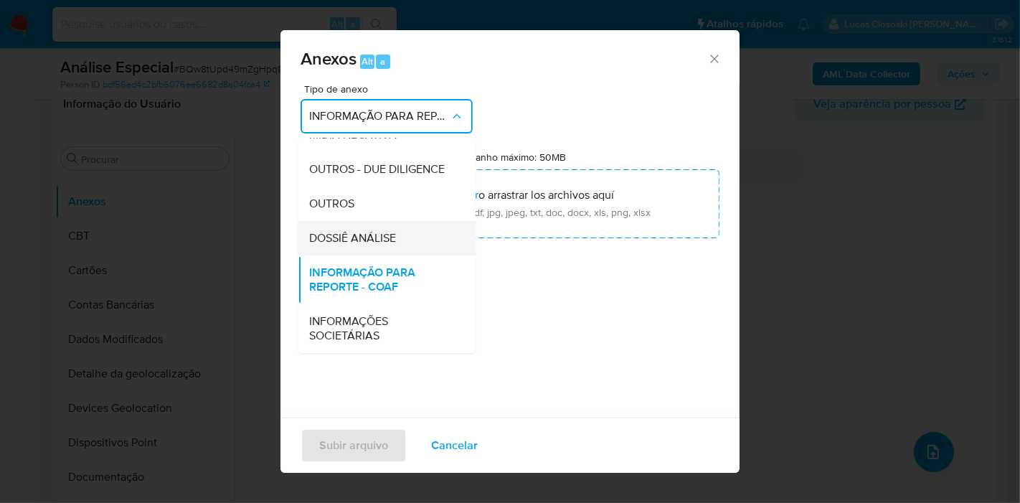
click at [379, 223] on div "DOSSIÊ ANÁLISE" at bounding box center [382, 238] width 146 height 34
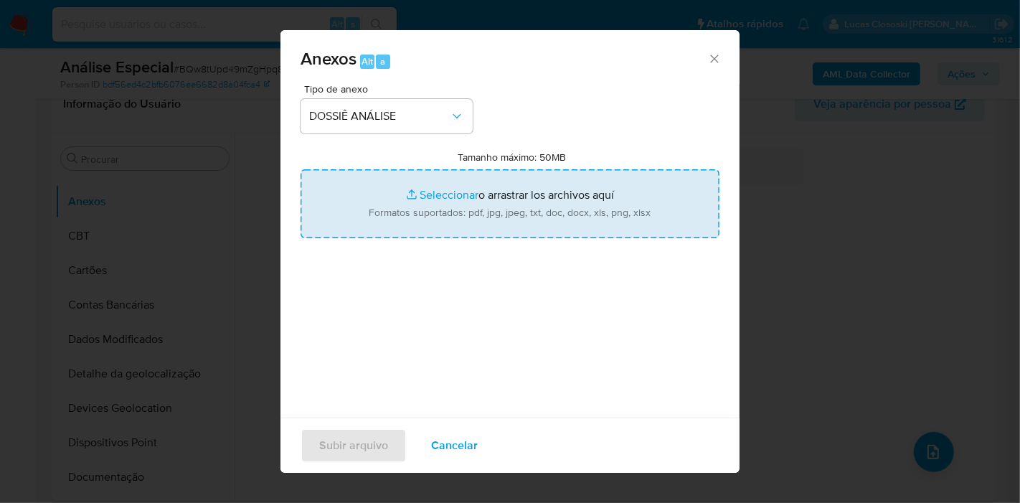
click at [415, 192] on input "Tamanho máximo: 50MB Seleccionar archivos" at bounding box center [510, 203] width 419 height 69
type input "C:\fakepath\2º SAR - XXXX - CNPJ 18670082000147 - OKTAPAY PORTAIS E PROVEDORES …"
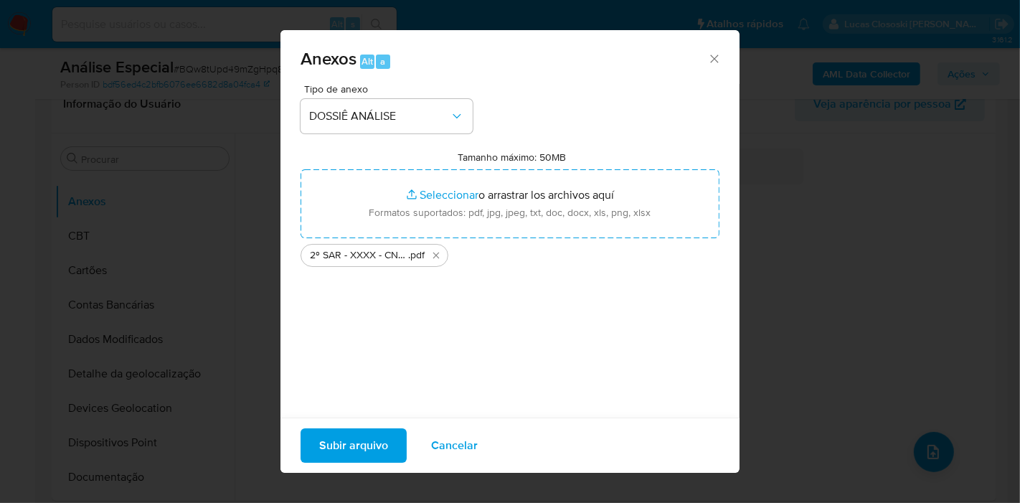
click at [368, 438] on span "Subir arquivo" at bounding box center [353, 446] width 69 height 32
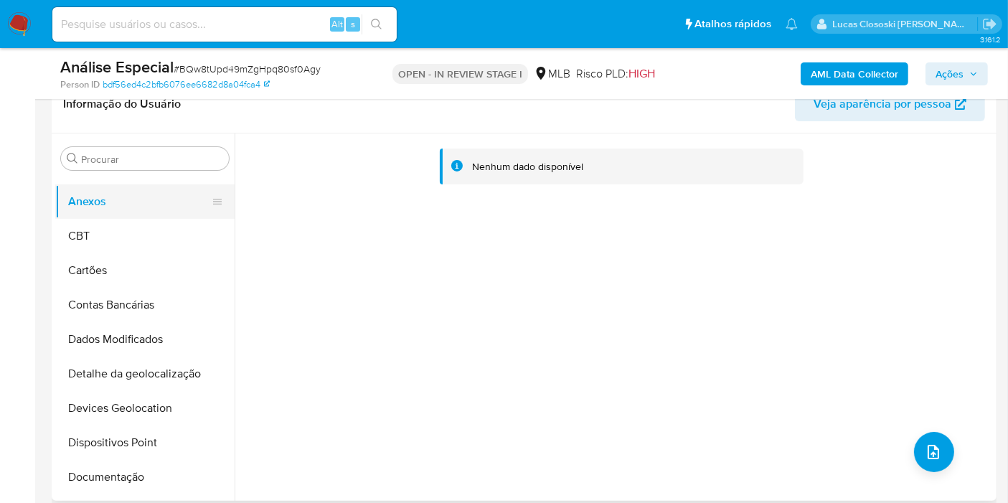
drag, startPoint x: 133, startPoint y: 230, endPoint x: 145, endPoint y: 199, distance: 33.2
click at [136, 230] on button "CBT" at bounding box center [144, 236] width 179 height 34
click at [145, 199] on button "Anexos" at bounding box center [139, 201] width 168 height 34
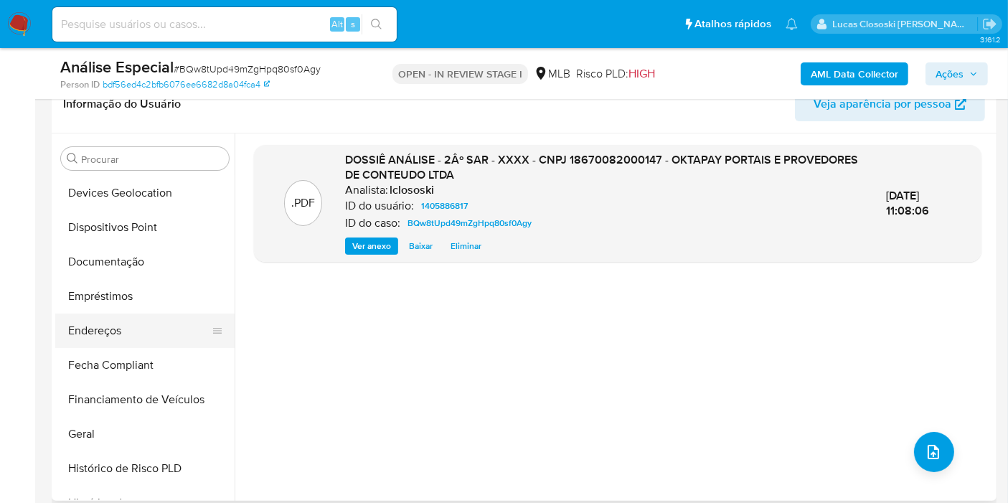
scroll to position [264, 0]
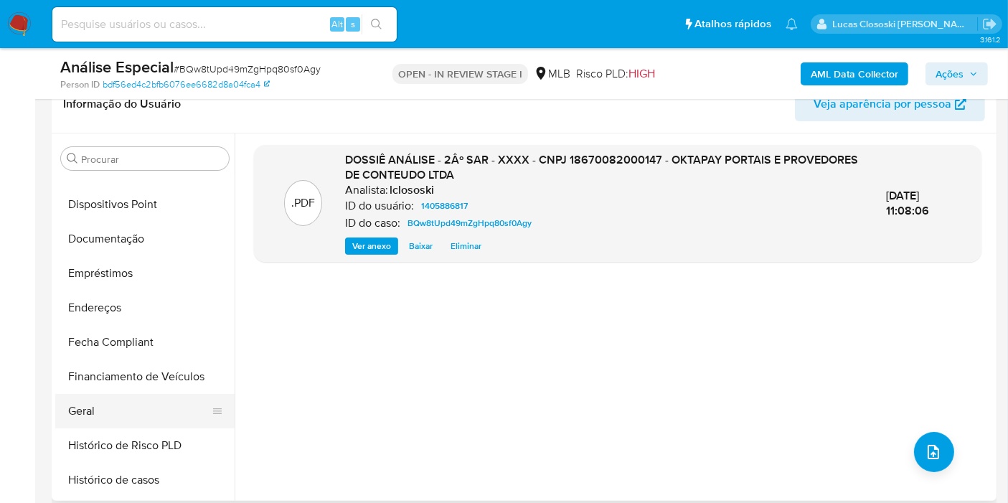
click at [98, 402] on button "Geral" at bounding box center [139, 411] width 168 height 34
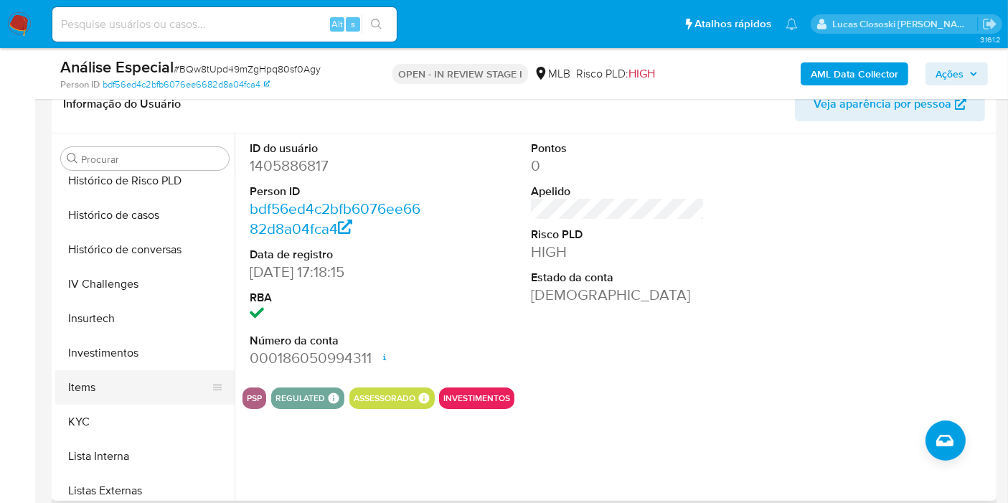
scroll to position [583, 0]
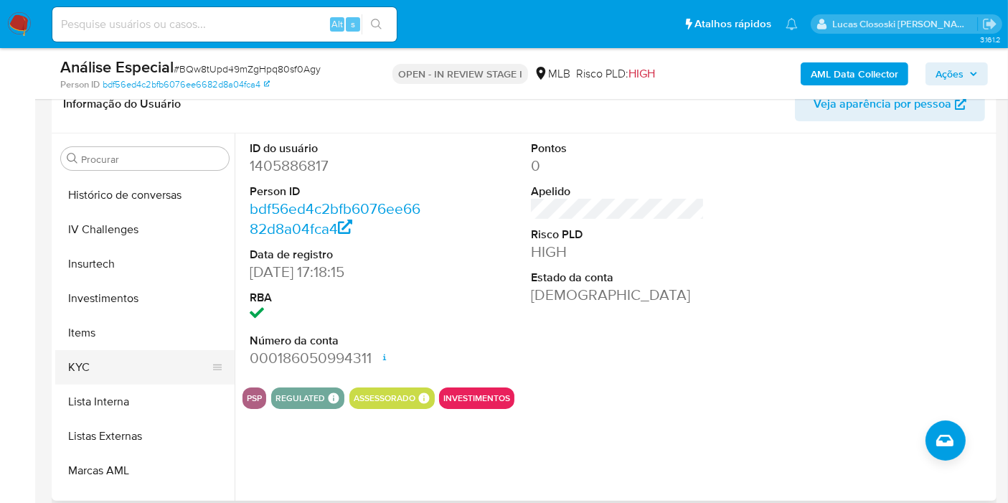
click at [103, 360] on button "KYC" at bounding box center [139, 367] width 168 height 34
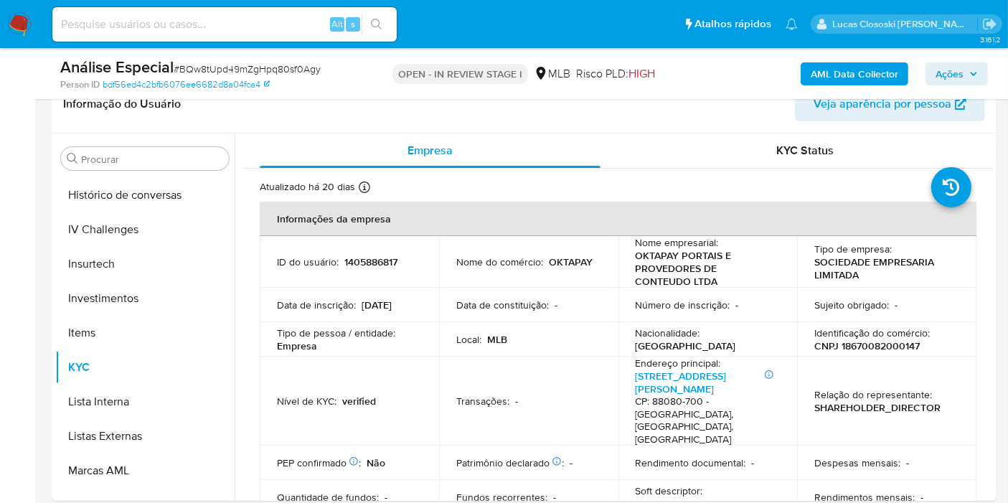
click at [967, 67] on span "Ações" at bounding box center [957, 74] width 42 height 20
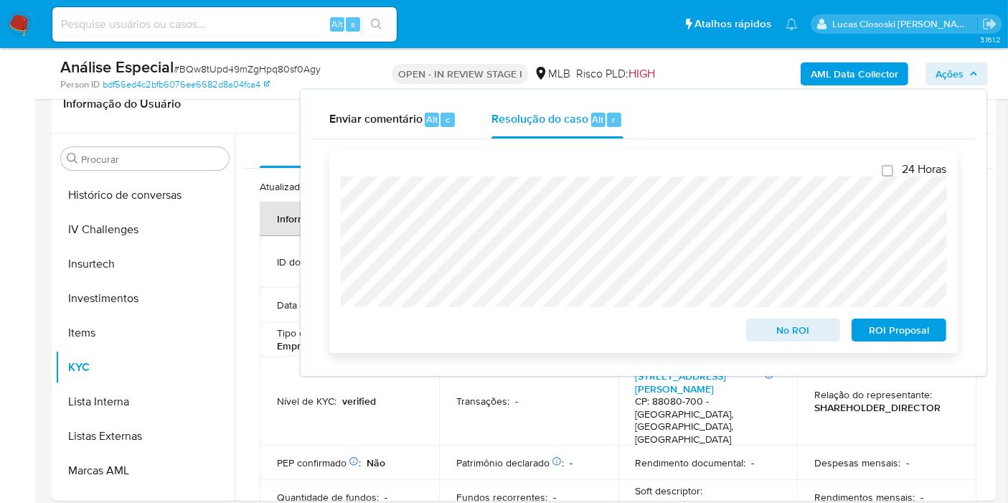
click at [918, 324] on span "ROI Proposal" at bounding box center [899, 330] width 75 height 20
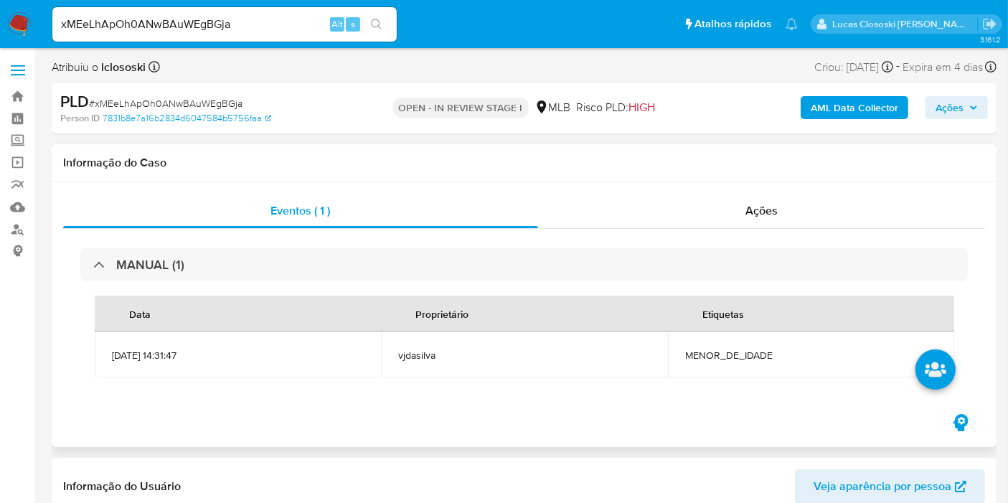
click at [649, 283] on div "Data Proprietário Etiquetas [DATE] 14:31:47 vjdasilva MENOR_DE_IDADE" at bounding box center [523, 336] width 887 height 110
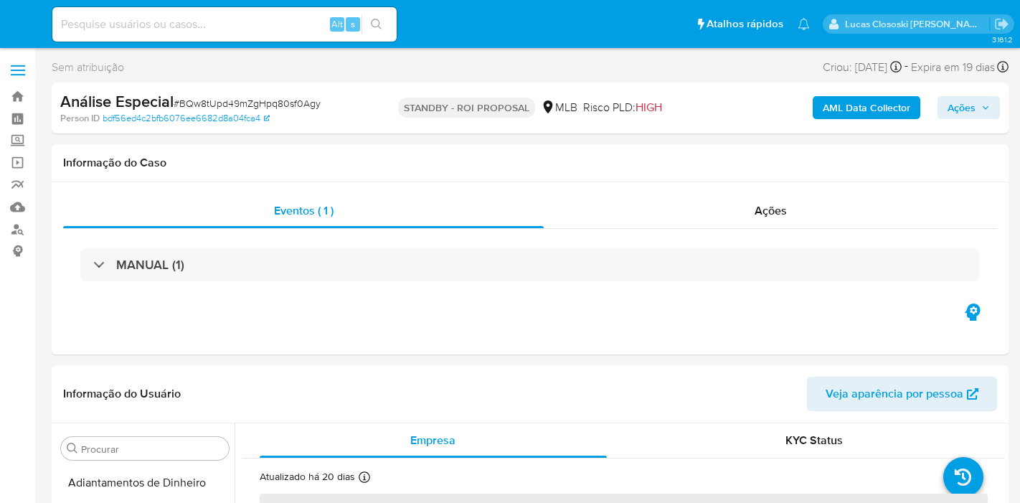
select select "10"
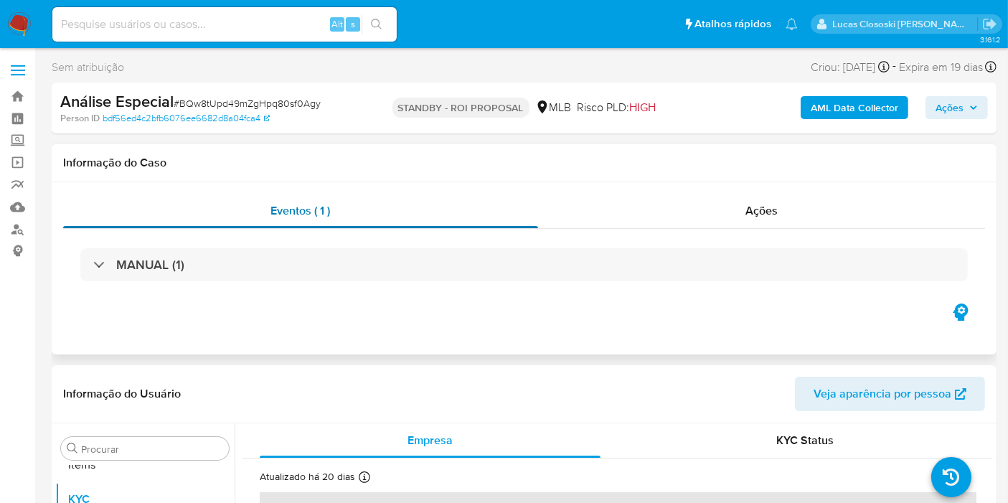
scroll to position [743, 0]
click at [265, 92] on div "Análise Especial # BQw8tUpd49mZgHpq80sf0Agy" at bounding box center [212, 102] width 304 height 22
click at [290, 96] on span "# BQw8tUpd49mZgHpq80sf0Agy" at bounding box center [247, 103] width 147 height 14
copy span "BQw8tUpd49mZgHpq80sf0Agy"
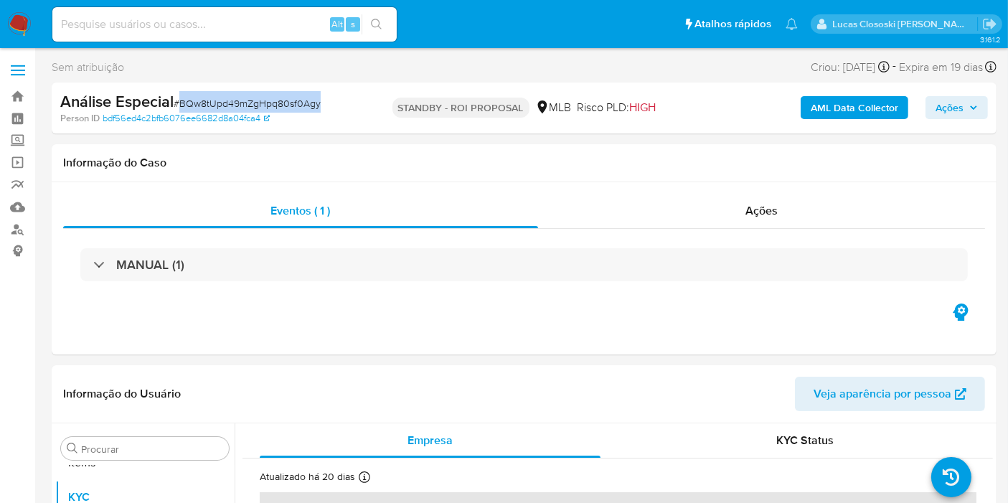
click at [17, 26] on img at bounding box center [19, 24] width 24 height 24
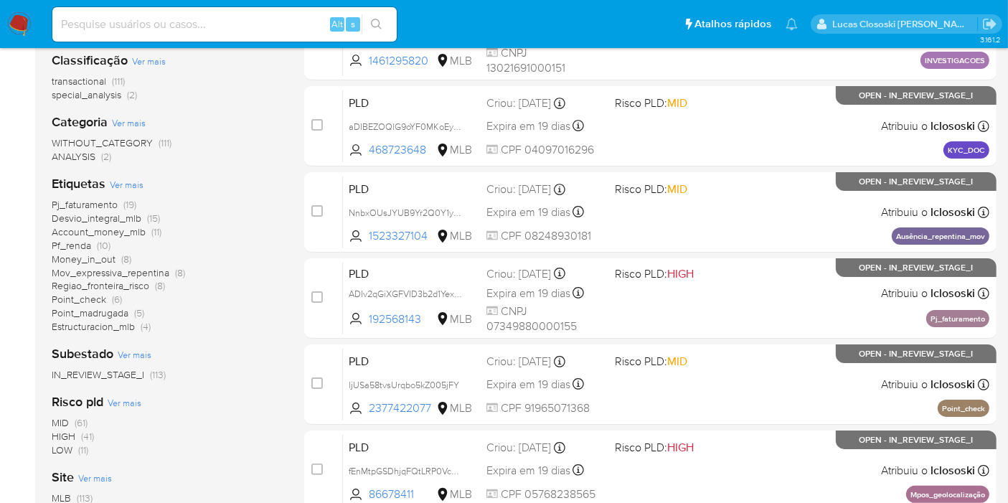
scroll to position [159, 0]
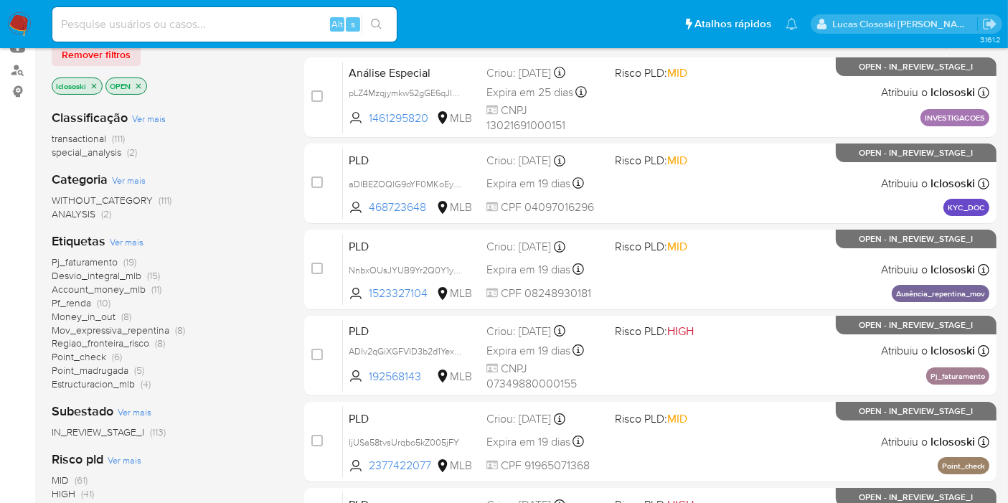
click at [303, 22] on input at bounding box center [224, 24] width 344 height 19
paste input "L80vN2QUxeDBoMLDPa67tvAS"
type input "L80vN2QUxeDBoMLDPa67tvAS"
click at [386, 21] on button "search-icon" at bounding box center [376, 24] width 29 height 20
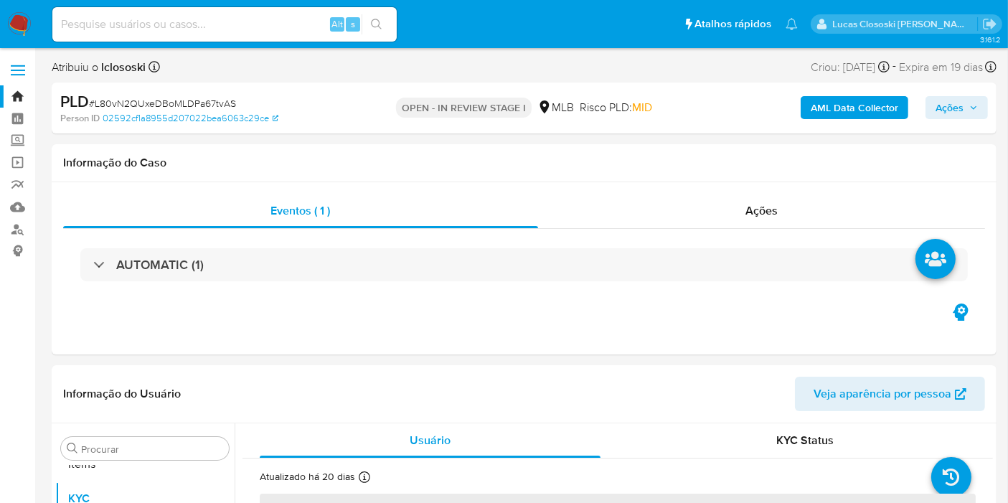
scroll to position [743, 0]
select select "10"
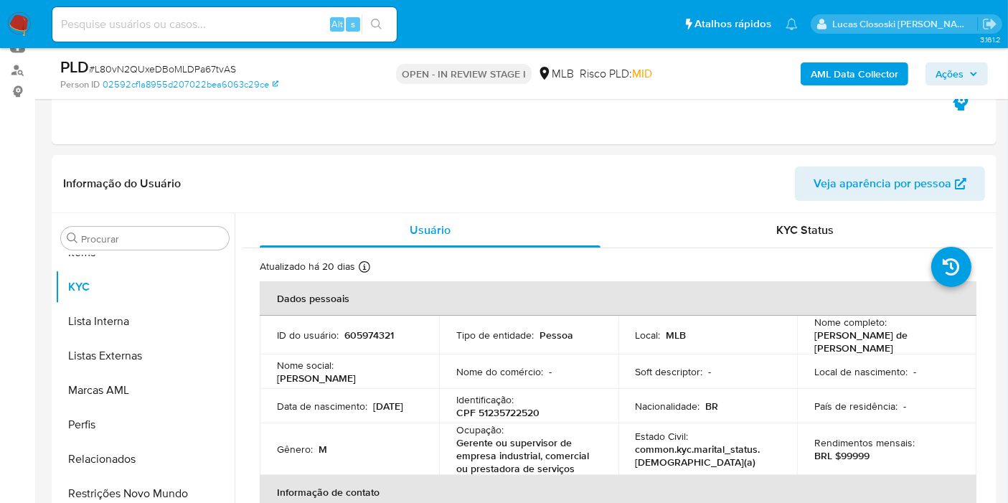
scroll to position [0, 0]
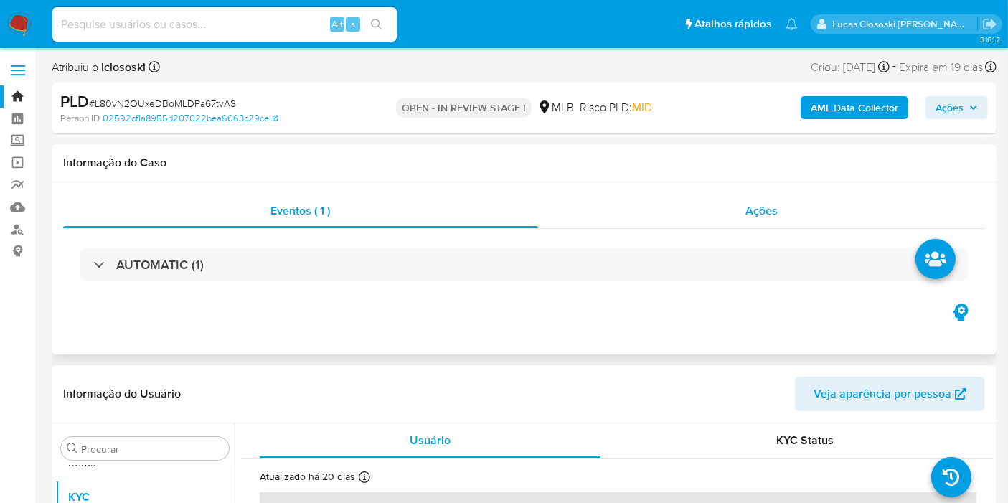
click at [780, 196] on div "Ações" at bounding box center [762, 211] width 448 height 34
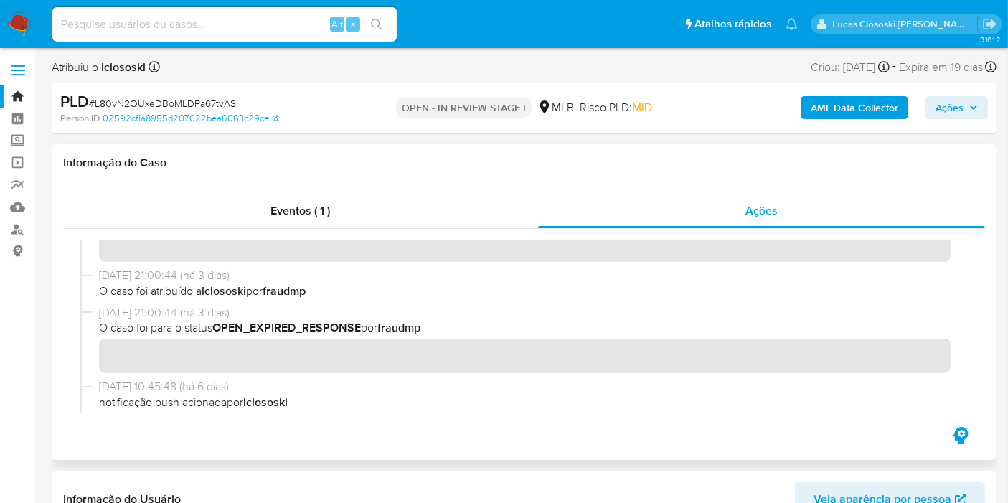
scroll to position [80, 0]
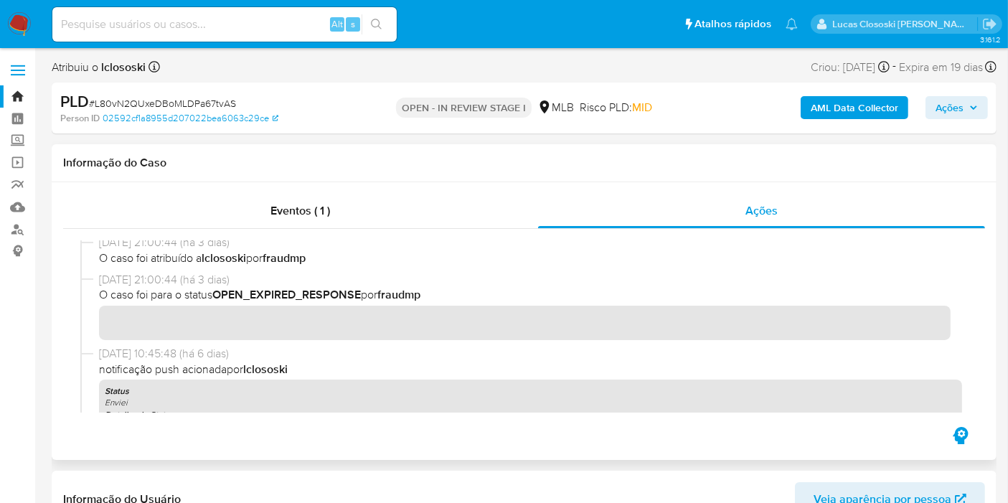
click at [324, 230] on div at bounding box center [524, 326] width 922 height 195
click at [319, 204] on span "Eventos ( 1 )" at bounding box center [300, 210] width 60 height 17
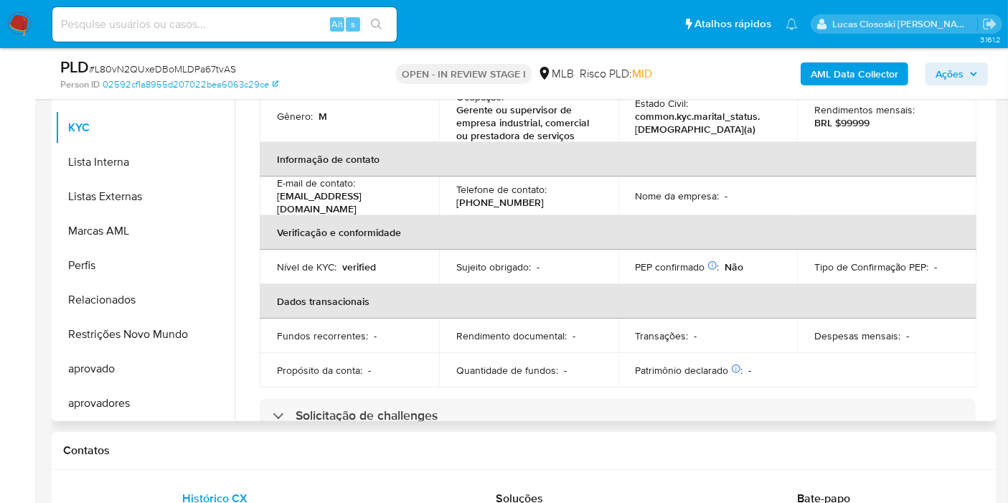
scroll to position [319, 0]
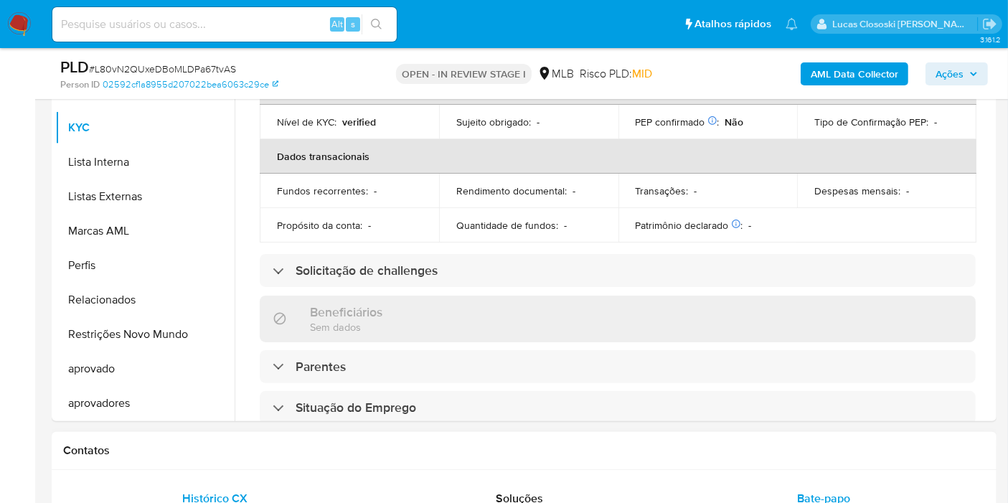
click at [818, 494] on span "Bate-papo" at bounding box center [823, 498] width 53 height 17
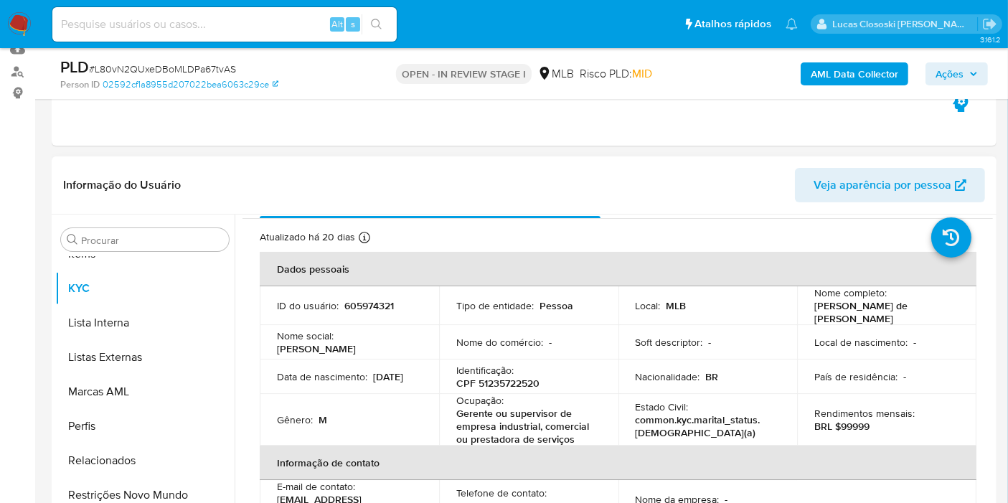
scroll to position [239, 0]
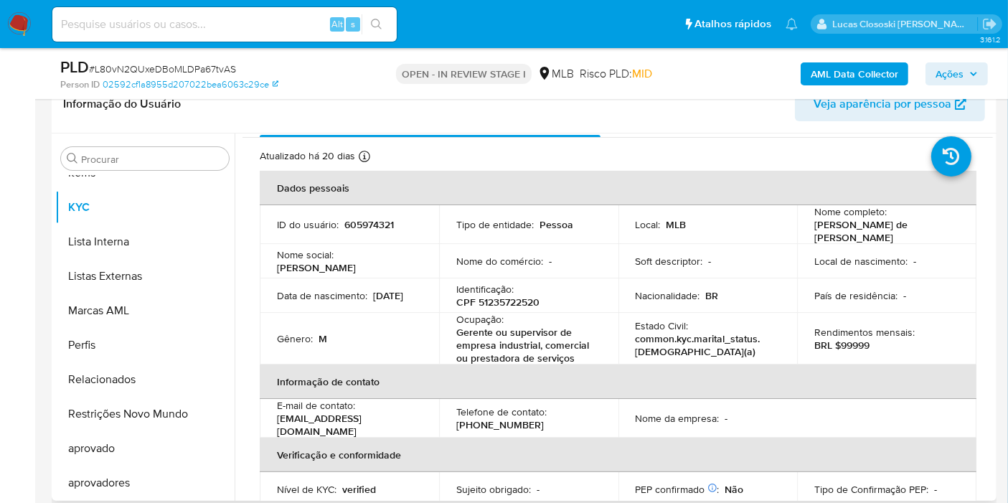
click at [519, 299] on p "CPF 51235722520" at bounding box center [497, 302] width 83 height 13
copy p "51235722520"
click at [216, 29] on input at bounding box center [224, 24] width 344 height 19
paste input "Sd85XlUkMPmjcxrdQmrRHDh8"
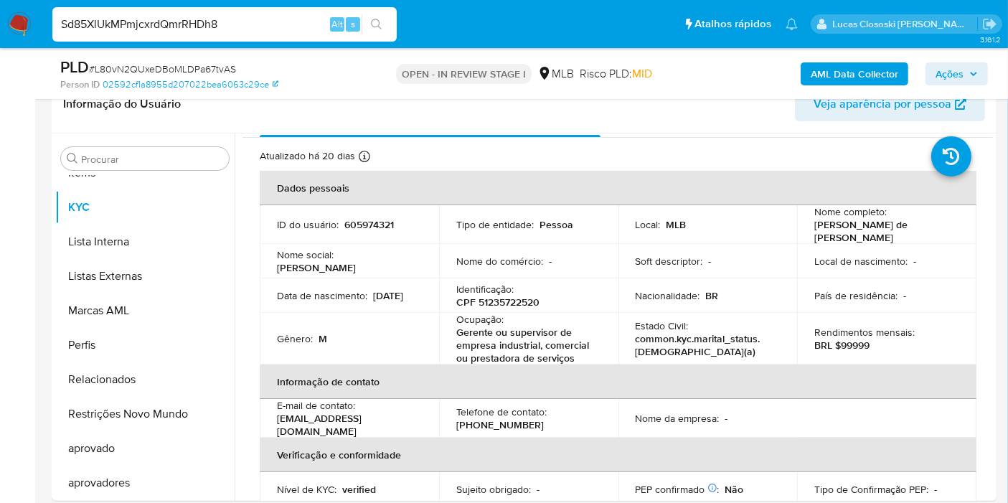
type input "Sd85XlUkMPmjcxrdQmrRHDh8"
click at [374, 19] on icon "search-icon" at bounding box center [376, 24] width 11 height 11
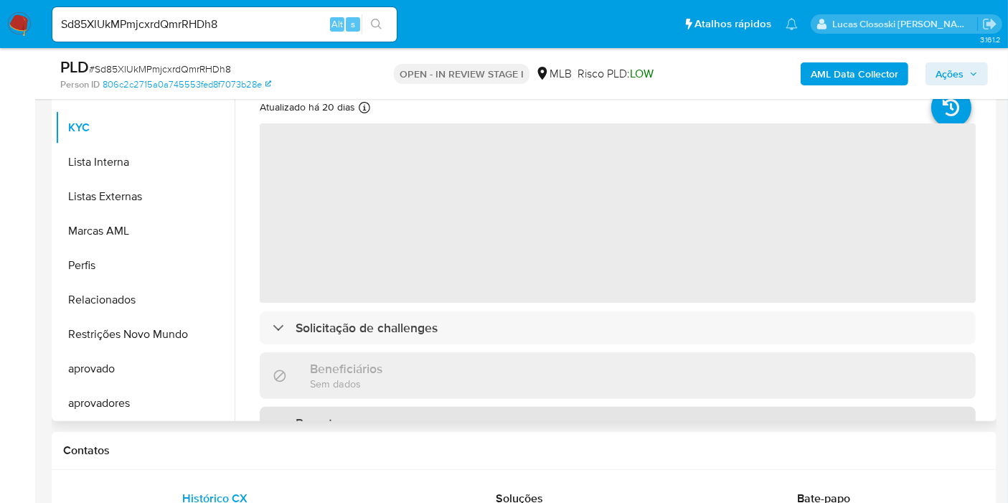
scroll to position [239, 0]
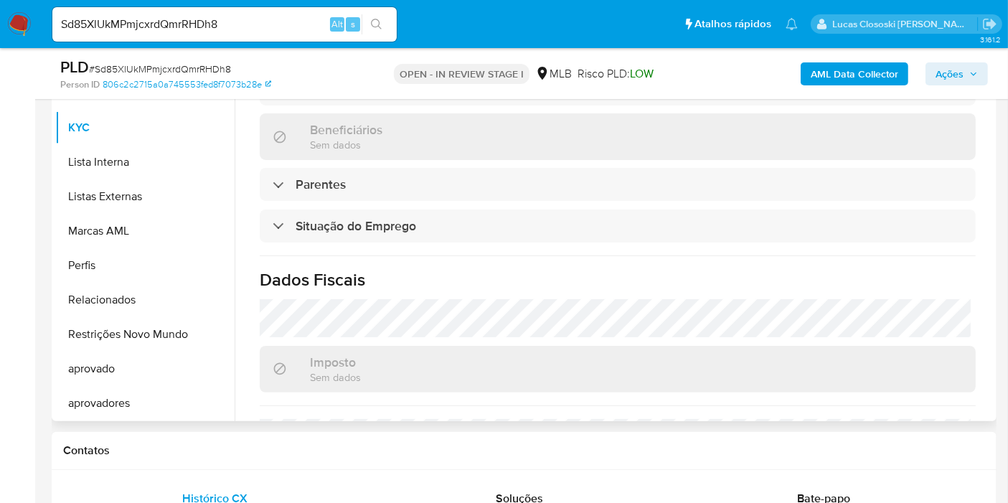
select select "10"
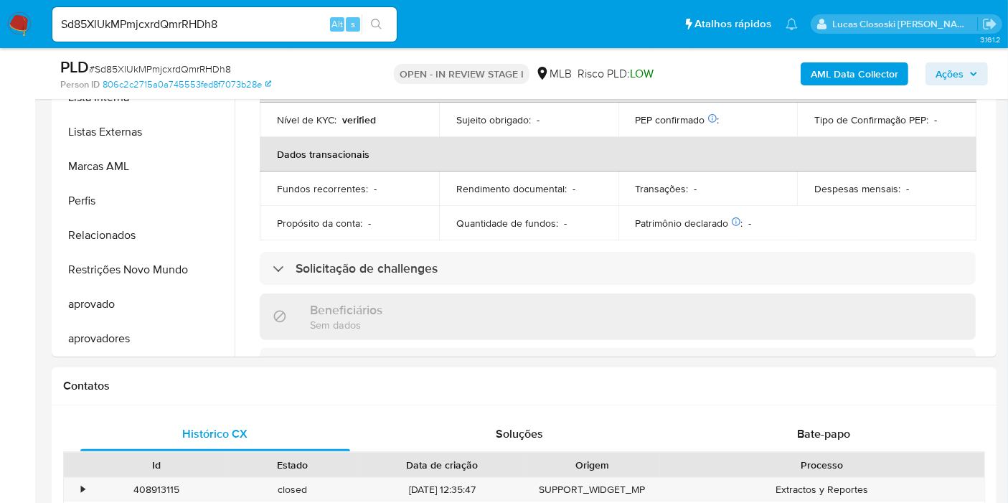
scroll to position [398, 0]
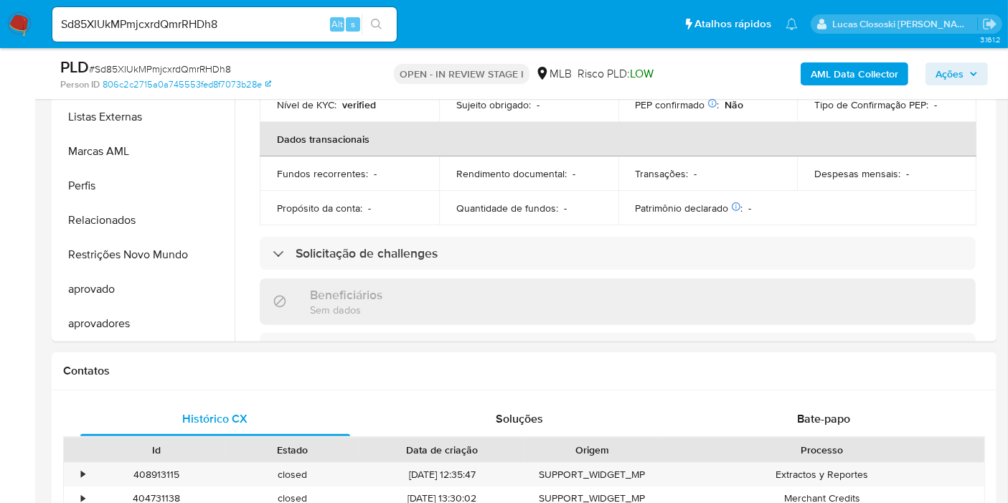
click at [820, 434] on div "Bate-papo" at bounding box center [824, 419] width 270 height 34
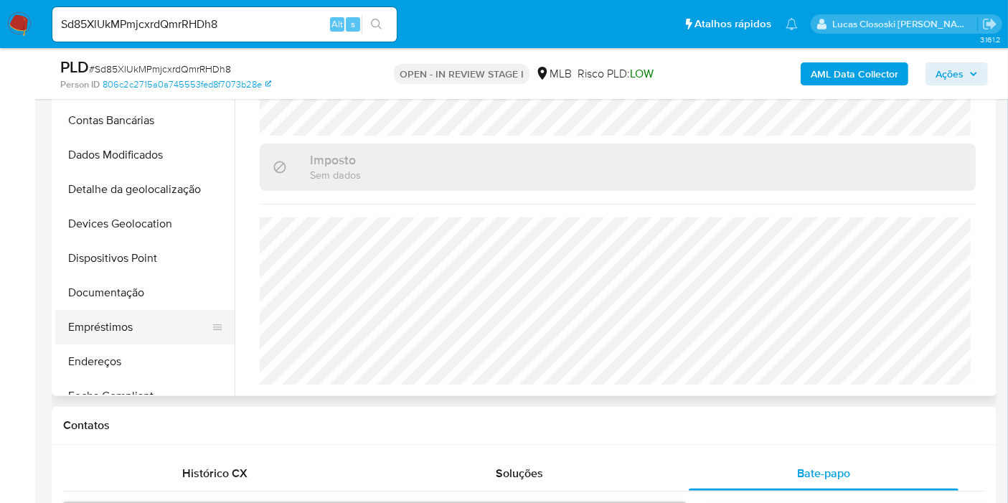
scroll to position [319, 0]
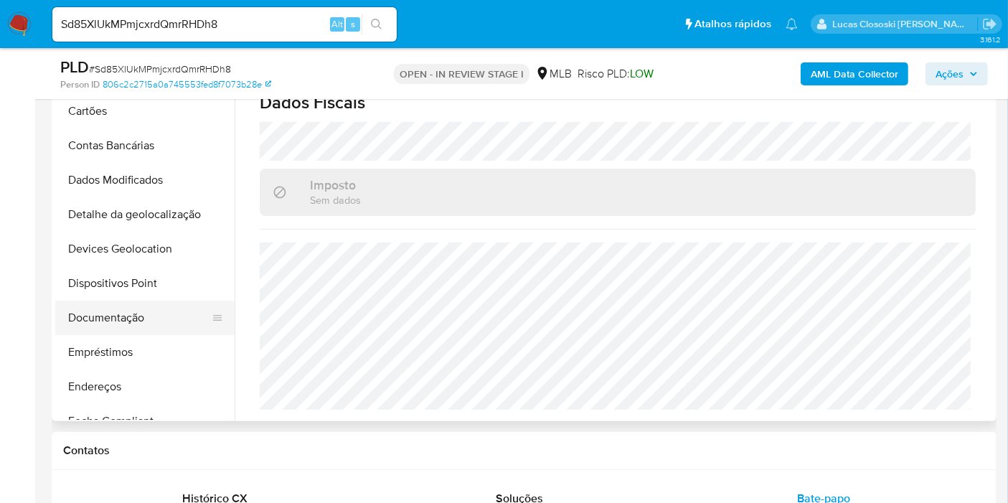
click at [145, 319] on button "Documentação" at bounding box center [139, 318] width 168 height 34
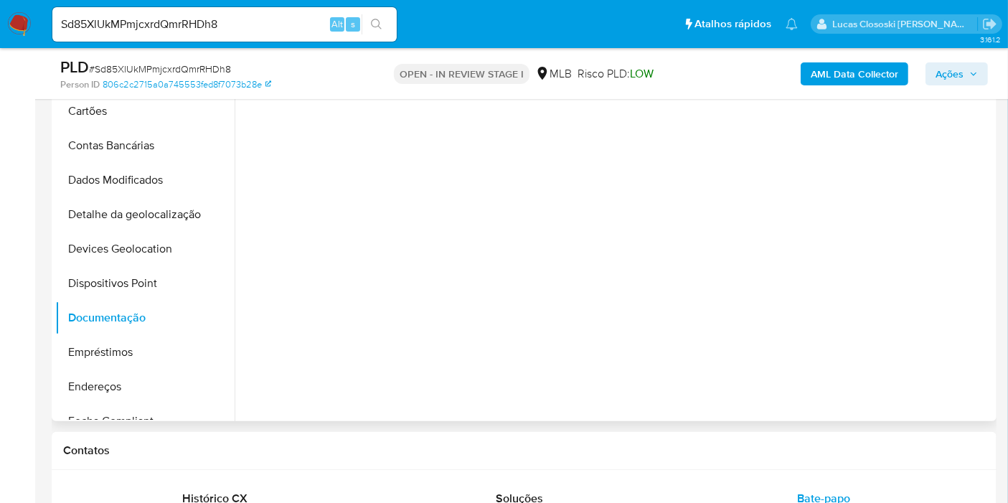
scroll to position [0, 0]
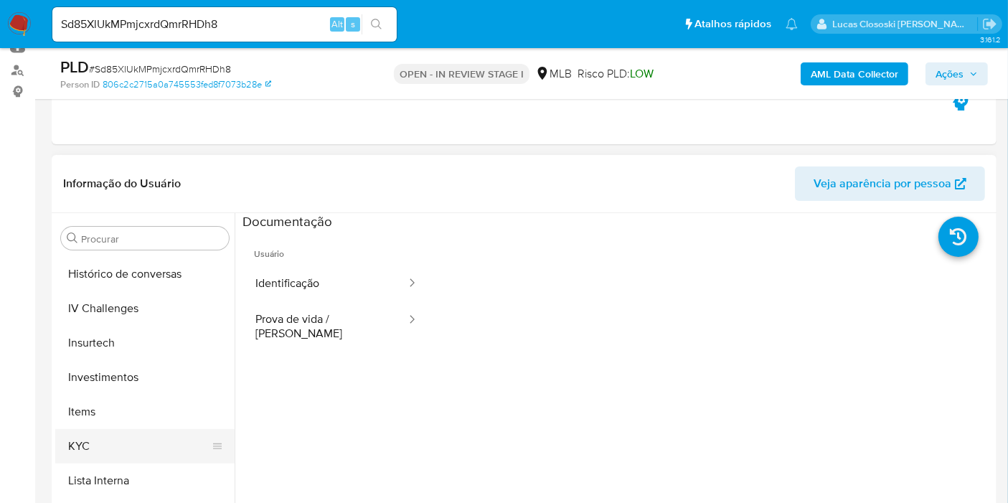
click at [110, 457] on button "KYC" at bounding box center [139, 446] width 168 height 34
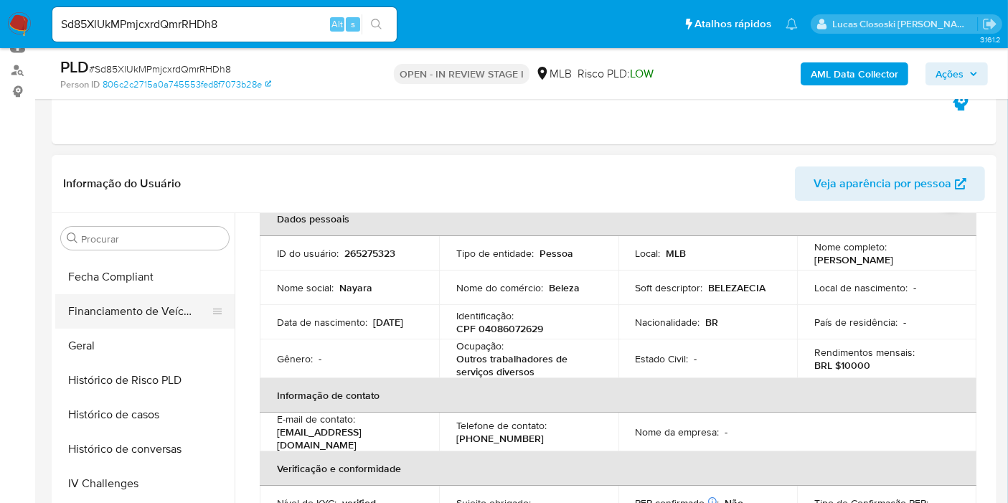
scroll to position [344, 0]
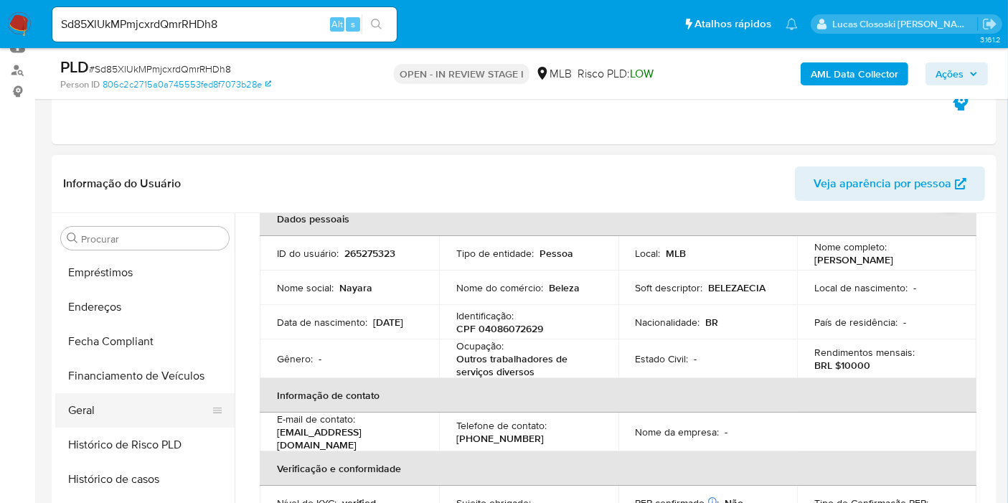
click at [122, 417] on button "Geral" at bounding box center [139, 410] width 168 height 34
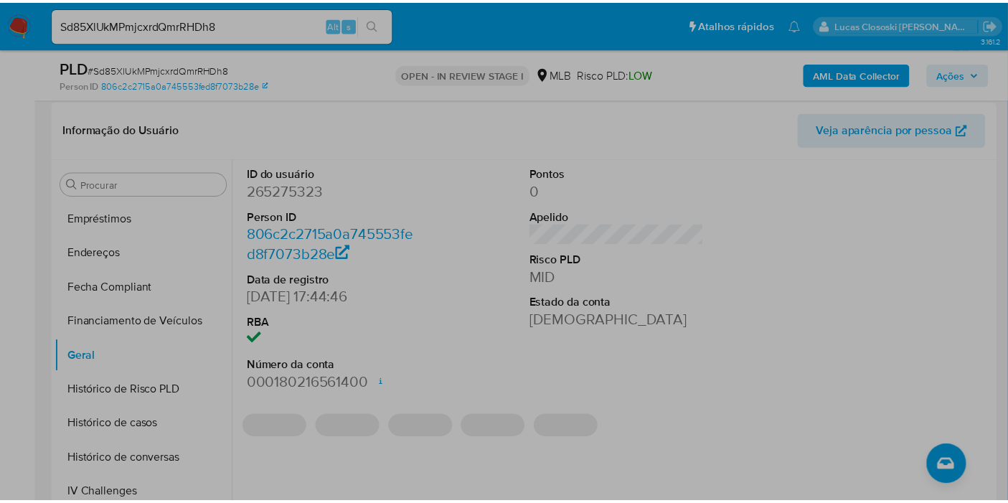
scroll to position [239, 0]
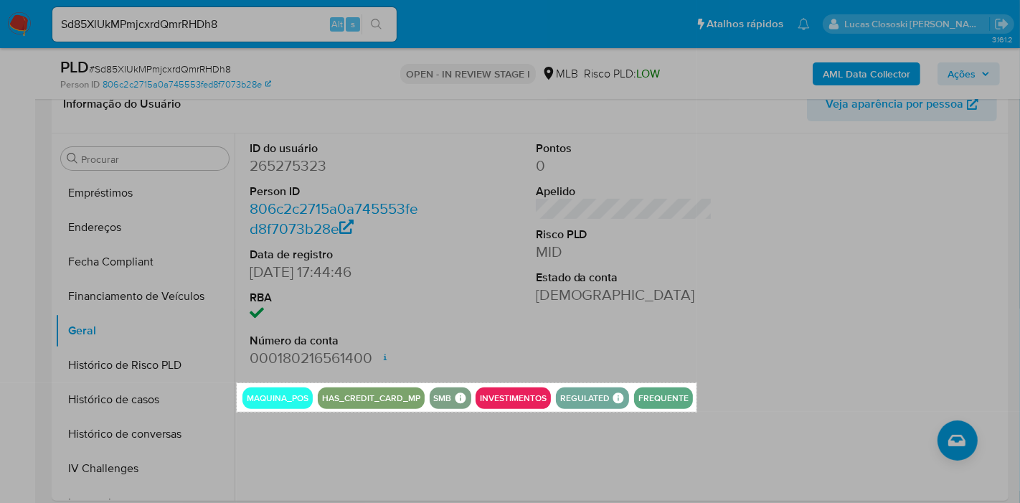
drag, startPoint x: 237, startPoint y: 382, endPoint x: 697, endPoint y: 411, distance: 460.8
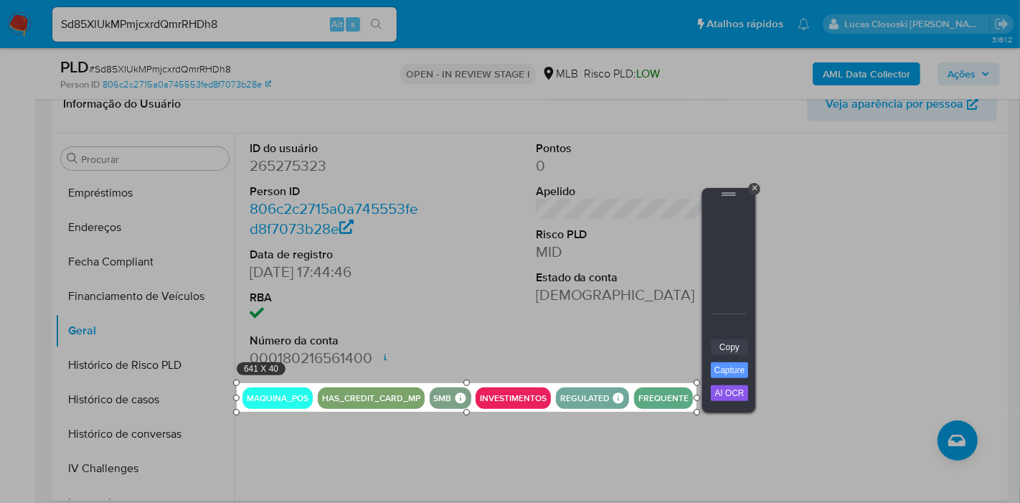
click at [735, 351] on link "Copy" at bounding box center [729, 347] width 37 height 16
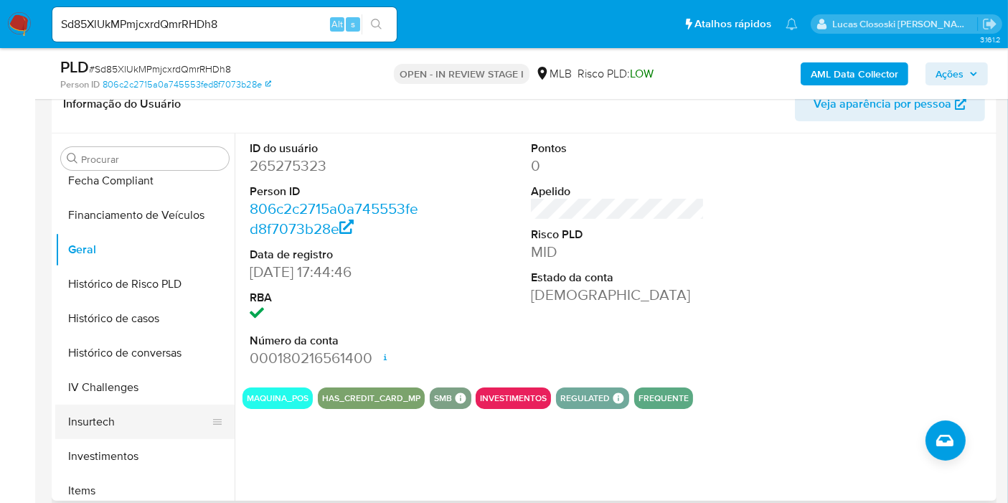
scroll to position [504, 0]
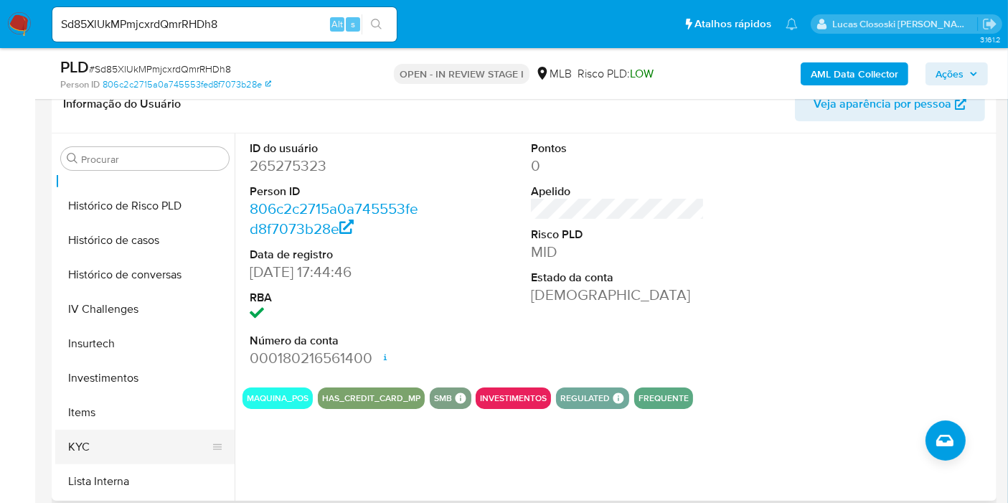
click at [94, 434] on button "KYC" at bounding box center [139, 447] width 168 height 34
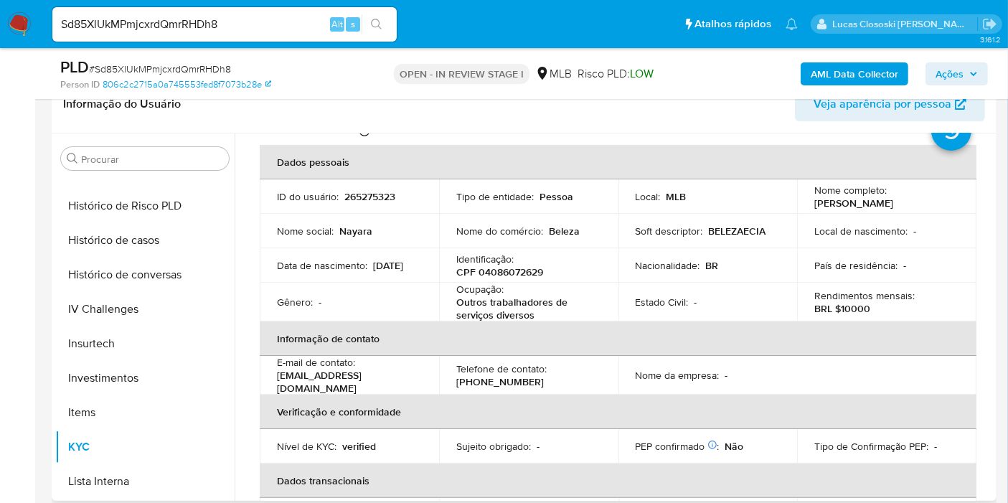
scroll to position [80, 0]
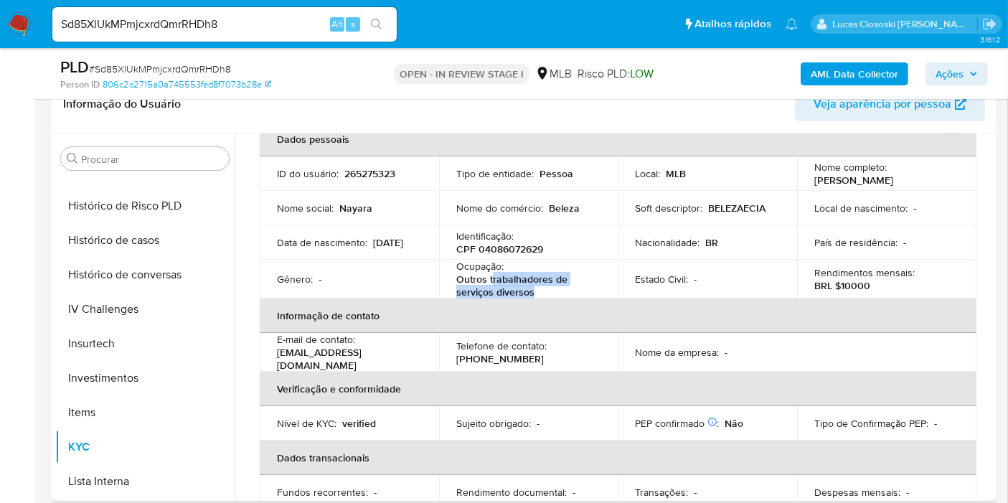
drag, startPoint x: 545, startPoint y: 295, endPoint x: 489, endPoint y: 282, distance: 57.4
click at [489, 282] on p "Outros trabalhadores de serviços diversos" at bounding box center [525, 286] width 139 height 26
copy p "rabalhadores de serviços diversos"
click at [504, 242] on p "Identificação :" at bounding box center [484, 236] width 57 height 13
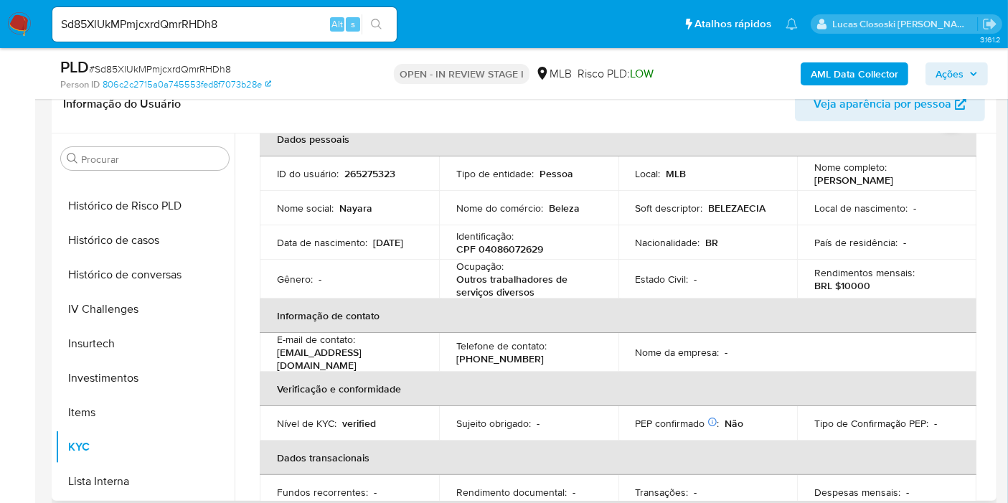
click at [504, 255] on p "CPF 04086072629" at bounding box center [499, 248] width 87 height 13
copy p "04086072629"
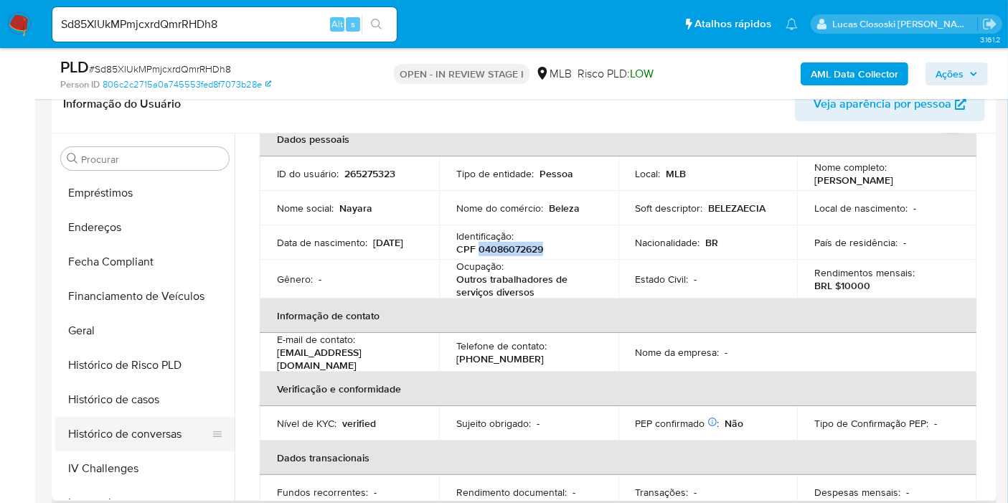
scroll to position [185, 0]
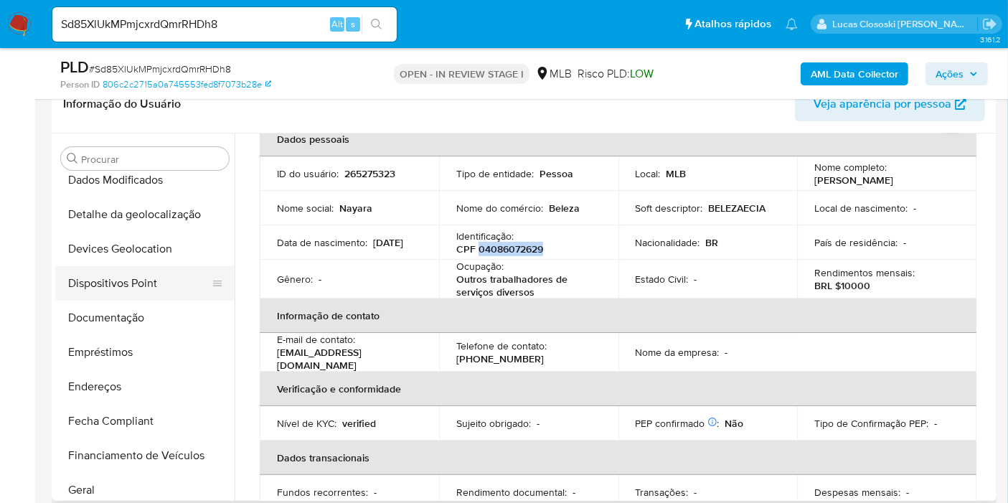
click at [121, 291] on button "Dispositivos Point" at bounding box center [139, 283] width 168 height 34
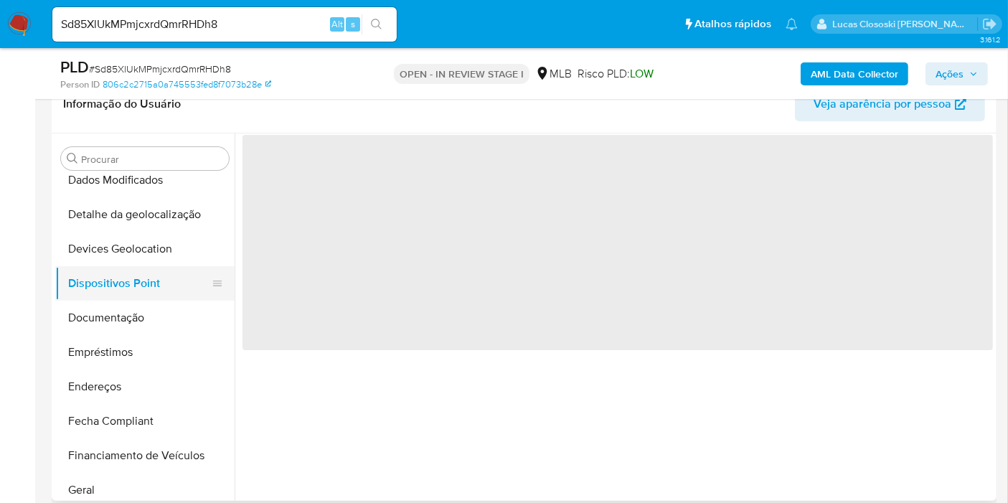
scroll to position [0, 0]
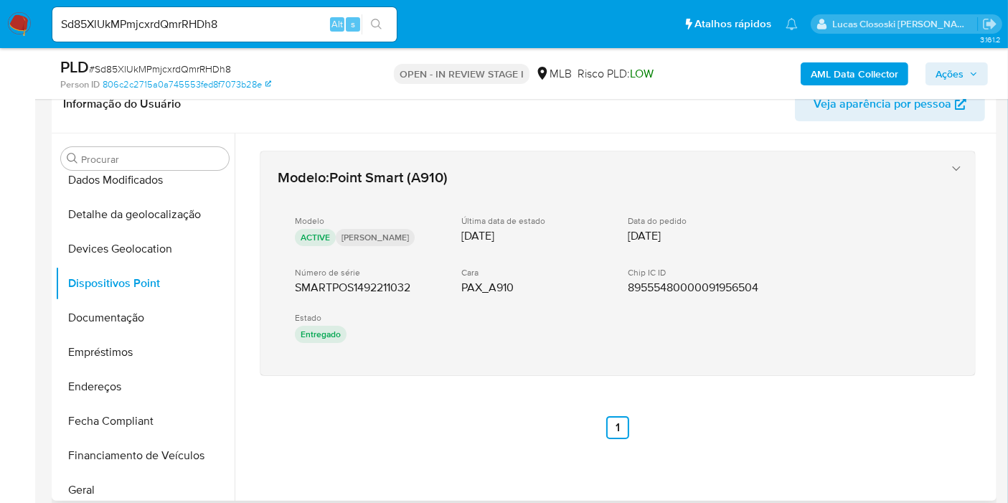
drag, startPoint x: 419, startPoint y: 389, endPoint x: 287, endPoint y: 281, distance: 170.3
click at [287, 281] on div "Modelo : Point Smart (A910) Modelo ACTIVE Tim Última data de estado [DATE] Data…" at bounding box center [617, 294] width 750 height 323
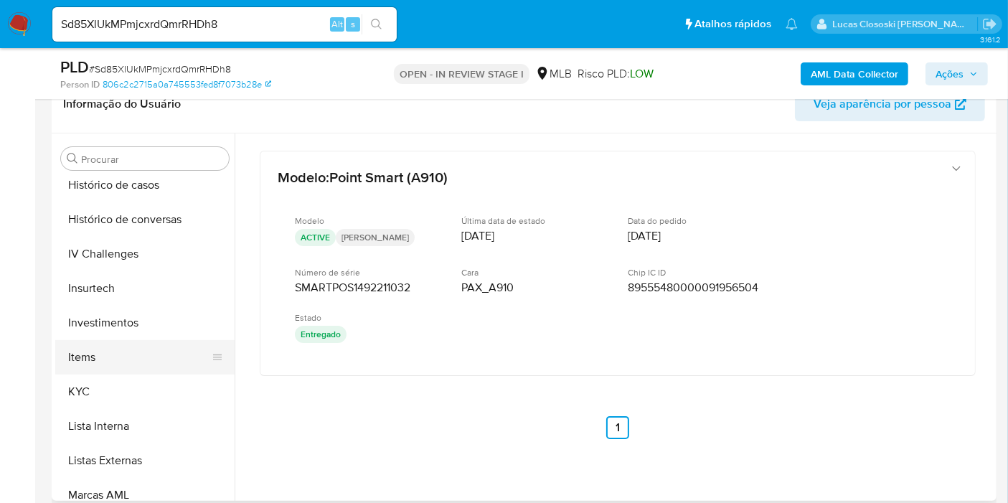
scroll to position [584, 0]
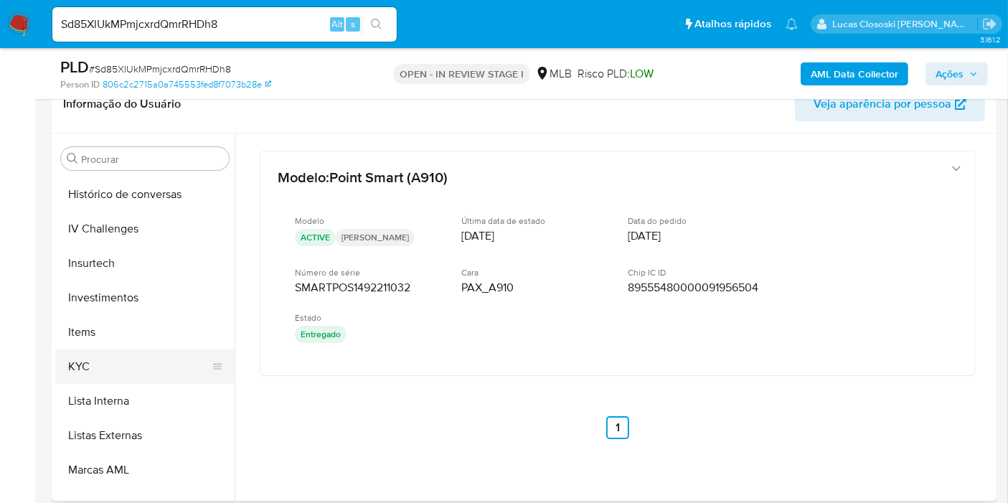
click at [112, 353] on button "KYC" at bounding box center [139, 366] width 168 height 34
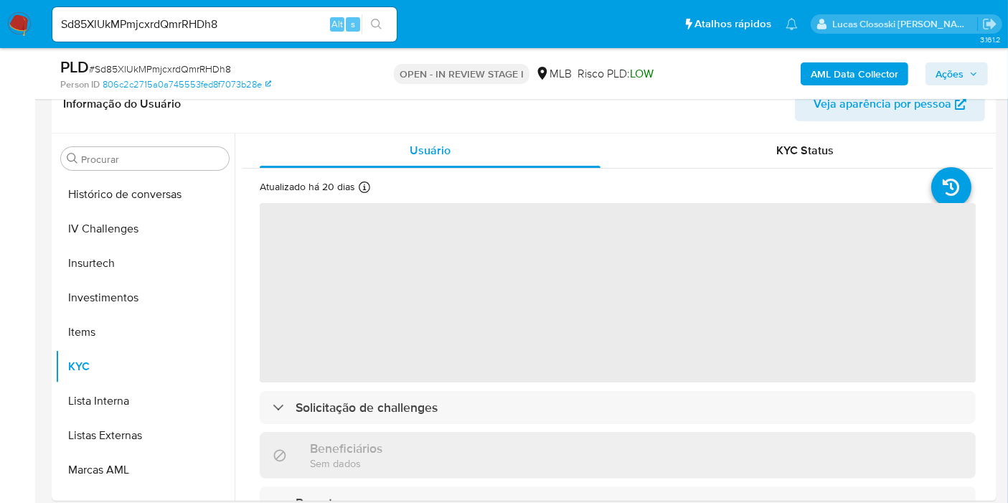
click at [373, 69] on div "OPEN - IN REVIEW STAGE I MLB Risco PLD: LOW" at bounding box center [525, 74] width 306 height 34
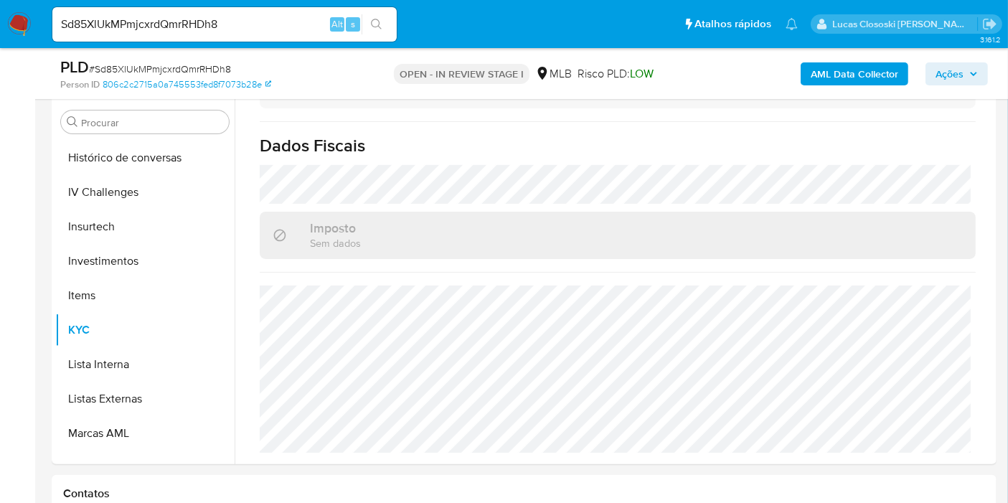
scroll to position [80, 0]
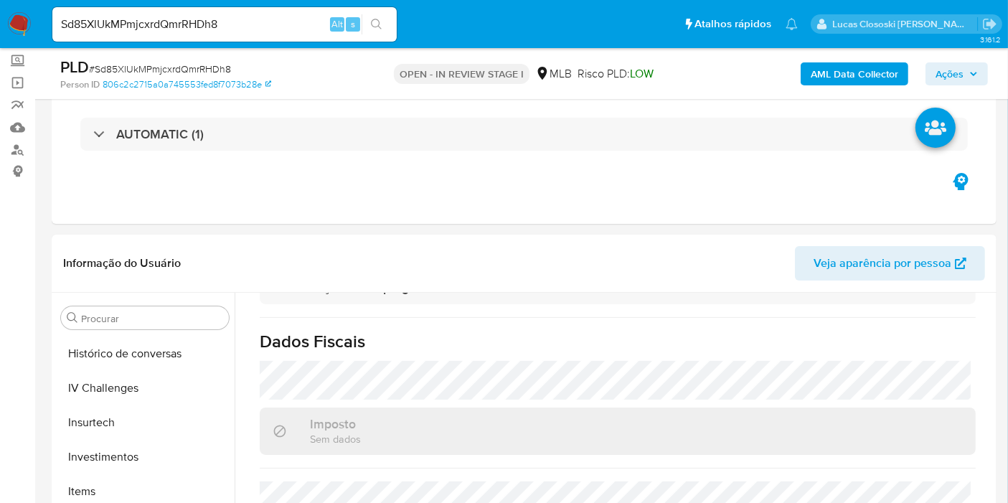
click at [957, 72] on span "Ações" at bounding box center [950, 73] width 28 height 23
click at [963, 80] on span "Ações" at bounding box center [950, 73] width 28 height 23
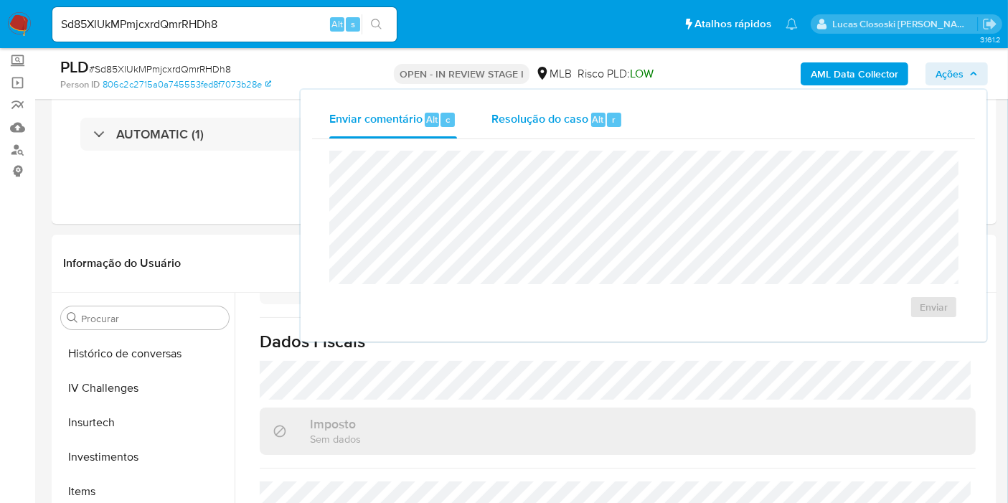
click at [555, 132] on div "Resolução do caso Alt r" at bounding box center [556, 119] width 131 height 37
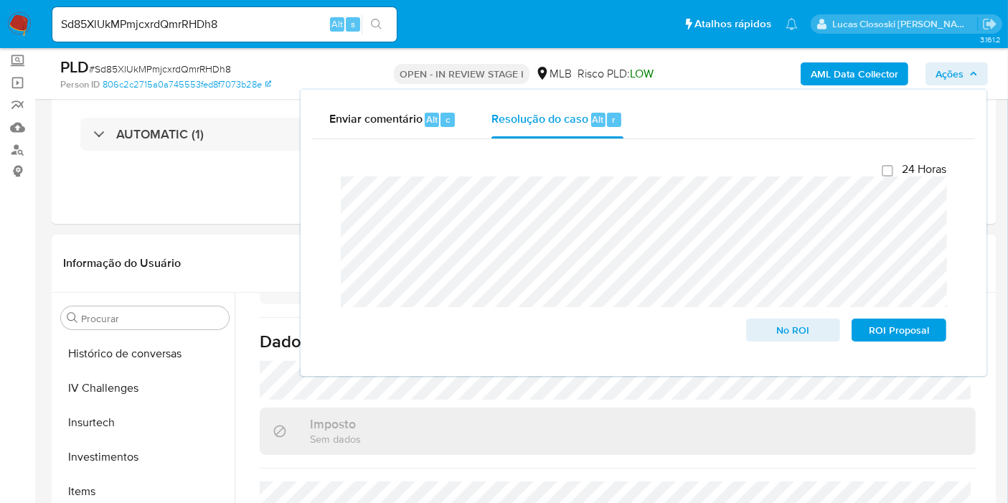
click at [958, 88] on div "Enviar comentário Alt c Resolução do caso Alt r Fechamento do caso 24 Horas No …" at bounding box center [643, 232] width 689 height 289
click at [969, 76] on span "Ações" at bounding box center [957, 74] width 42 height 20
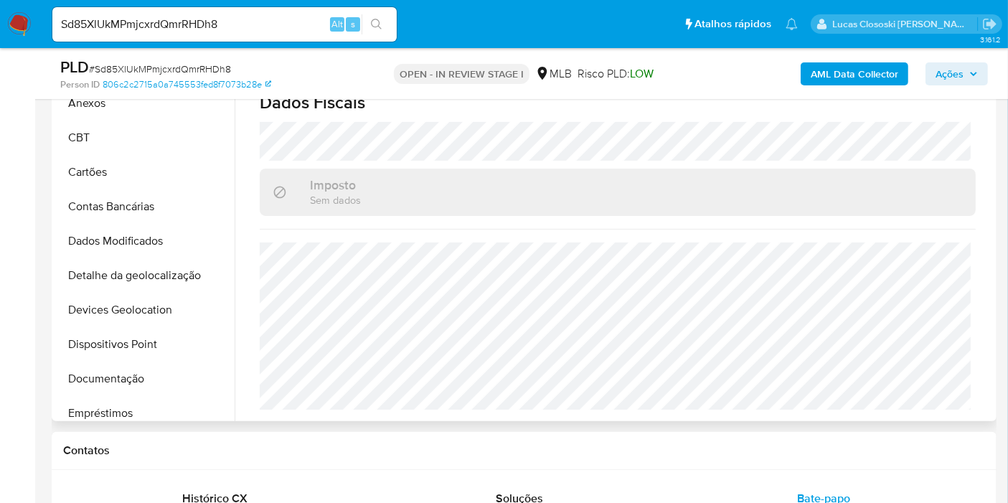
scroll to position [0, 0]
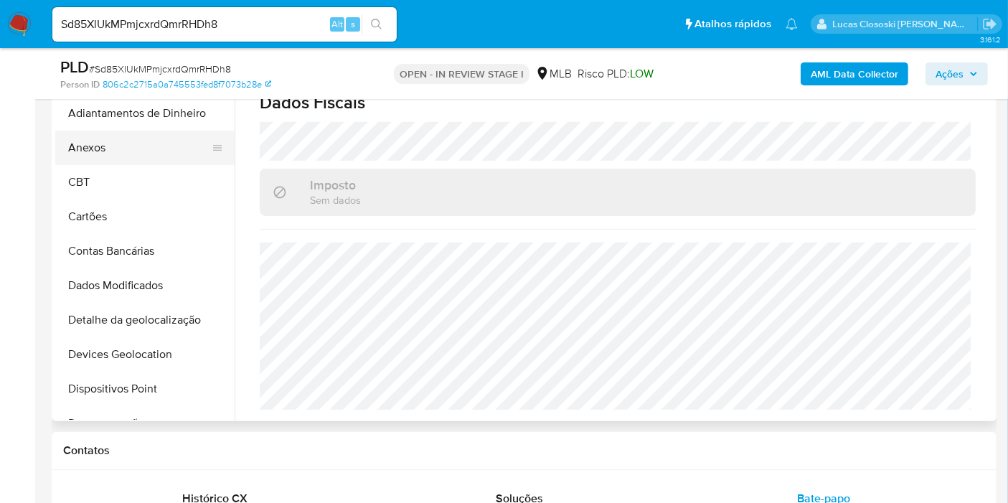
click at [118, 139] on button "Anexos" at bounding box center [139, 148] width 168 height 34
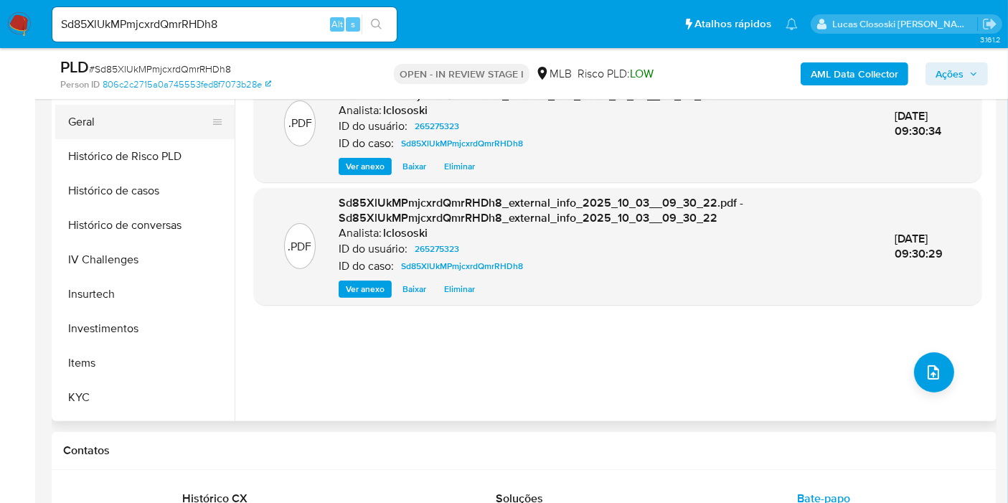
scroll to position [478, 0]
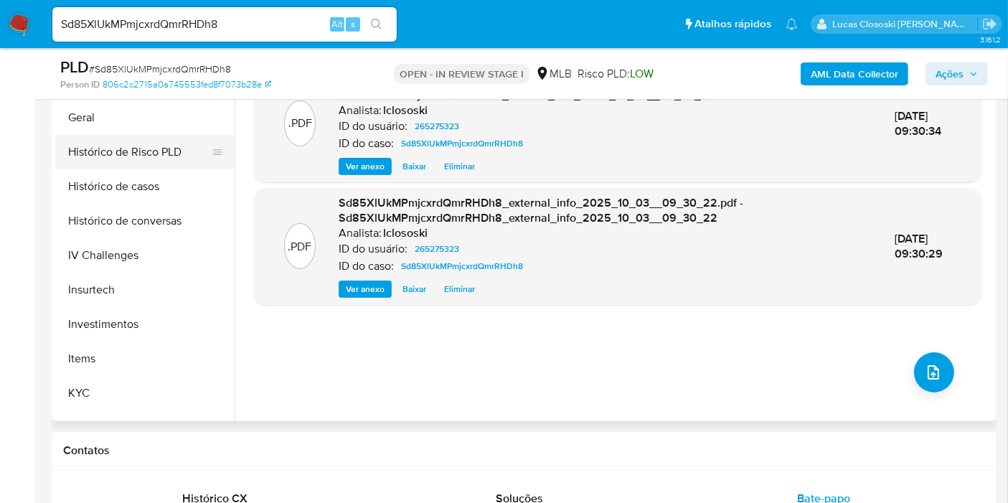
click at [131, 165] on button "Histórico de Risco PLD" at bounding box center [139, 152] width 168 height 34
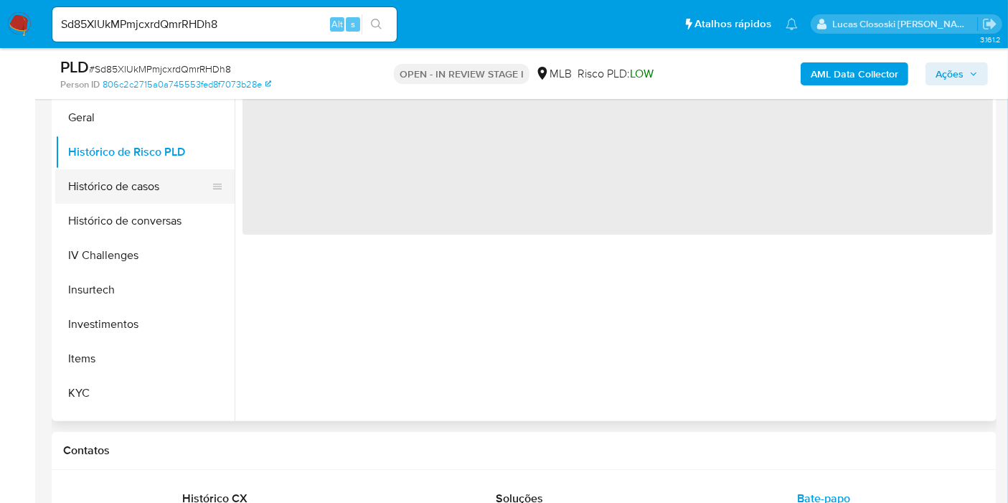
click at [132, 179] on button "Histórico de casos" at bounding box center [139, 186] width 168 height 34
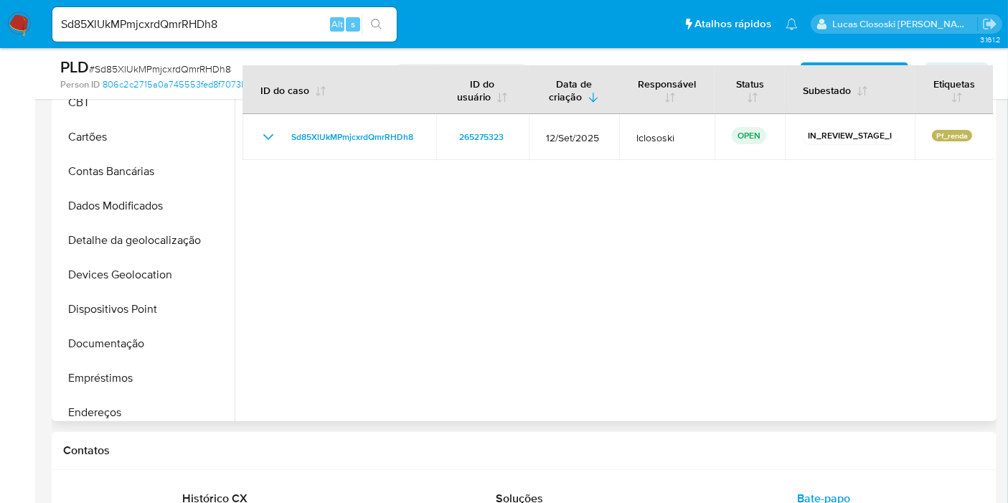
scroll to position [0, 0]
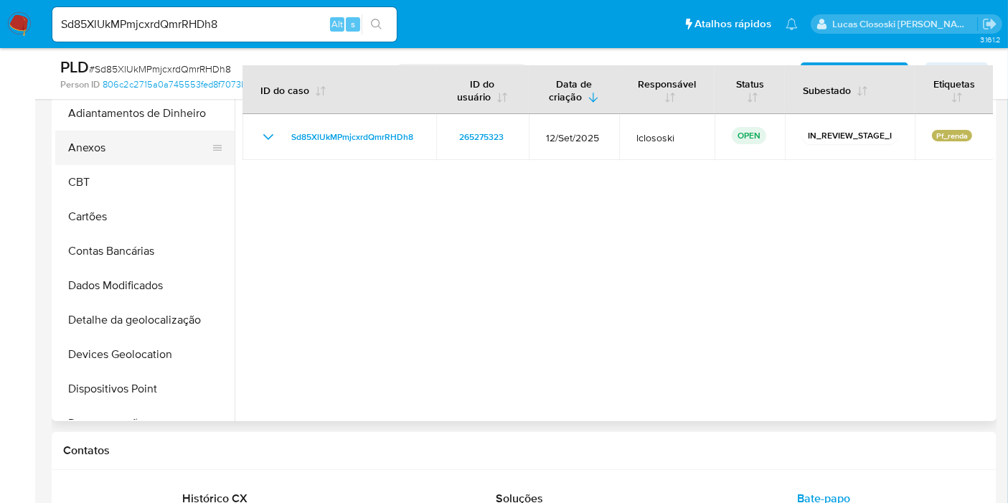
click at [94, 154] on button "Anexos" at bounding box center [139, 148] width 168 height 34
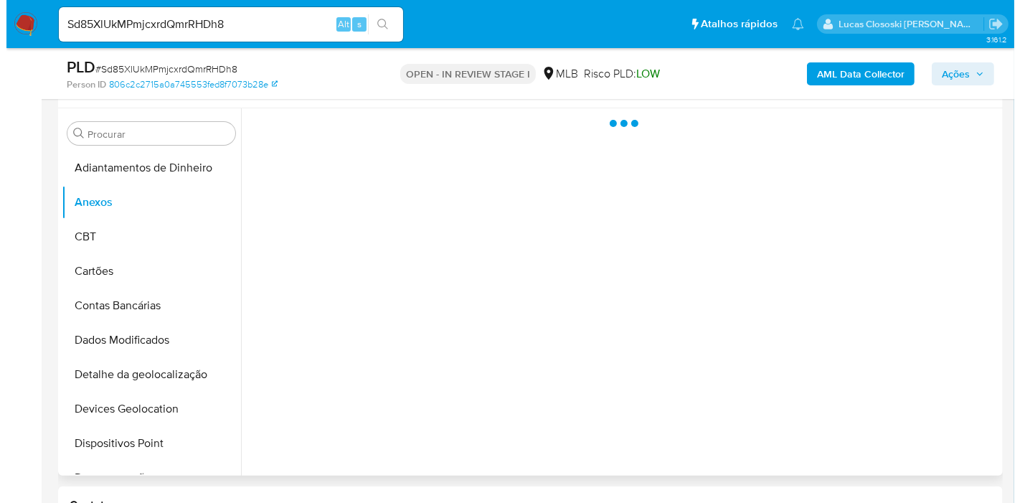
scroll to position [239, 0]
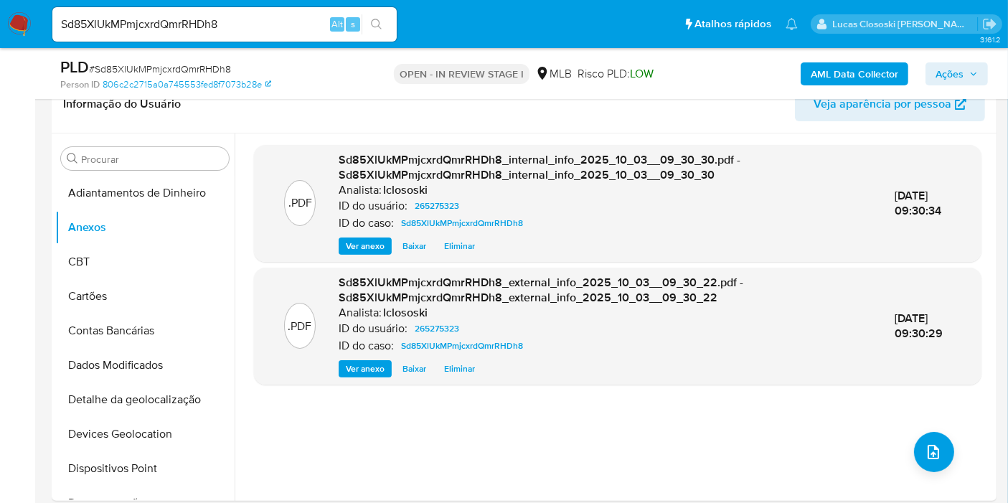
click at [947, 79] on span "Ações" at bounding box center [950, 73] width 28 height 23
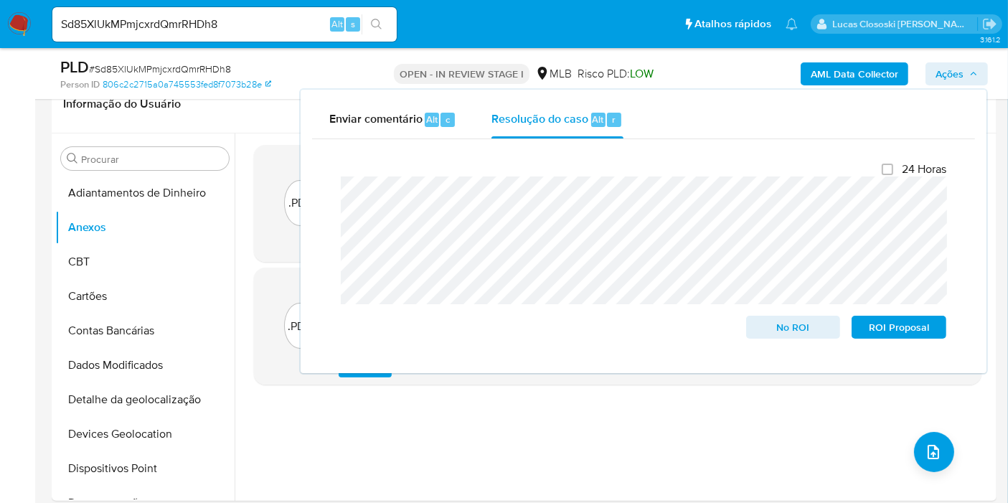
click at [947, 79] on span "Ações" at bounding box center [950, 73] width 28 height 23
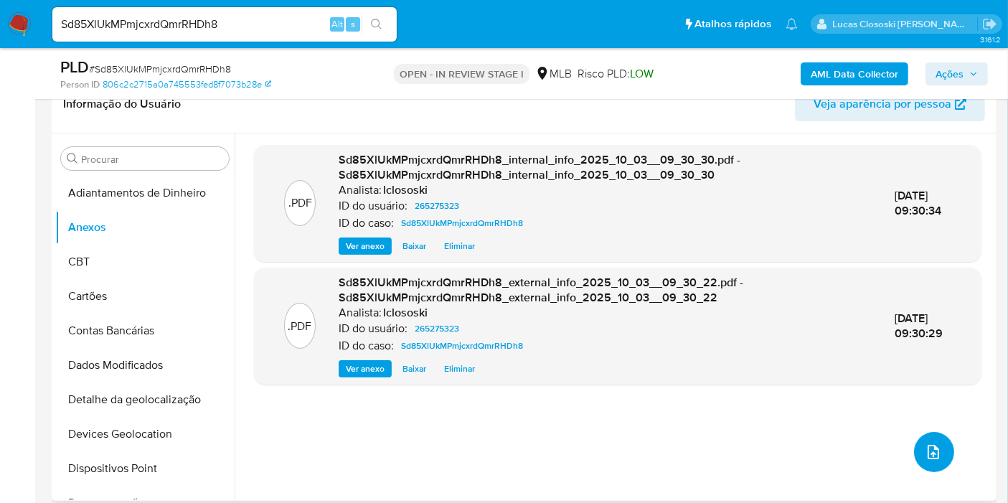
click at [936, 446] on span "upload-file" at bounding box center [933, 451] width 17 height 17
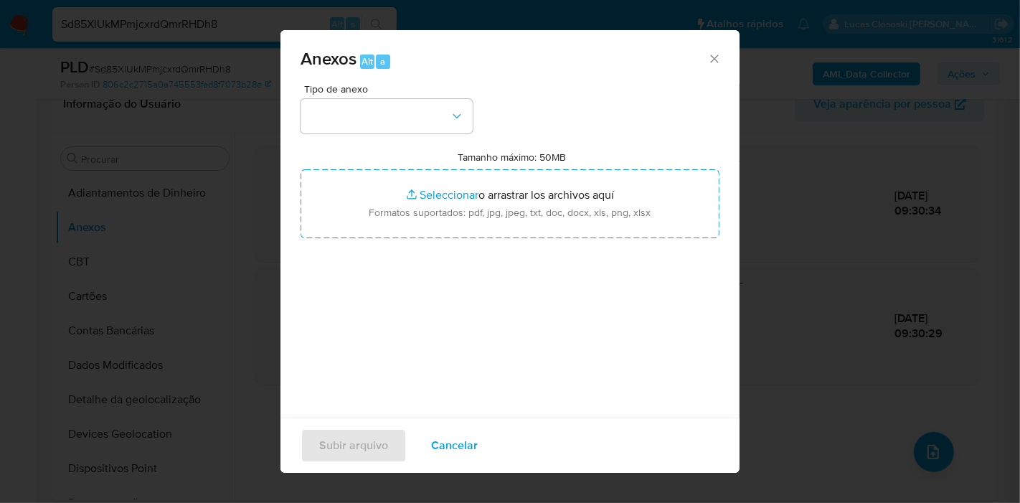
click at [471, 140] on div "Tipo de anexo Tamanho máximo: 50MB Seleccionar archivos Seleccionar o arrastrar…" at bounding box center [510, 253] width 419 height 339
click at [456, 116] on icon "button" at bounding box center [457, 116] width 14 height 14
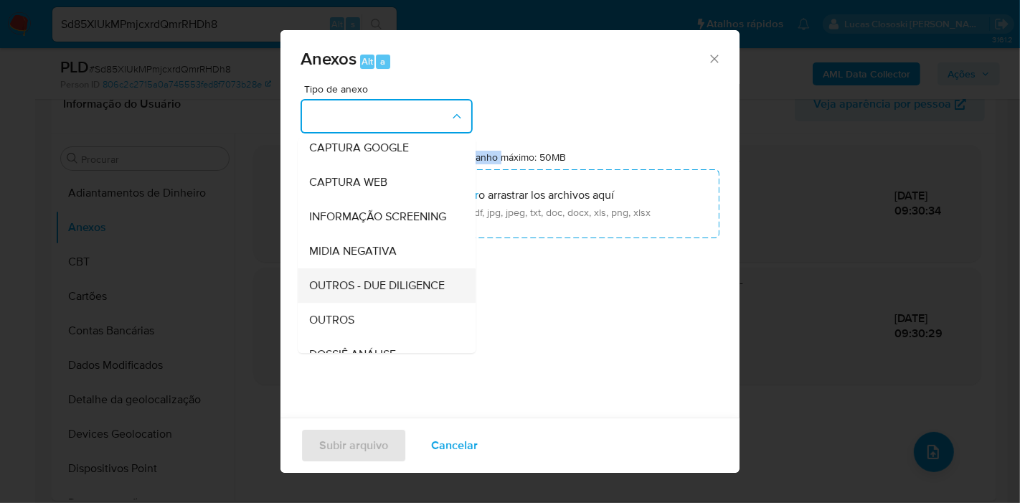
scroll to position [159, 0]
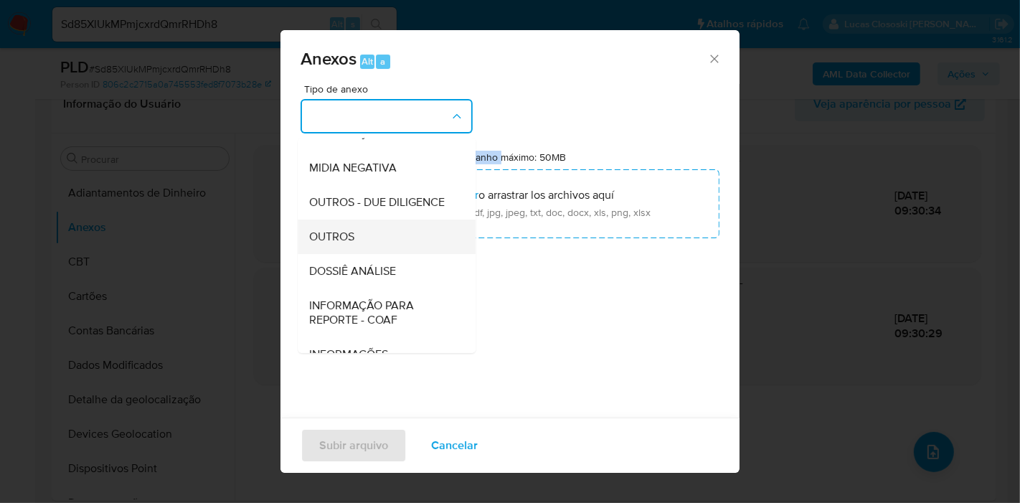
click at [385, 254] on div "OUTROS" at bounding box center [382, 237] width 146 height 34
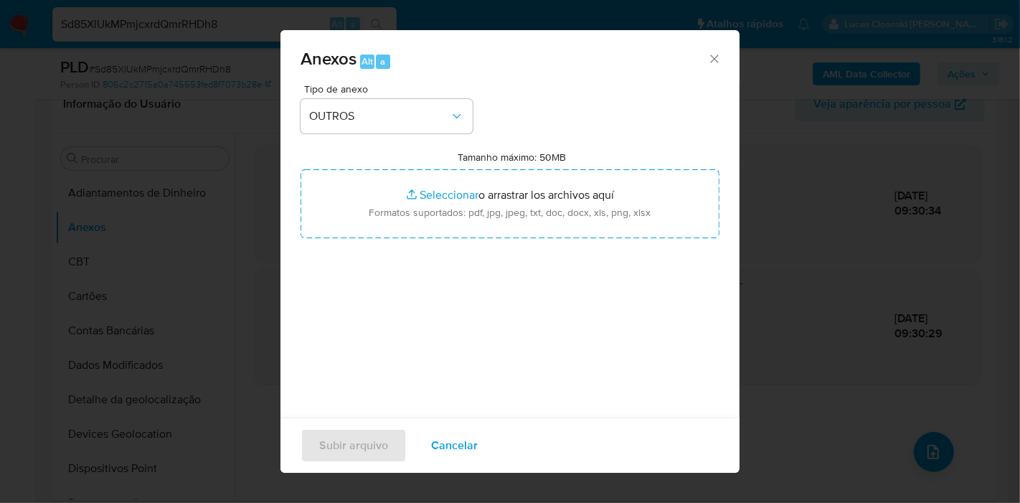
click at [371, 134] on div "Tipo de anexo OUTROS Tamanho máximo: 50MB Seleccionar archivos Seleccionar o ar…" at bounding box center [510, 253] width 419 height 339
click at [371, 123] on button "OUTROS" at bounding box center [387, 116] width 172 height 34
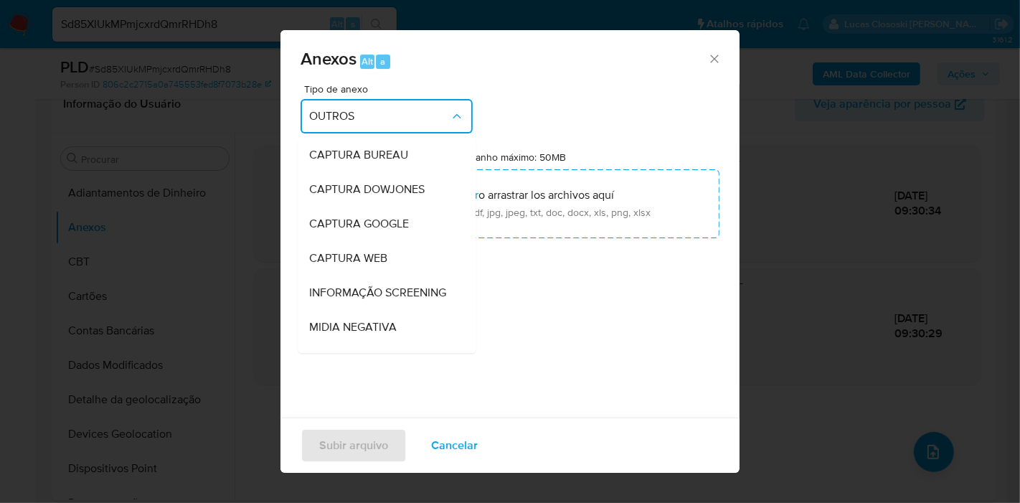
scroll to position [179, 0]
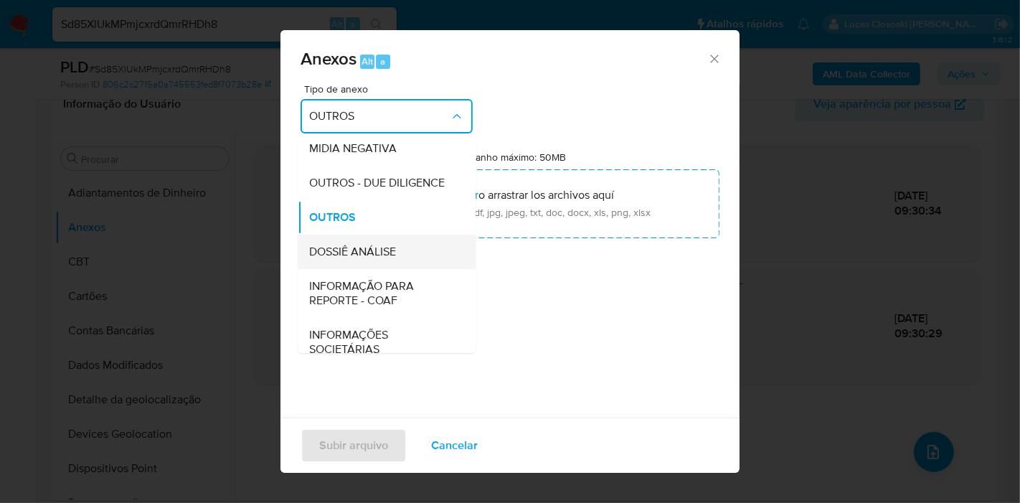
drag, startPoint x: 362, startPoint y: 261, endPoint x: 362, endPoint y: 273, distance: 11.5
click at [362, 273] on ul "CAPTURA BUREAU CAPTURA DOWJONES CAPTURA GOOGLE CAPTURA WEB INFORMAÇÃO SCREENING…" at bounding box center [387, 162] width 178 height 407
click at [382, 190] on span "OUTROS - DUE DILIGENCE" at bounding box center [377, 183] width 136 height 14
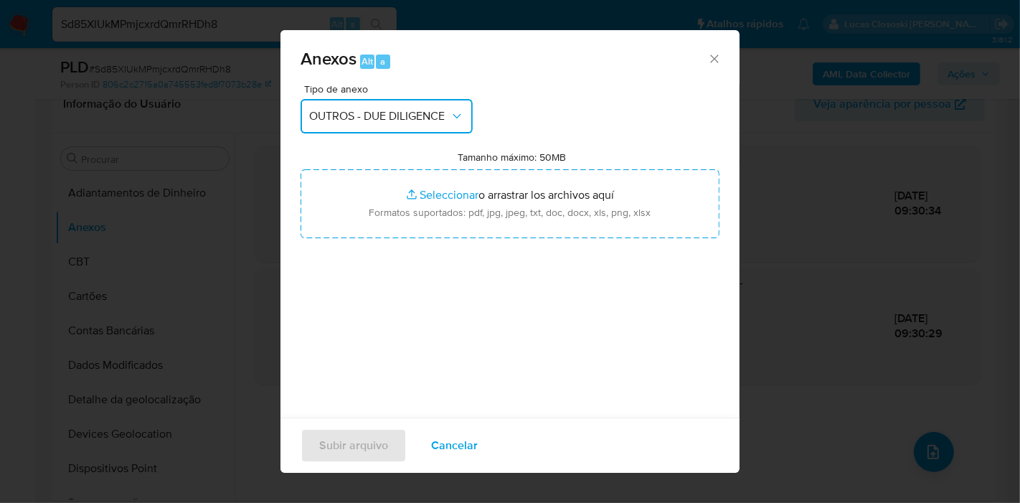
click at [380, 112] on span "OUTROS - DUE DILIGENCE" at bounding box center [379, 116] width 141 height 14
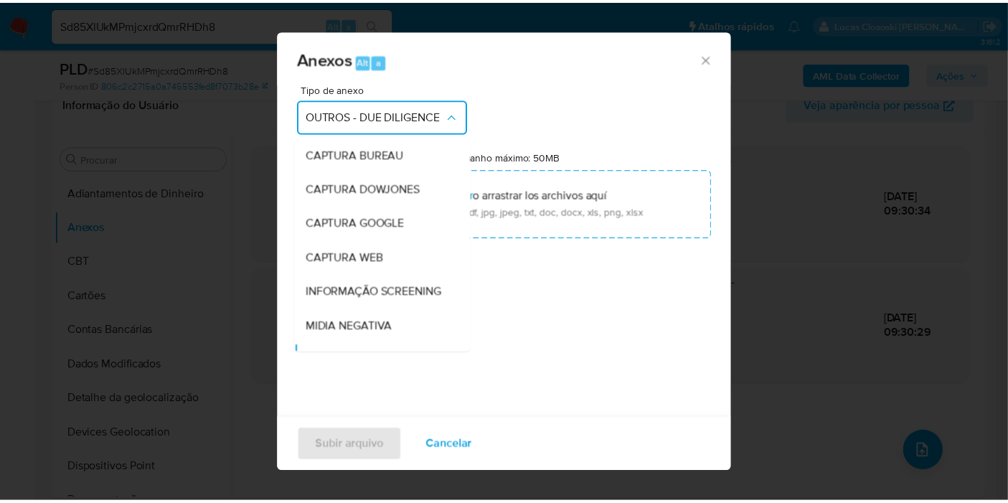
scroll to position [137, 0]
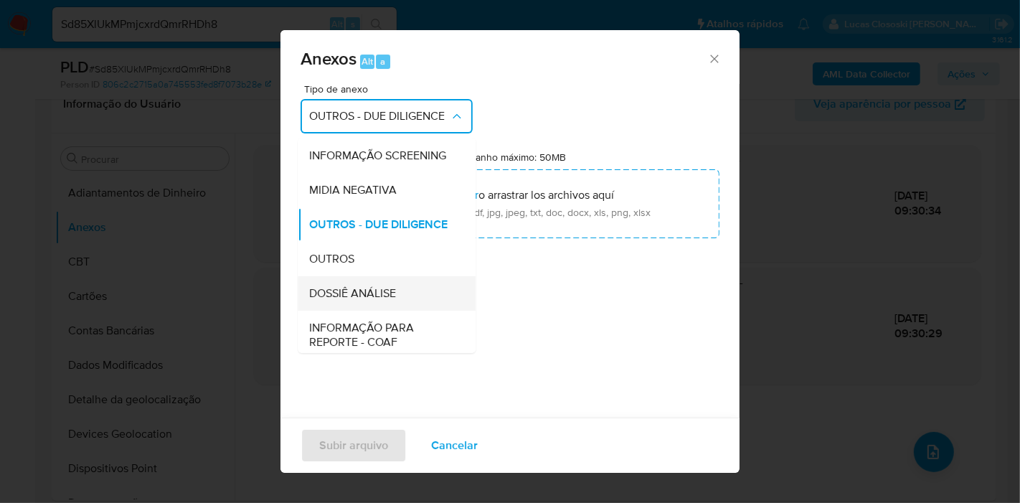
click at [350, 308] on div "DOSSIÊ ANÁLISE" at bounding box center [382, 293] width 146 height 34
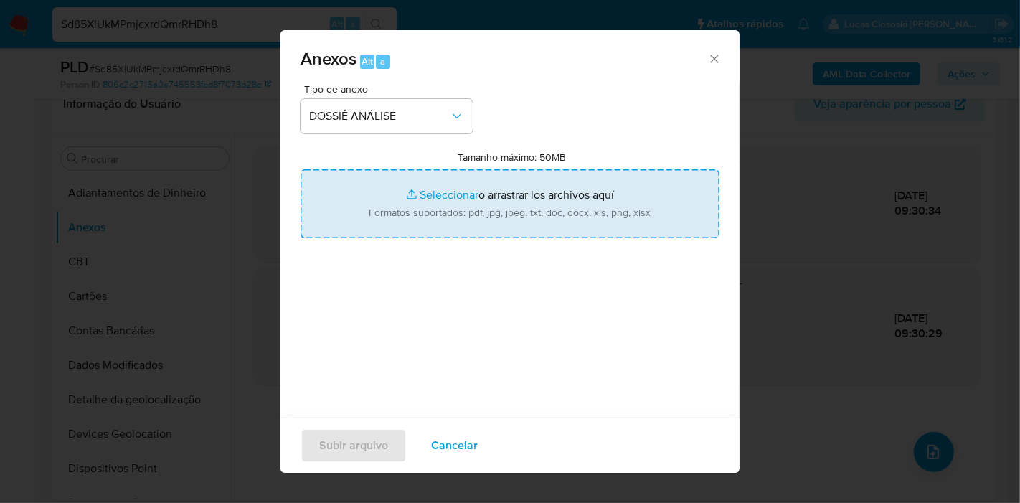
click at [494, 185] on input "Tamanho máximo: 50MB Seleccionar archivos" at bounding box center [510, 203] width 419 height 69
type input "C:\fakepath\SAR - XXXX - CPF 04086072629 - NAIARA FERNANDA DA SILVA SOUZA PEREI…"
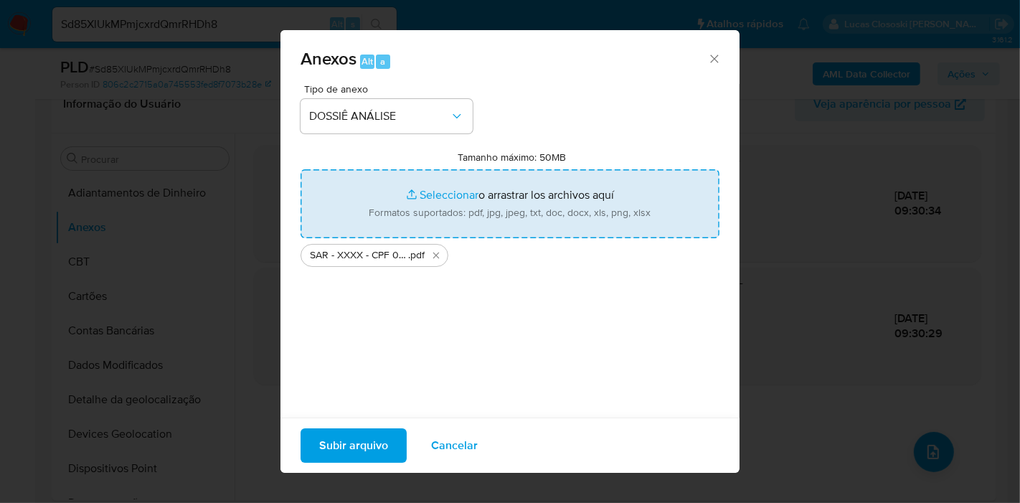
click at [341, 443] on span "Subir arquivo" at bounding box center [353, 446] width 69 height 32
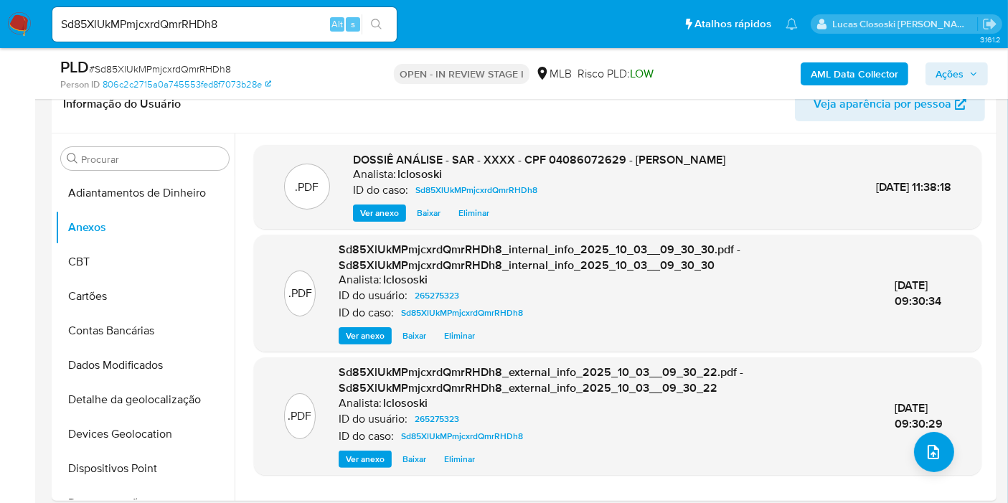
click at [952, 71] on span "Ações" at bounding box center [950, 73] width 28 height 23
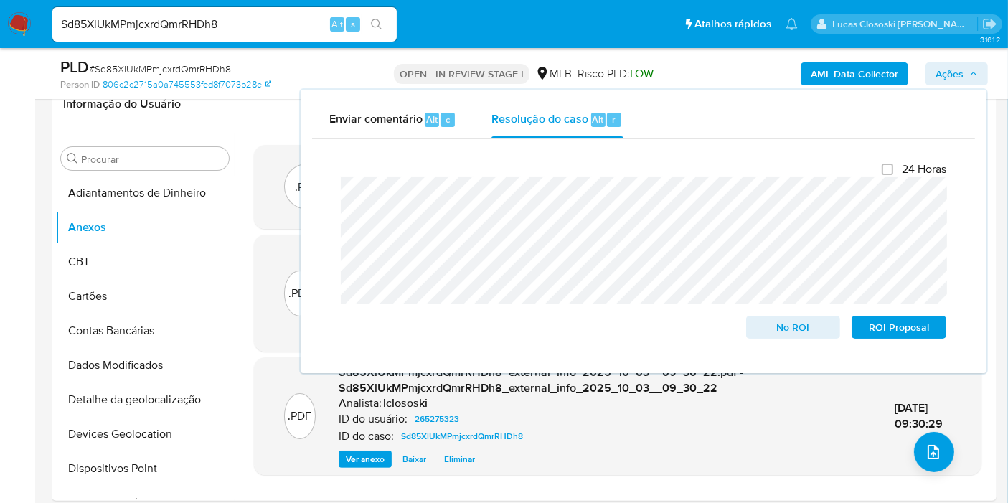
click at [952, 71] on span "Ações" at bounding box center [950, 73] width 28 height 23
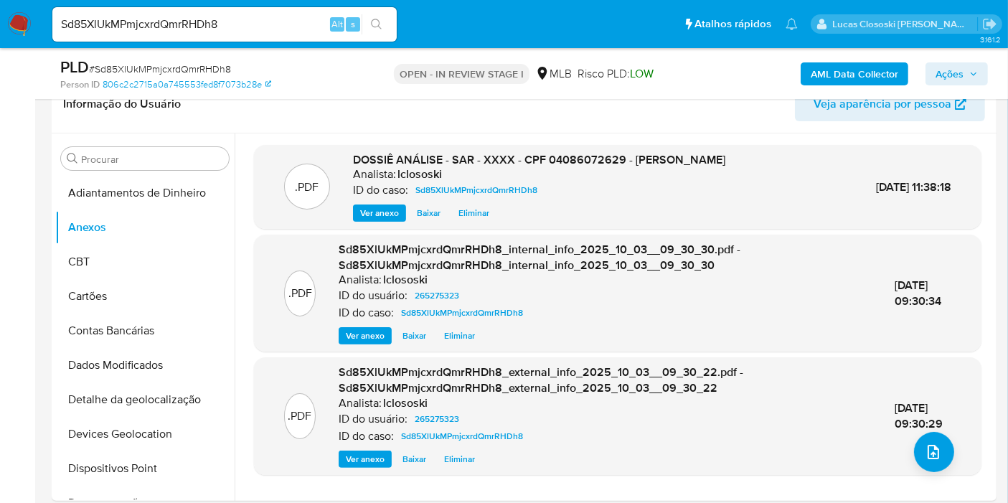
click at [957, 80] on span "Ações" at bounding box center [950, 73] width 28 height 23
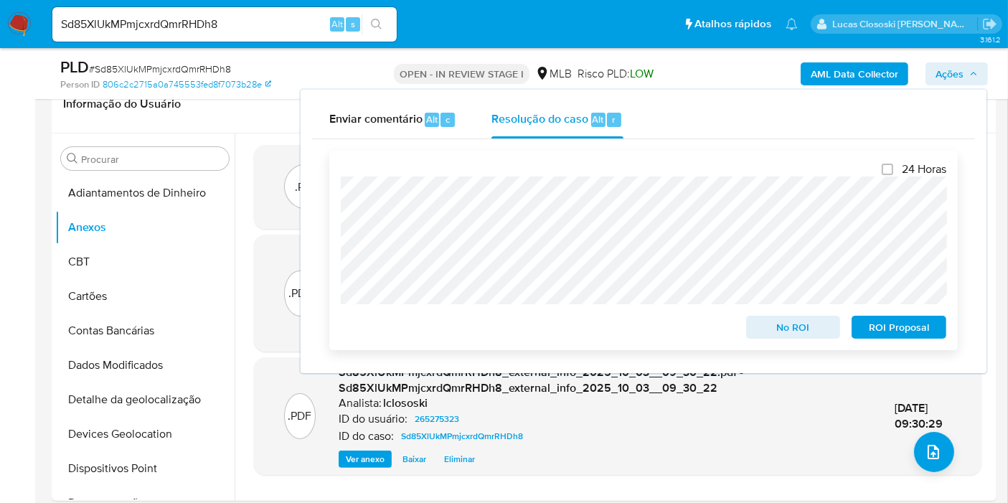
click at [923, 323] on span "ROI Proposal" at bounding box center [899, 327] width 75 height 20
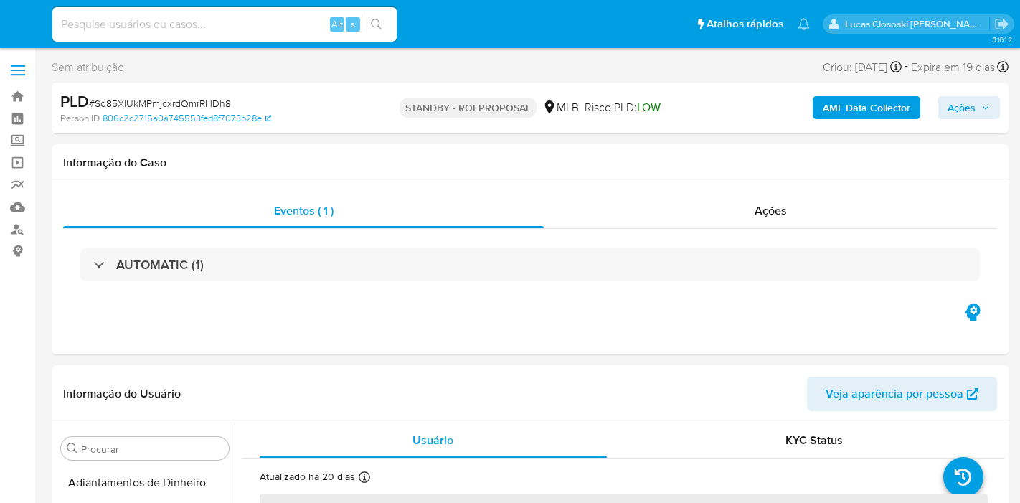
select select "10"
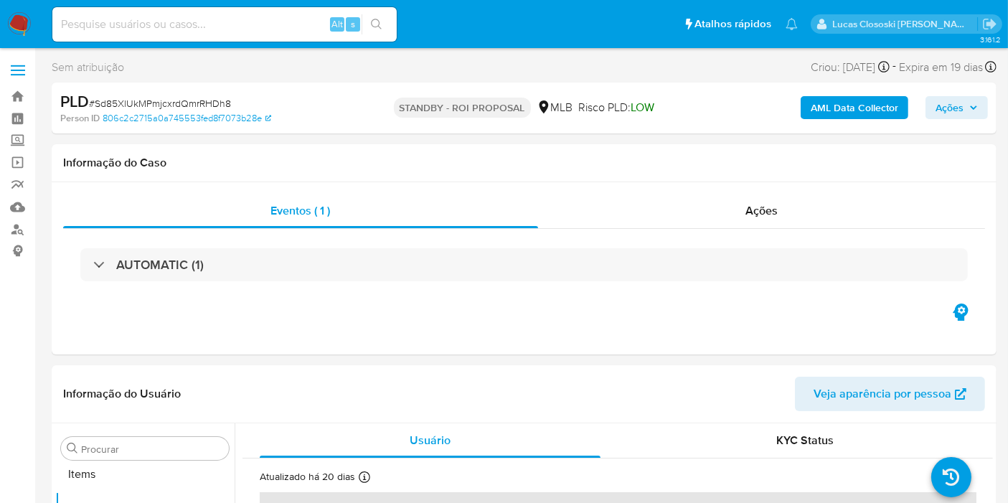
scroll to position [743, 0]
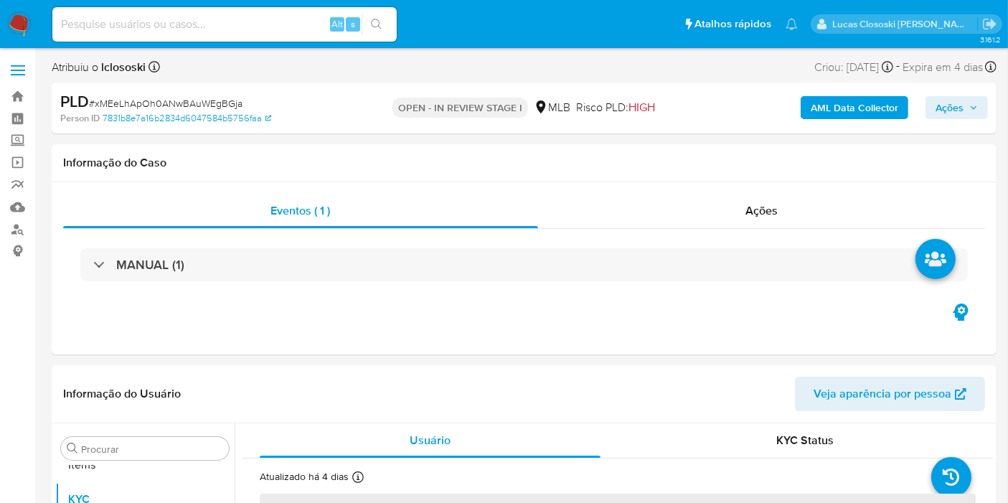
scroll to position [743, 0]
click at [202, 19] on input at bounding box center [224, 24] width 344 height 19
paste input "L80vN2QUxeDBoMLDPa67tvAS"
type input "L80vN2QUxeDBoMLDPa67tvAS"
click at [383, 22] on button "search-icon" at bounding box center [376, 24] width 29 height 20
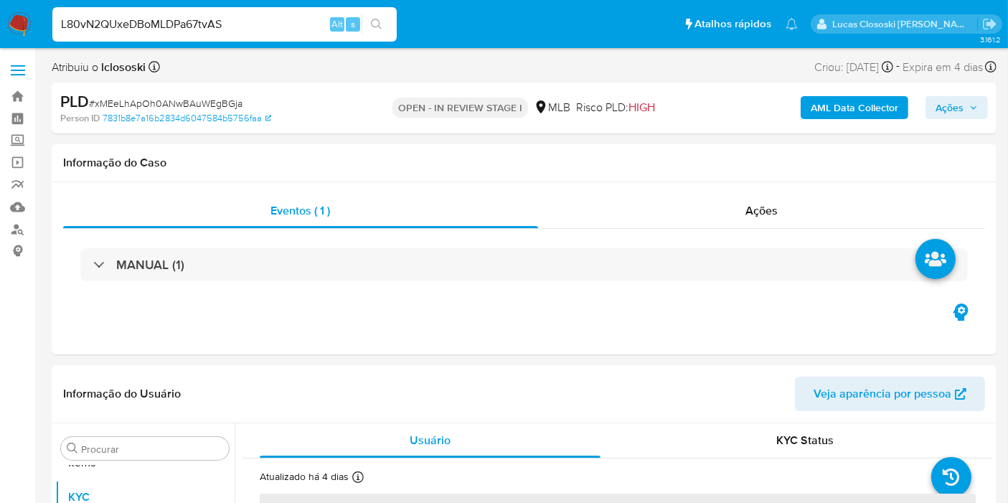
select select "10"
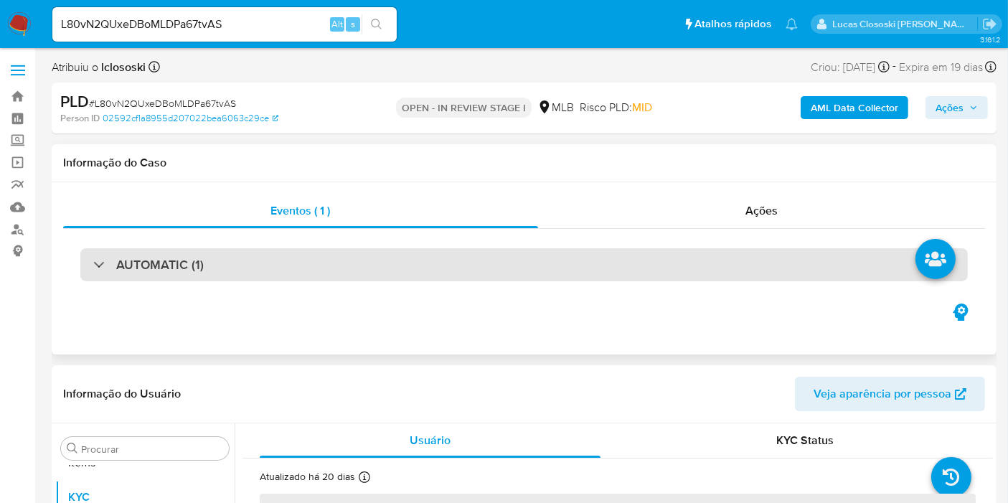
select select "10"
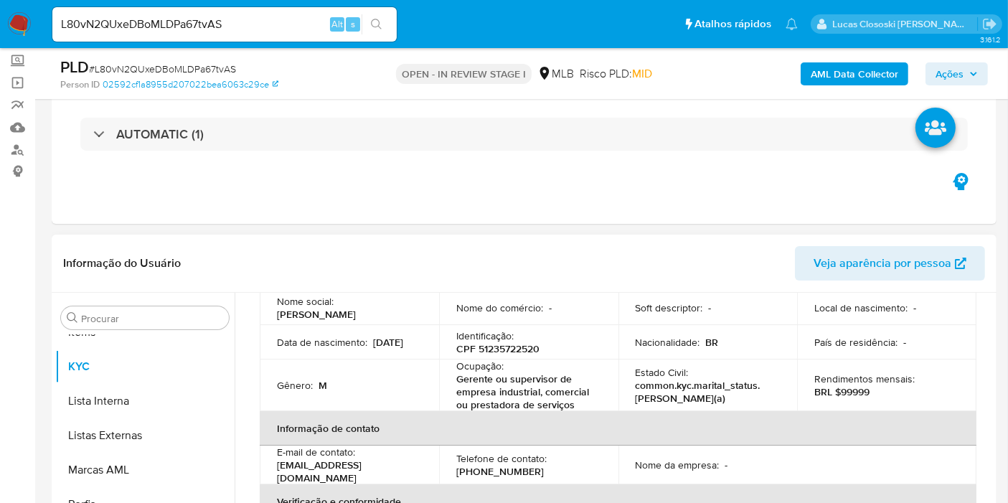
scroll to position [159, 0]
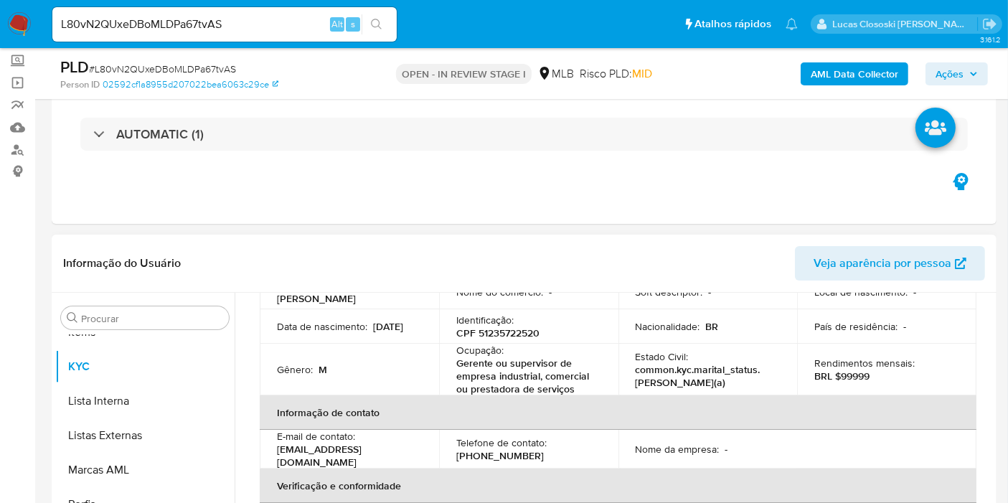
click at [499, 331] on p "CPF 51235722520" at bounding box center [497, 332] width 83 height 13
copy p "51235722520"
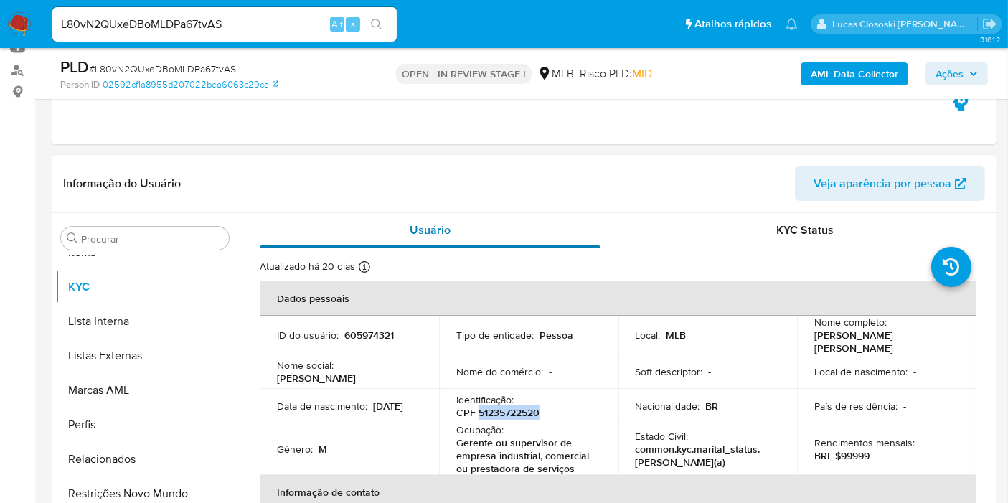
click at [588, 213] on div "Usuário" at bounding box center [430, 230] width 341 height 34
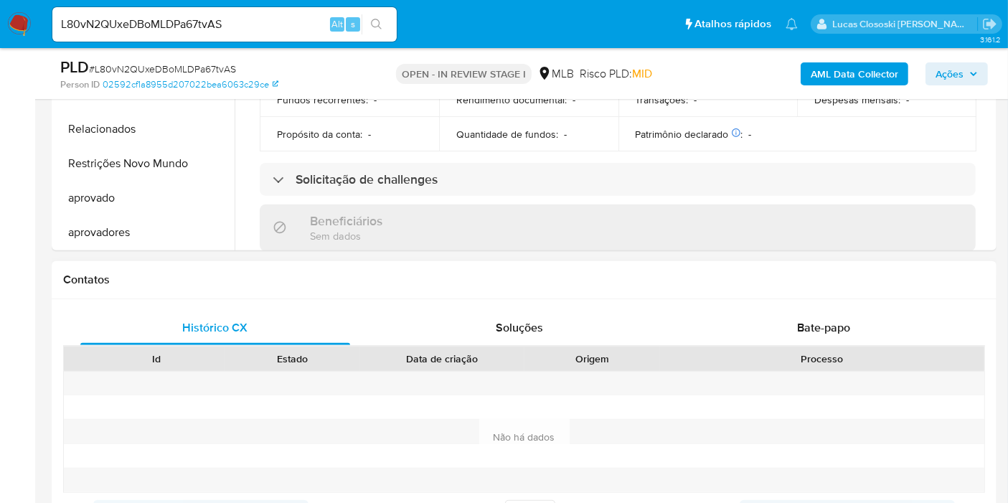
scroll to position [557, 0]
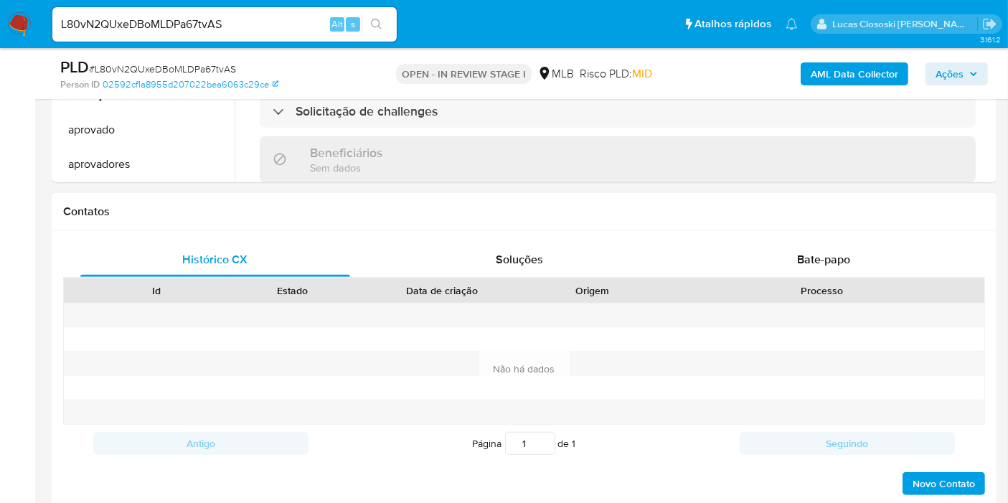
click at [821, 281] on div "Processo" at bounding box center [822, 290] width 324 height 24
click at [820, 265] on span "Bate-papo" at bounding box center [823, 259] width 53 height 17
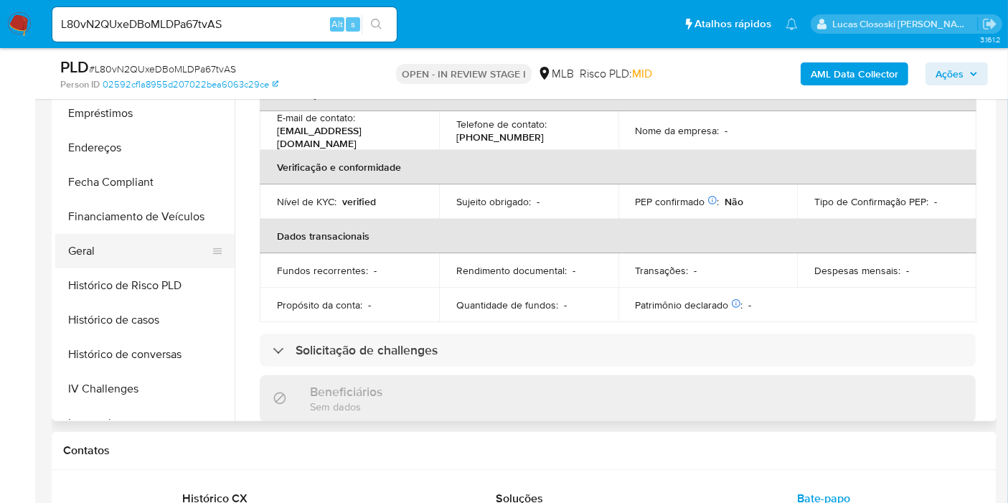
scroll to position [105, 0]
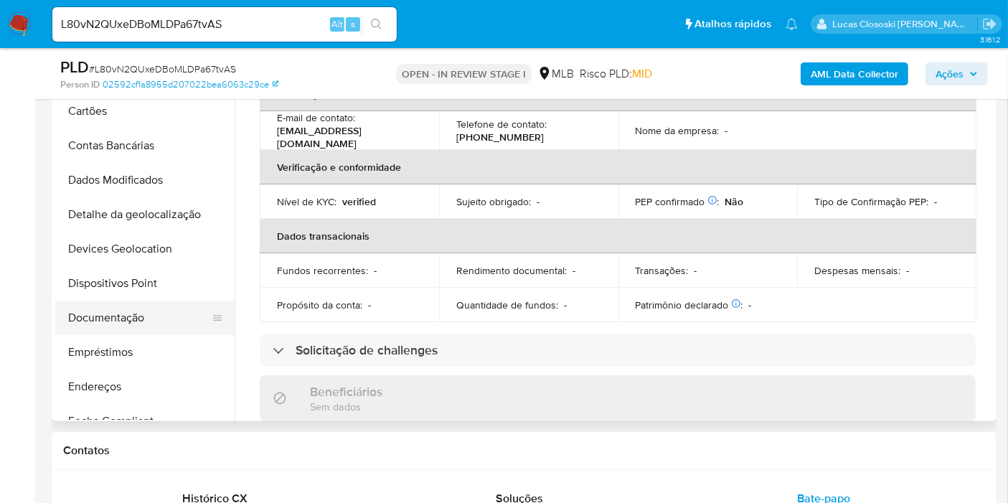
click at [136, 333] on button "Documentação" at bounding box center [139, 318] width 168 height 34
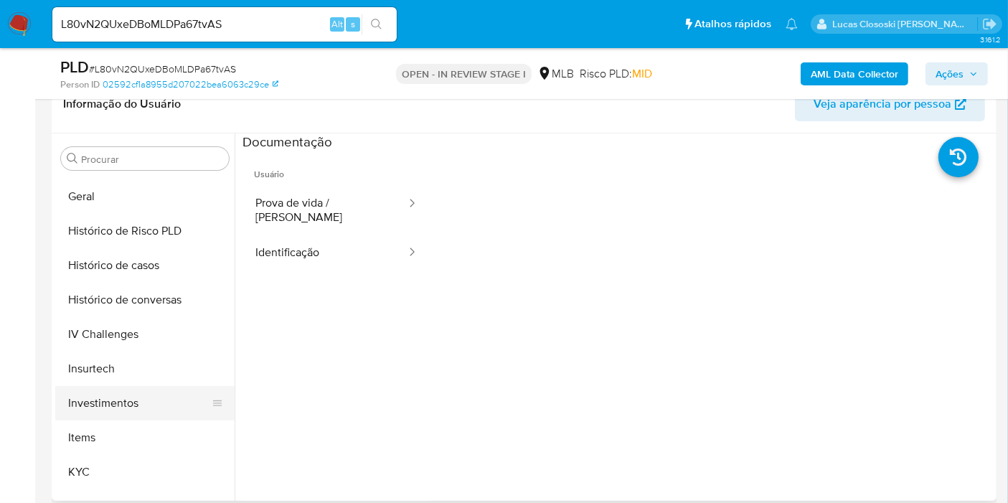
scroll to position [504, 0]
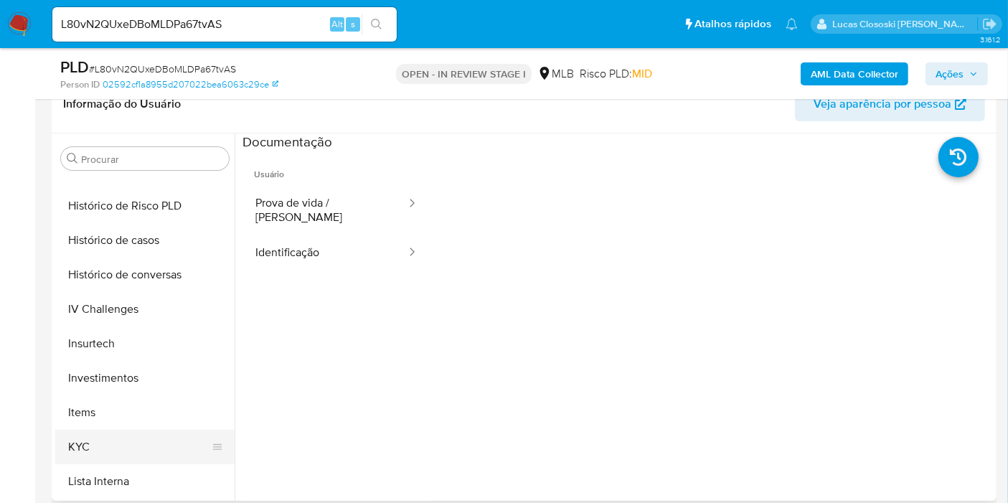
click at [122, 436] on button "KYC" at bounding box center [139, 447] width 168 height 34
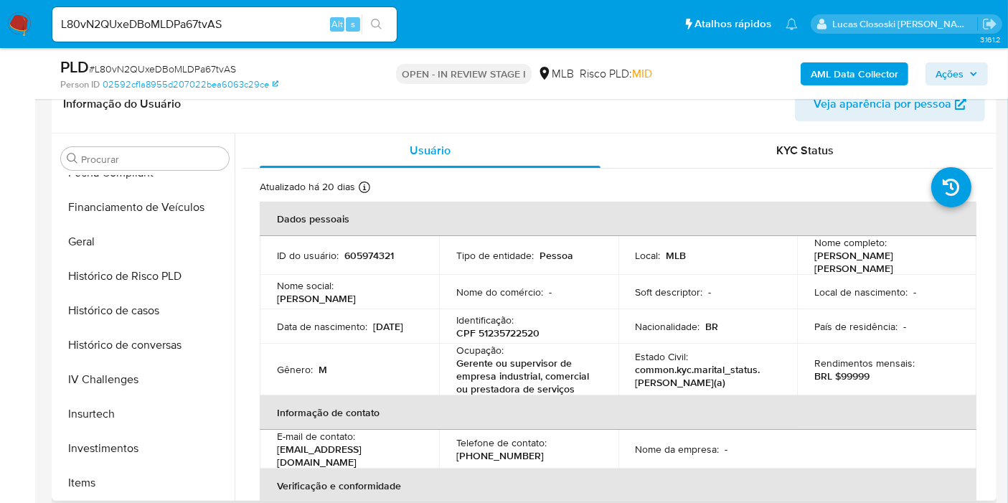
scroll to position [264, 0]
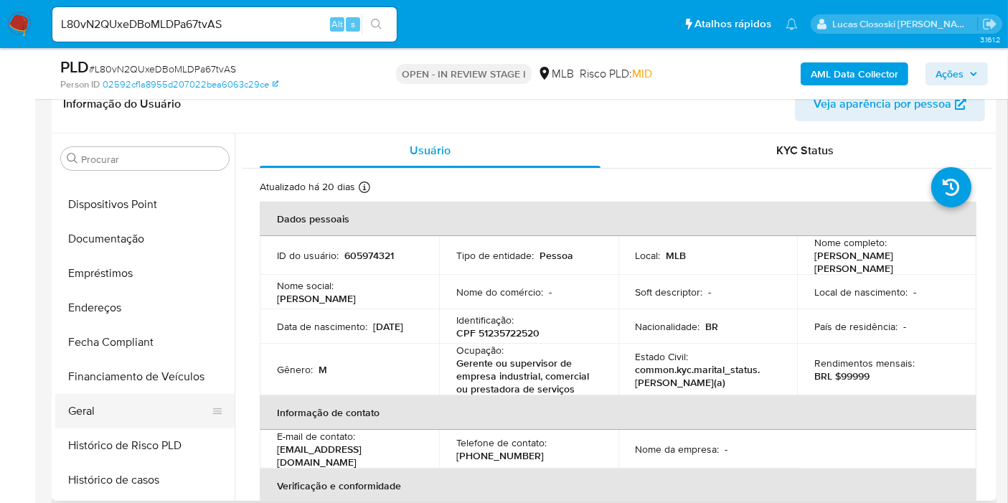
click at [98, 418] on button "Geral" at bounding box center [139, 411] width 168 height 34
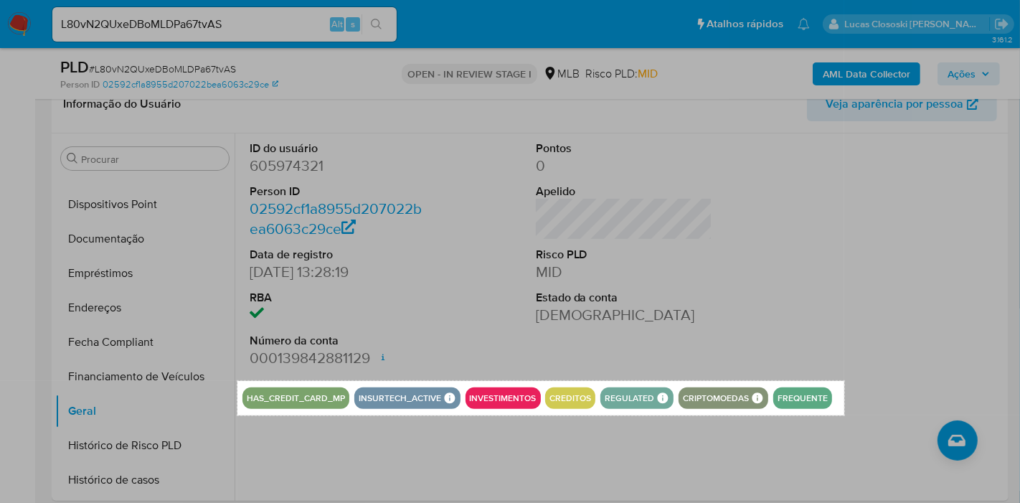
drag, startPoint x: 237, startPoint y: 380, endPoint x: 844, endPoint y: 415, distance: 607.9
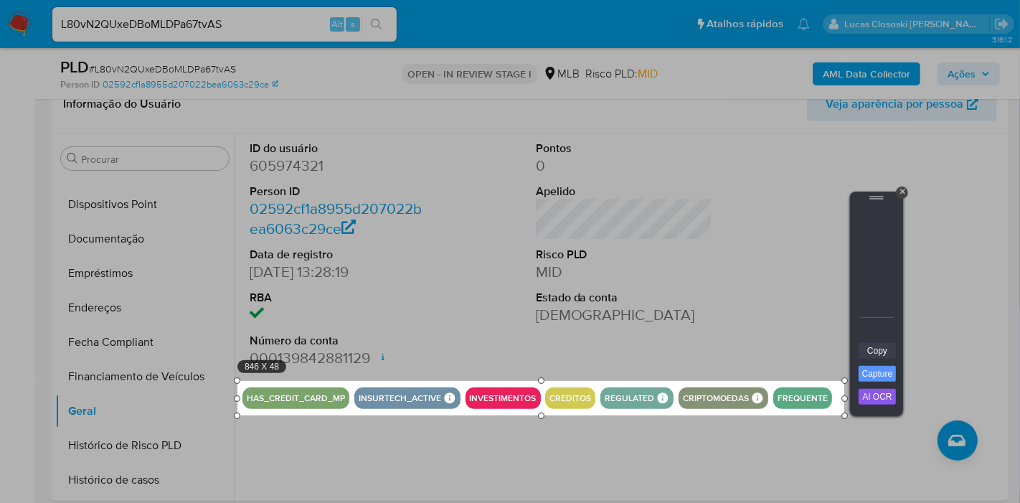
click at [859, 347] on link "Copy" at bounding box center [877, 351] width 37 height 16
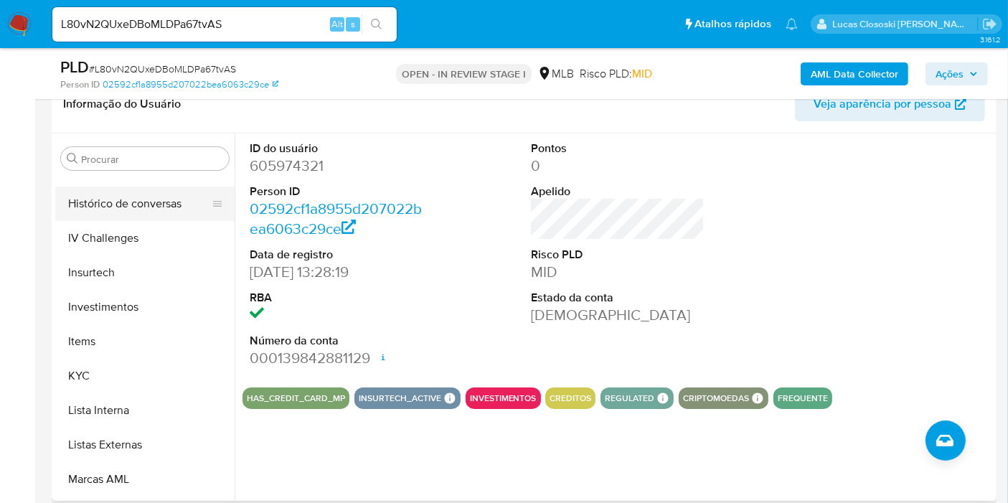
scroll to position [583, 0]
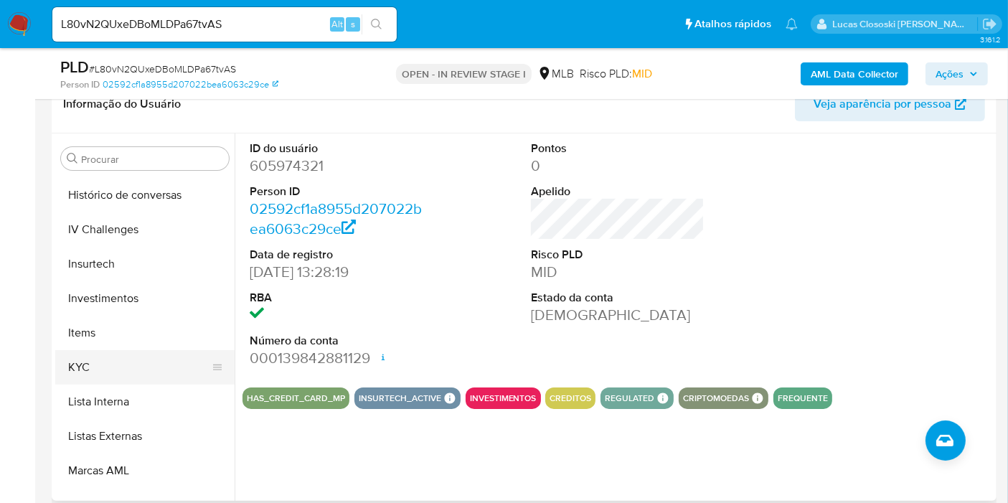
click at [122, 367] on button "KYC" at bounding box center [139, 367] width 168 height 34
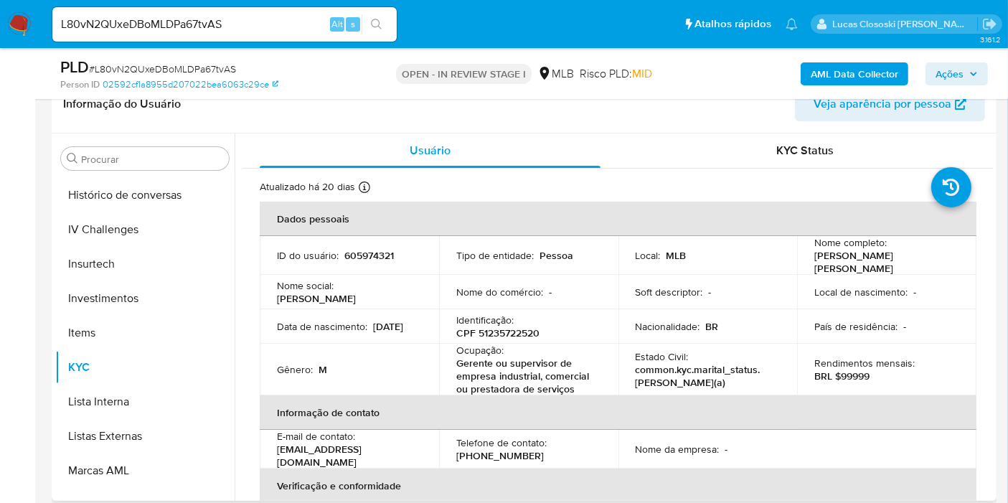
click at [925, 361] on div "Rendimentos mensais : BRL $99999" at bounding box center [886, 370] width 145 height 26
drag, startPoint x: 583, startPoint y: 384, endPoint x: 459, endPoint y: 363, distance: 125.1
click at [459, 363] on p "Gerente ou supervisor de empresa industrial, comercial ou prestadora de serviços" at bounding box center [525, 376] width 139 height 39
copy p "erente ou supervisor de empresa industrial, comercial ou prestadora de serviços"
click at [951, 60] on div "AML Data Collector Ações" at bounding box center [835, 74] width 306 height 34
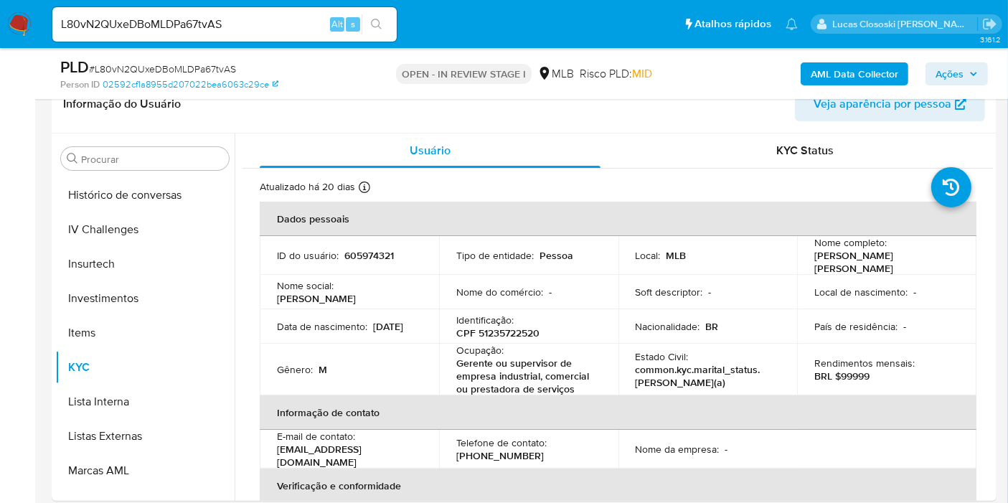
click at [979, 82] on button "Ações" at bounding box center [956, 73] width 62 height 23
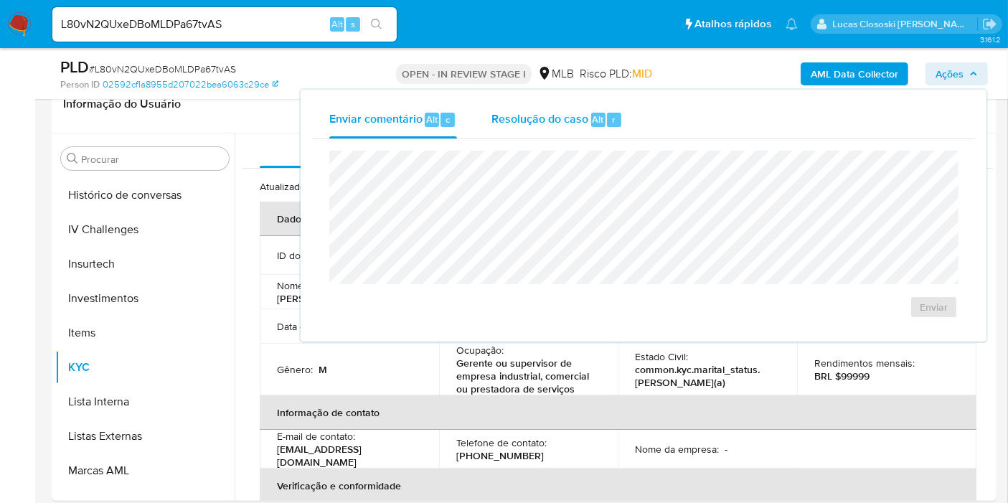
click at [615, 113] on div "r" at bounding box center [614, 120] width 14 height 14
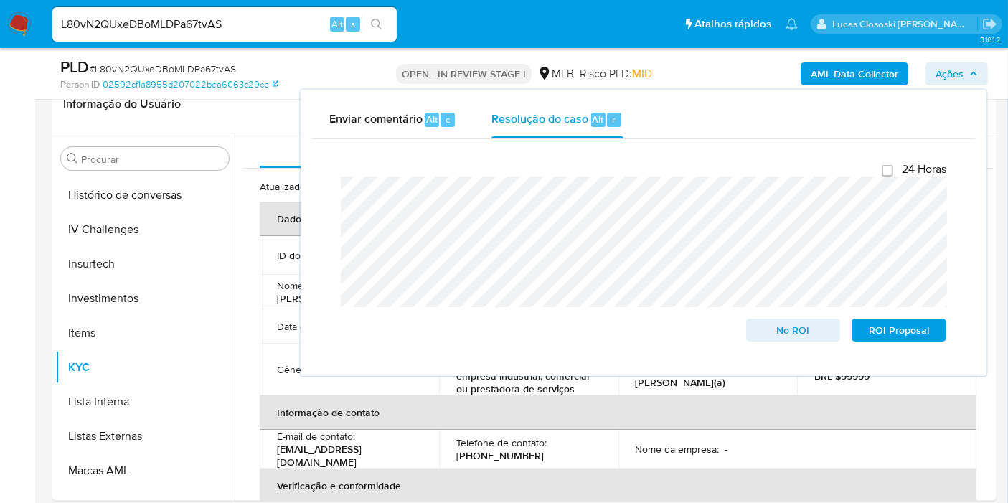
click at [913, 97] on div "Enviar comentário Alt c Resolução do caso Alt r Fechamento do caso 24 Horas No …" at bounding box center [644, 233] width 686 height 286
click at [963, 78] on span "Ações" at bounding box center [950, 73] width 28 height 23
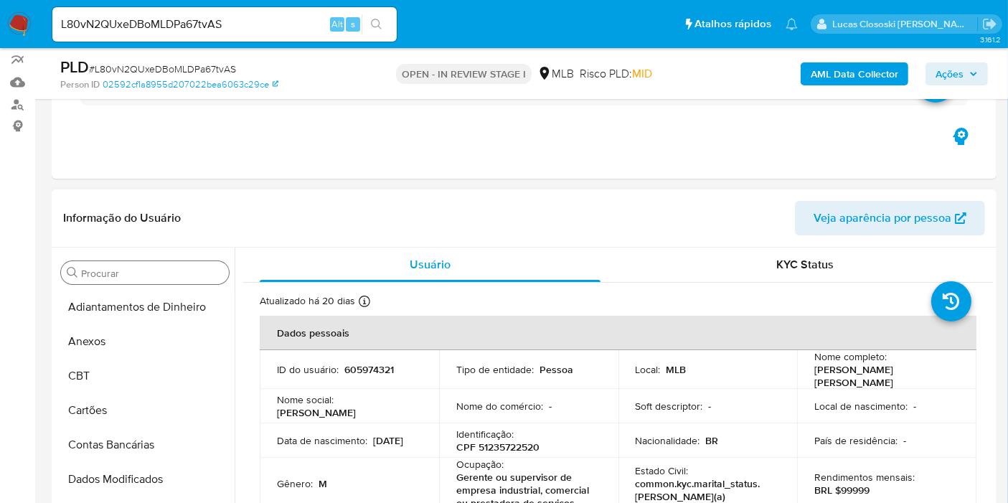
scroll to position [159, 0]
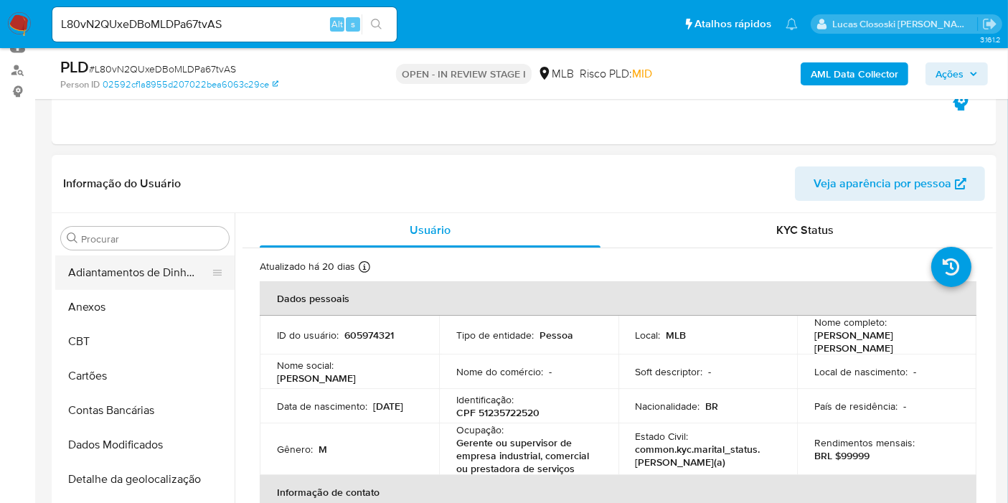
drag, startPoint x: 98, startPoint y: 310, endPoint x: 122, endPoint y: 261, distance: 54.2
click at [98, 310] on button "Anexos" at bounding box center [144, 307] width 179 height 34
click at [119, 306] on button "Anexos" at bounding box center [139, 307] width 168 height 34
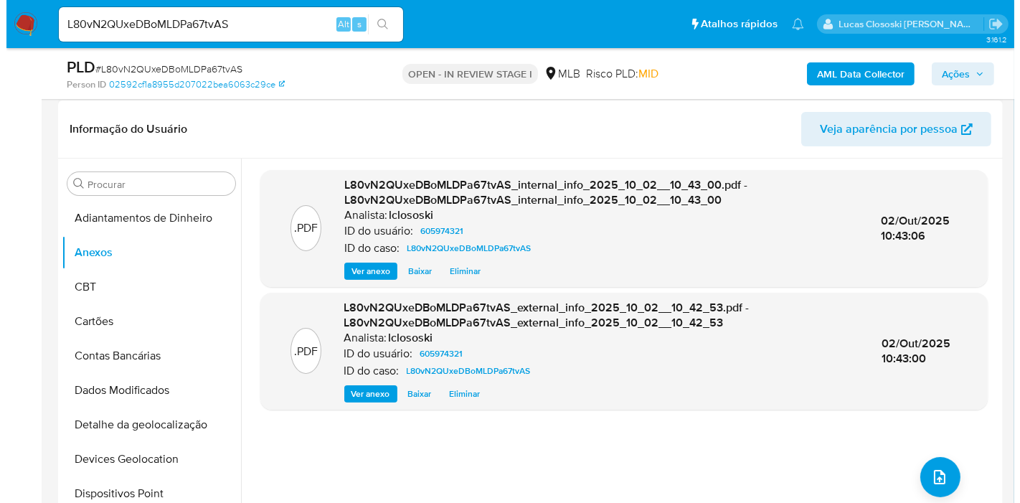
scroll to position [239, 0]
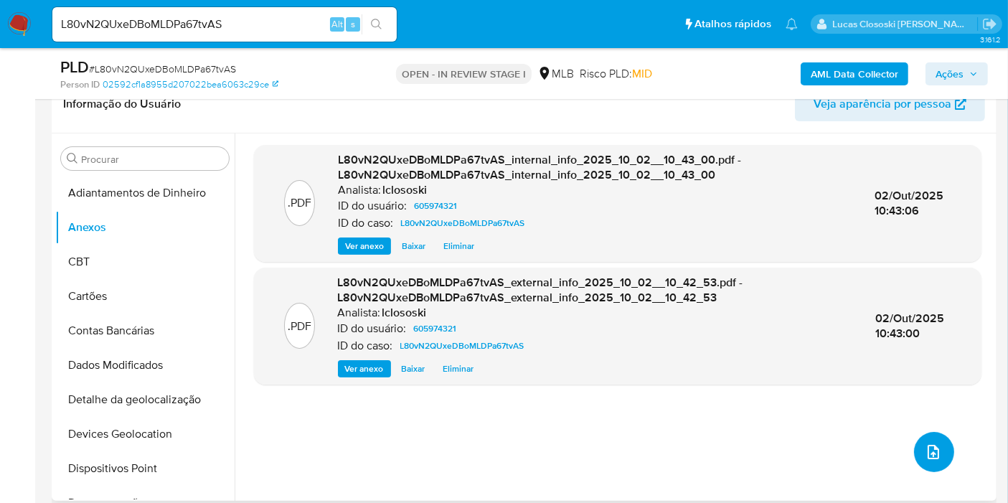
click at [924, 433] on button "upload-file" at bounding box center [934, 452] width 40 height 40
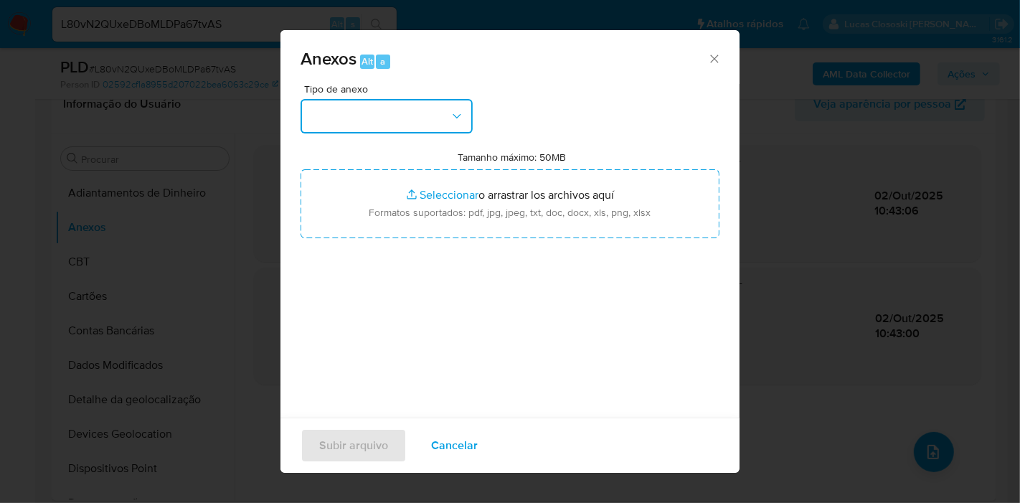
click at [362, 113] on button "button" at bounding box center [387, 116] width 172 height 34
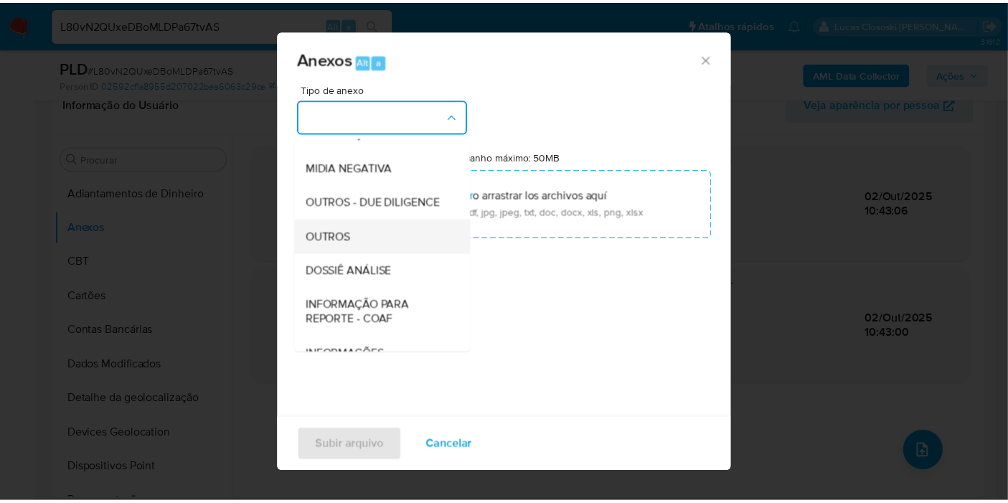
scroll to position [220, 0]
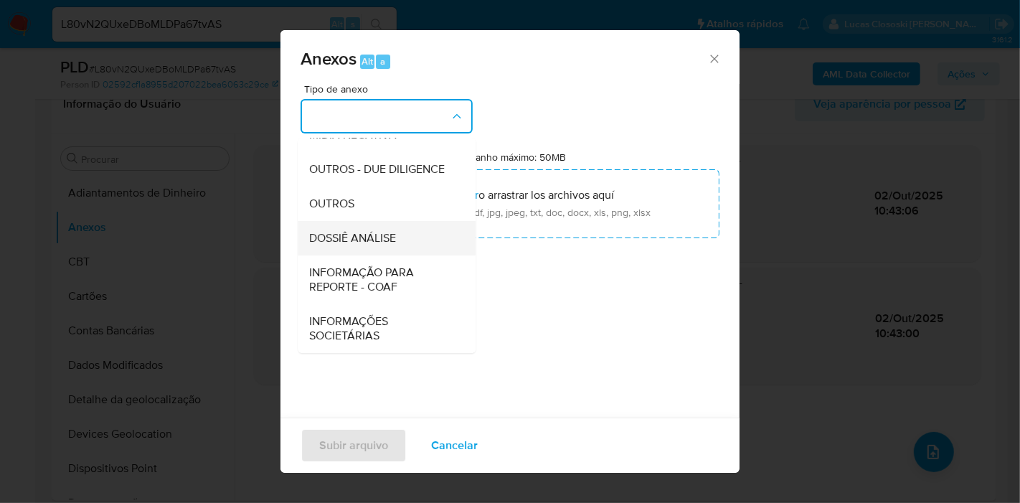
click at [385, 235] on span "DOSSIÊ ANÁLISE" at bounding box center [352, 238] width 87 height 14
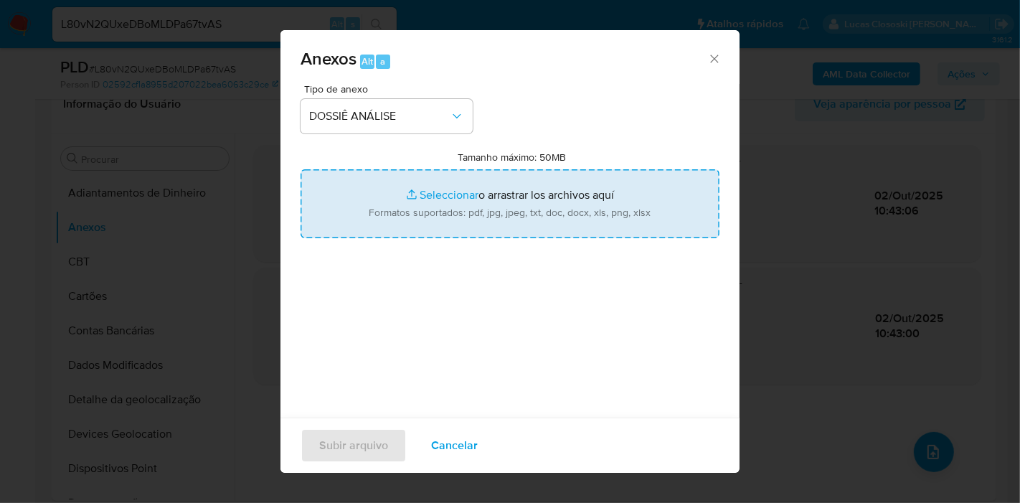
click at [416, 222] on input "Tamanho máximo: 50MB Seleccionar archivos" at bounding box center [510, 203] width 419 height 69
type input "C:\fakepath\SAR - XXXX - CPF 51235722520 - SALATIEL MENDES DE SANTANA.pdf"
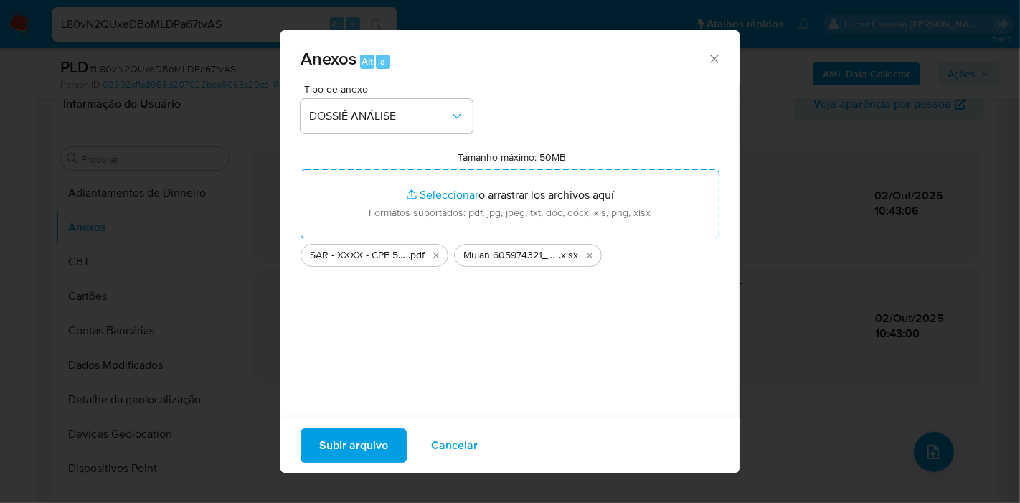
click at [385, 433] on span "Subir arquivo" at bounding box center [353, 446] width 69 height 32
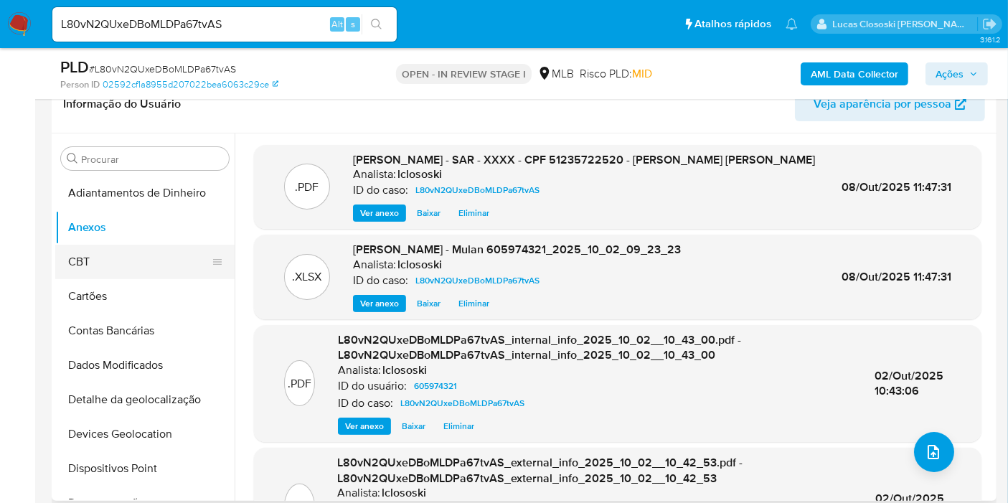
click at [149, 249] on button "CBT" at bounding box center [139, 262] width 168 height 34
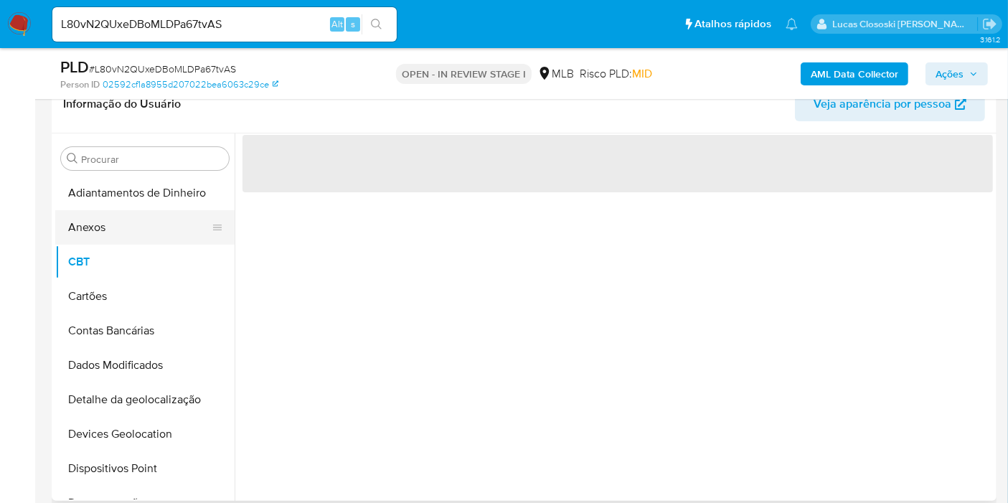
click at [174, 224] on button "Anexos" at bounding box center [139, 227] width 168 height 34
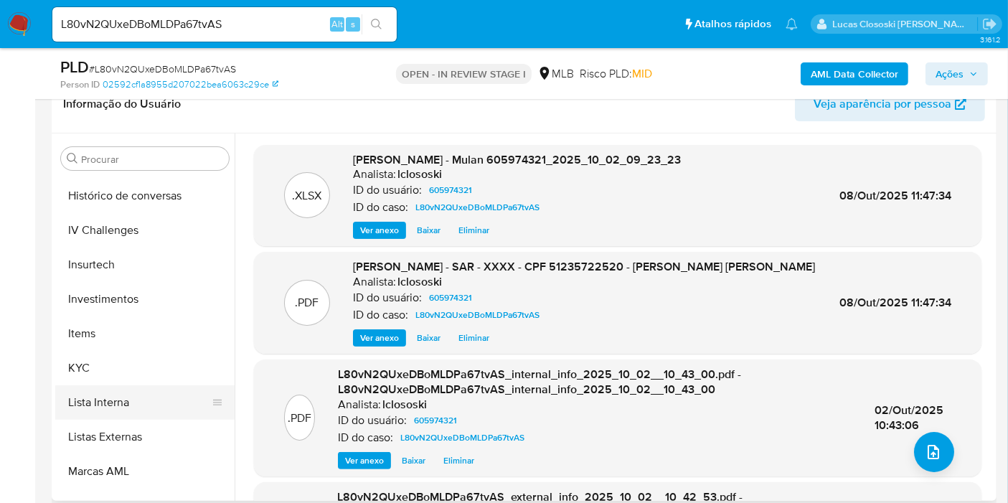
scroll to position [637, 0]
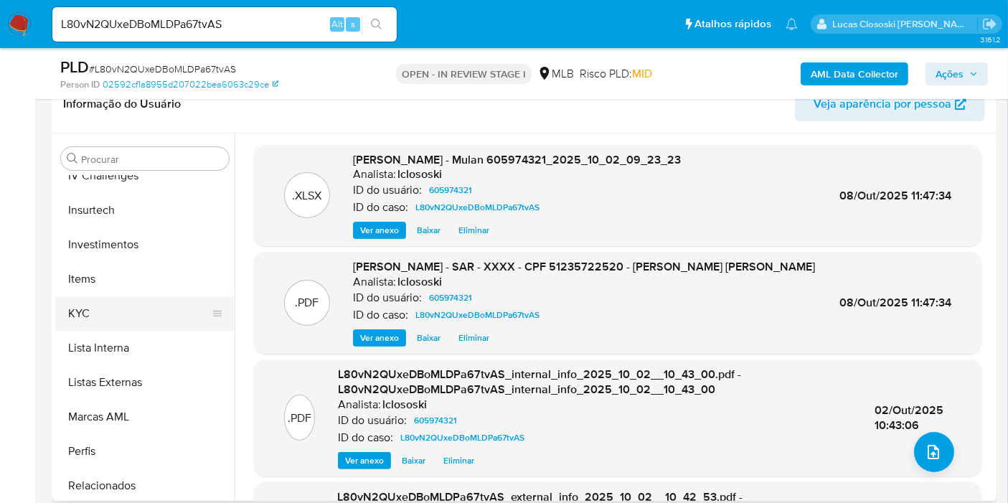
click at [120, 309] on button "KYC" at bounding box center [139, 313] width 168 height 34
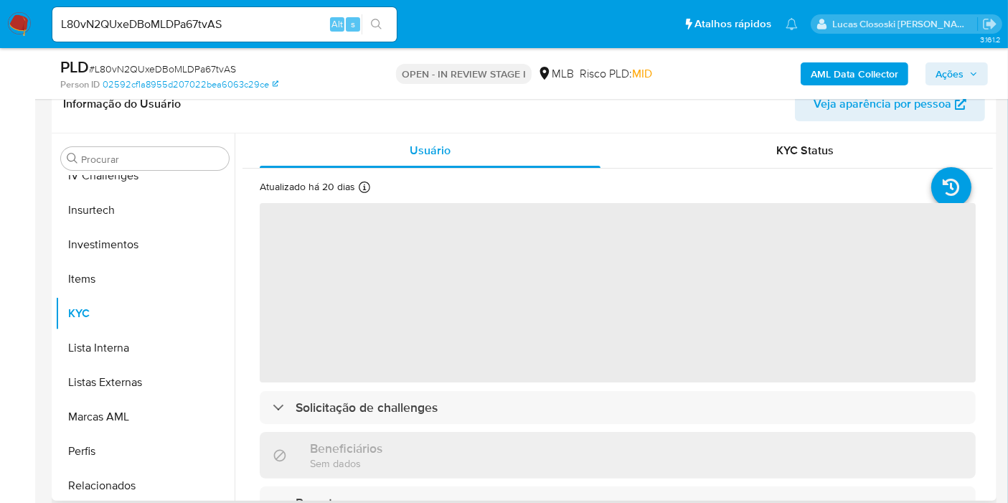
click at [383, 119] on header "Informação do Usuário Veja aparência por pessoa" at bounding box center [524, 104] width 922 height 34
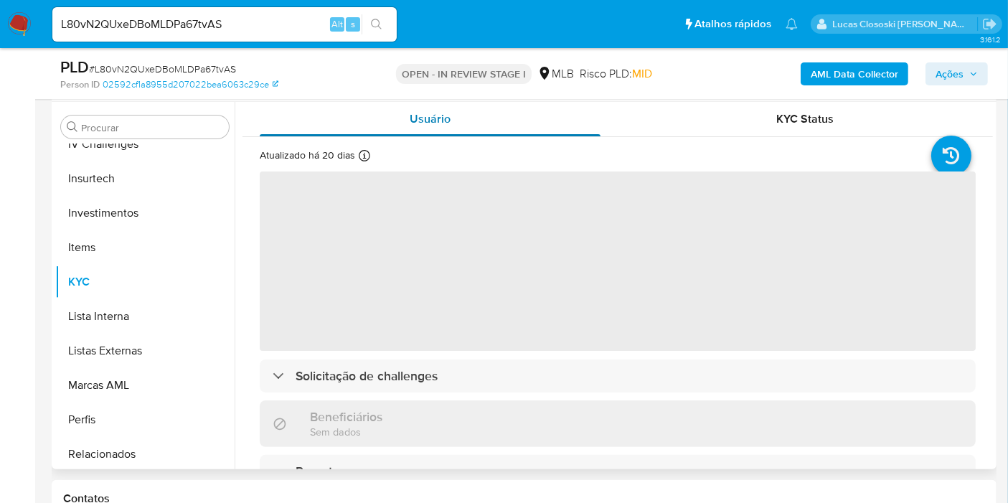
scroll to position [319, 0]
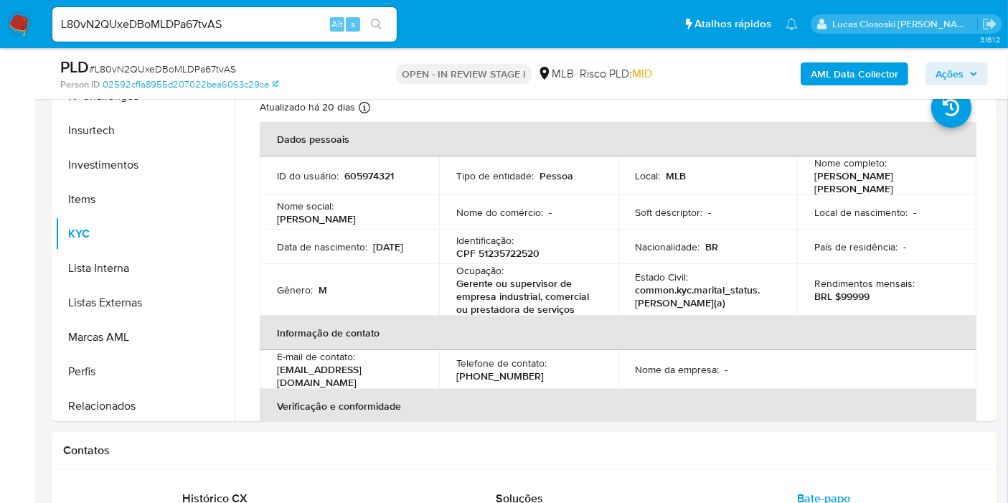
click at [981, 70] on button "Ações" at bounding box center [956, 73] width 62 height 23
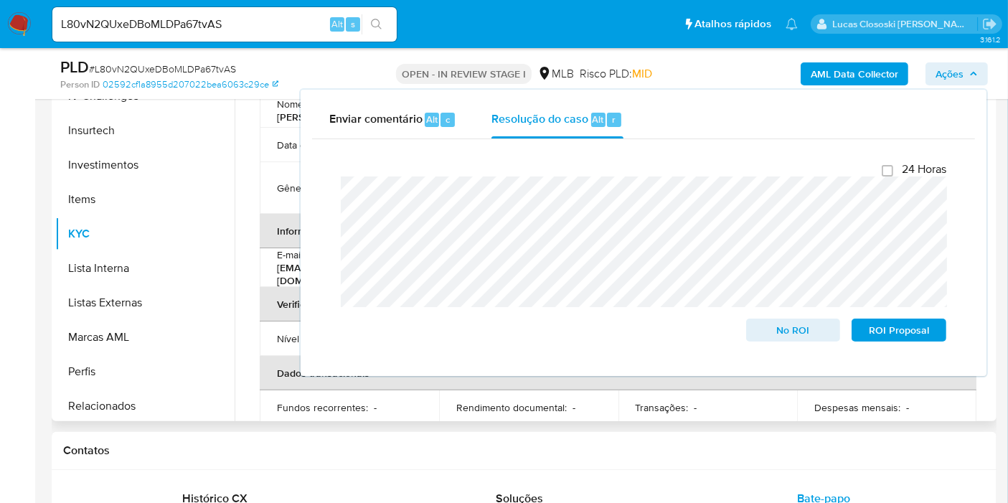
scroll to position [159, 0]
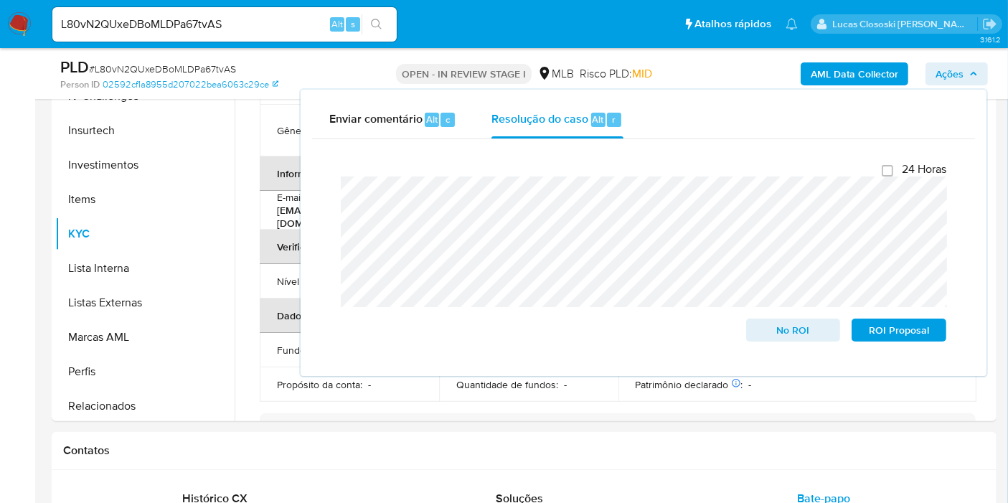
click at [959, 73] on span "Ações" at bounding box center [950, 73] width 28 height 23
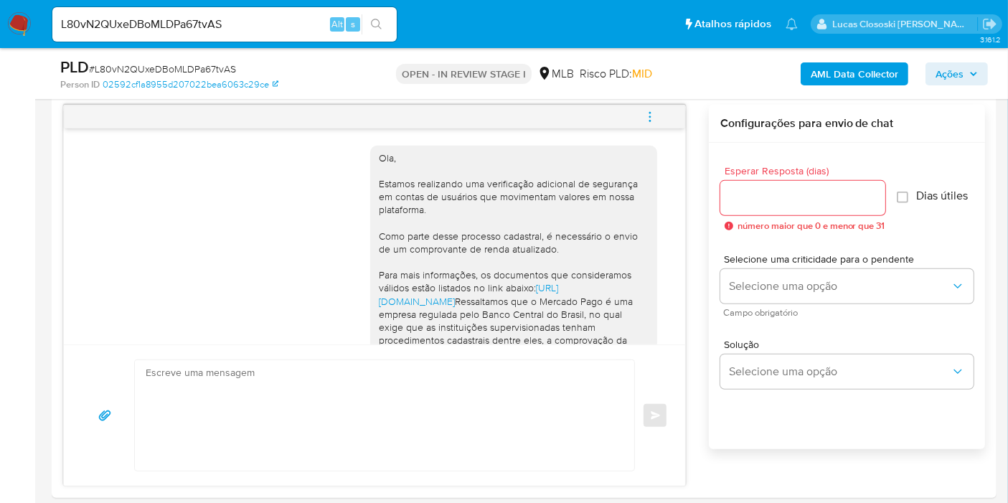
scroll to position [717, 0]
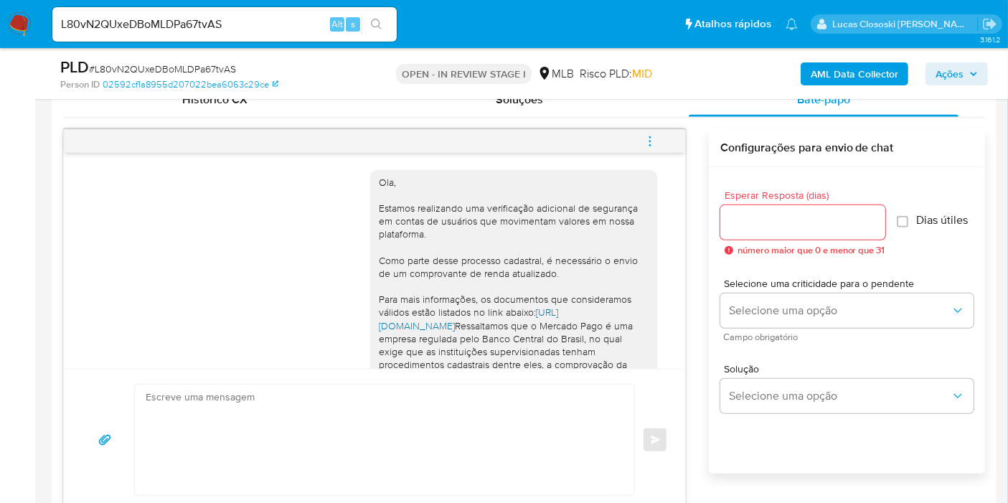
click at [519, 332] on link "https://www.mercadopago.com.br/ajuda/24752" at bounding box center [468, 318] width 179 height 27
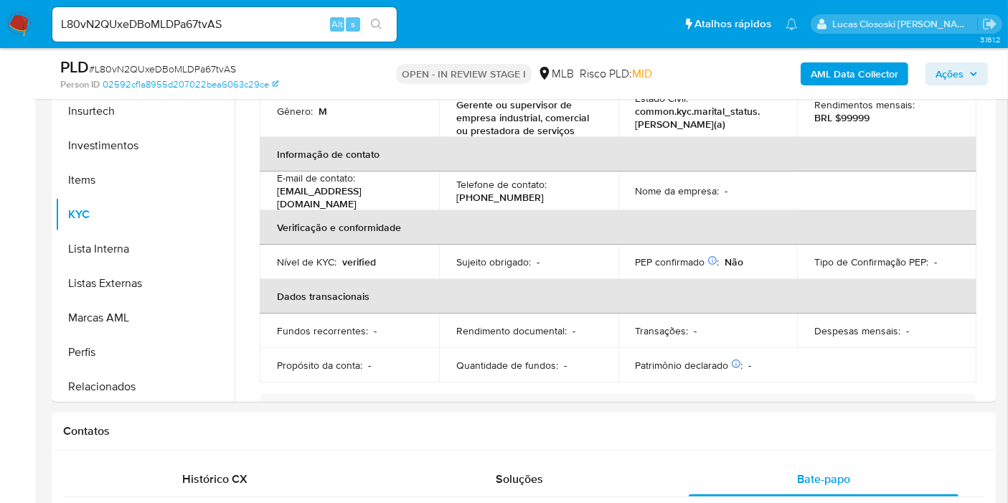
scroll to position [239, 0]
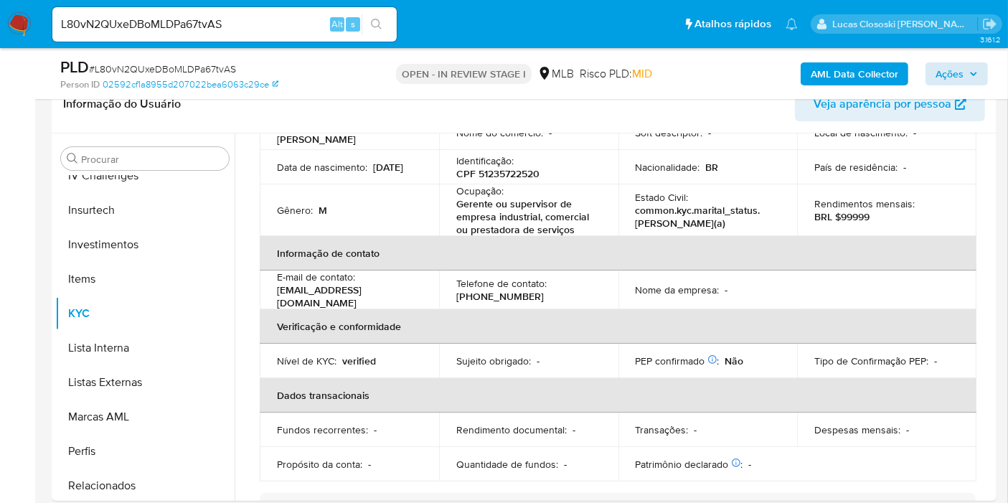
click at [991, 77] on div "PLD # L80vN2QUxeDBoMLDPa67tvAS Person ID 02592cf1a8955d207022bea6063c29ce OPEN …" at bounding box center [524, 73] width 945 height 51
click at [974, 73] on icon "button" at bounding box center [974, 74] width 6 height 4
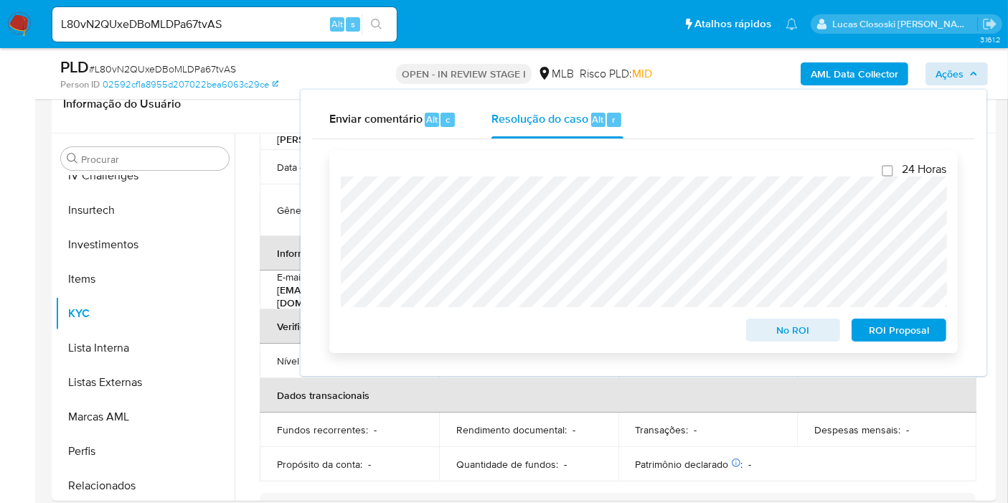
click at [939, 337] on button "ROI Proposal" at bounding box center [899, 330] width 95 height 23
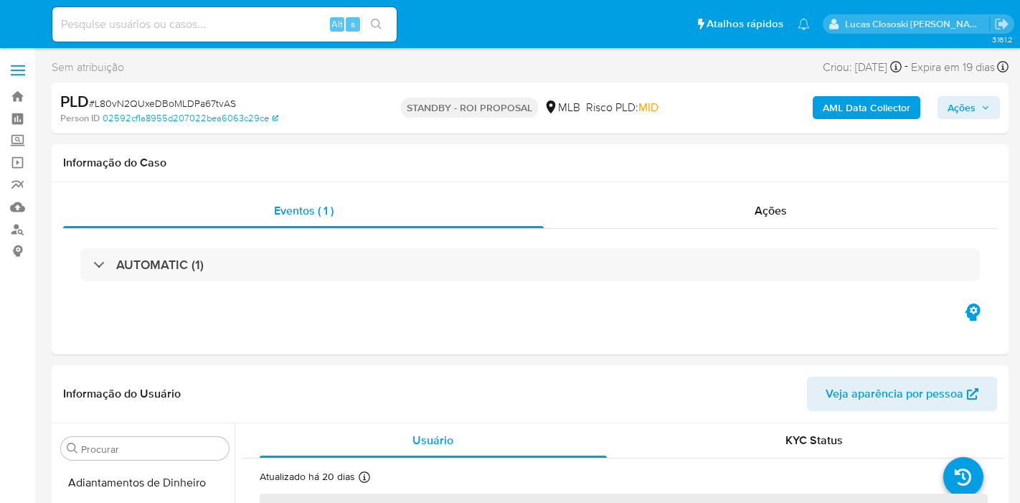
select select "10"
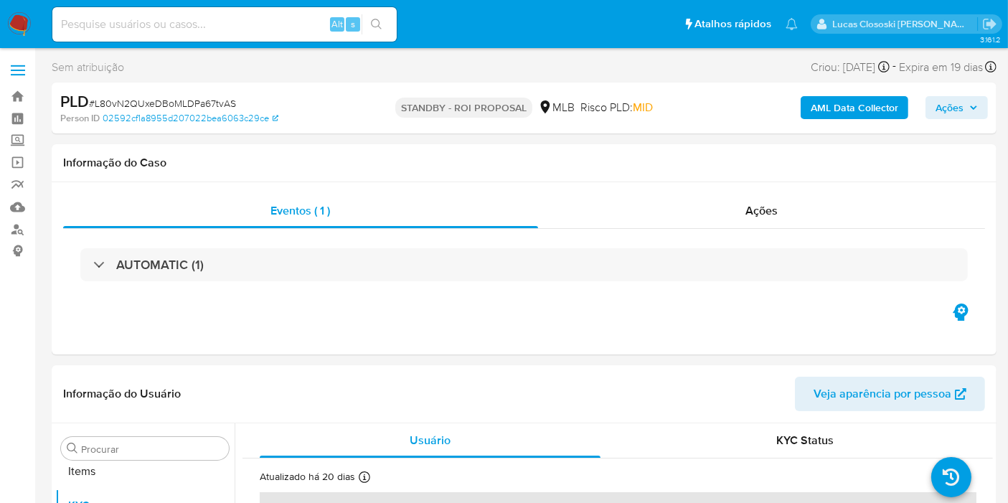
scroll to position [743, 0]
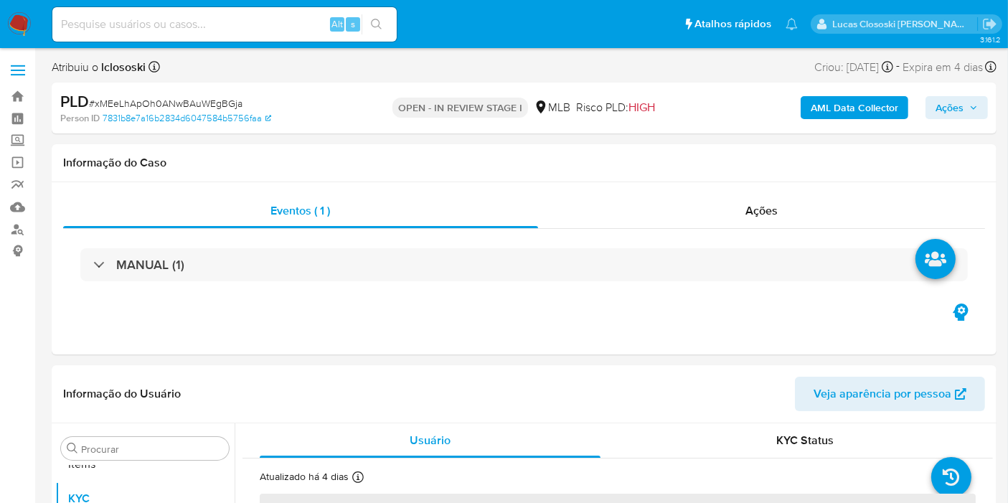
scroll to position [743, 0]
click at [6, 25] on nav "Pausado Ver notificaciones Alt s Atalhos rápidos Presiona las siguientes teclas…" at bounding box center [504, 24] width 1008 height 48
select select "10"
click at [11, 25] on img at bounding box center [19, 24] width 24 height 24
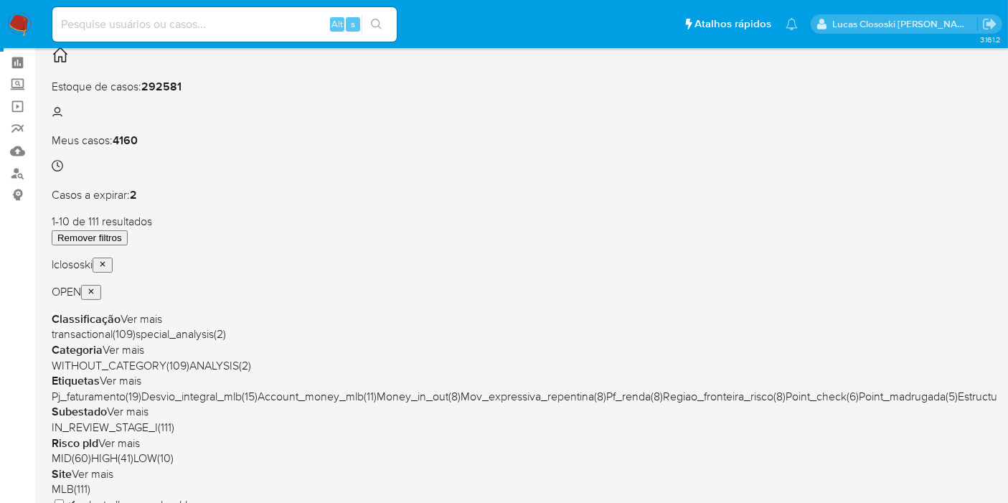
scroll to position [239, 0]
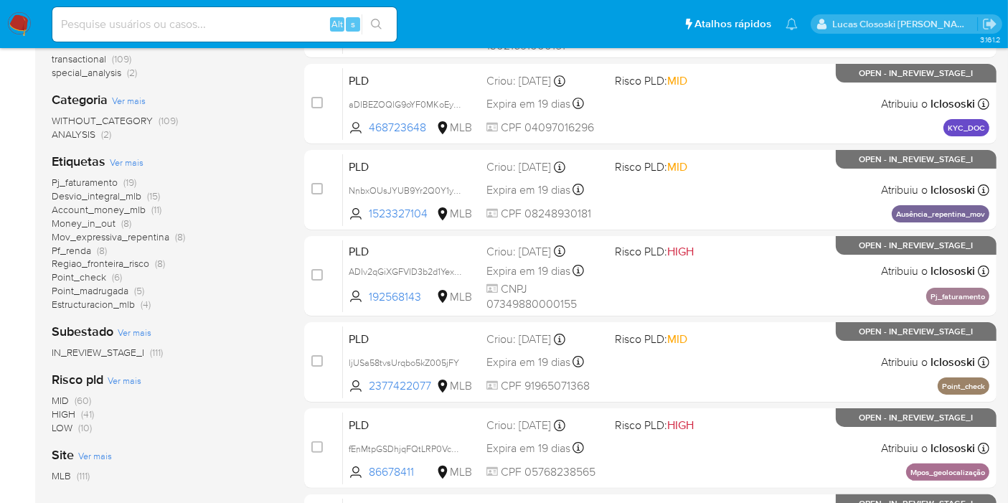
click at [70, 246] on span "Pf_renda" at bounding box center [71, 250] width 39 height 14
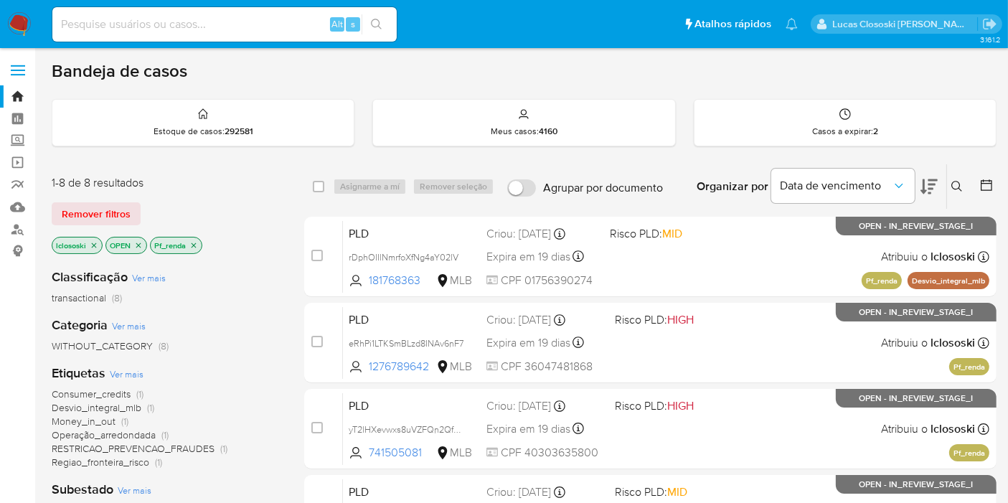
click at [932, 179] on icon at bounding box center [928, 186] width 17 height 15
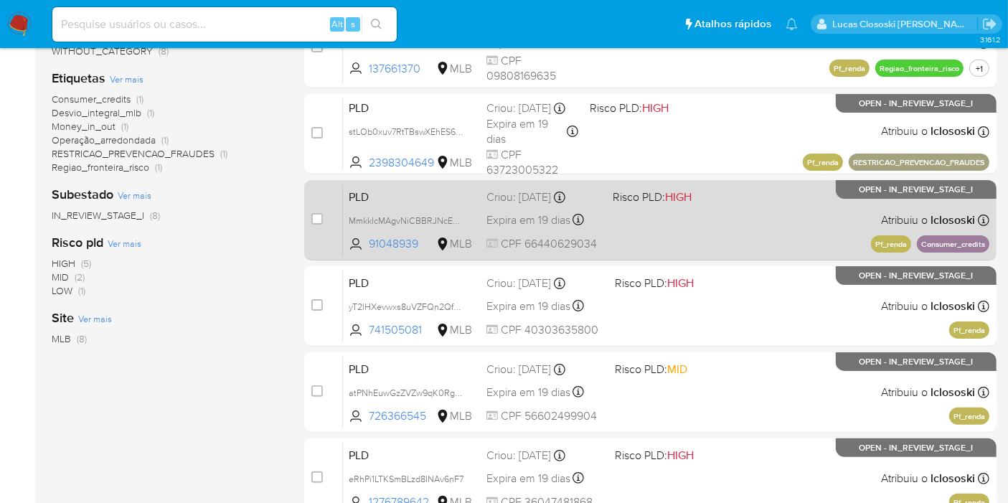
scroll to position [319, 0]
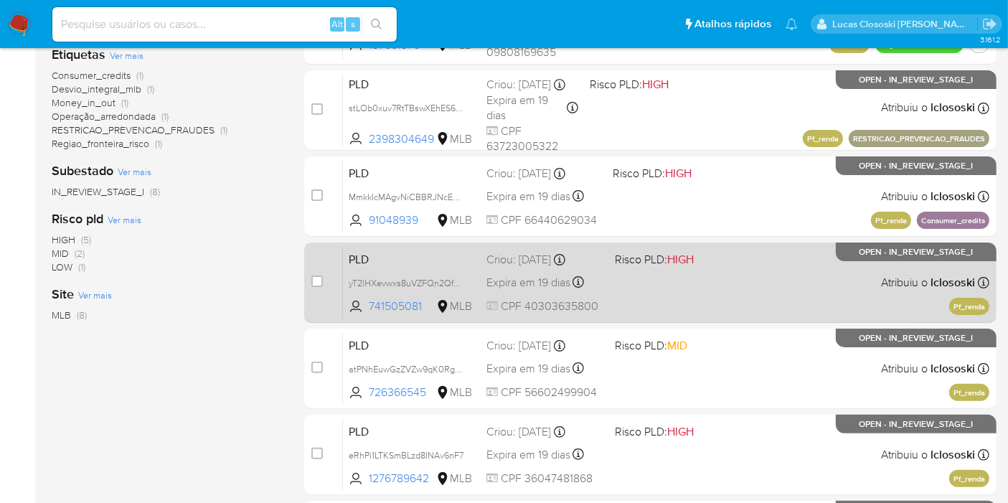
click at [736, 270] on div "PLD yT2lHXevwxs8uVZFQn2QfrkT 741505081 MLB Risco PLD: HIGH Criou: 12/09/2025 Cr…" at bounding box center [666, 282] width 646 height 72
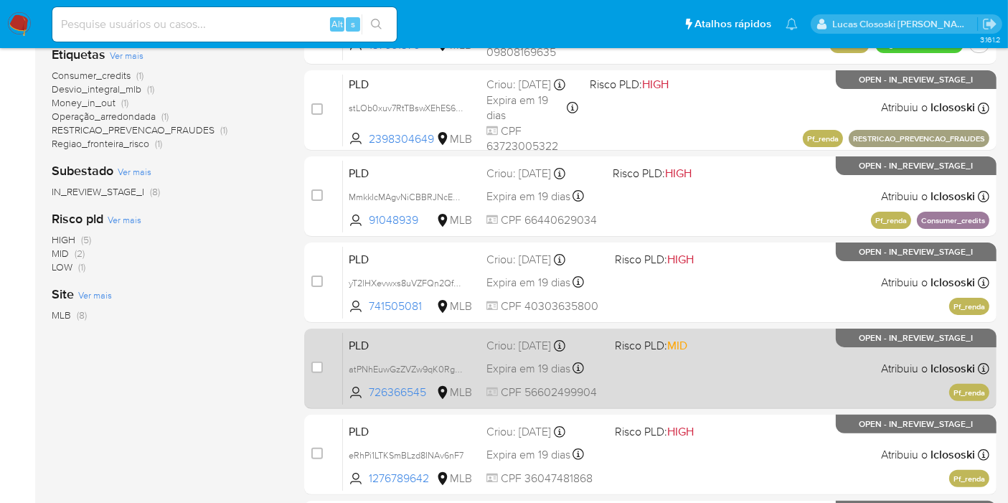
click at [692, 339] on span "Risco PLD: MID" at bounding box center [673, 344] width 117 height 19
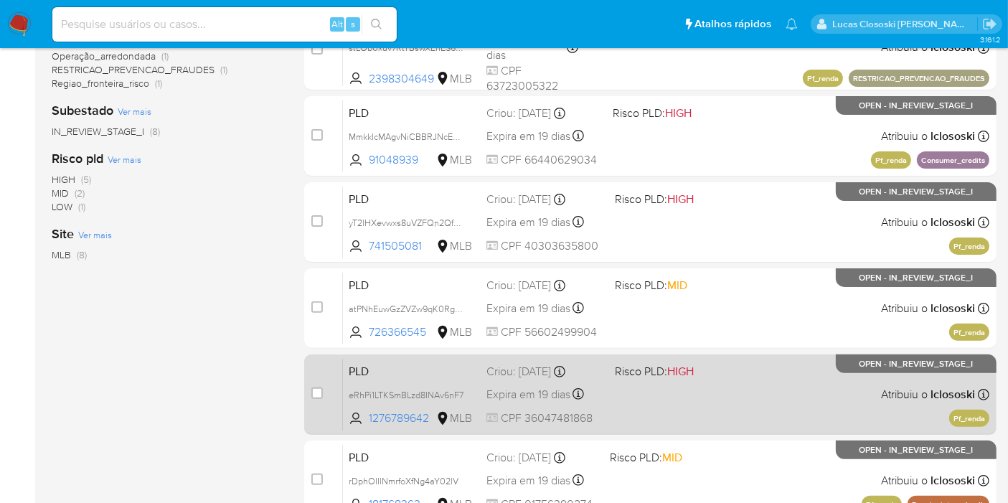
scroll to position [478, 0]
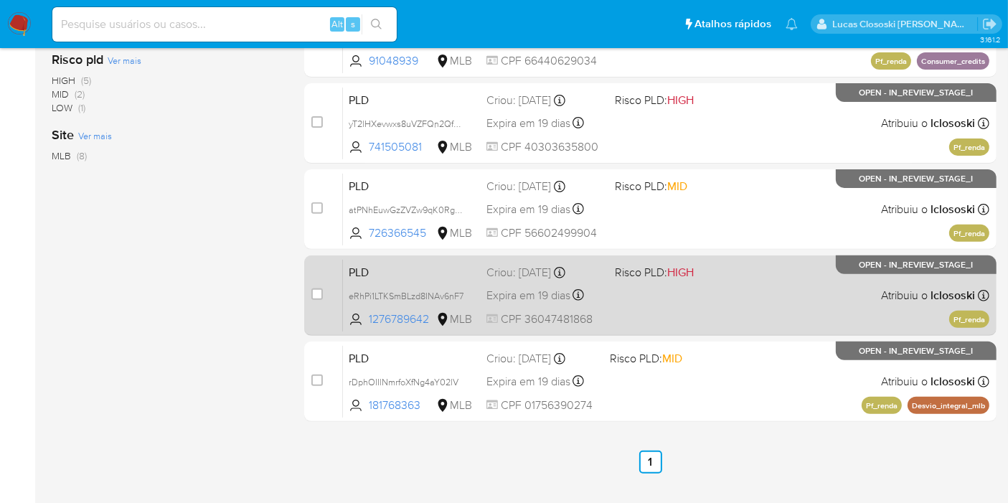
click at [734, 306] on div "PLD eRhPi1LTKSmBLzd8INAv6nF7 1276789642 MLB Risco PLD: HIGH Criou: 12/09/2025 C…" at bounding box center [666, 295] width 646 height 72
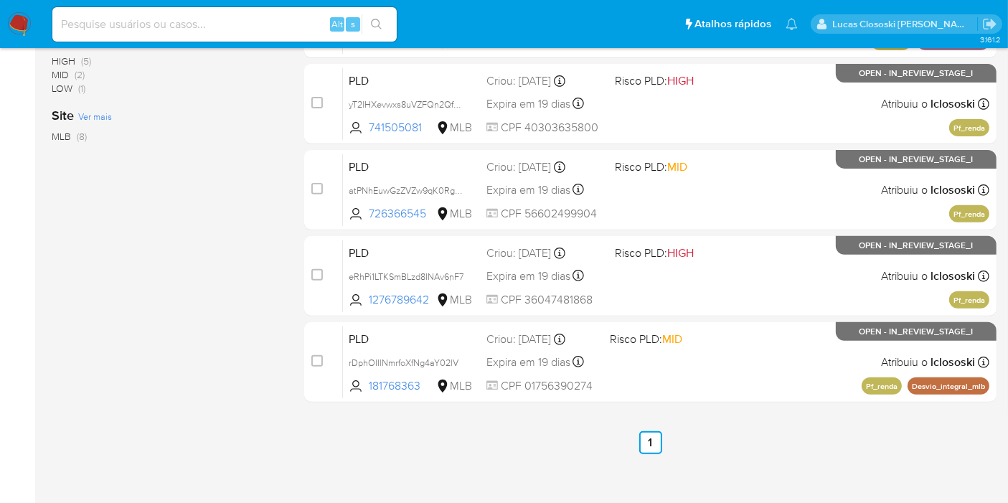
scroll to position [507, 0]
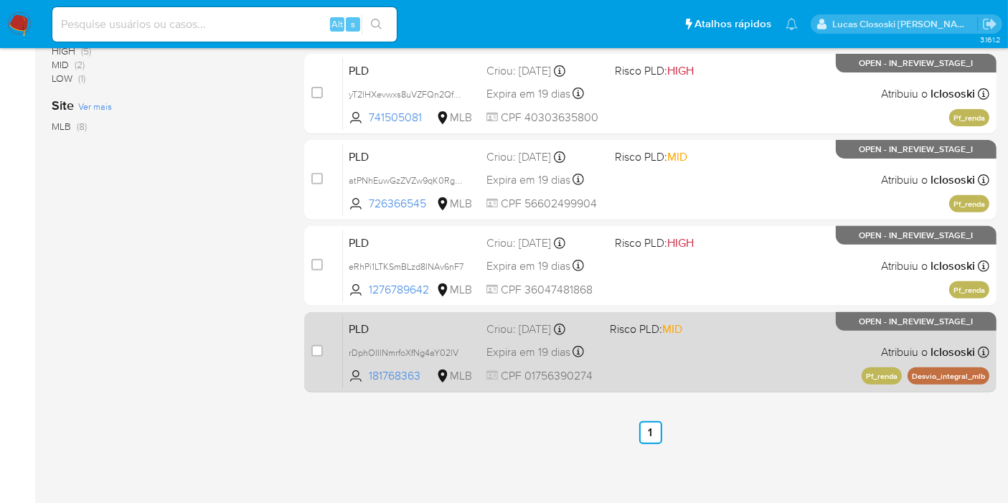
click at [792, 332] on div "PLD rDphOIIlNmrfoXfNg4aY02lV 181768363 MLB Risco PLD: MID Criou: 12/09/2025 Cri…" at bounding box center [666, 352] width 646 height 72
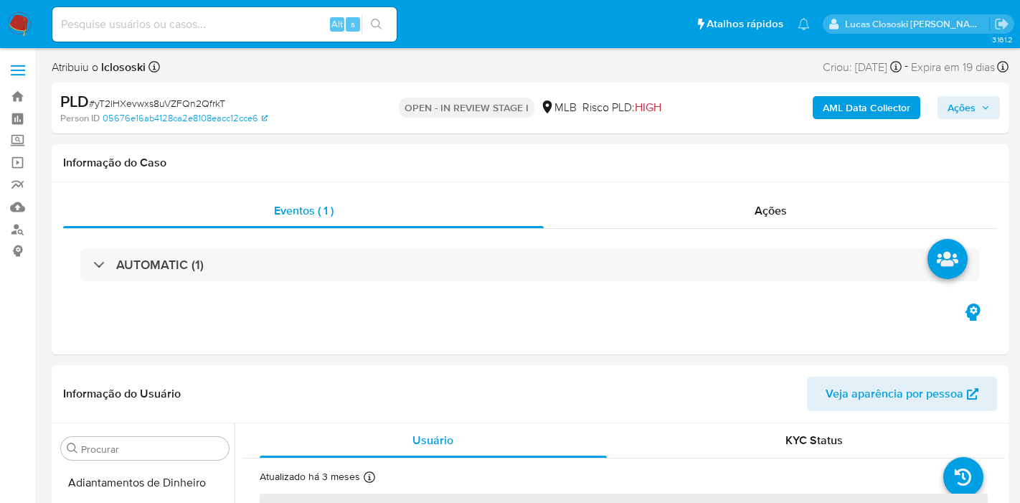
select select "10"
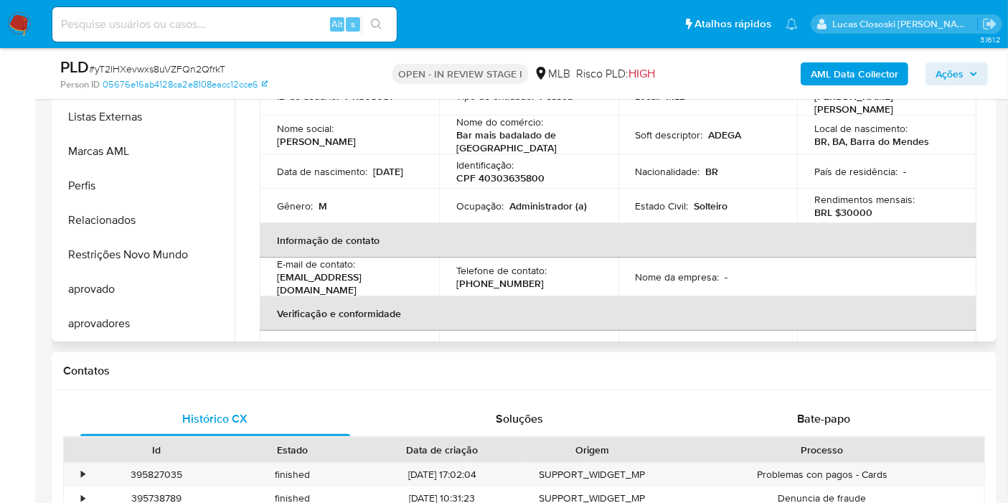
scroll to position [239, 0]
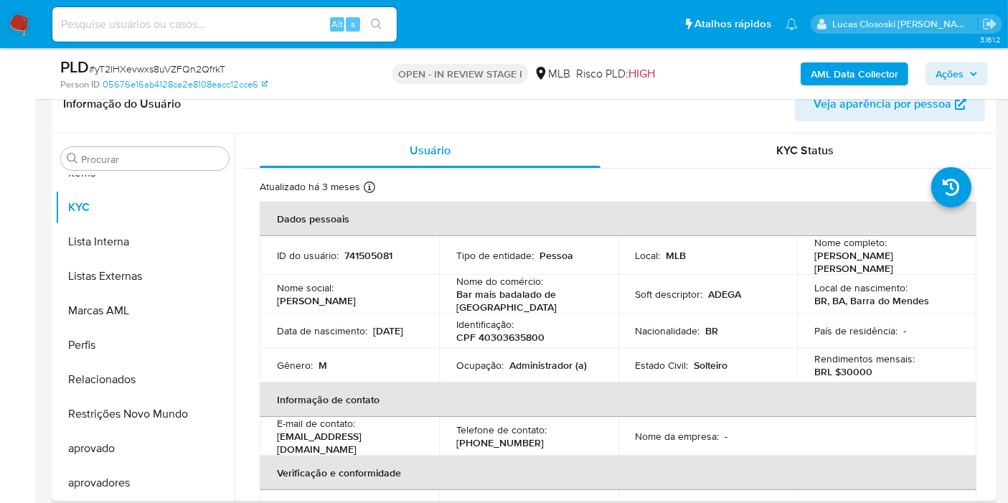
click at [530, 331] on p "CPF 40303635800" at bounding box center [500, 337] width 88 height 13
click at [529, 331] on p "CPF 40303635800" at bounding box center [500, 337] width 88 height 13
copy p "40303635800"
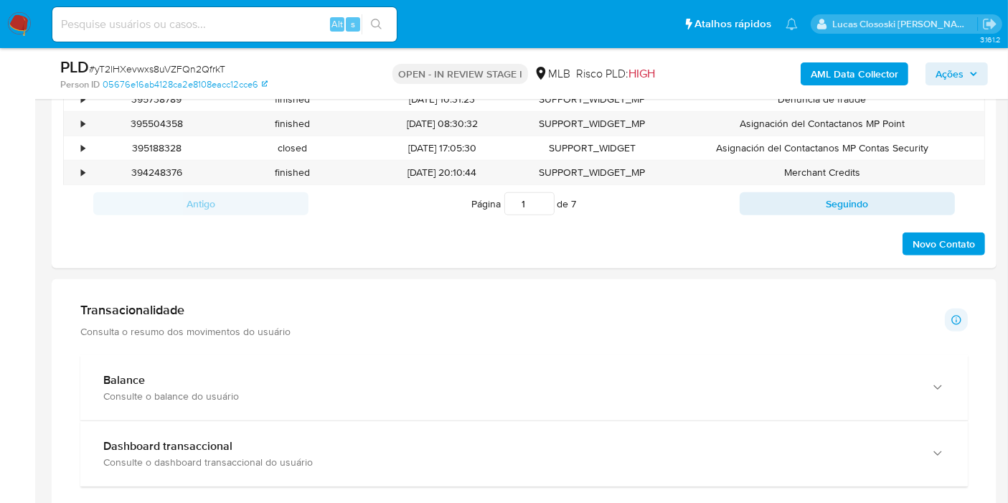
scroll to position [1036, 0]
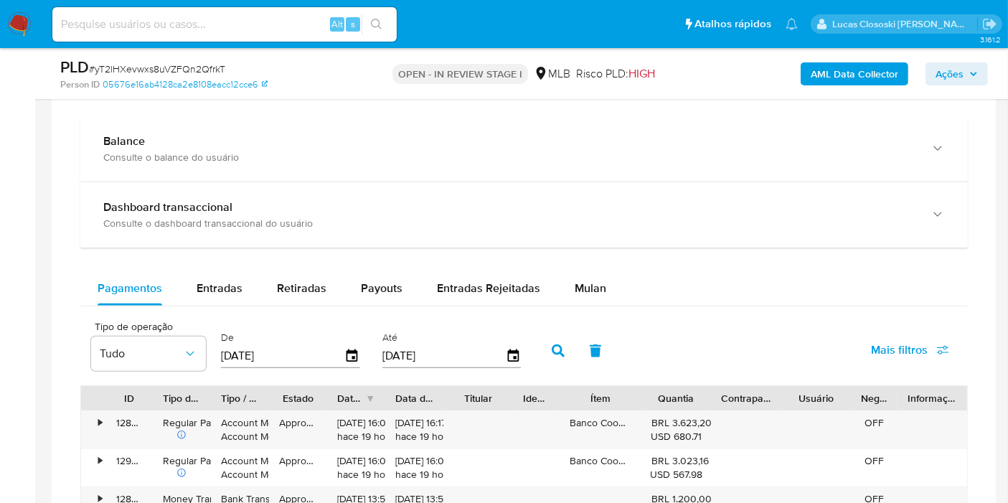
click at [626, 291] on div "Pagamentos Entradas Retiradas Payouts Entradas Rejeitadas Mulan" at bounding box center [523, 288] width 887 height 34
drag, startPoint x: 550, startPoint y: 278, endPoint x: 585, endPoint y: 273, distance: 34.7
click at [551, 278] on div "Pagamentos Entradas Retiradas Payouts Entradas Rejeitadas Mulan" at bounding box center [523, 288] width 887 height 34
click at [586, 286] on span "Mulan" at bounding box center [591, 288] width 32 height 17
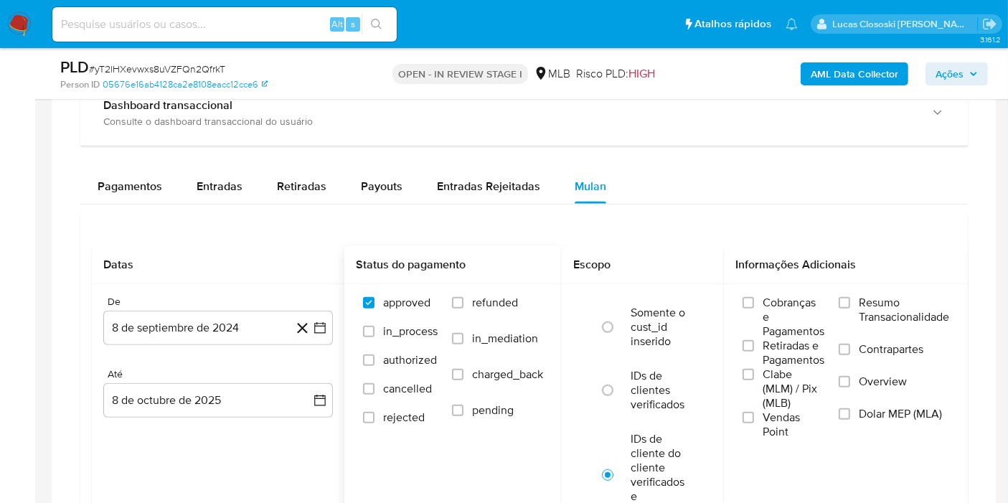
scroll to position [1195, 0]
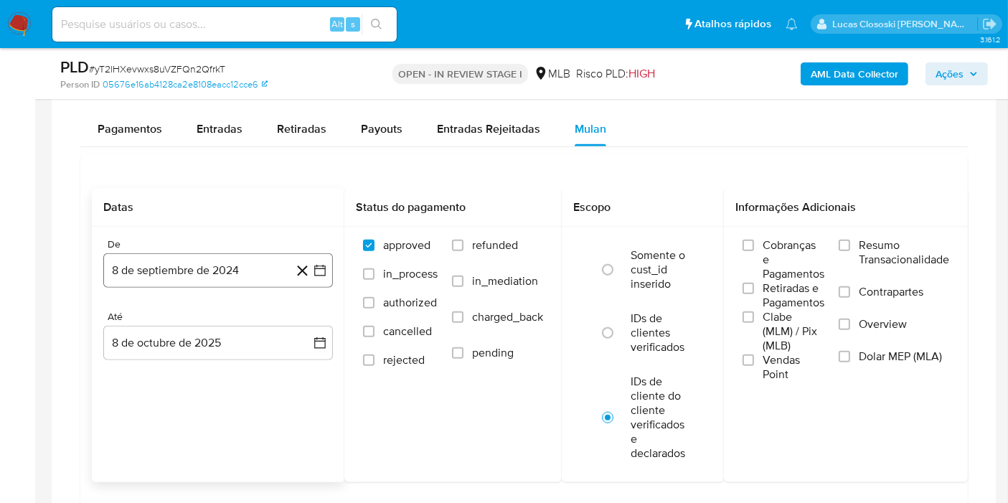
click at [318, 275] on button "8 de septiembre de 2024" at bounding box center [218, 270] width 230 height 34
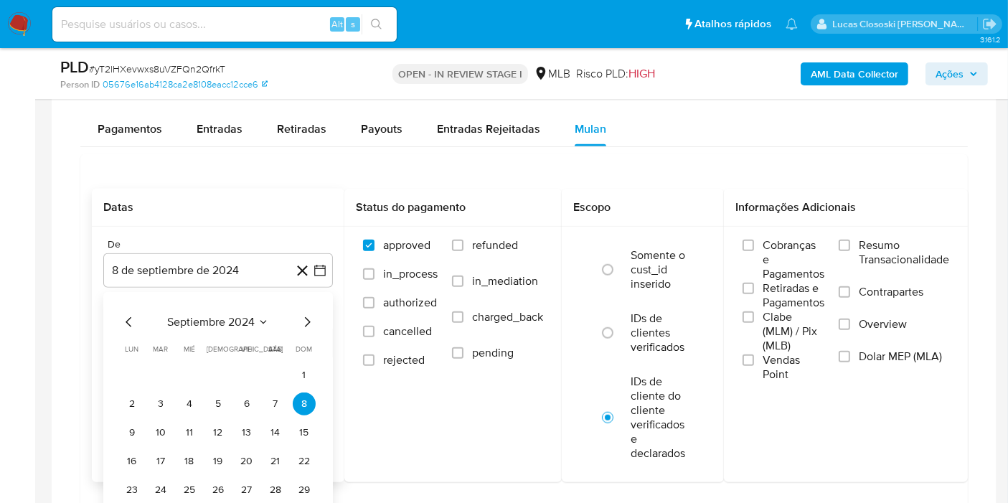
click at [245, 319] on span "septiembre 2024" at bounding box center [211, 322] width 88 height 14
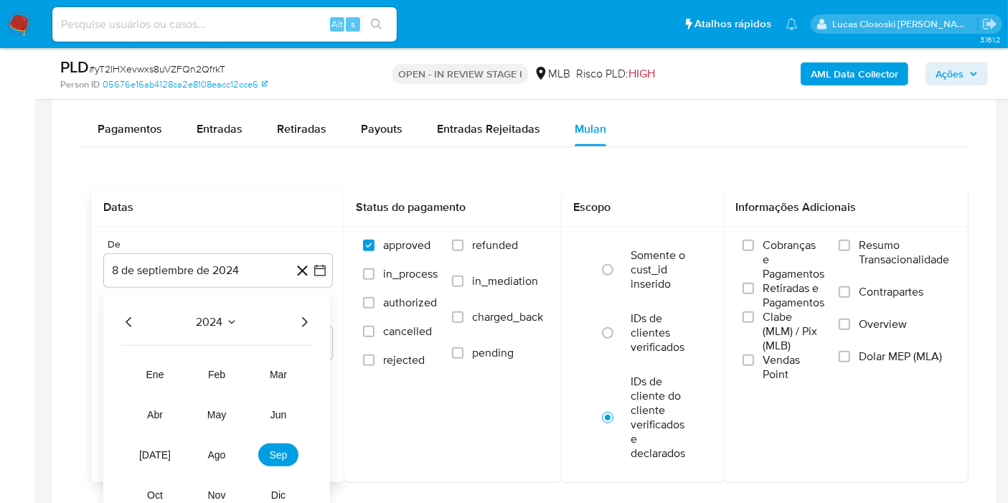
click at [305, 318] on icon "Año siguiente" at bounding box center [304, 322] width 17 height 17
click at [219, 437] on tr "ene feb mar abr may jun [DATE] ago sep oct nov dic" at bounding box center [217, 434] width 164 height 143
click at [219, 443] on button "ago" at bounding box center [217, 454] width 40 height 23
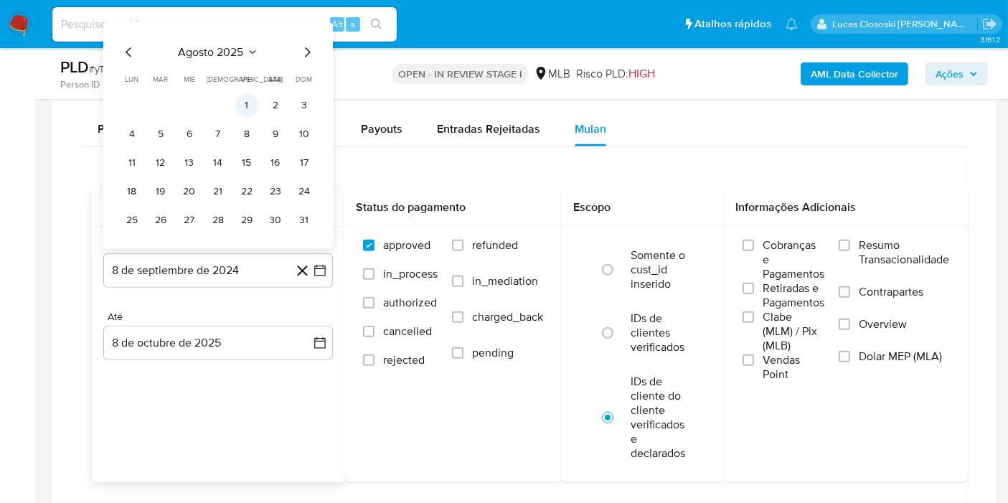
click at [237, 95] on button "1" at bounding box center [246, 105] width 23 height 23
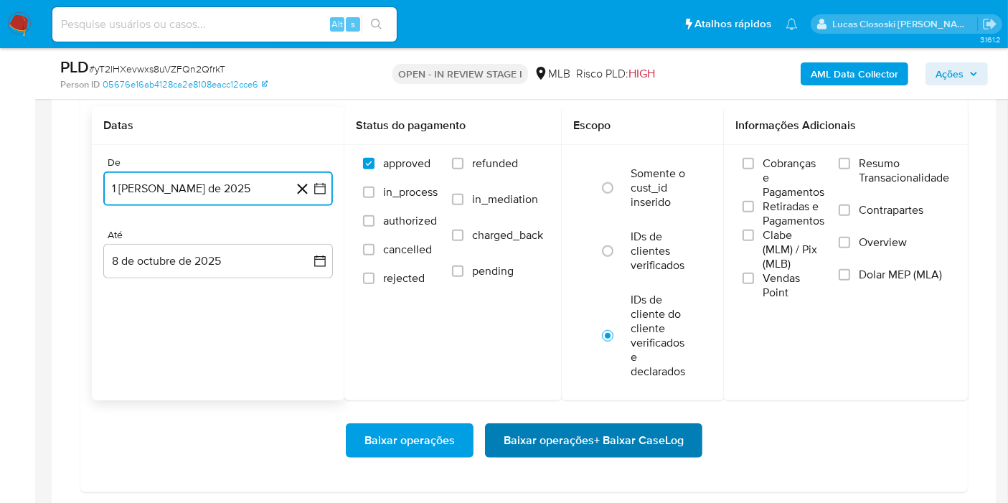
scroll to position [1354, 0]
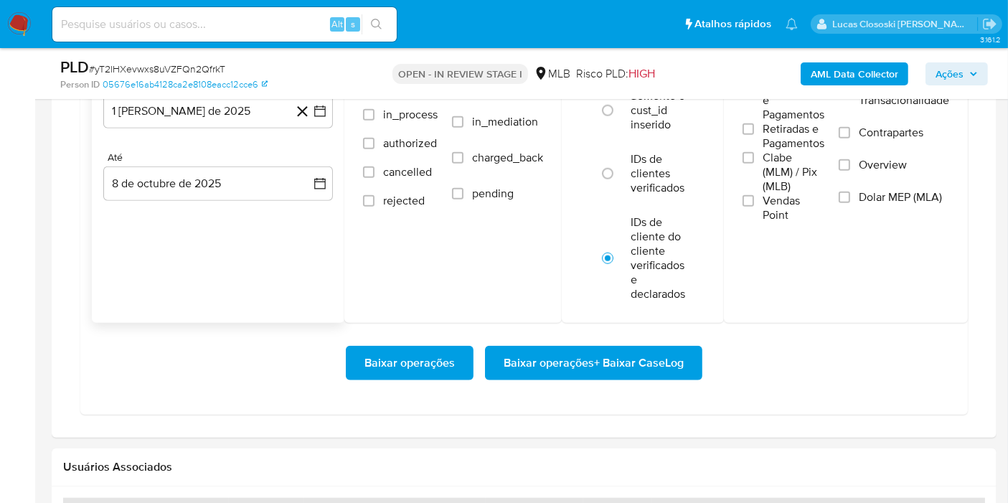
click at [652, 381] on div "Baixar operações Baixar operações + Baixar CaseLog" at bounding box center [524, 363] width 864 height 80
click at [652, 351] on span "Baixar operações + Baixar CaseLog" at bounding box center [594, 363] width 180 height 32
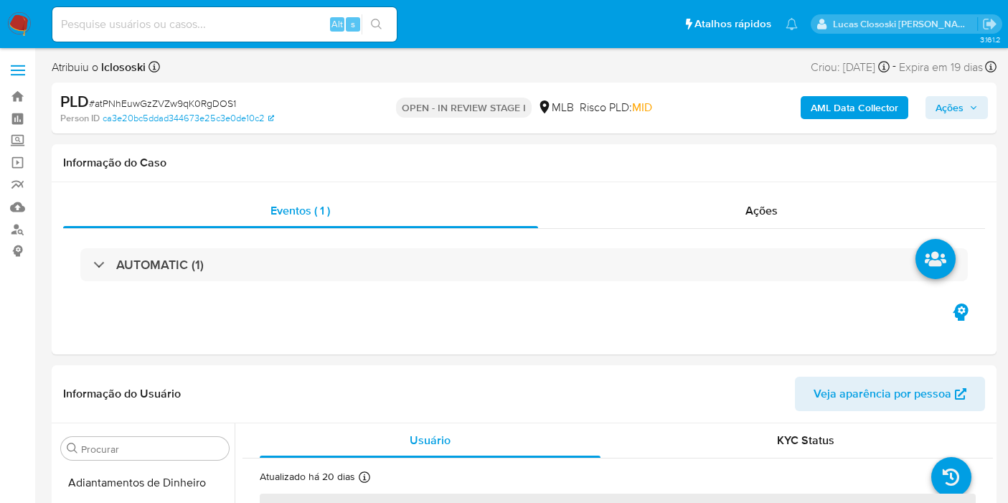
select select "10"
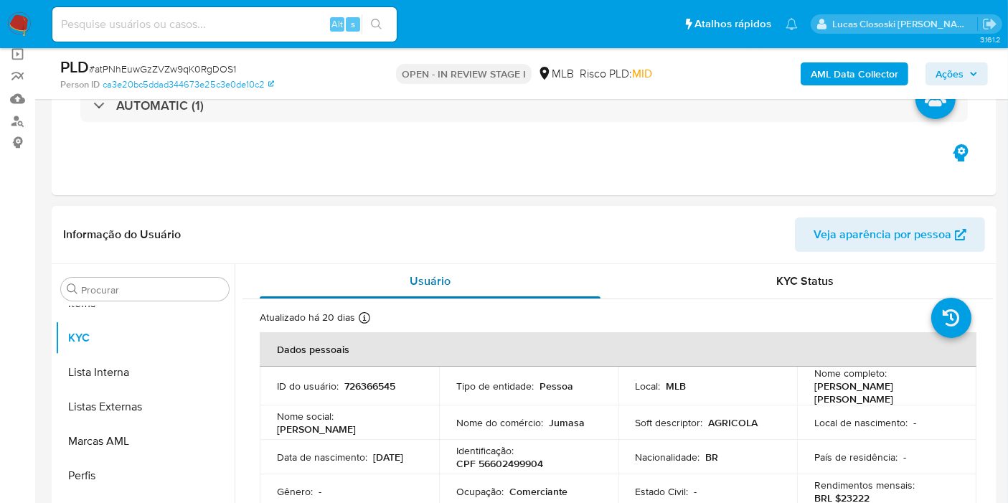
scroll to position [159, 0]
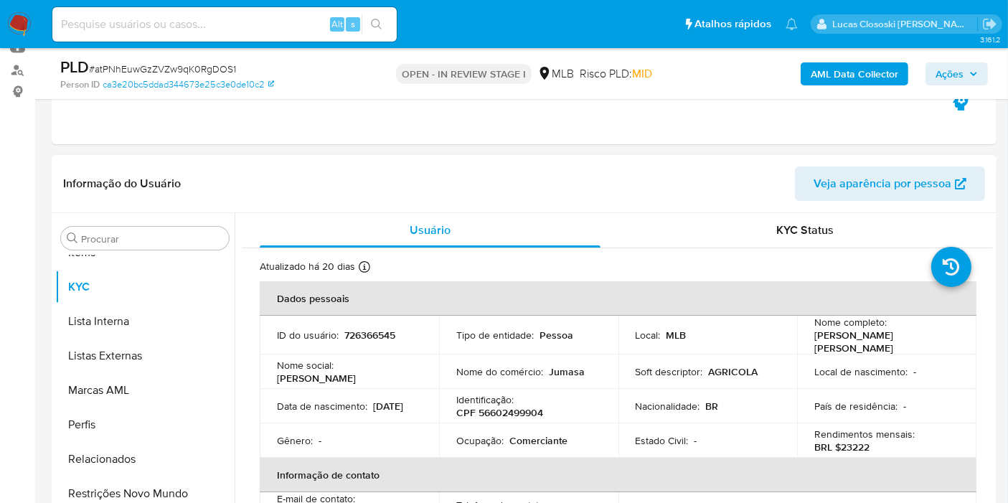
click at [514, 407] on p "CPF 56602499904" at bounding box center [499, 412] width 87 height 13
copy p "56602499904"
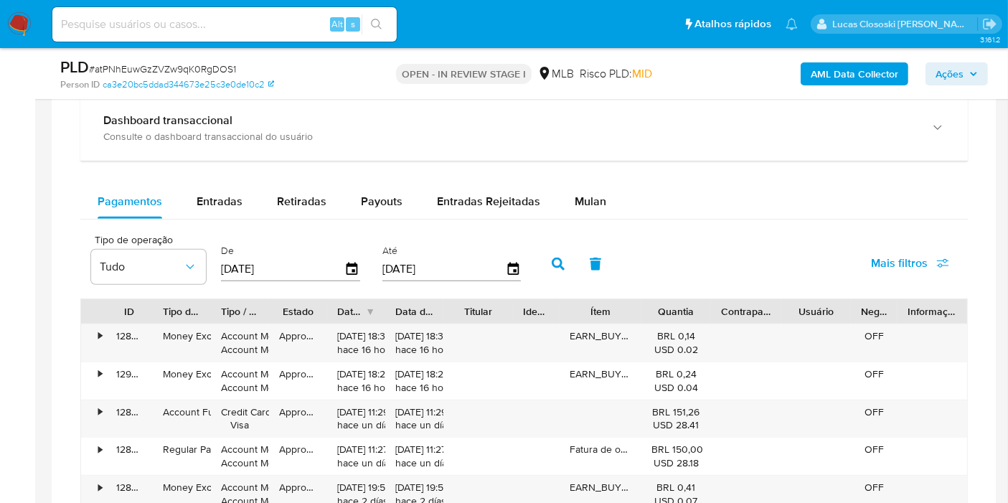
scroll to position [1195, 0]
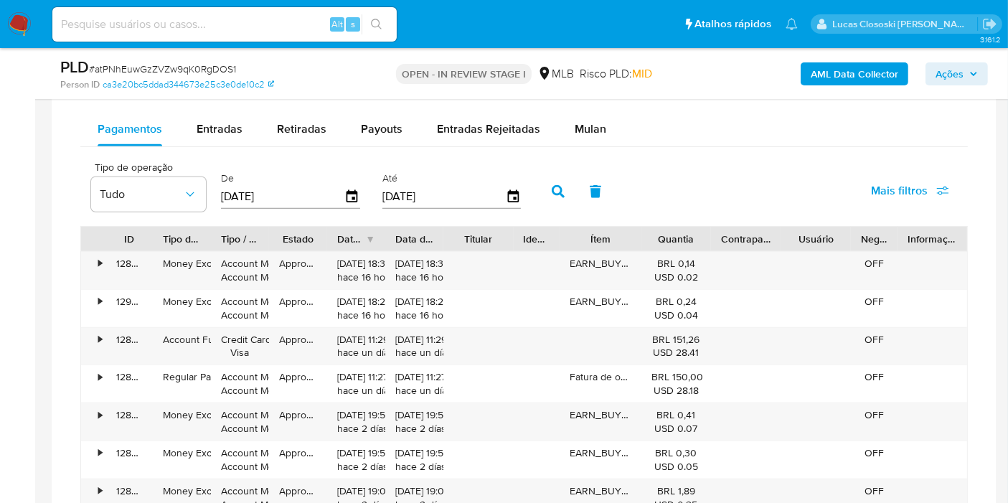
click at [575, 112] on div "Mulan" at bounding box center [591, 129] width 32 height 34
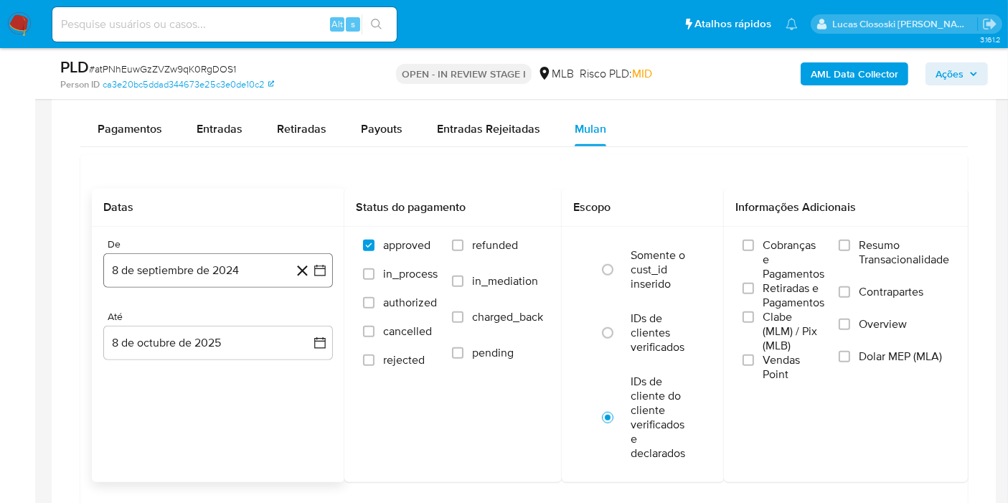
click at [326, 263] on icon "button" at bounding box center [320, 270] width 14 height 14
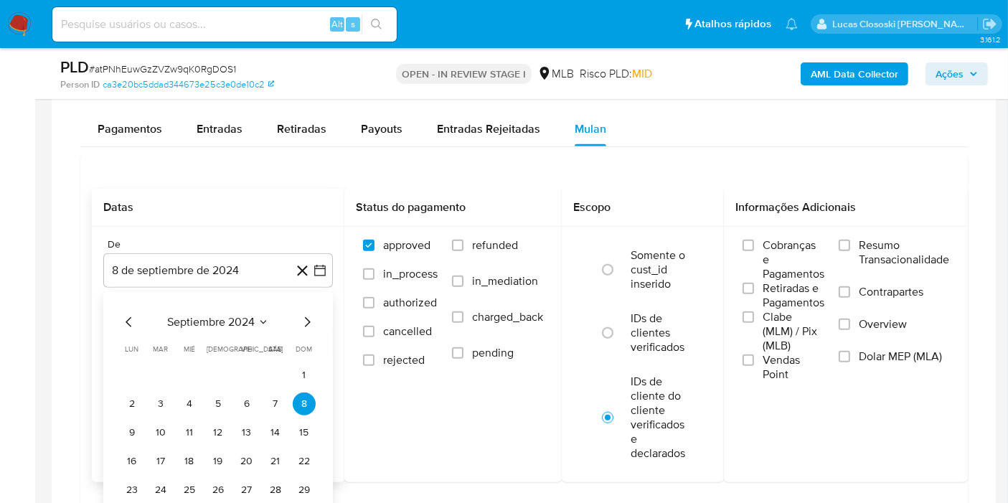
click at [241, 303] on div "septiembre 2024 septiembre 2024 lun lunes mar martes mié miércoles jue jueves v…" at bounding box center [218, 419] width 230 height 255
click at [243, 315] on span "septiembre 2024" at bounding box center [211, 322] width 88 height 14
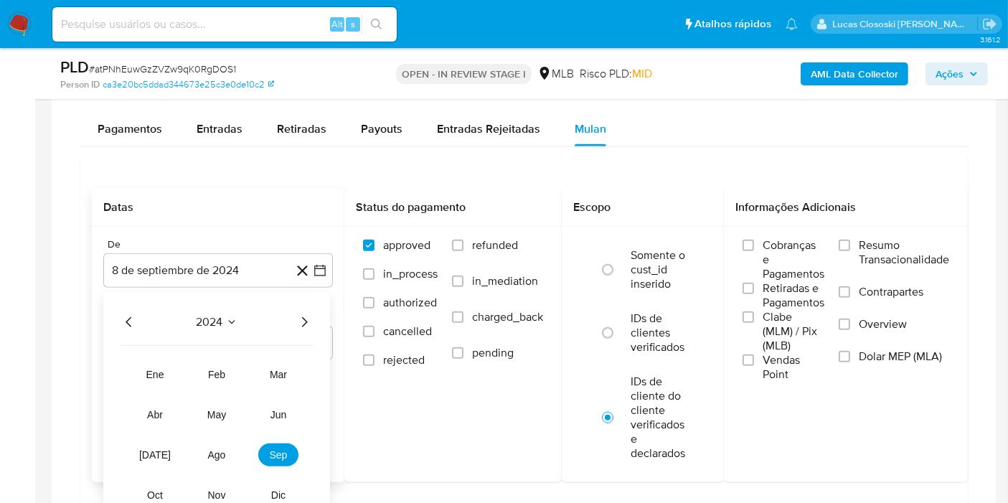
click at [291, 316] on div "2024" at bounding box center [217, 322] width 192 height 17
click at [297, 316] on icon "Año siguiente" at bounding box center [304, 322] width 17 height 17
click at [223, 438] on tr "ene feb mar abr may jun [DATE] ago sep oct nov dic" at bounding box center [217, 434] width 164 height 143
click at [221, 443] on button "ago" at bounding box center [217, 454] width 40 height 23
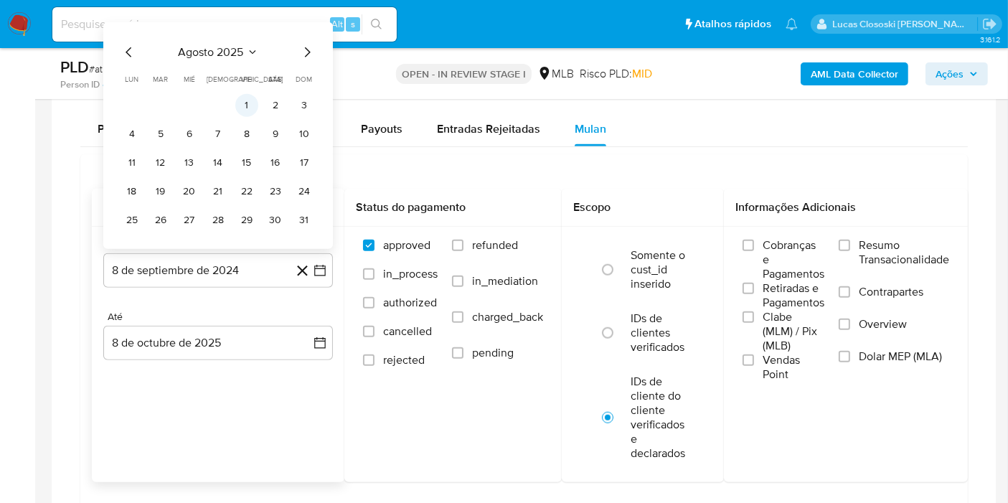
click at [247, 99] on button "1" at bounding box center [246, 105] width 23 height 23
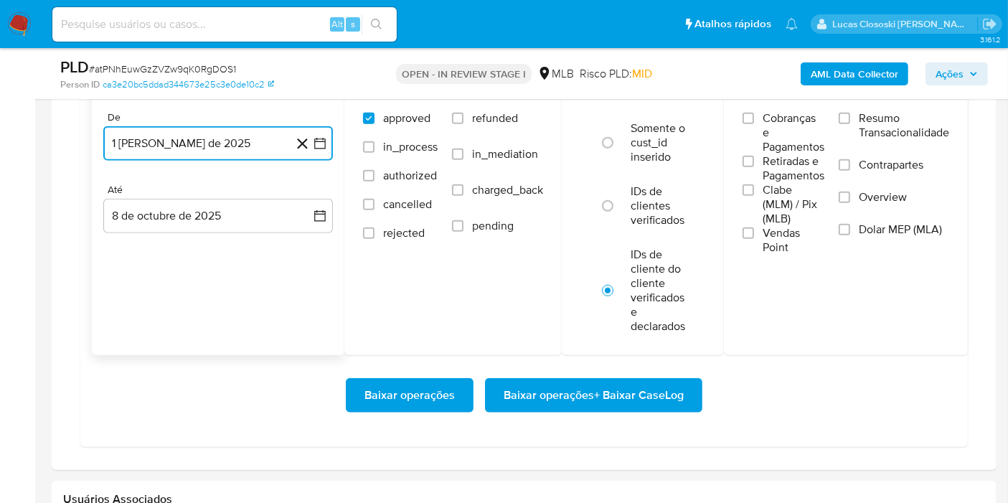
scroll to position [1435, 0]
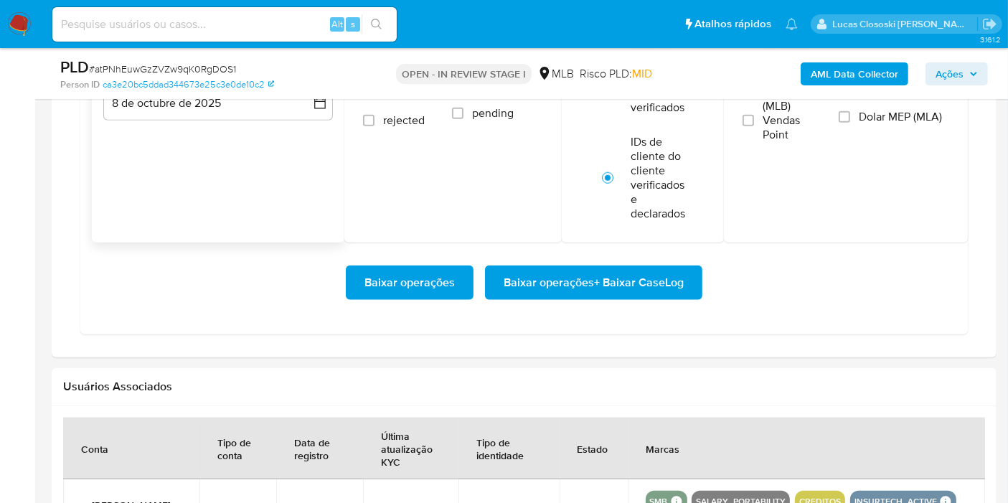
click at [640, 306] on div "Baixar operações Baixar operações + Baixar CaseLog" at bounding box center [524, 282] width 864 height 80
click at [640, 300] on div "Baixar operações Baixar operações + Baixar CaseLog" at bounding box center [524, 282] width 864 height 80
click at [648, 285] on span "Baixar operações + Baixar CaseLog" at bounding box center [594, 283] width 180 height 32
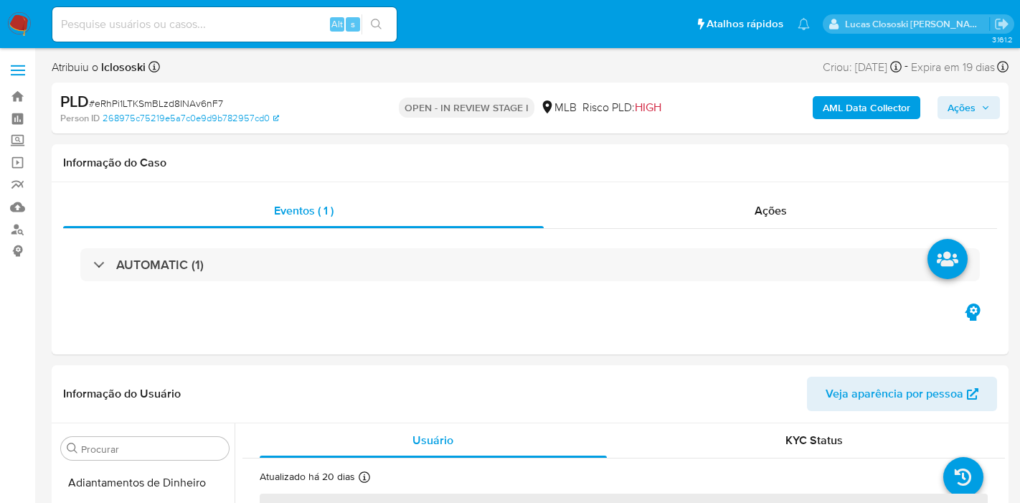
select select "10"
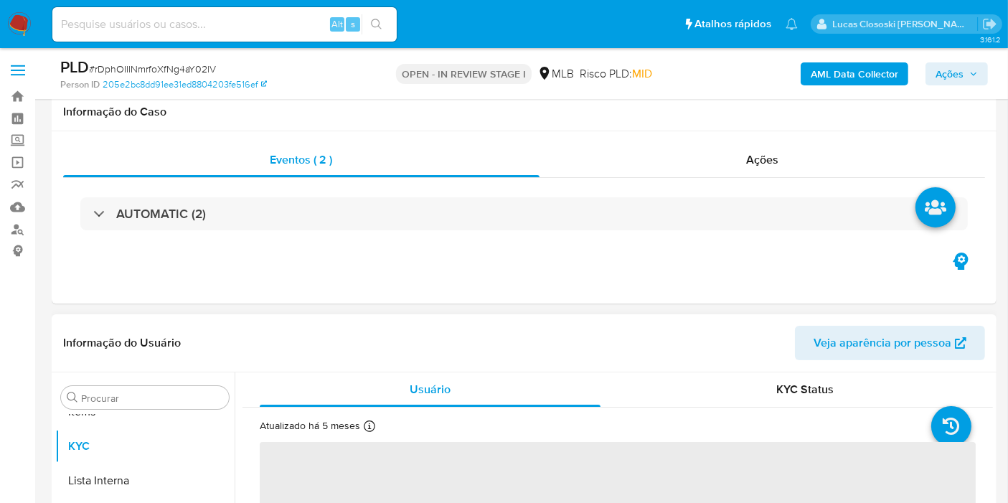
scroll to position [239, 0]
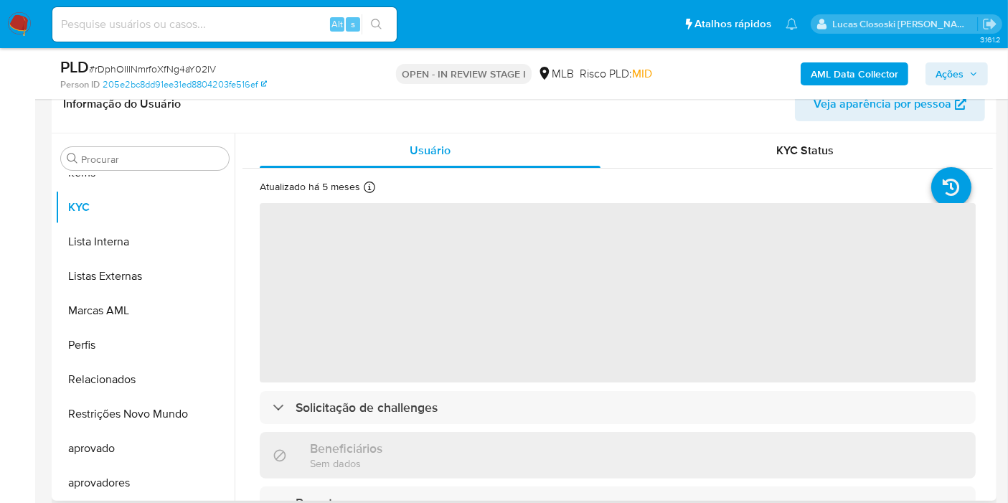
select select "10"
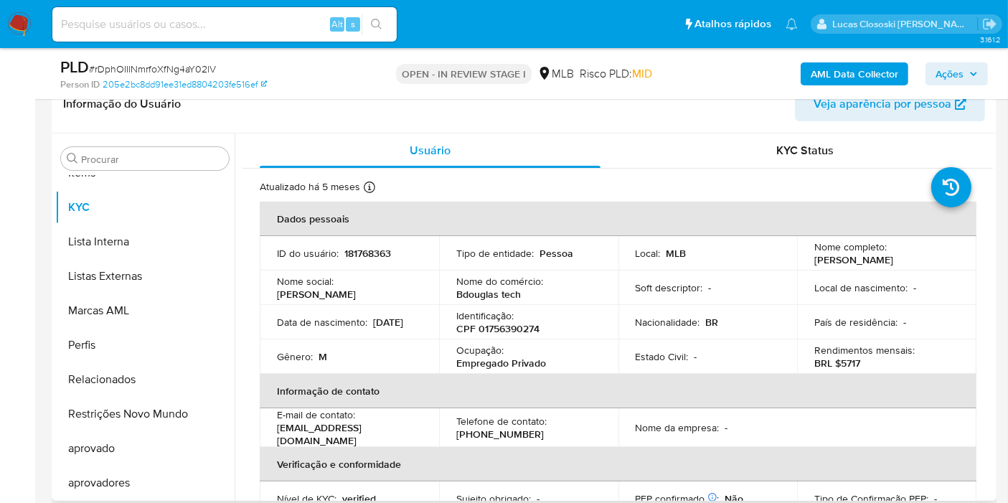
click at [500, 331] on p "CPF 01756390274" at bounding box center [497, 328] width 83 height 13
copy p "01756390274"
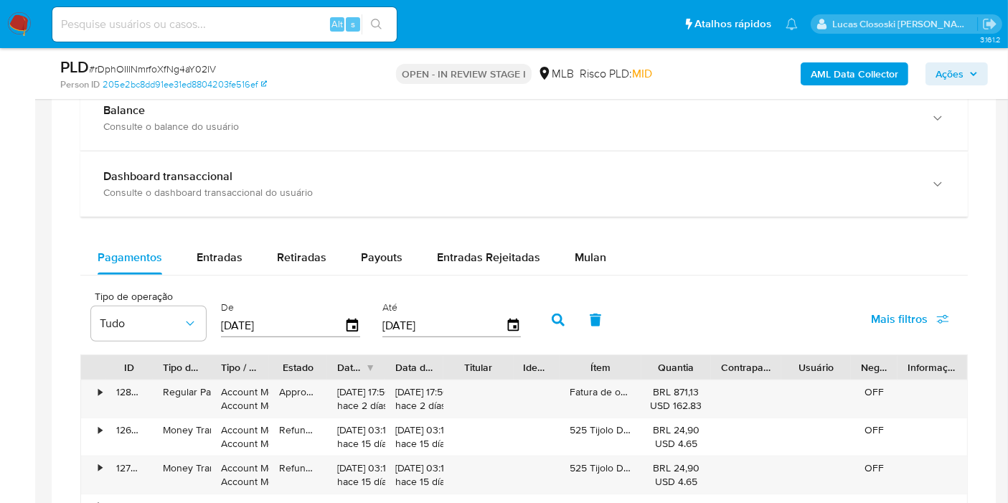
scroll to position [1036, 0]
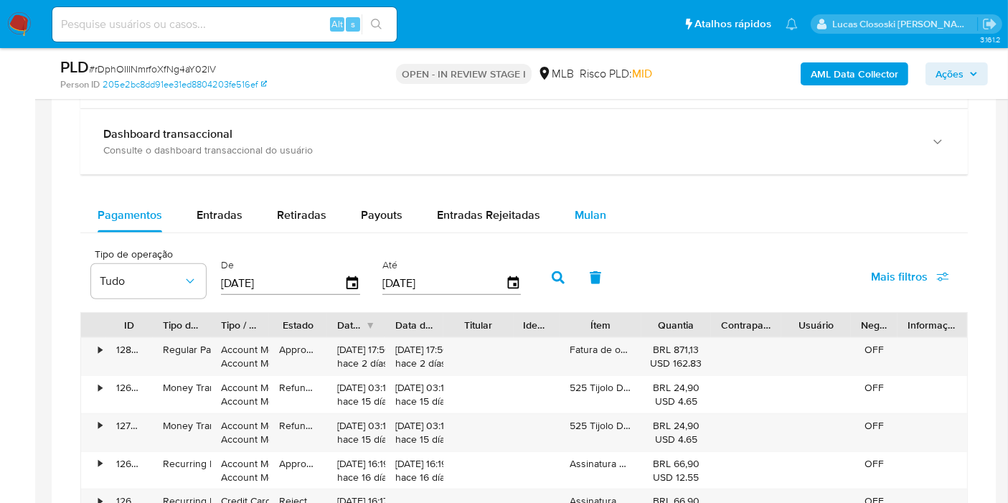
click at [575, 199] on div "Mulan" at bounding box center [591, 215] width 32 height 34
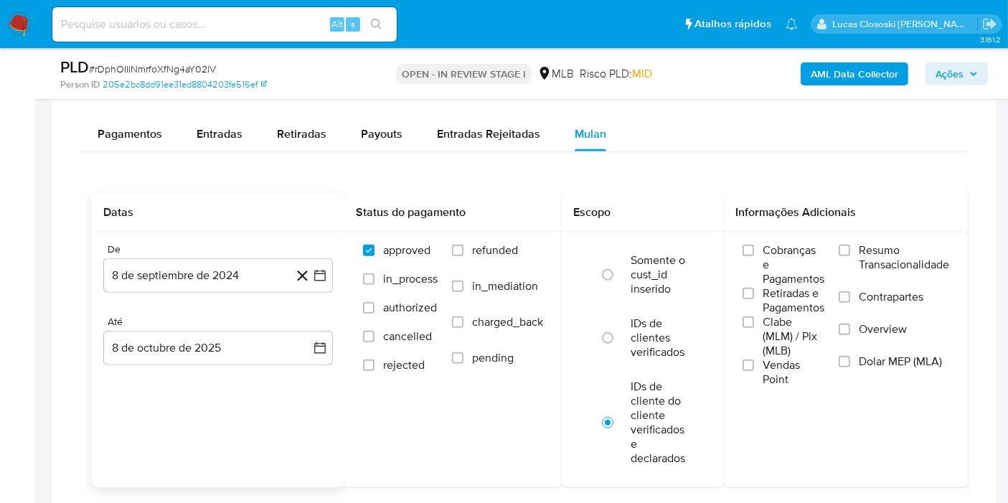
scroll to position [1195, 0]
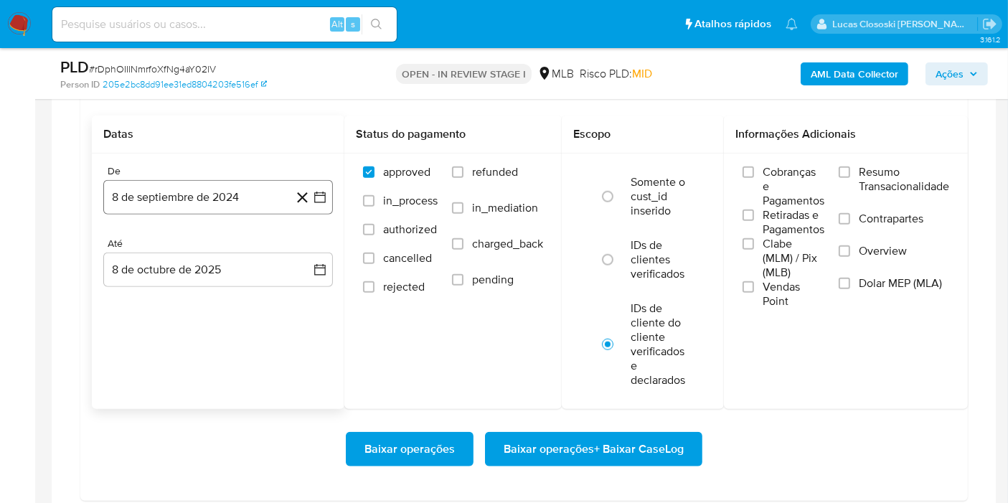
click at [322, 198] on icon "button" at bounding box center [320, 197] width 14 height 14
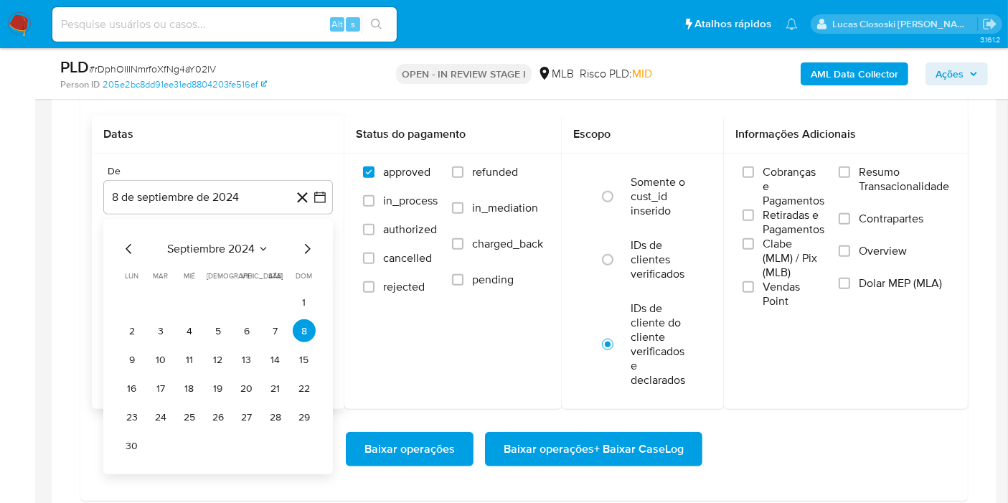
click at [204, 242] on span "septiembre 2024" at bounding box center [211, 249] width 88 height 14
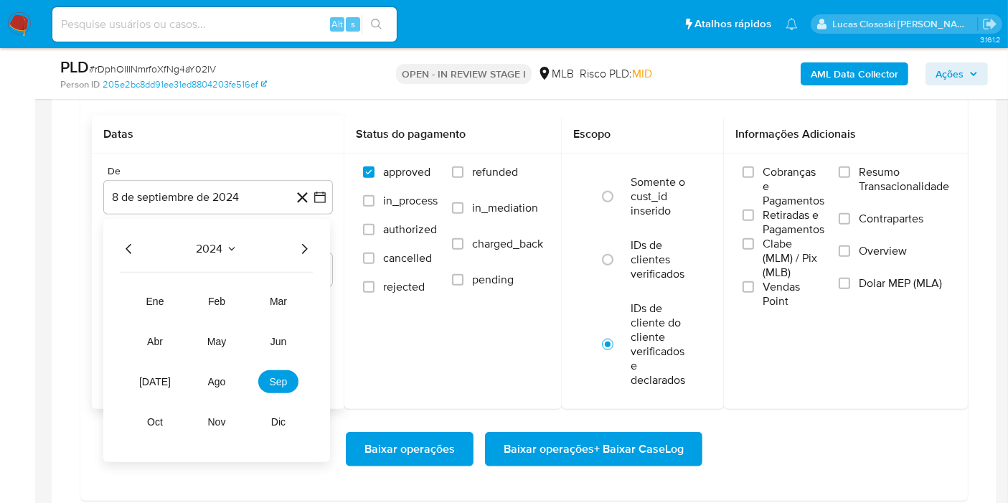
click at [298, 245] on icon "Año siguiente" at bounding box center [304, 248] width 17 height 17
click at [231, 370] on td "ago" at bounding box center [217, 381] width 40 height 23
click at [227, 372] on button "ago" at bounding box center [217, 381] width 40 height 23
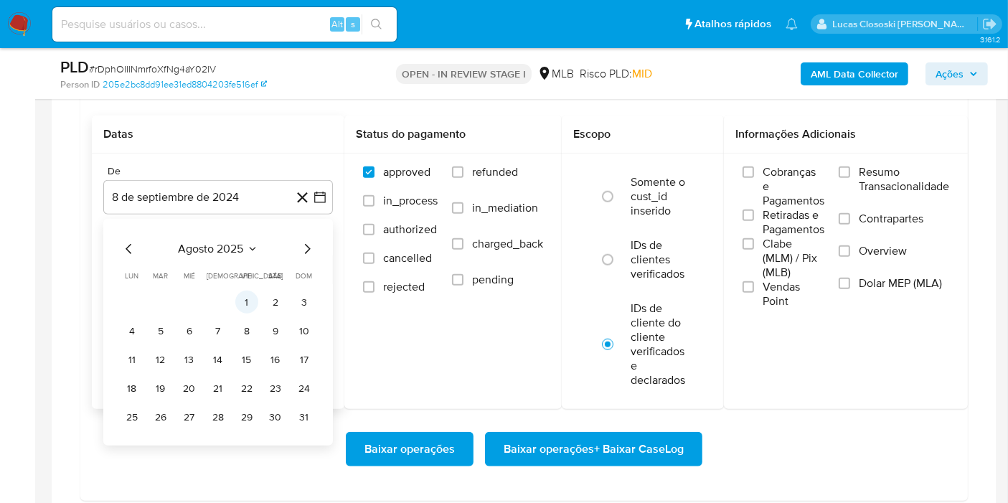
click at [247, 292] on button "1" at bounding box center [246, 302] width 23 height 23
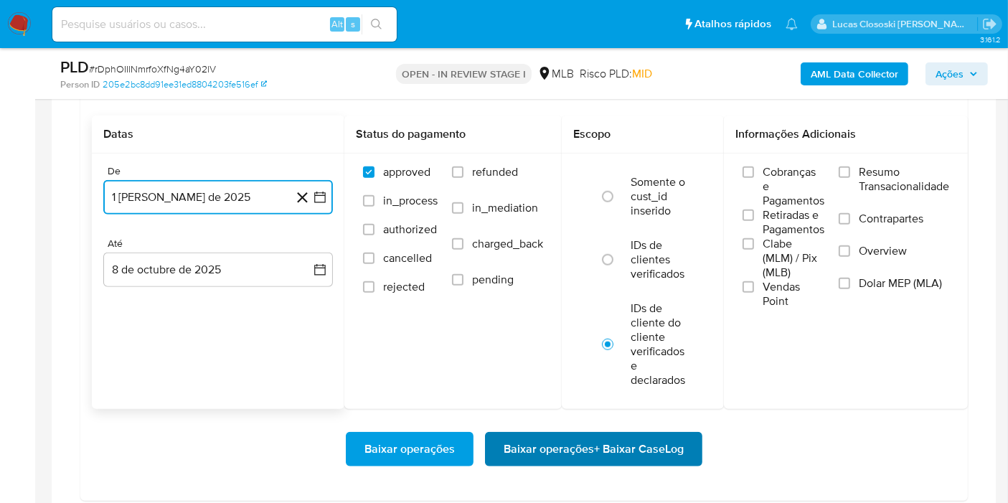
click at [561, 448] on span "Baixar operações + Baixar CaseLog" at bounding box center [594, 449] width 180 height 32
